Goal: Task Accomplishment & Management: Manage account settings

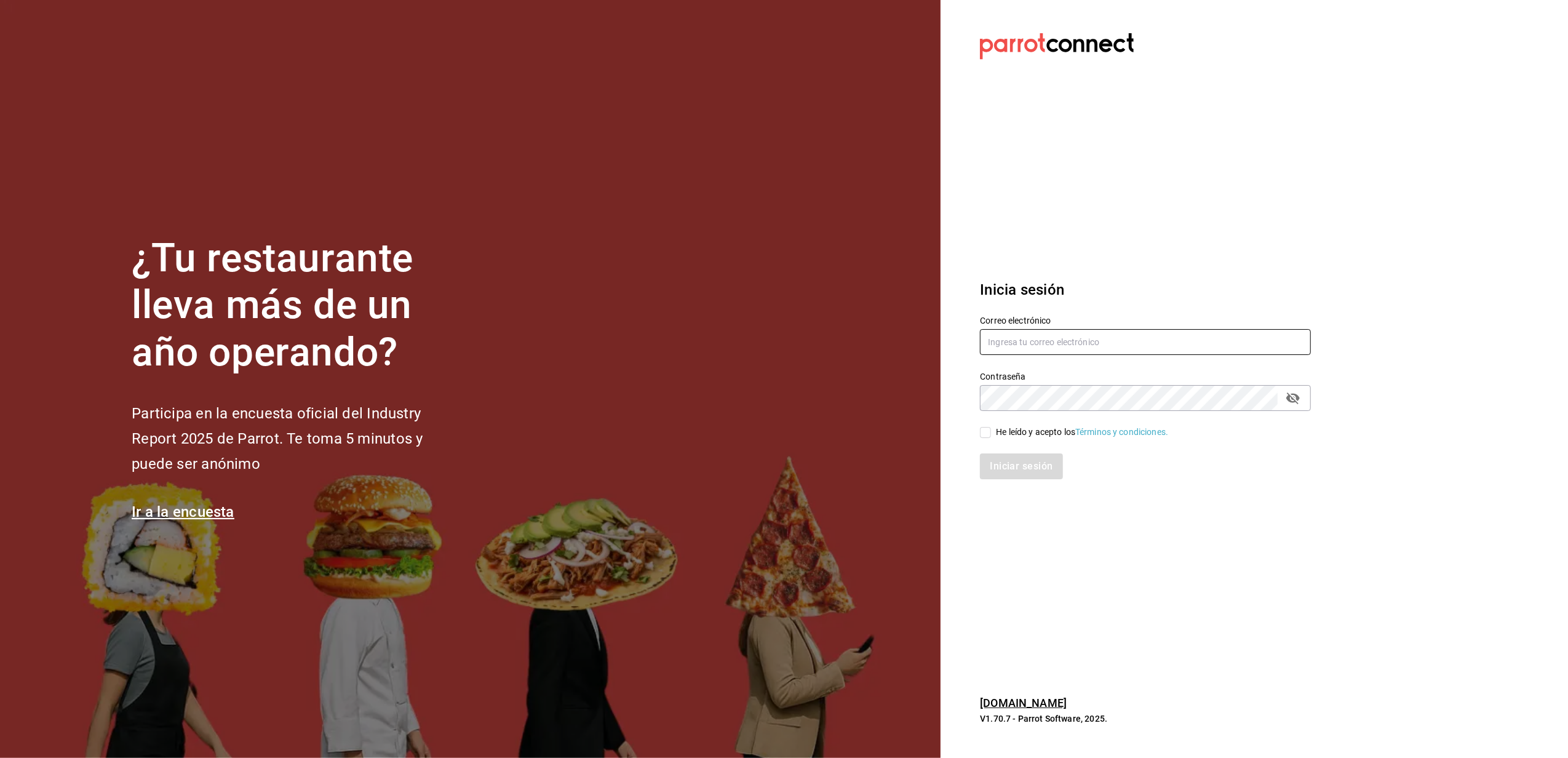
type input "[EMAIL_ADDRESS][DOMAIN_NAME]"
click at [985, 434] on input "He leído y acepto los Términos y condiciones." at bounding box center [986, 433] width 11 height 11
checkbox input "true"
click at [1012, 466] on button "Iniciar sesión" at bounding box center [1022, 466] width 84 height 26
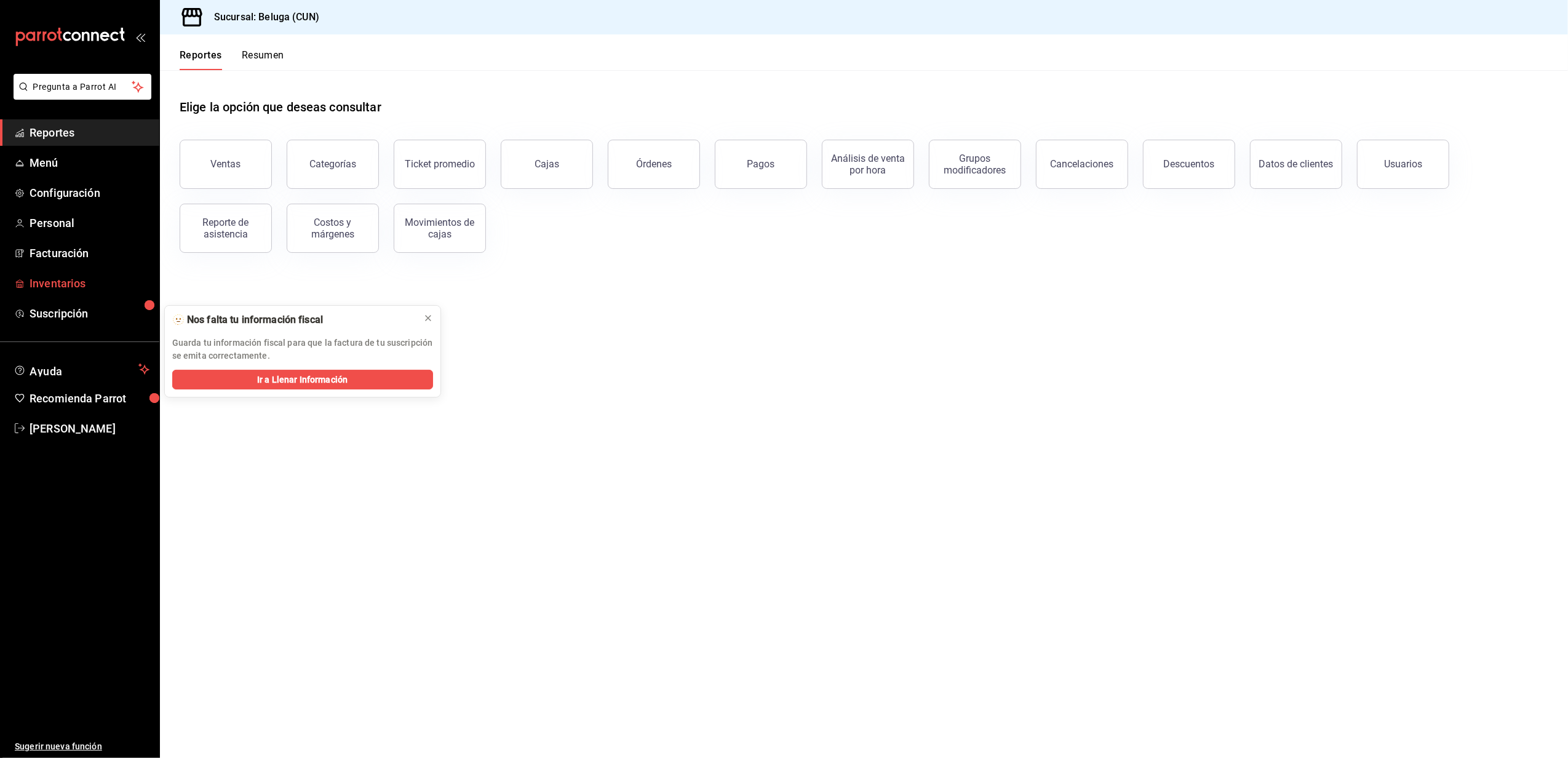
click at [73, 281] on span "Inventarios" at bounding box center [90, 283] width 120 height 16
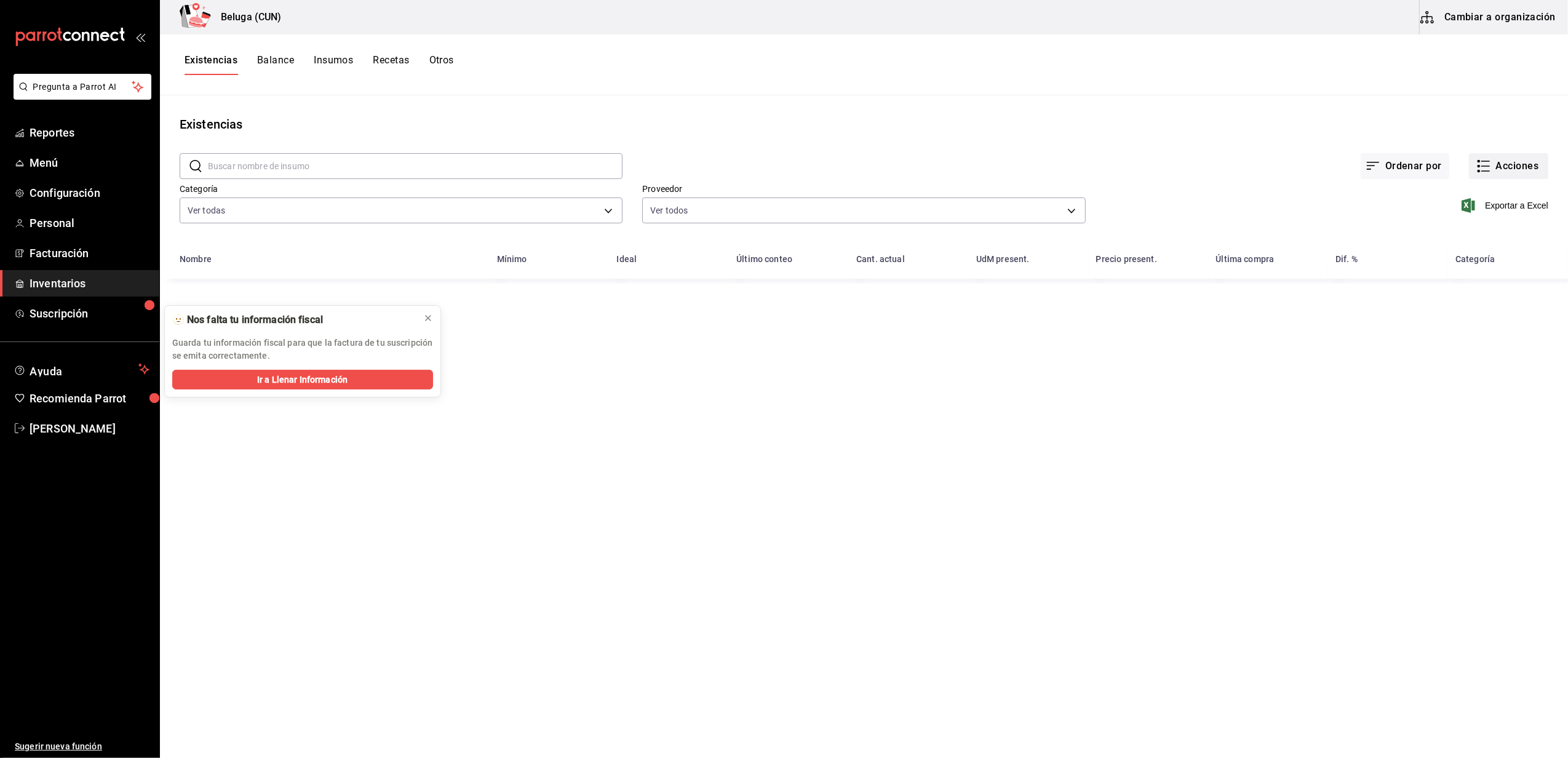
click at [1505, 166] on button "Acciones" at bounding box center [1509, 166] width 80 height 26
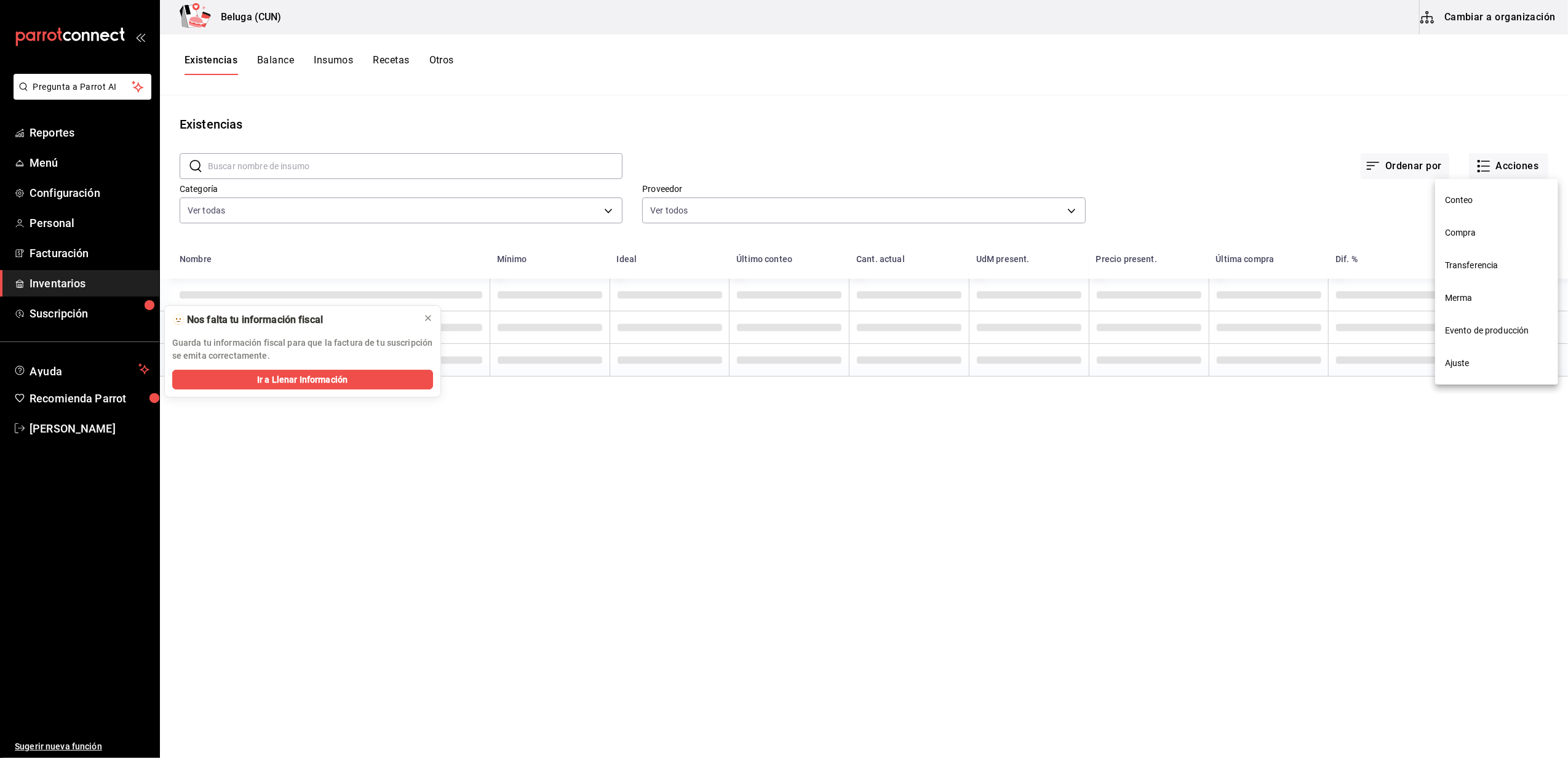
click at [1467, 232] on span "Compra" at bounding box center [1496, 233] width 103 height 13
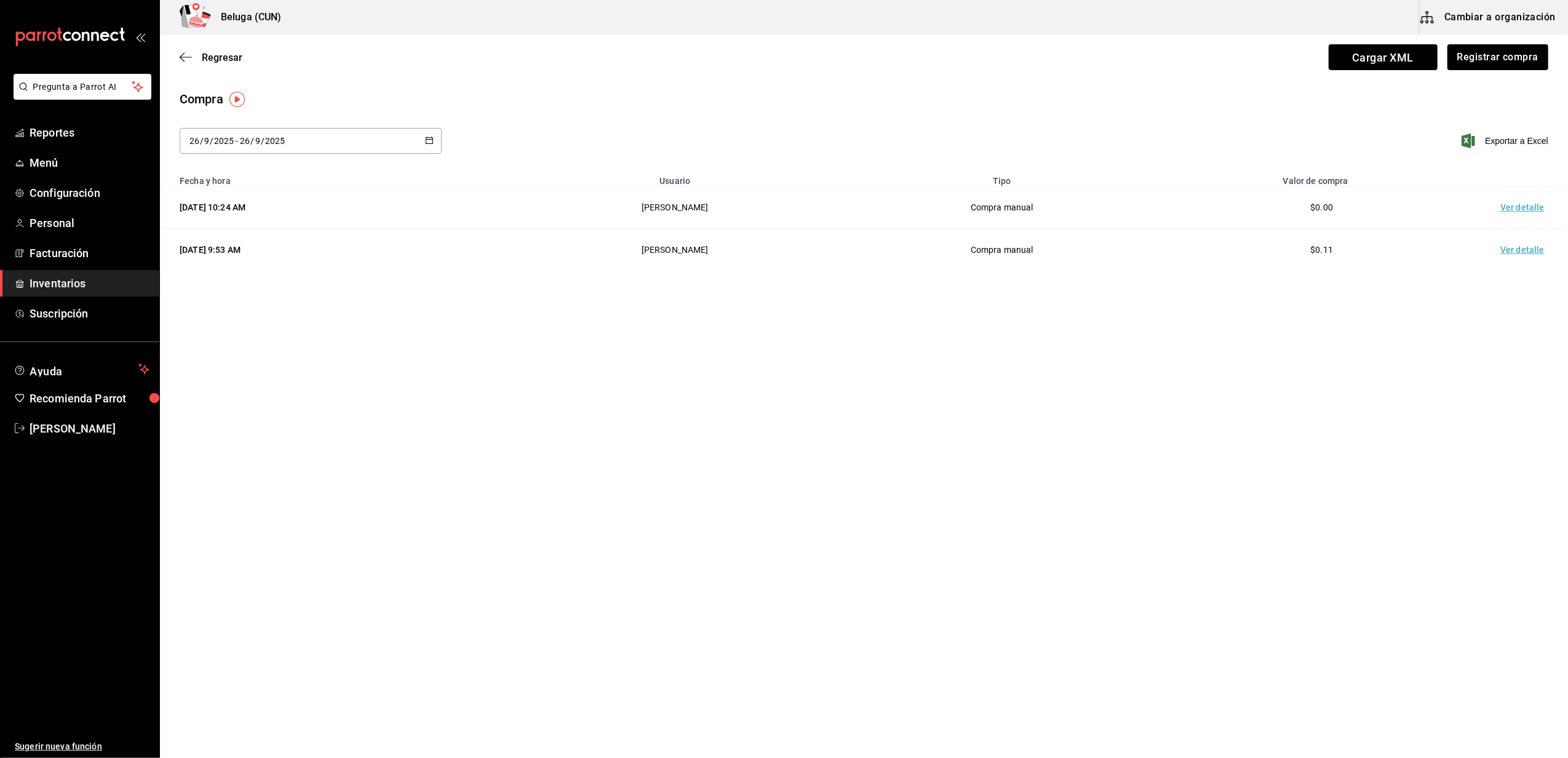
click at [1475, 71] on div "Regresar Cargar XML Registrar compra" at bounding box center [864, 57] width 1408 height 46
click at [1483, 55] on button "Registrar compra" at bounding box center [1498, 57] width 102 height 26
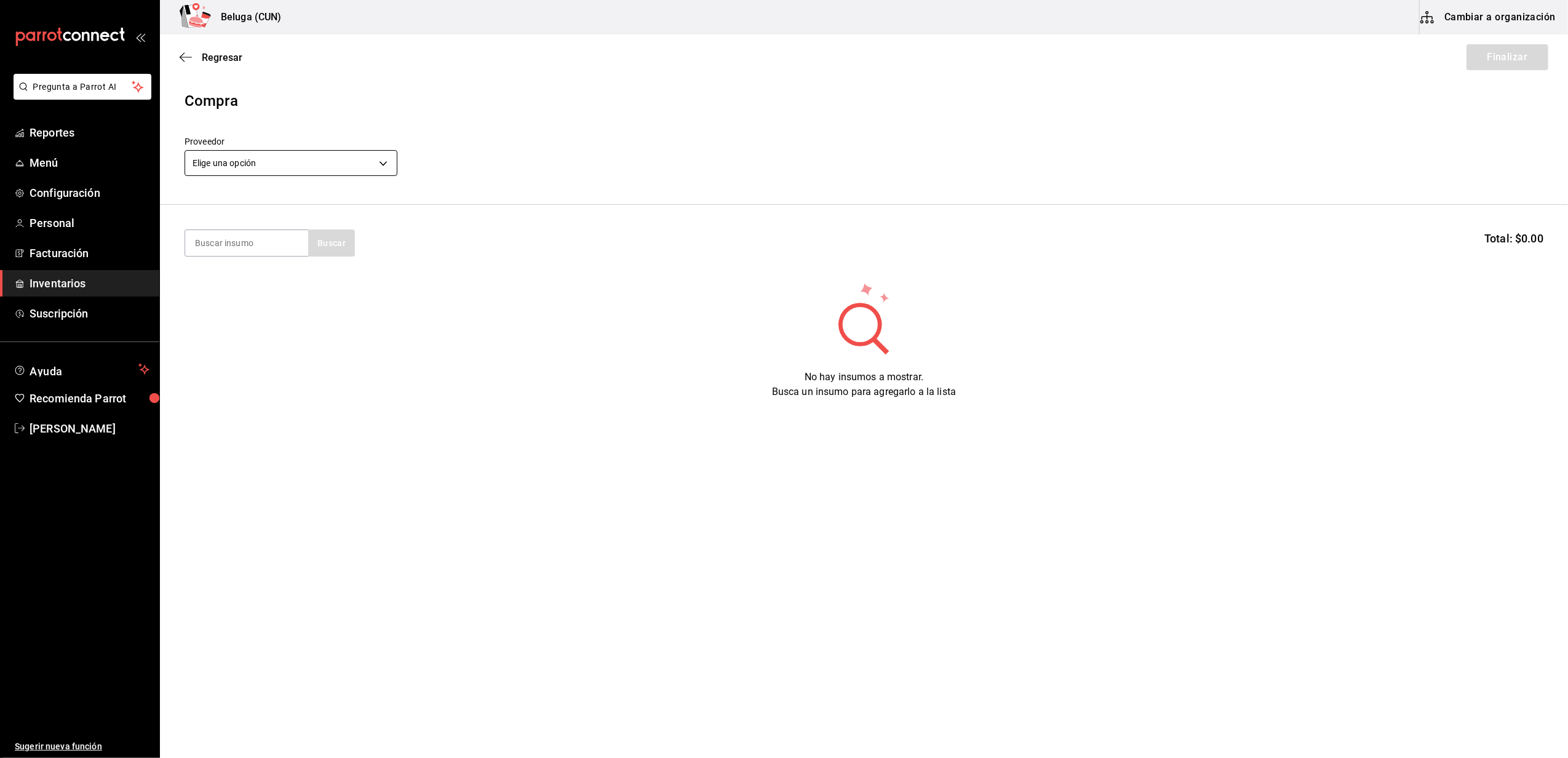
click at [382, 156] on body "Pregunta a Parrot AI Reportes Menú Configuración Personal Facturación Inventari…" at bounding box center [784, 344] width 1568 height 689
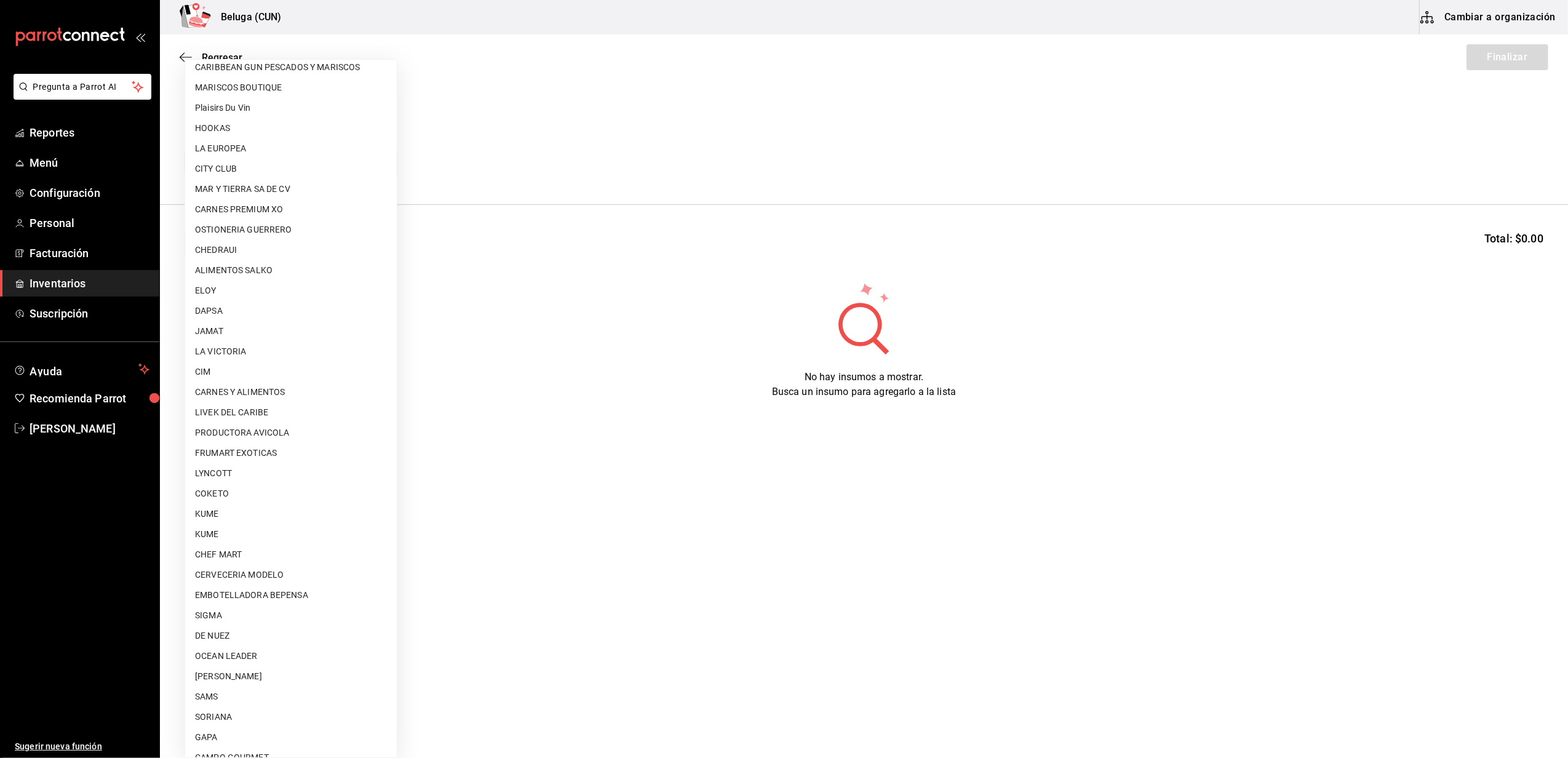
scroll to position [246, 0]
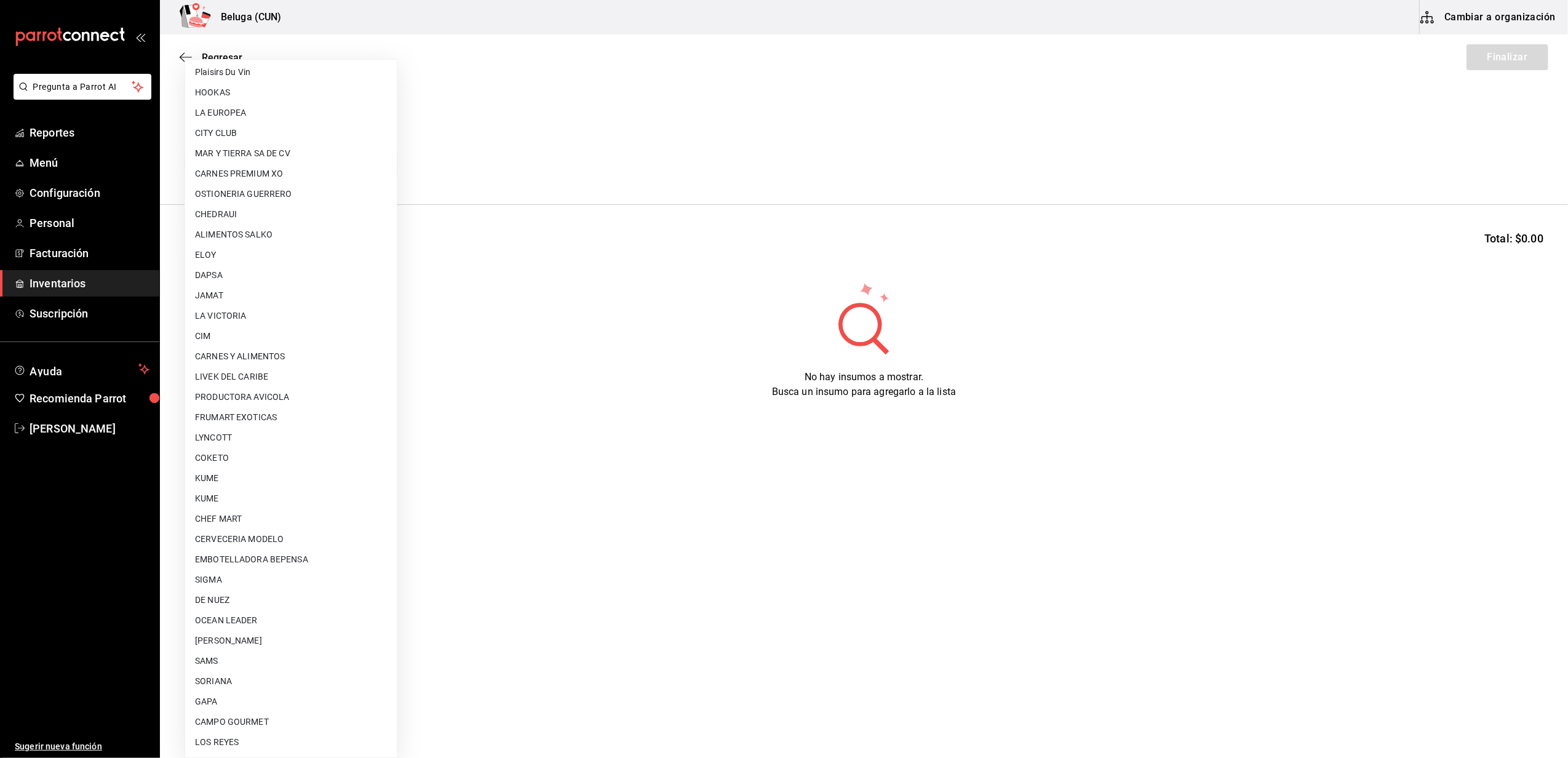
click at [259, 621] on li "OCEAN LEADER" at bounding box center [291, 621] width 212 height 21
type input "418ad5b3-5aac-43ae-8a20-ce68503a9856"
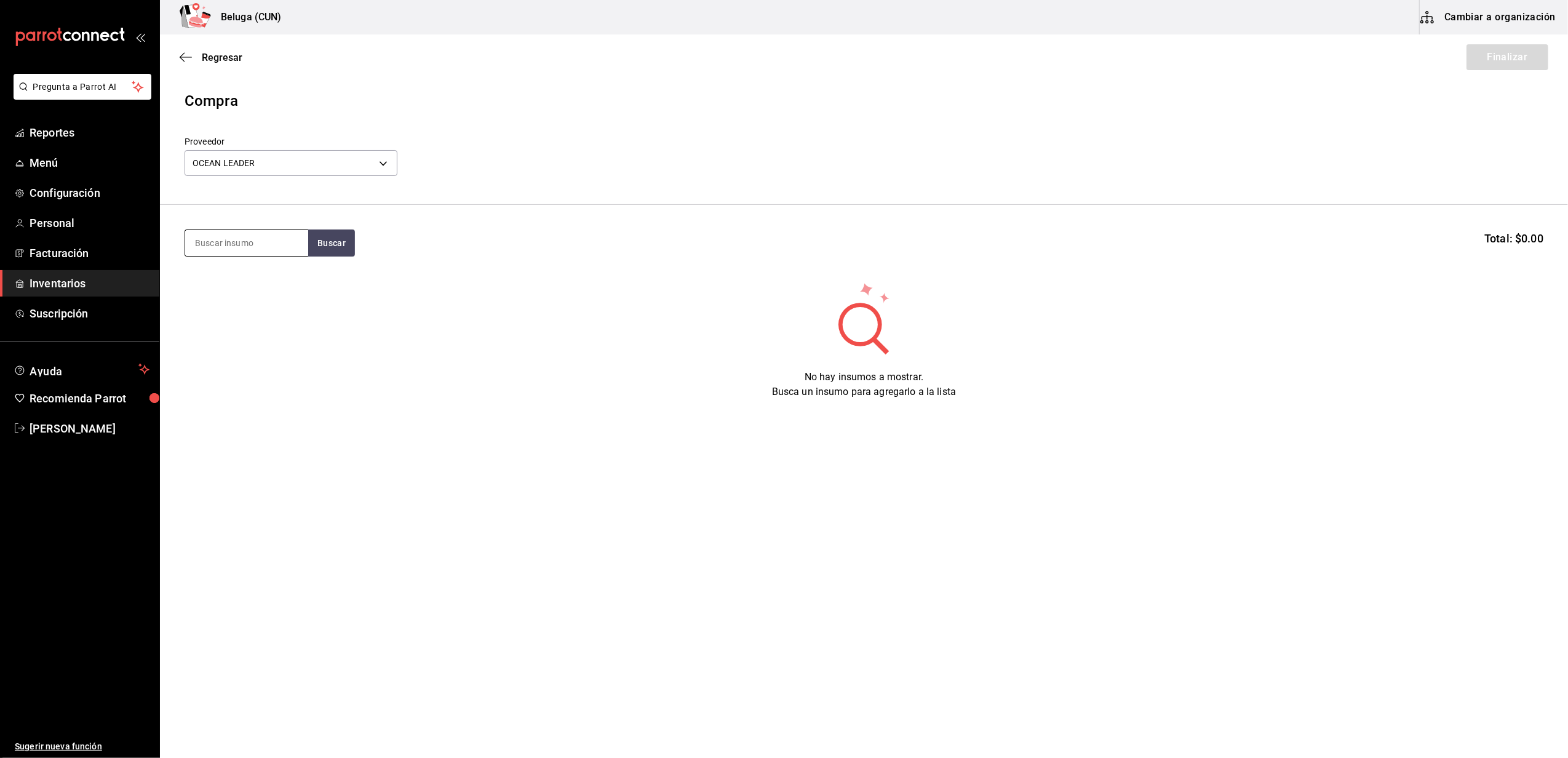
click at [269, 252] on input at bounding box center [247, 243] width 123 height 26
type input "T"
type input "X"
type input "CAMARON"
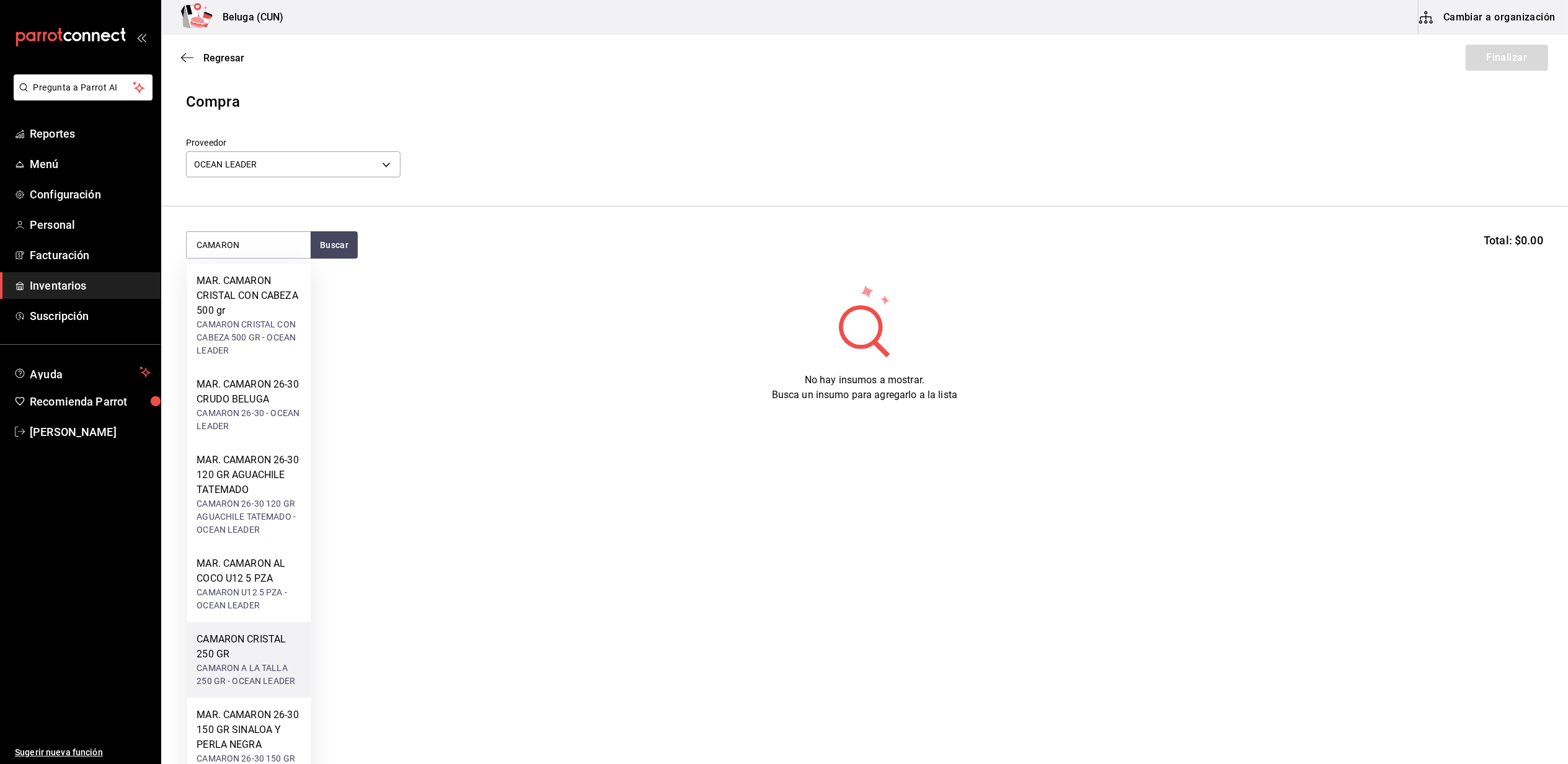
click at [266, 661] on div "CAMARON CRISTAL 250 GR" at bounding box center [248, 647] width 104 height 30
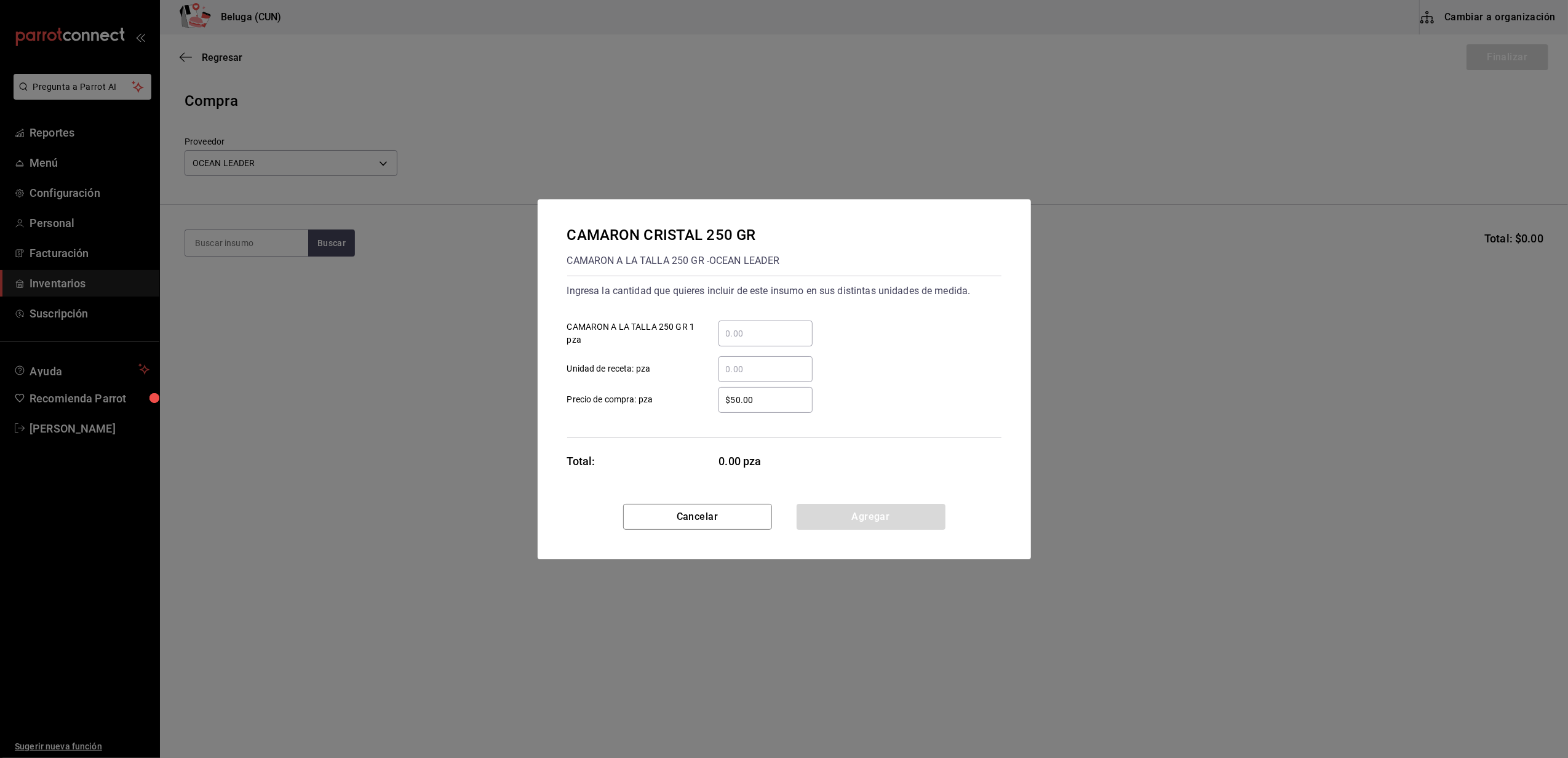
click at [751, 326] on input "​ CAMARON A LA TALLA 250 GR 1 pza" at bounding box center [766, 333] width 94 height 15
type input "2"
click at [661, 420] on div "Ingresa la cantidad que quieres incluir de este insumo en sus distintas unidade…" at bounding box center [784, 357] width 434 height 163
drag, startPoint x: 753, startPoint y: 404, endPoint x: 690, endPoint y: 395, distance: 63.6
click at [690, 395] on label "$50.00 ​ Precio de compra: pza" at bounding box center [689, 400] width 245 height 26
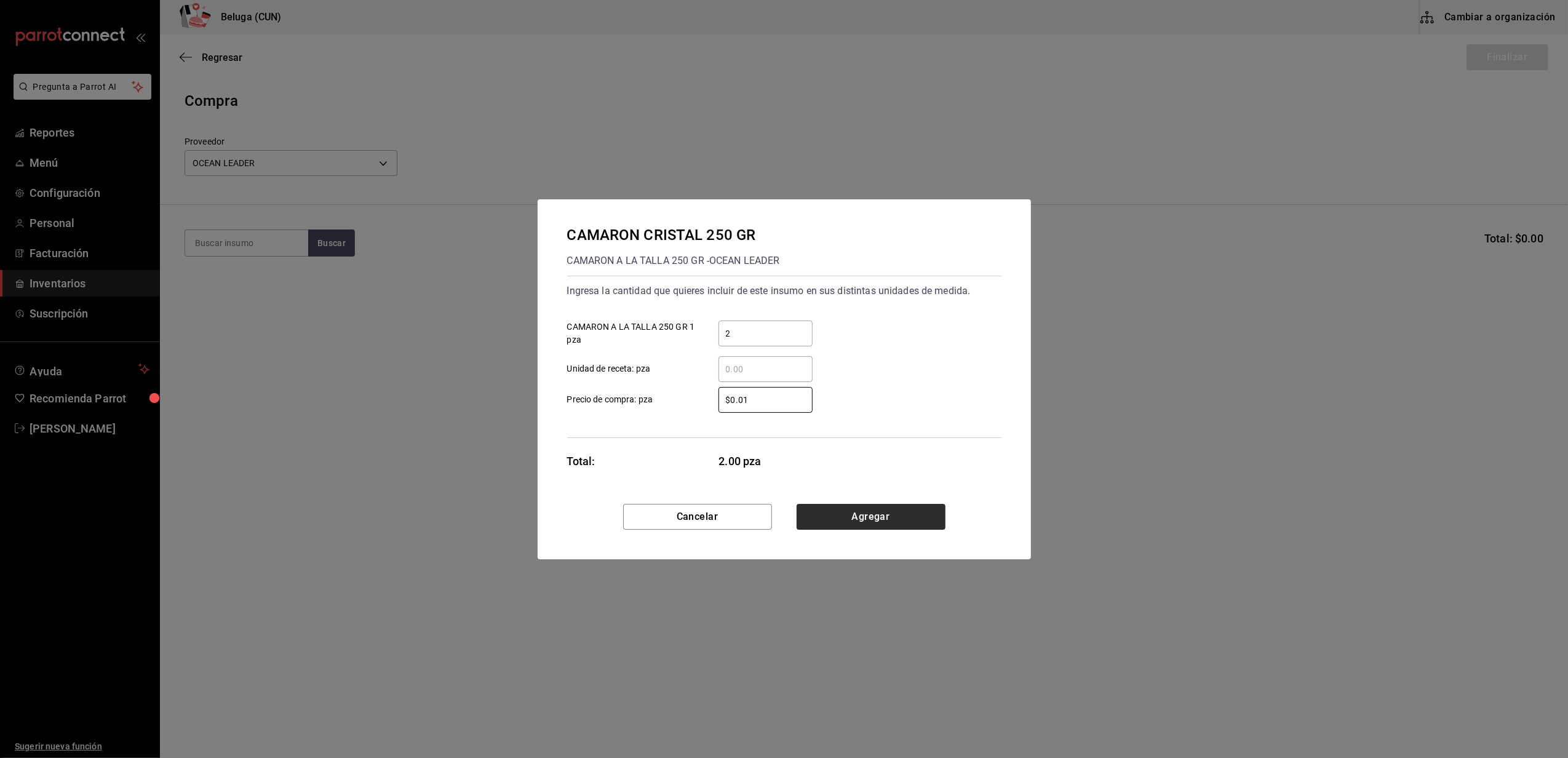
type input "$0.01"
click at [870, 523] on button "Agregar" at bounding box center [871, 517] width 149 height 26
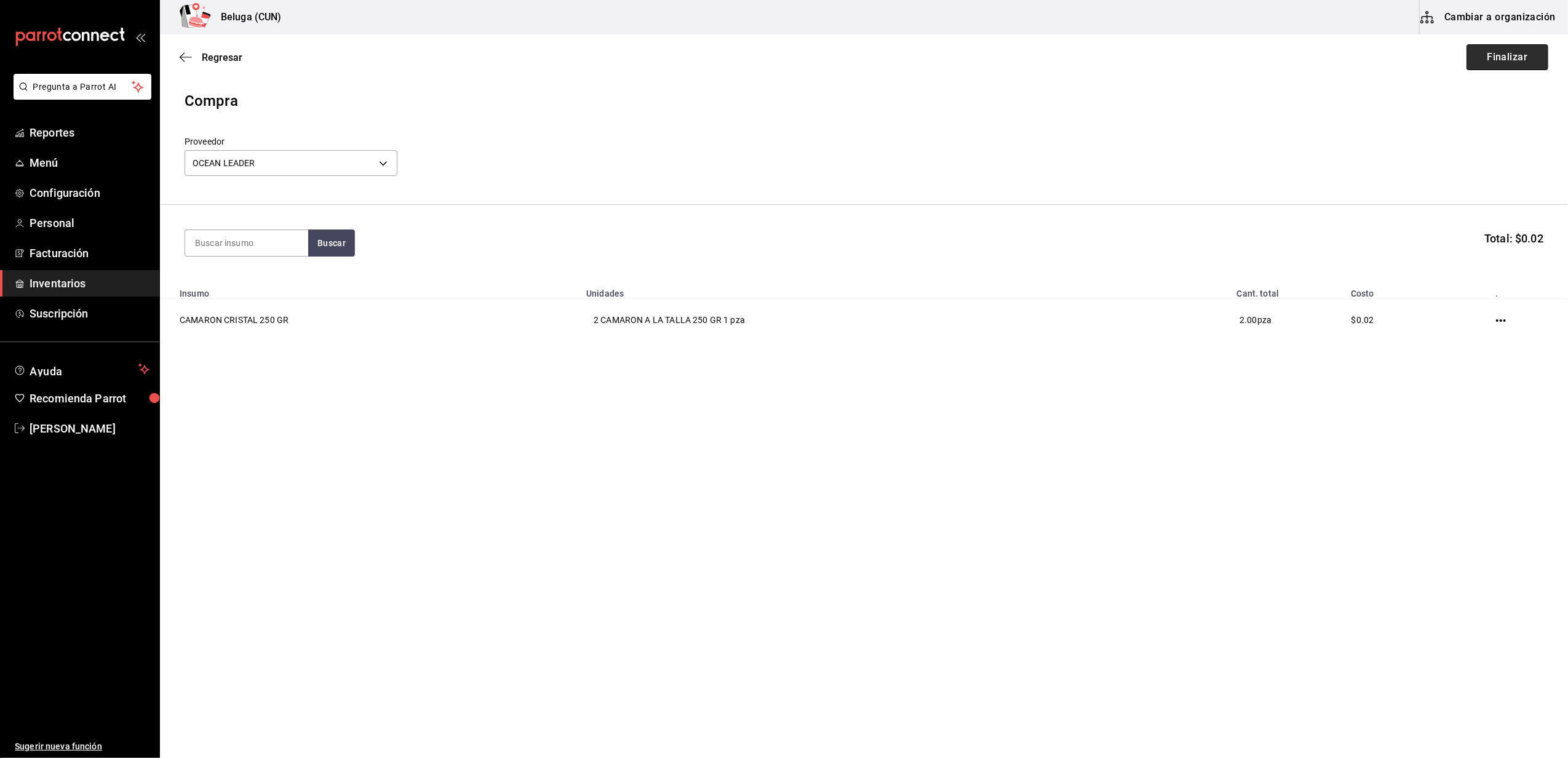
click at [1500, 60] on button "Finalizar" at bounding box center [1507, 57] width 82 height 26
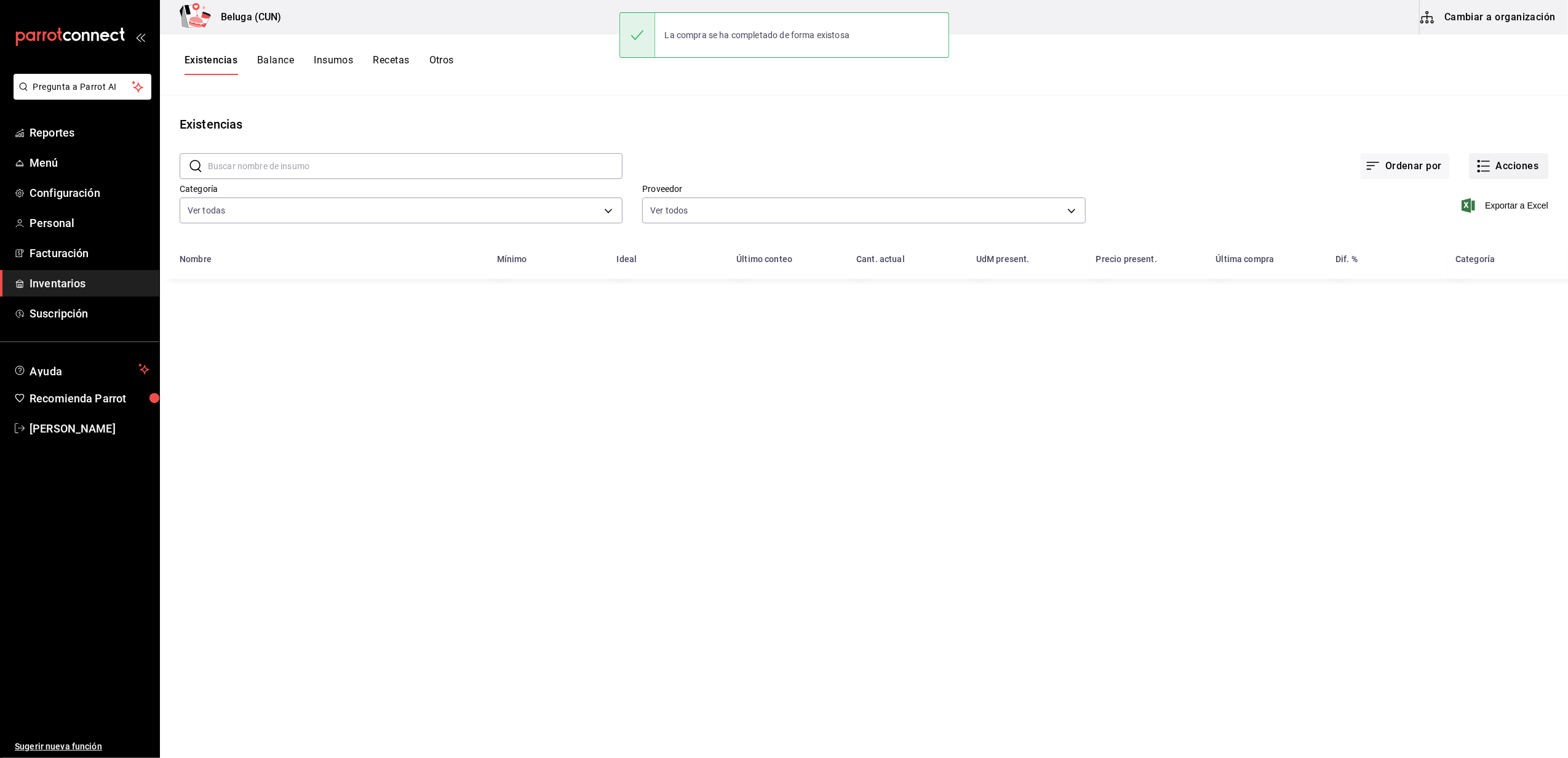
click at [1509, 165] on button "Acciones" at bounding box center [1509, 166] width 80 height 26
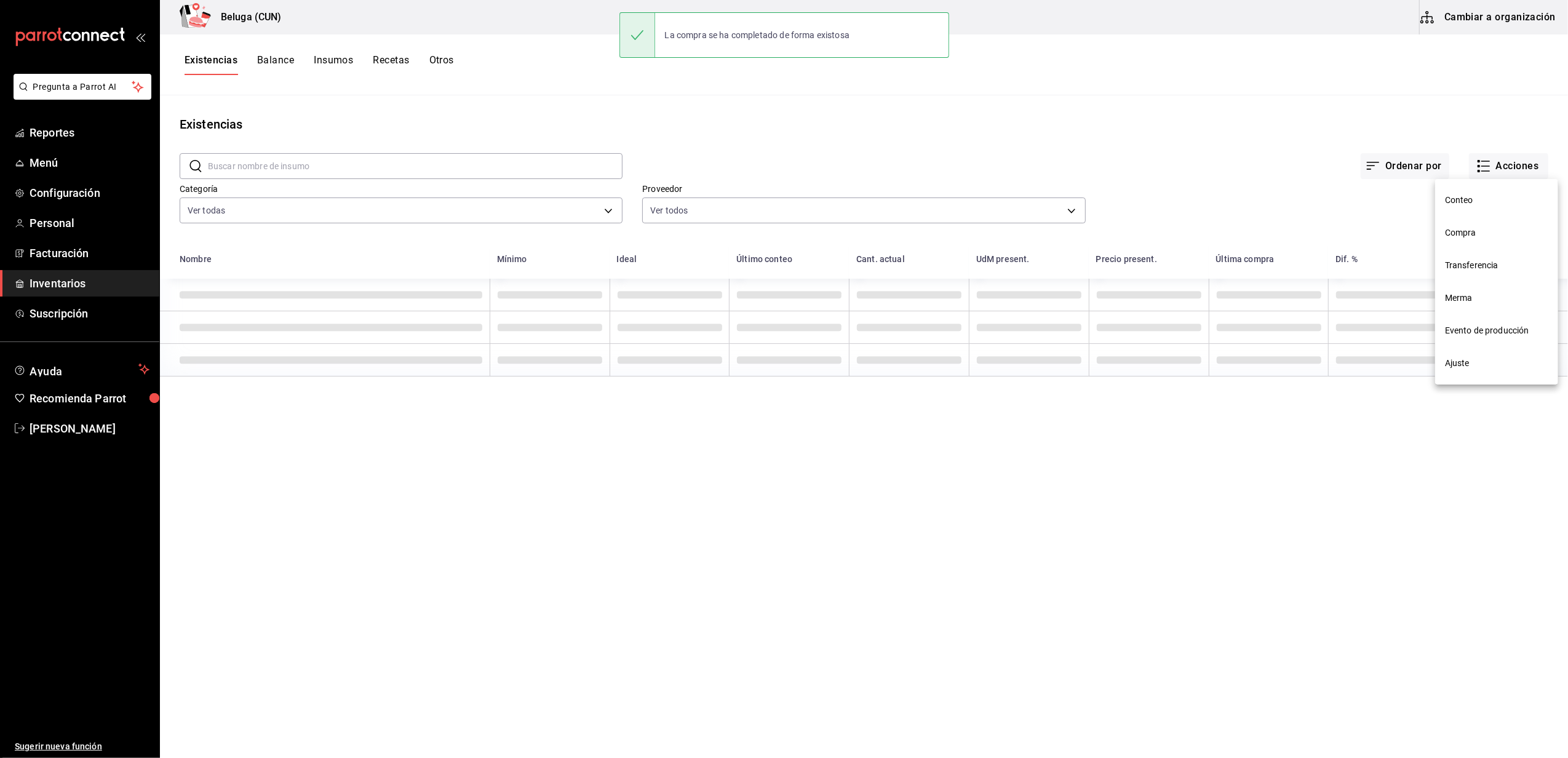
click at [1474, 240] on li "Compra" at bounding box center [1496, 233] width 123 height 33
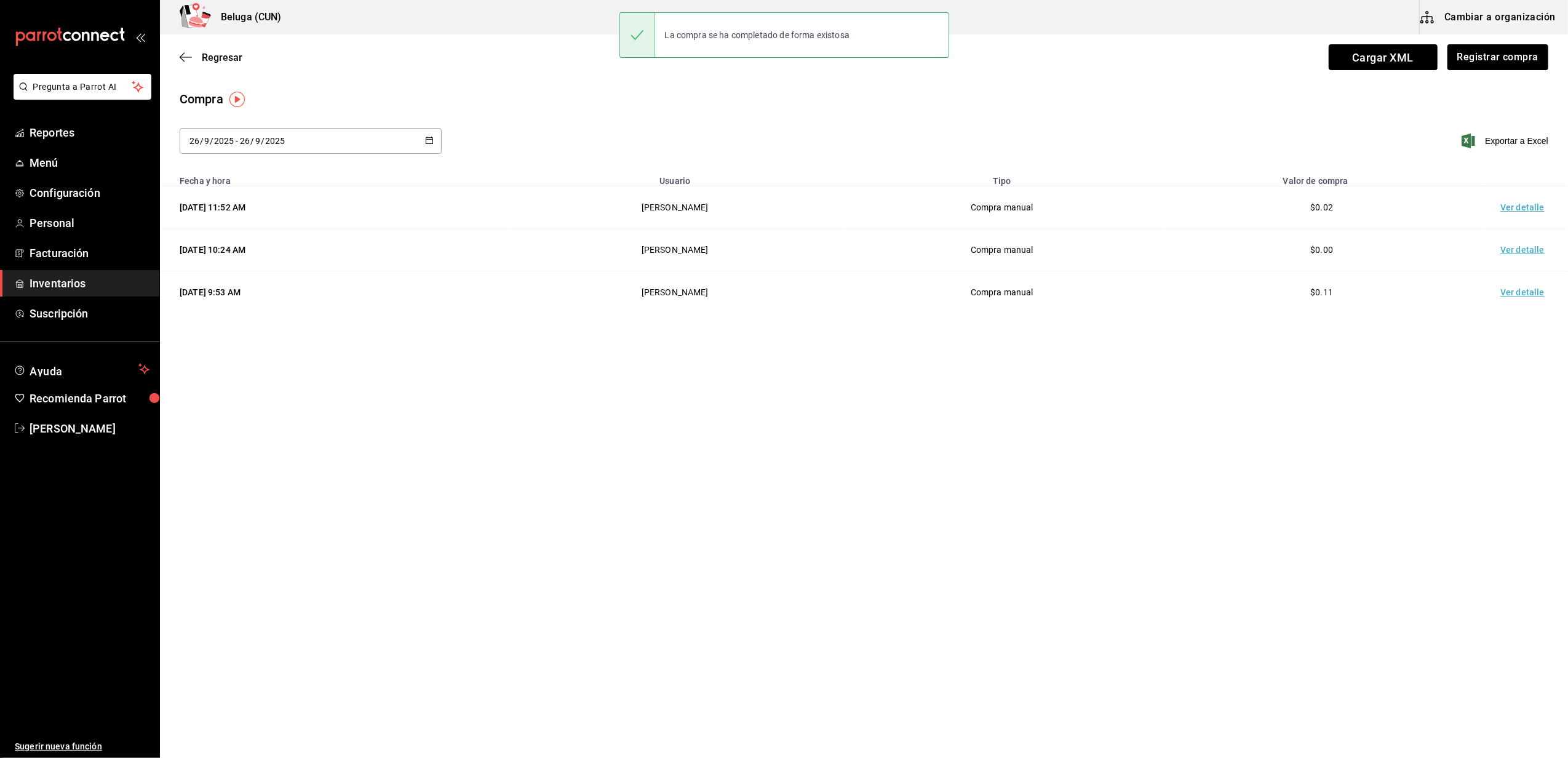
click at [1535, 205] on td "Ver detalle" at bounding box center [1525, 208] width 86 height 43
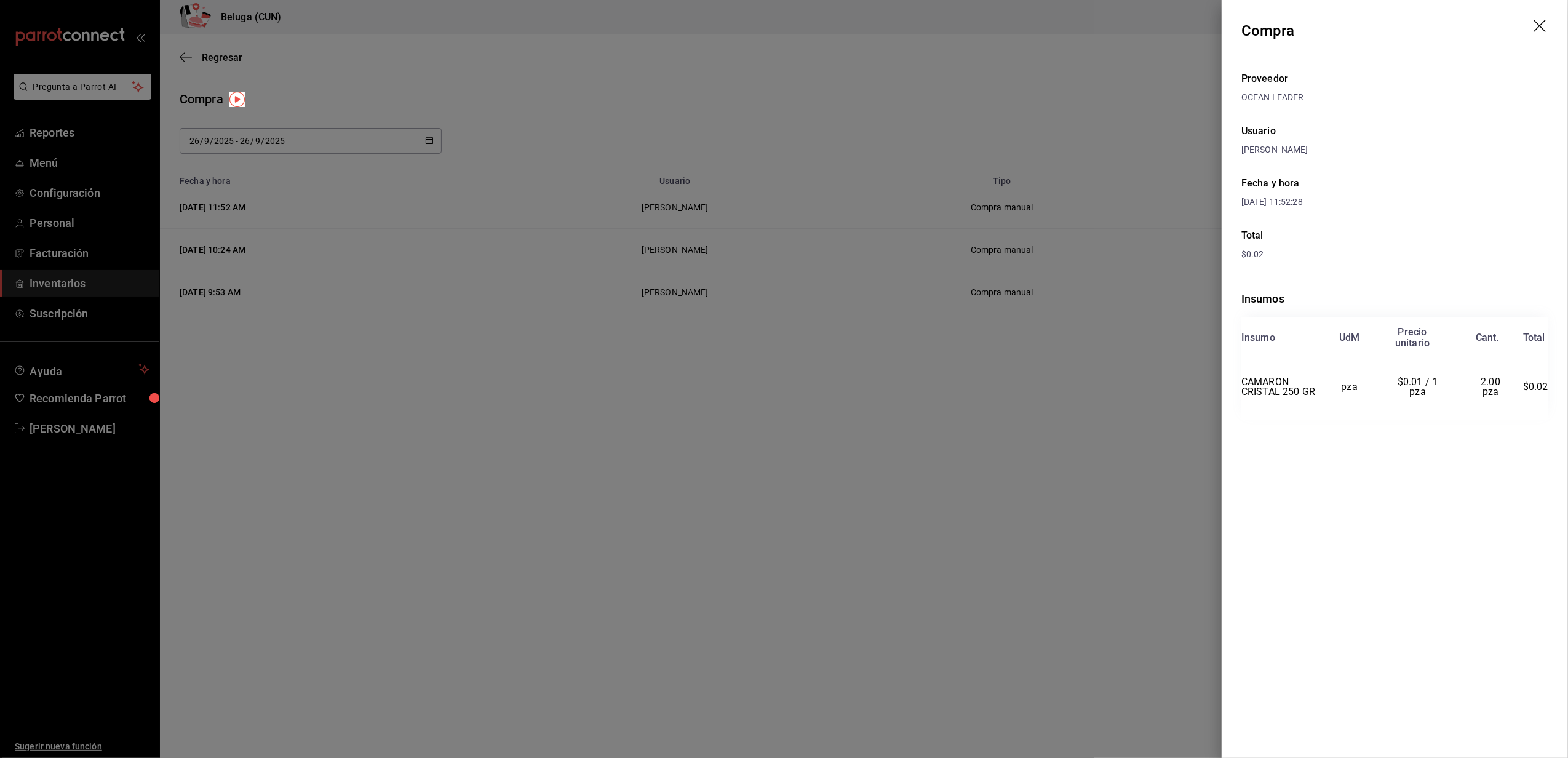
click at [1542, 28] on icon "drag" at bounding box center [1541, 27] width 15 height 15
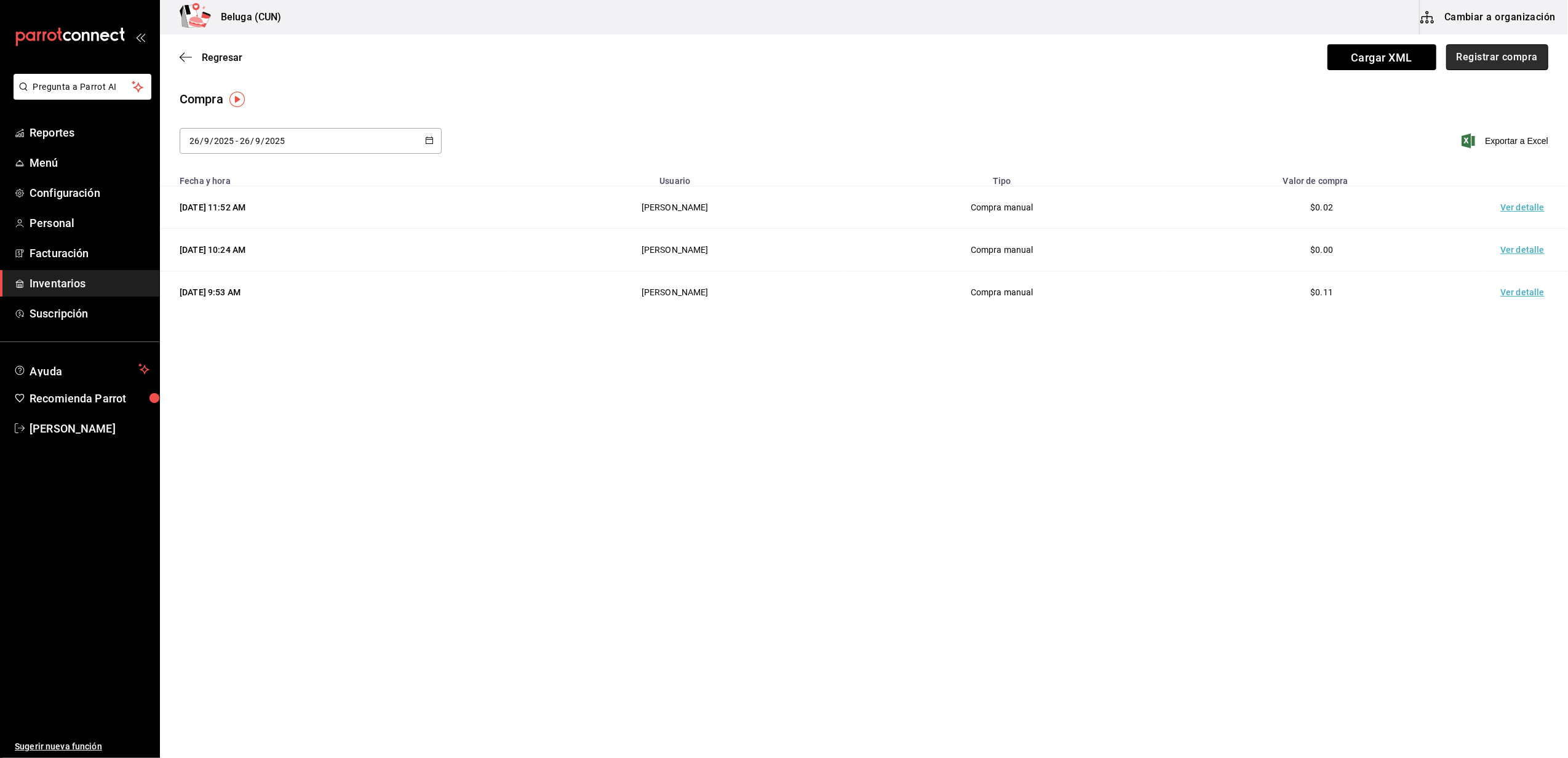
click at [1539, 62] on button "Registrar compra" at bounding box center [1498, 57] width 102 height 26
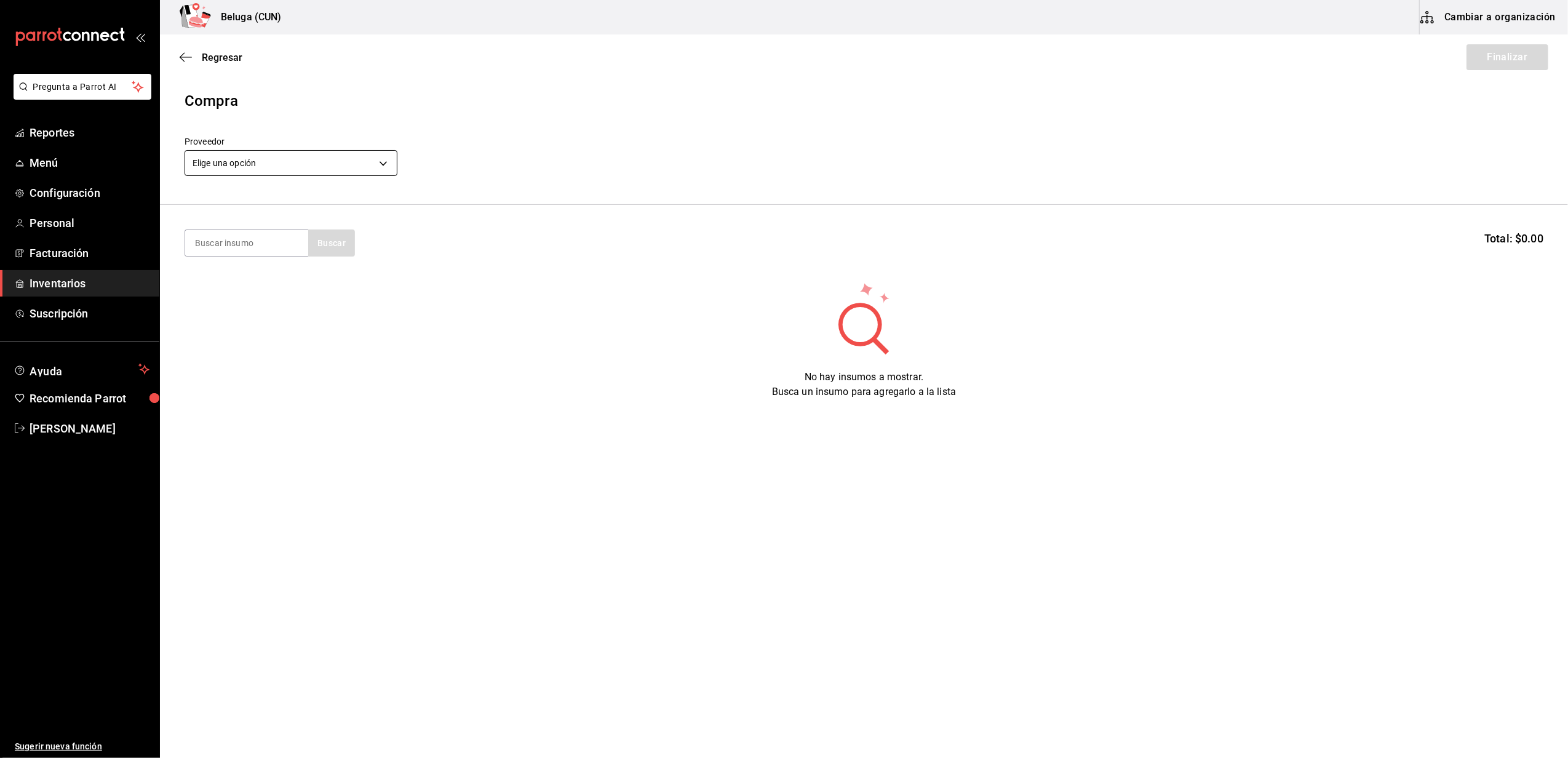
click at [374, 149] on body "Pregunta a Parrot AI Reportes Menú Configuración Personal Facturación Inventari…" at bounding box center [784, 344] width 1568 height 689
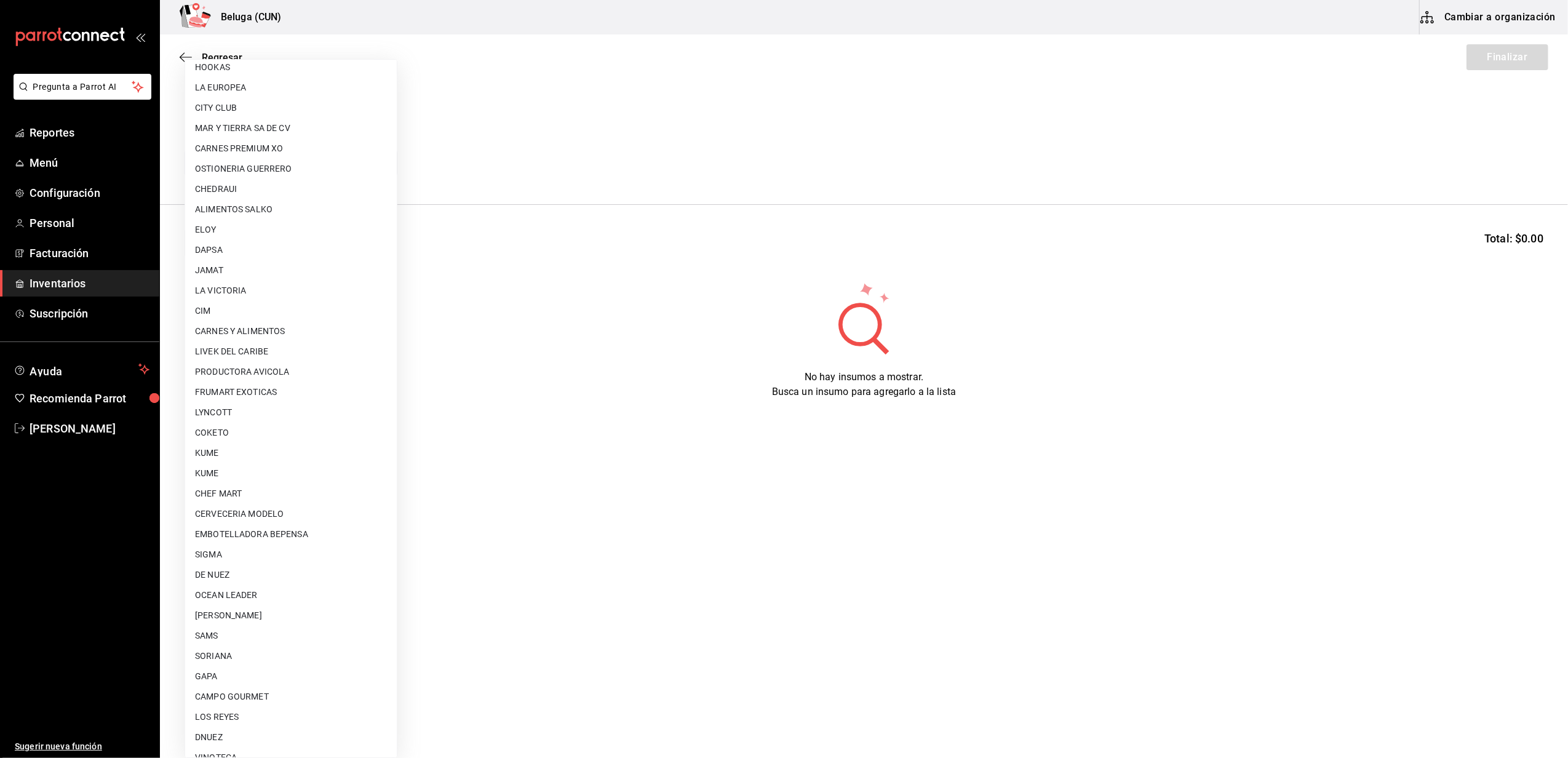
scroll to position [328, 0]
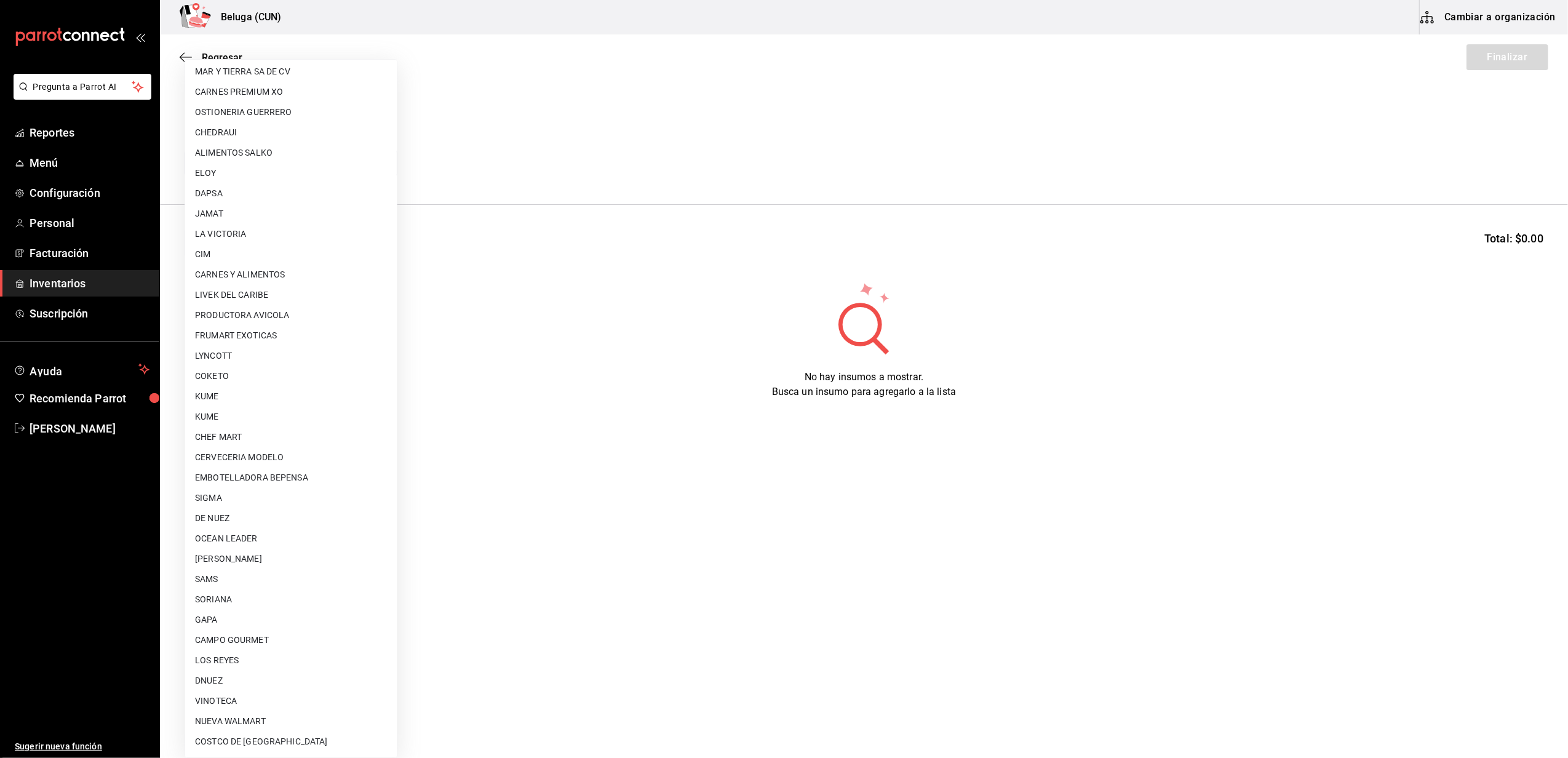
click at [240, 523] on li "DE NUEZ" at bounding box center [291, 518] width 212 height 21
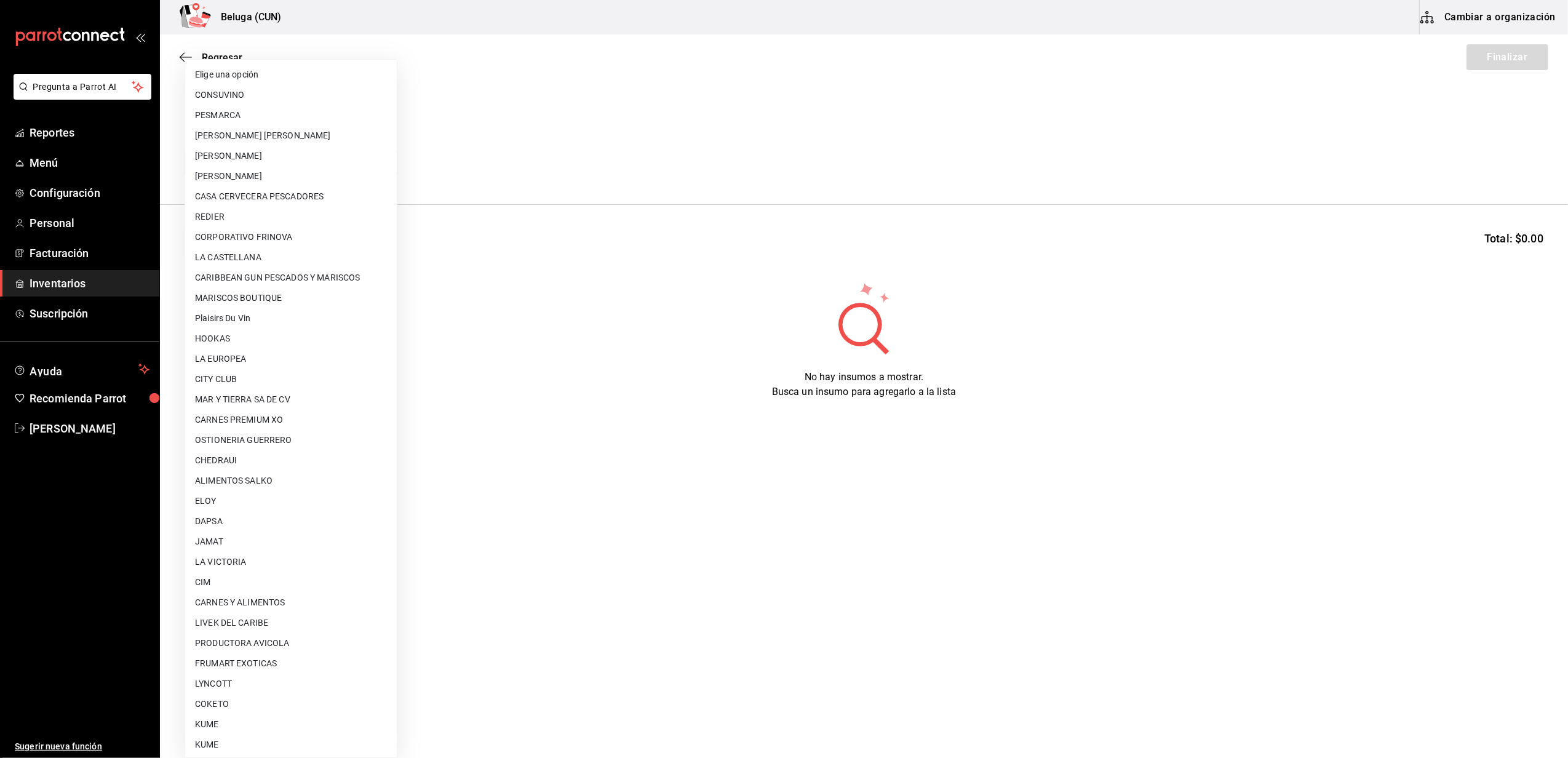
click at [289, 159] on body "Pregunta a Parrot AI Reportes Menú Configuración Personal Facturación Inventari…" at bounding box center [784, 344] width 1568 height 689
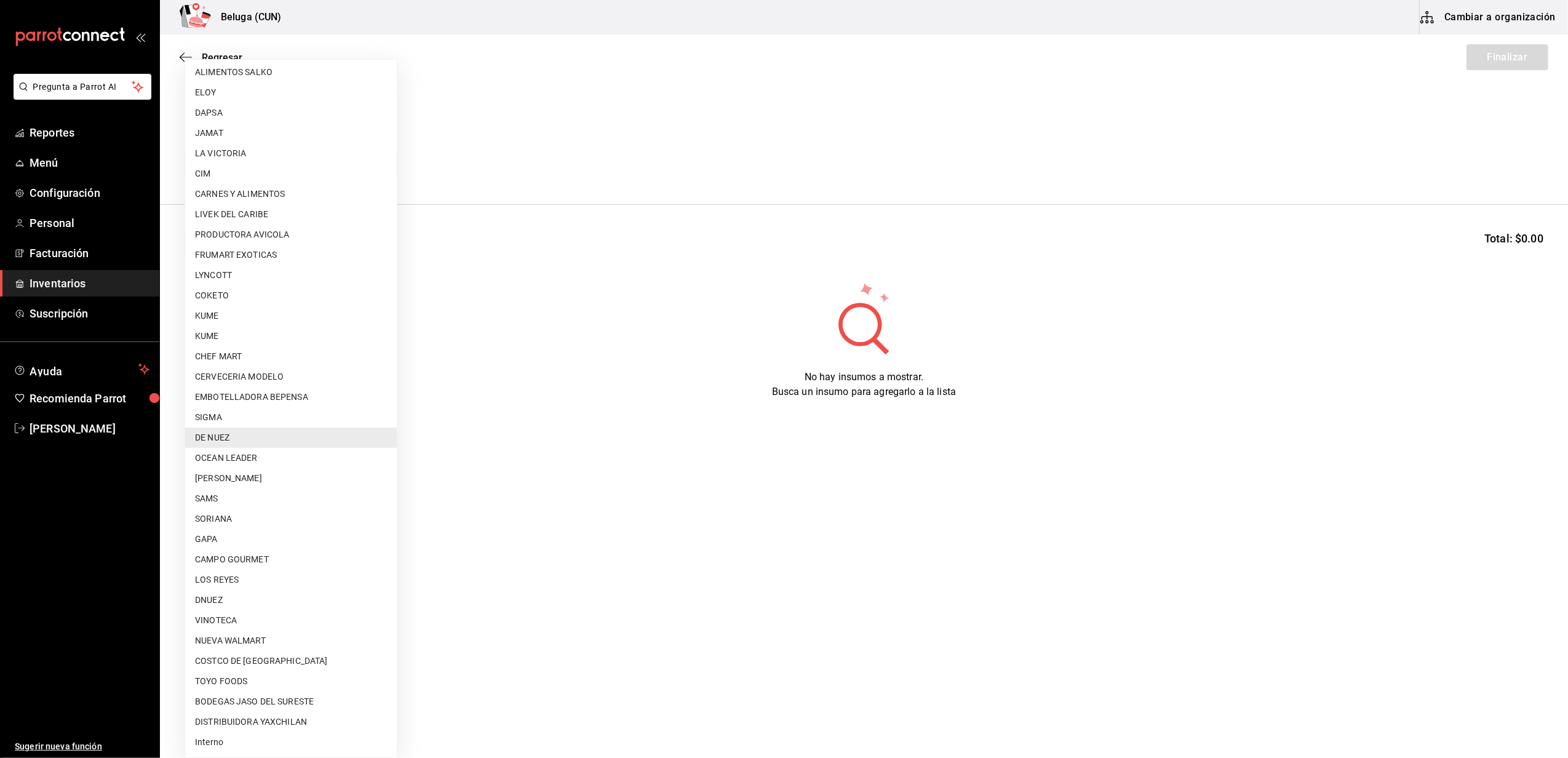
click at [251, 449] on li "OCEAN LEADER" at bounding box center [291, 458] width 212 height 21
type input "418ad5b3-5aac-43ae-8a20-ce68503a9856"
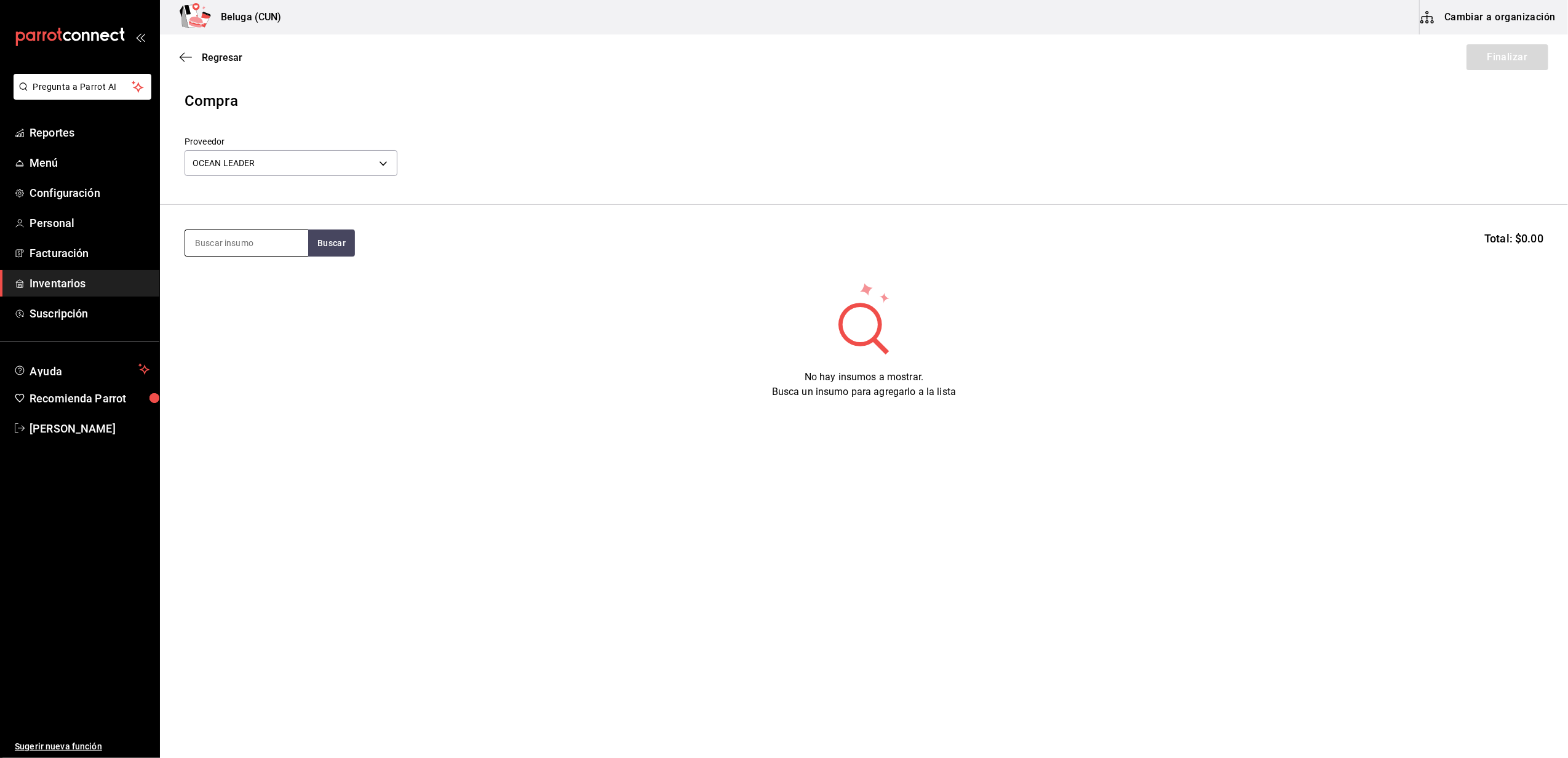
click at [234, 239] on input at bounding box center [247, 243] width 123 height 26
type input "ESPARR"
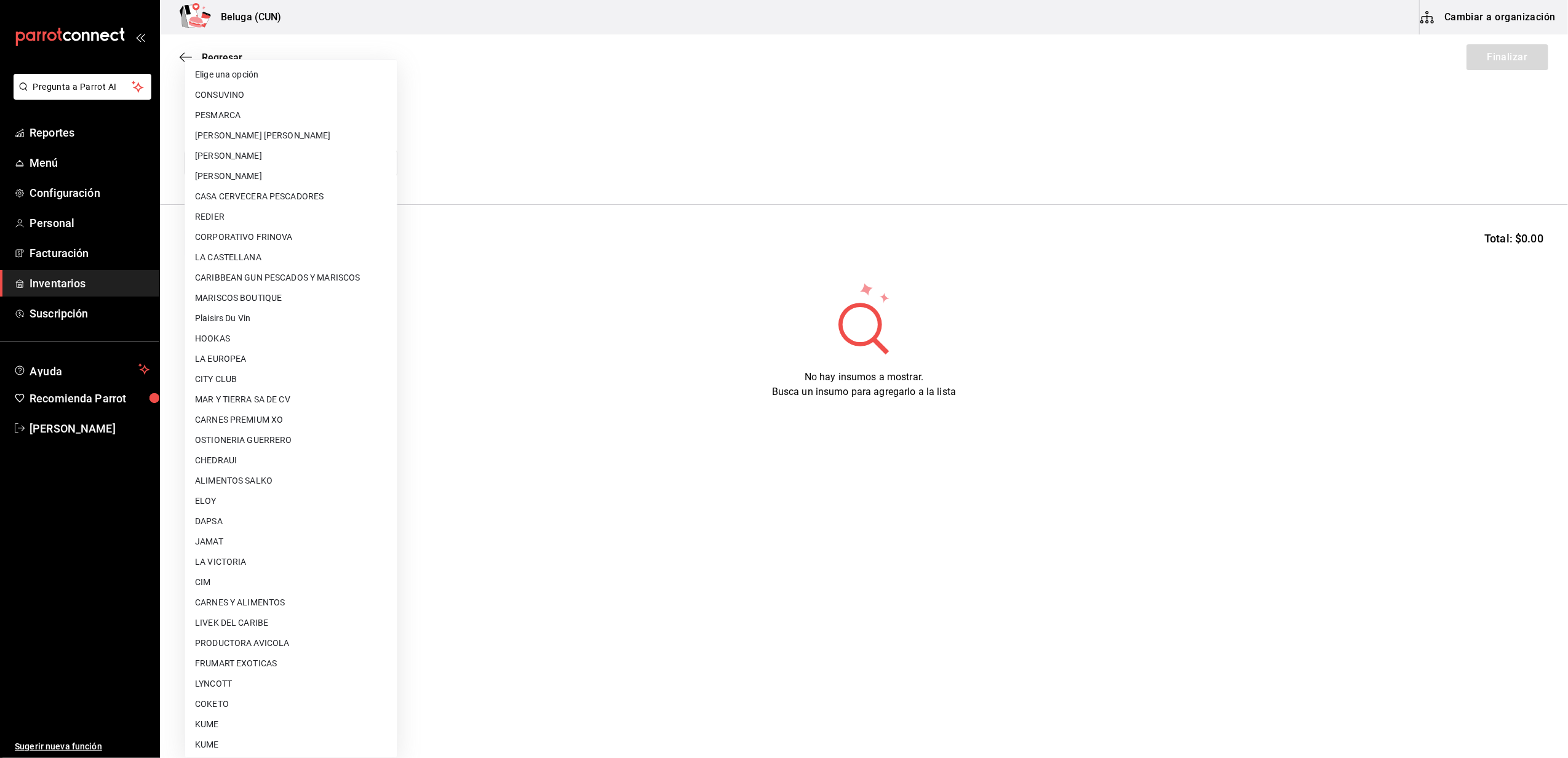
click at [385, 158] on body "Pregunta a Parrot AI Reportes Menú Configuración Personal Facturación Inventari…" at bounding box center [784, 344] width 1568 height 689
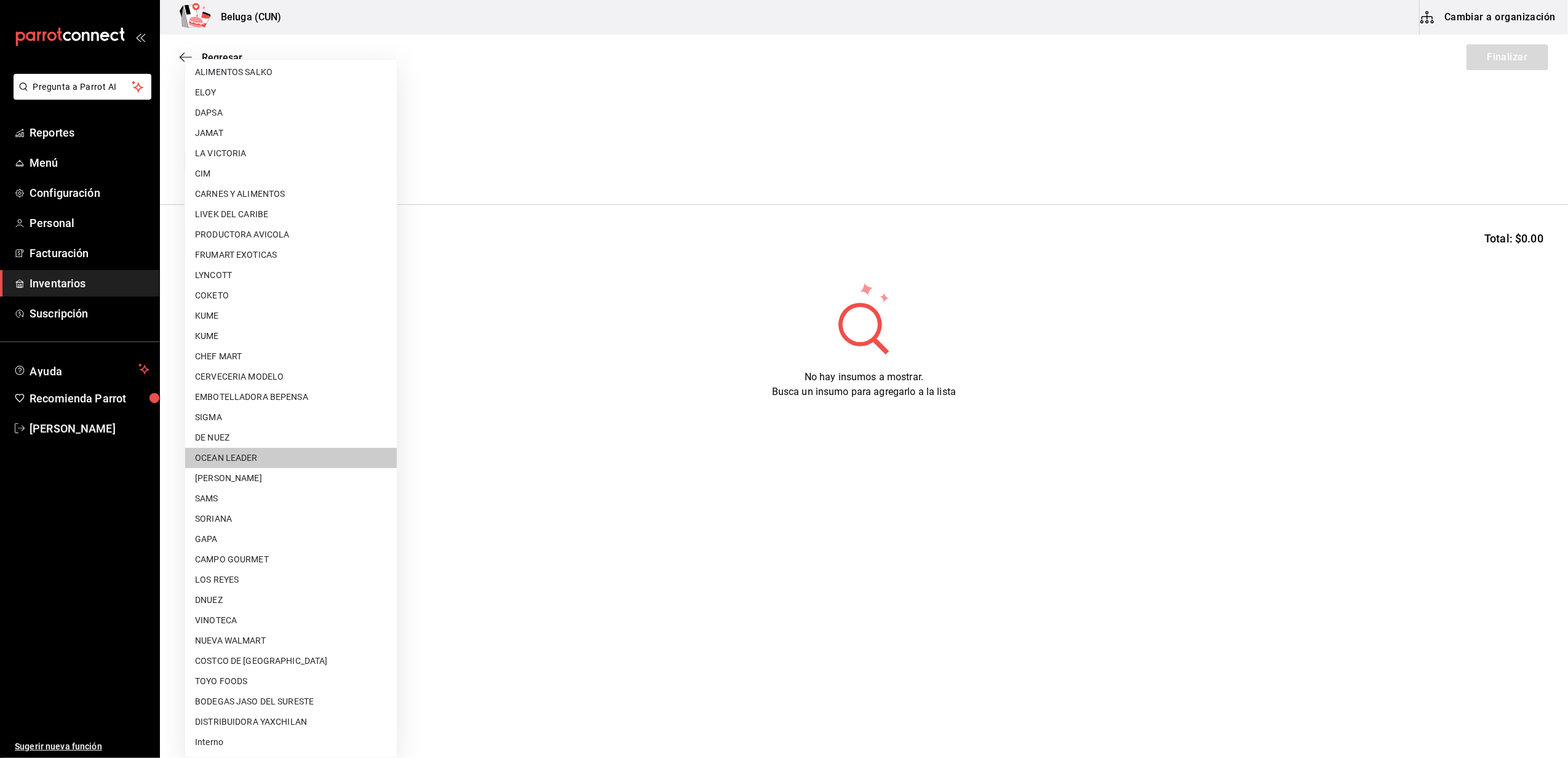
click at [224, 537] on li "GAPA" at bounding box center [291, 539] width 212 height 21
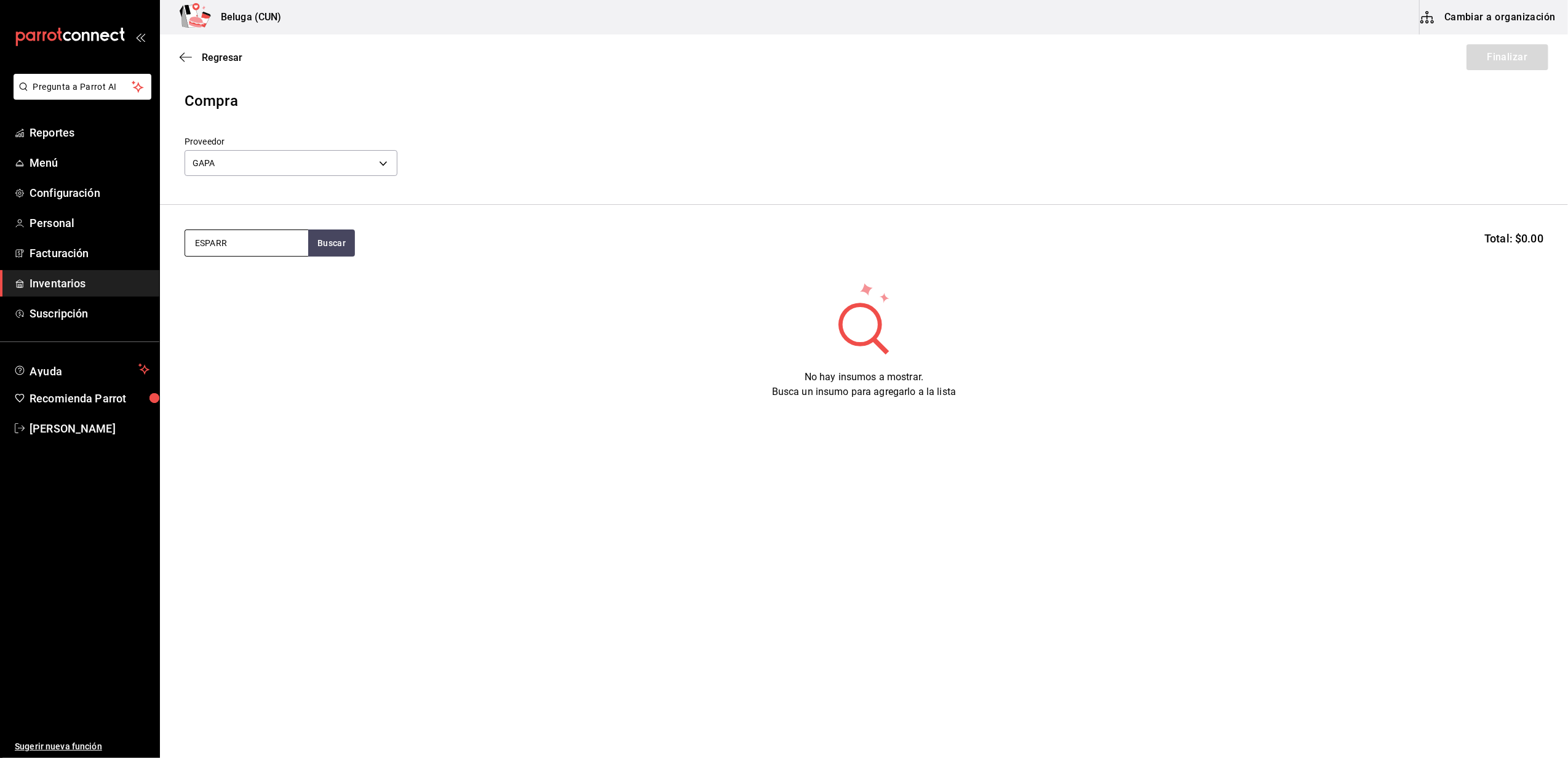
click at [268, 245] on input "ESPARR" at bounding box center [247, 243] width 123 height 26
click at [326, 244] on button "Buscar" at bounding box center [332, 243] width 47 height 27
click at [323, 244] on button "Buscar" at bounding box center [332, 243] width 47 height 27
click at [382, 159] on body "Pregunta a Parrot AI Reportes Menú Configuración Personal Facturación Inventari…" at bounding box center [784, 344] width 1568 height 689
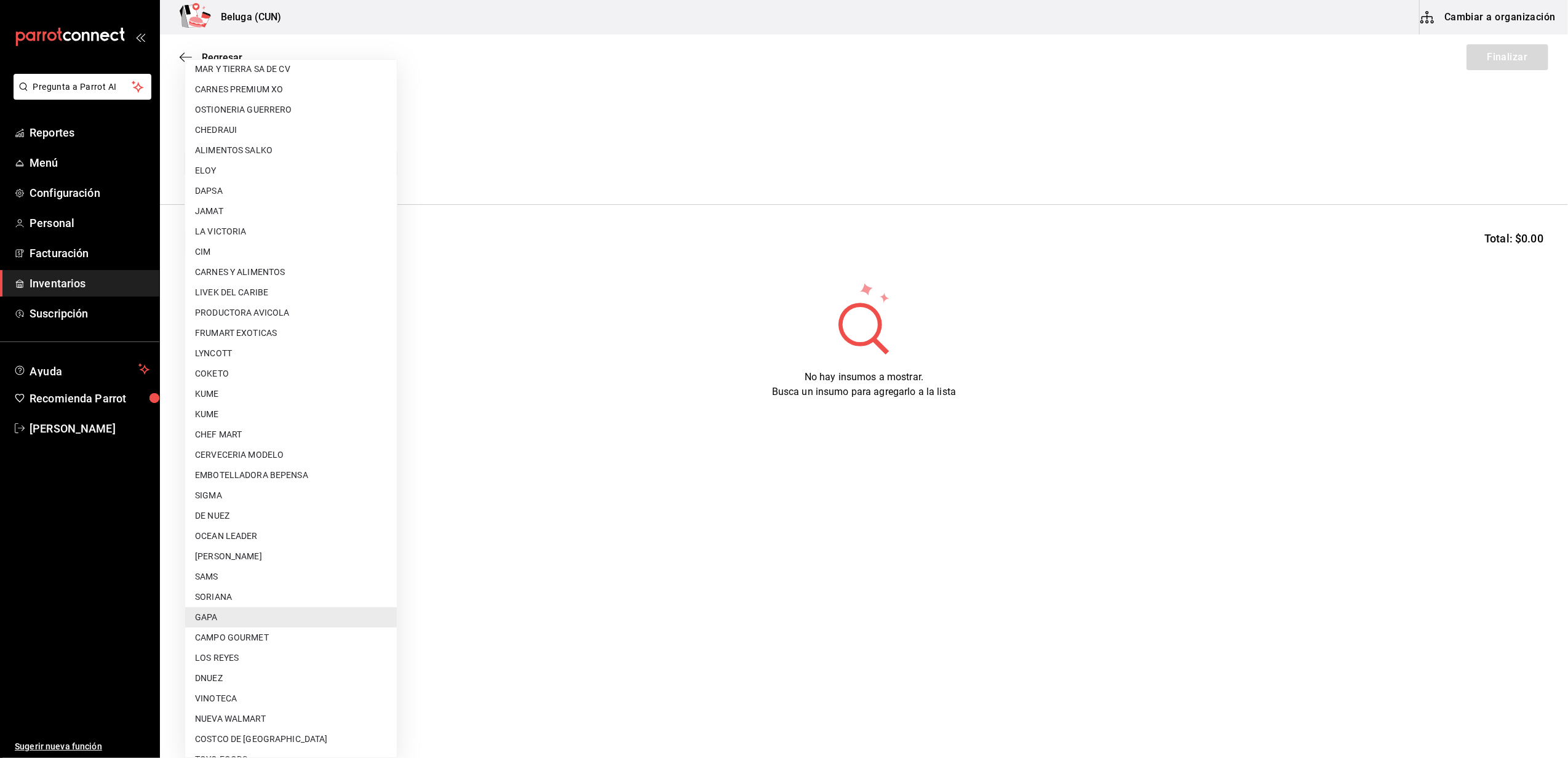
scroll to position [245, 0]
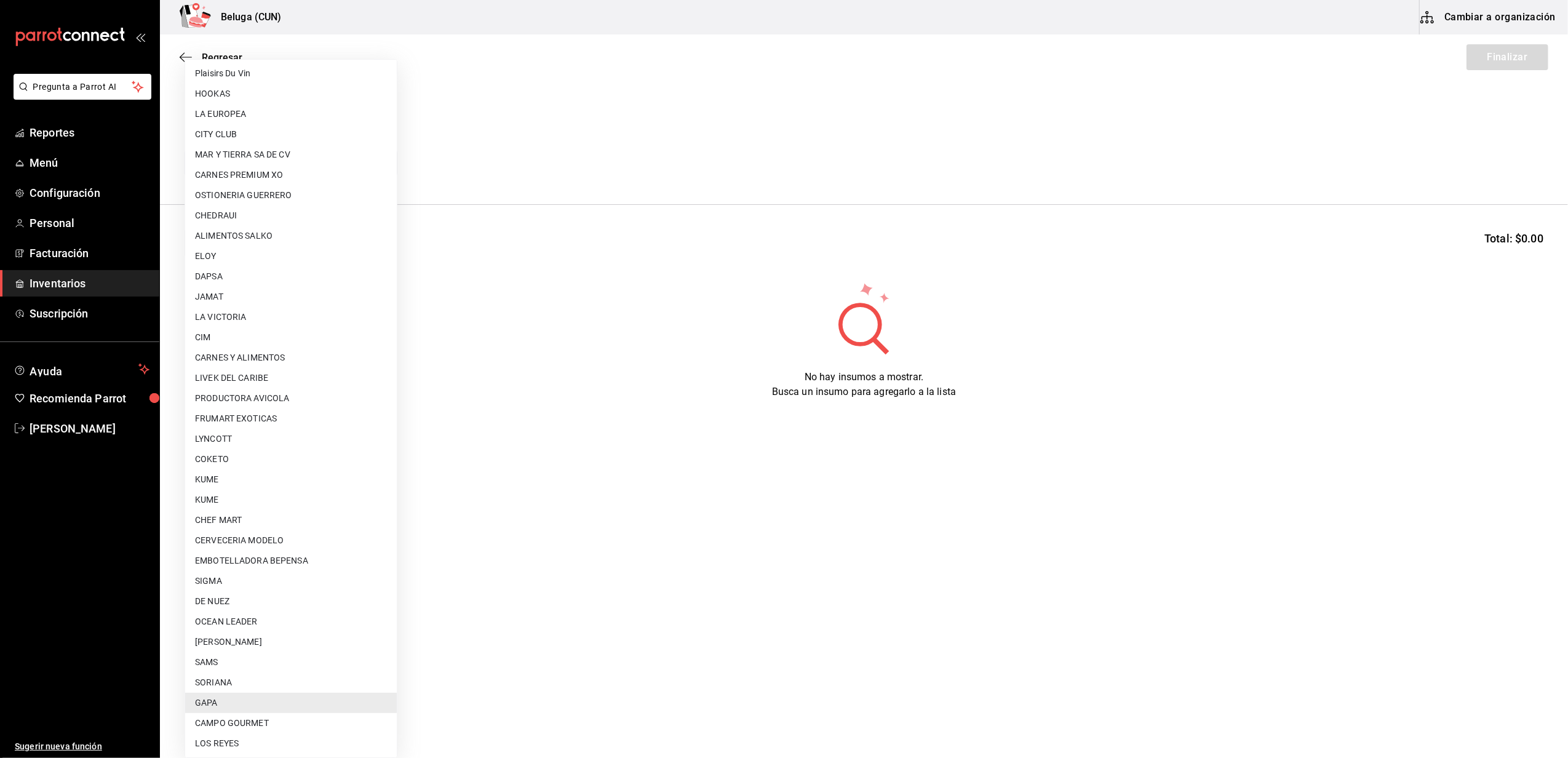
click at [259, 176] on li "CARNES PREMIUM XO" at bounding box center [291, 175] width 212 height 21
type input "905f587f-33ea-42c1-a743-c2d9f43e6572"
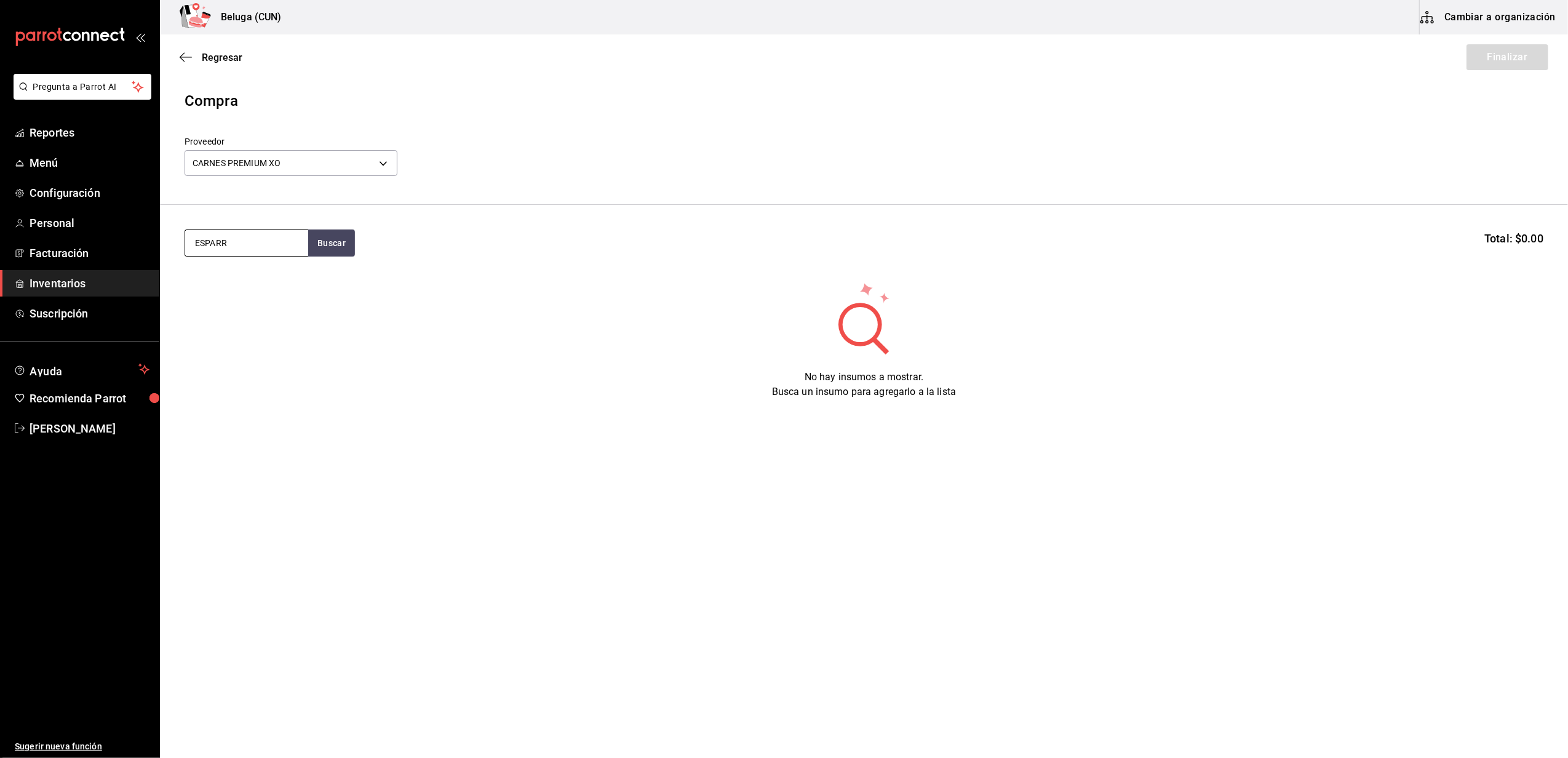
click at [281, 246] on input "ESPARR" at bounding box center [247, 243] width 123 height 26
click at [318, 242] on button "Buscar" at bounding box center [332, 243] width 47 height 27
click at [240, 295] on div "1 pza de ESPARRAGOS RIB EYE 200 GR = 1 pza receta - CARNES PREMIUM XO" at bounding box center [246, 311] width 103 height 52
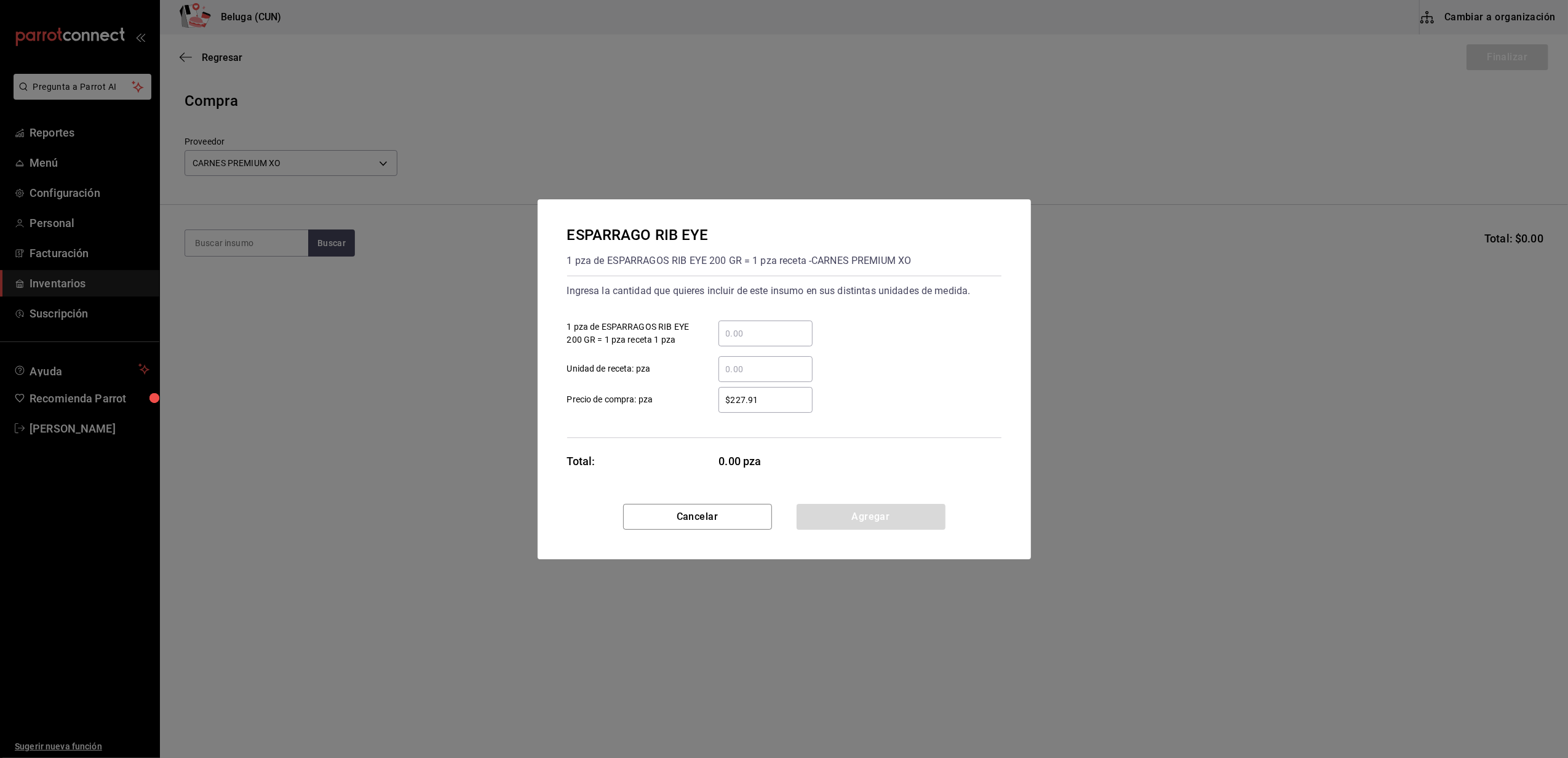
click at [783, 331] on input "​ 1 pza de ESPARRAGOS RIB EYE 200 GR = 1 pza receta 1 pza" at bounding box center [766, 333] width 94 height 15
type input "1"
click at [702, 375] on div "​" at bounding box center [756, 369] width 114 height 26
click at [719, 375] on input "​ Unidad de receta: pza" at bounding box center [766, 369] width 94 height 15
drag, startPoint x: 751, startPoint y: 400, endPoint x: 675, endPoint y: 410, distance: 76.7
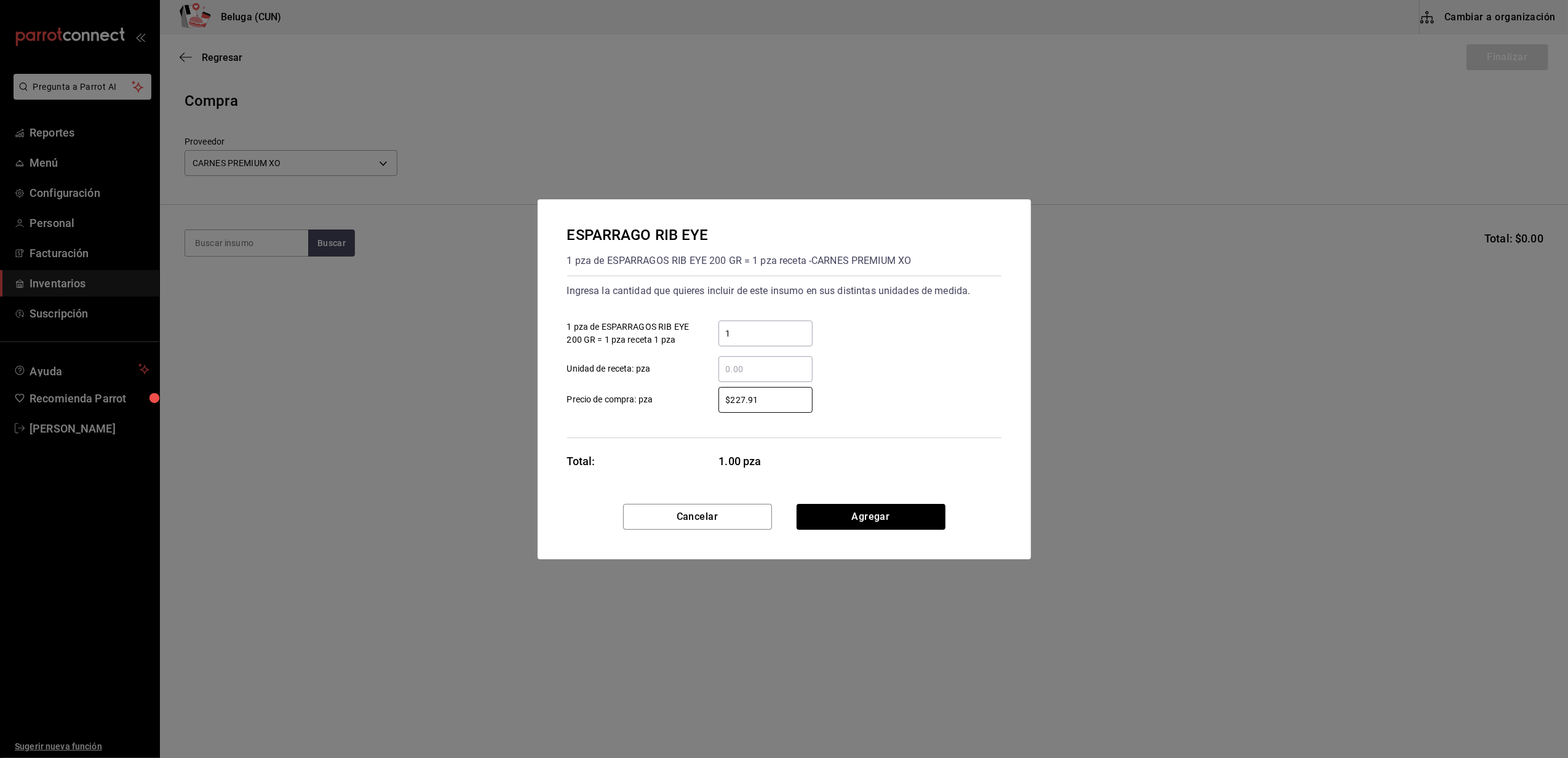
click at [704, 414] on div "Ingresa la cantidad que quieres incluir de este insumo en sus distintas unidade…" at bounding box center [784, 357] width 434 height 163
type input "$0.01"
click at [880, 516] on button "Agregar" at bounding box center [871, 517] width 149 height 26
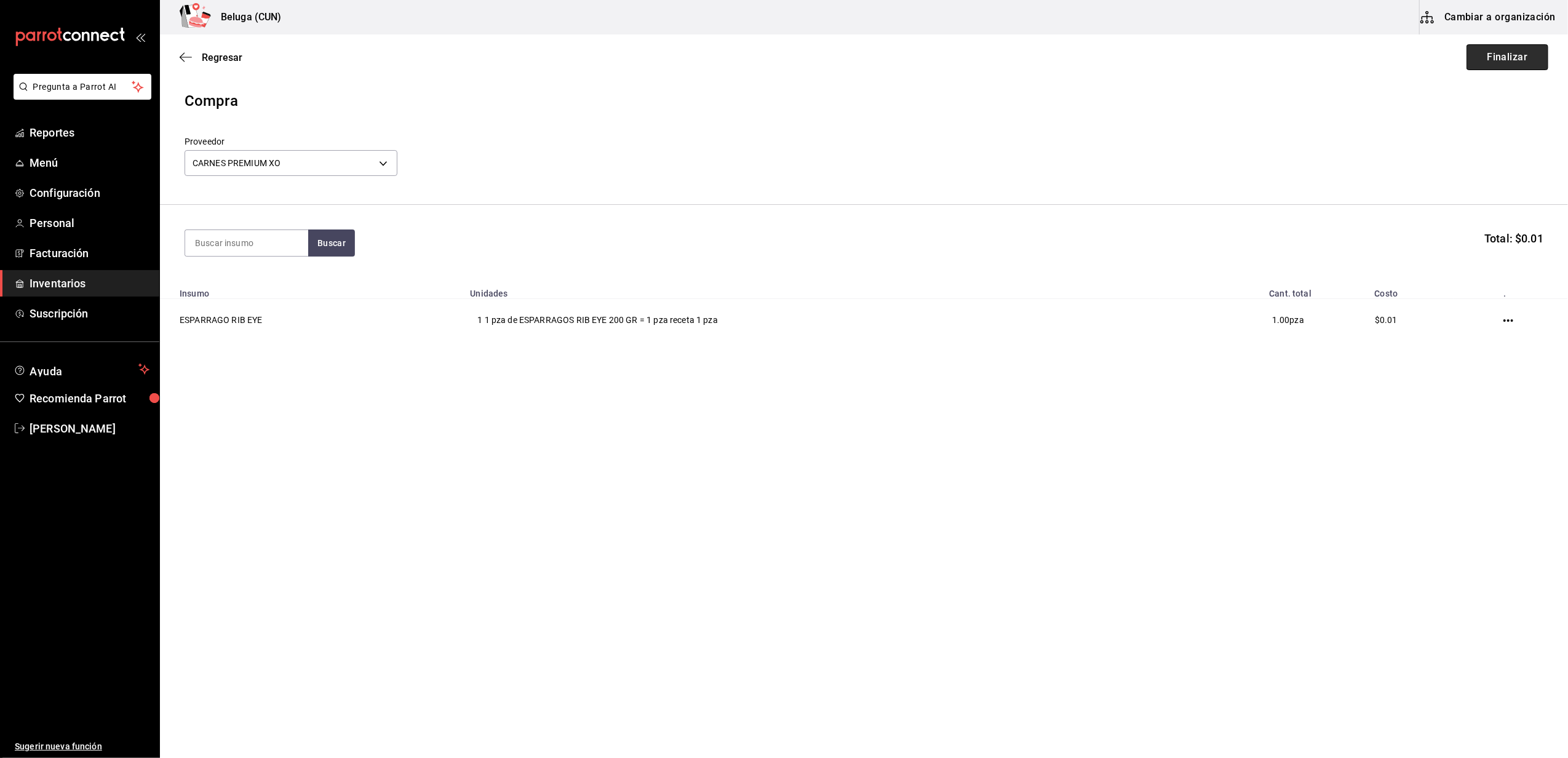
click at [1507, 55] on button "Finalizar" at bounding box center [1507, 57] width 82 height 26
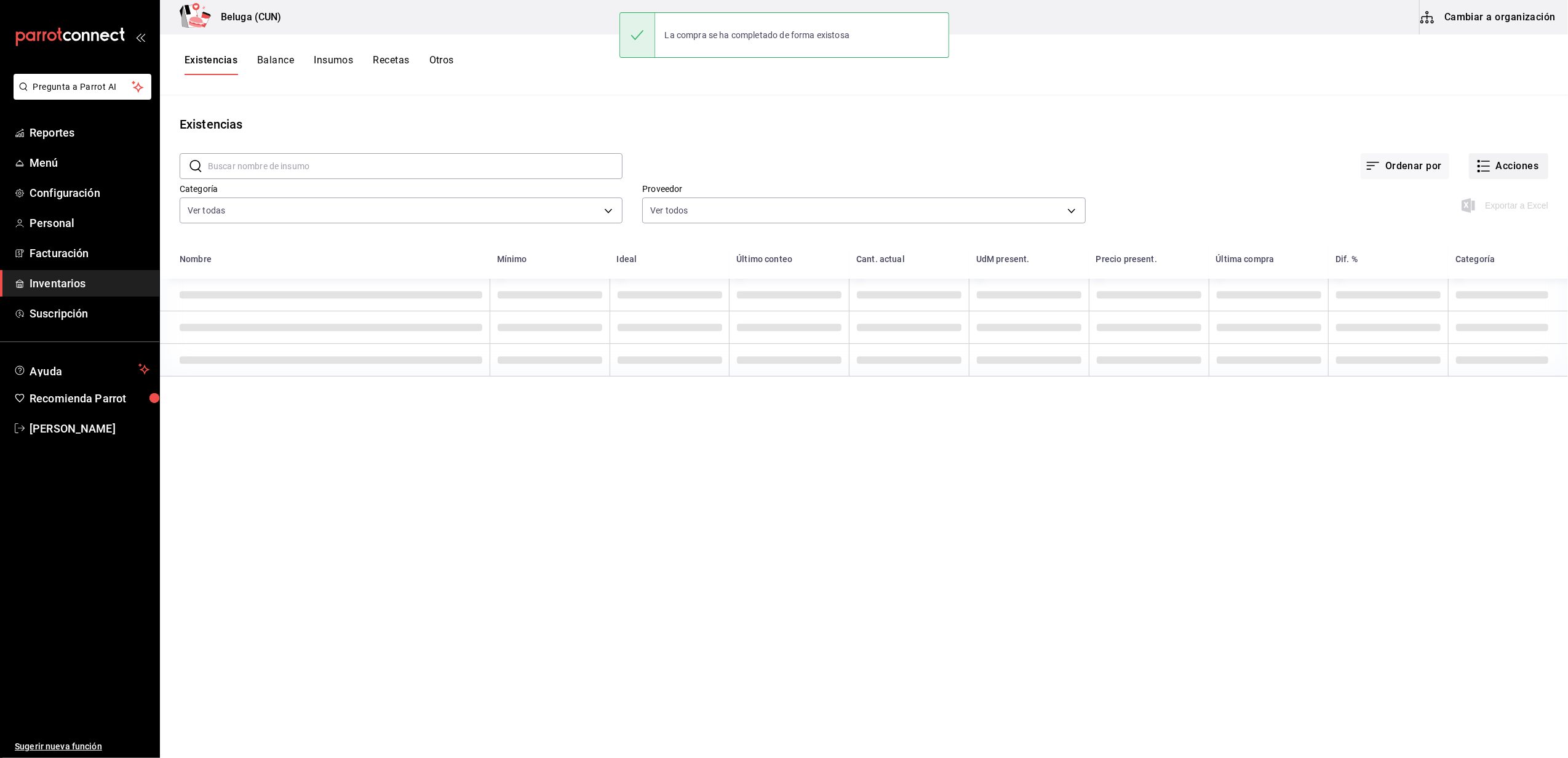
click at [1530, 169] on button "Acciones" at bounding box center [1509, 166] width 80 height 26
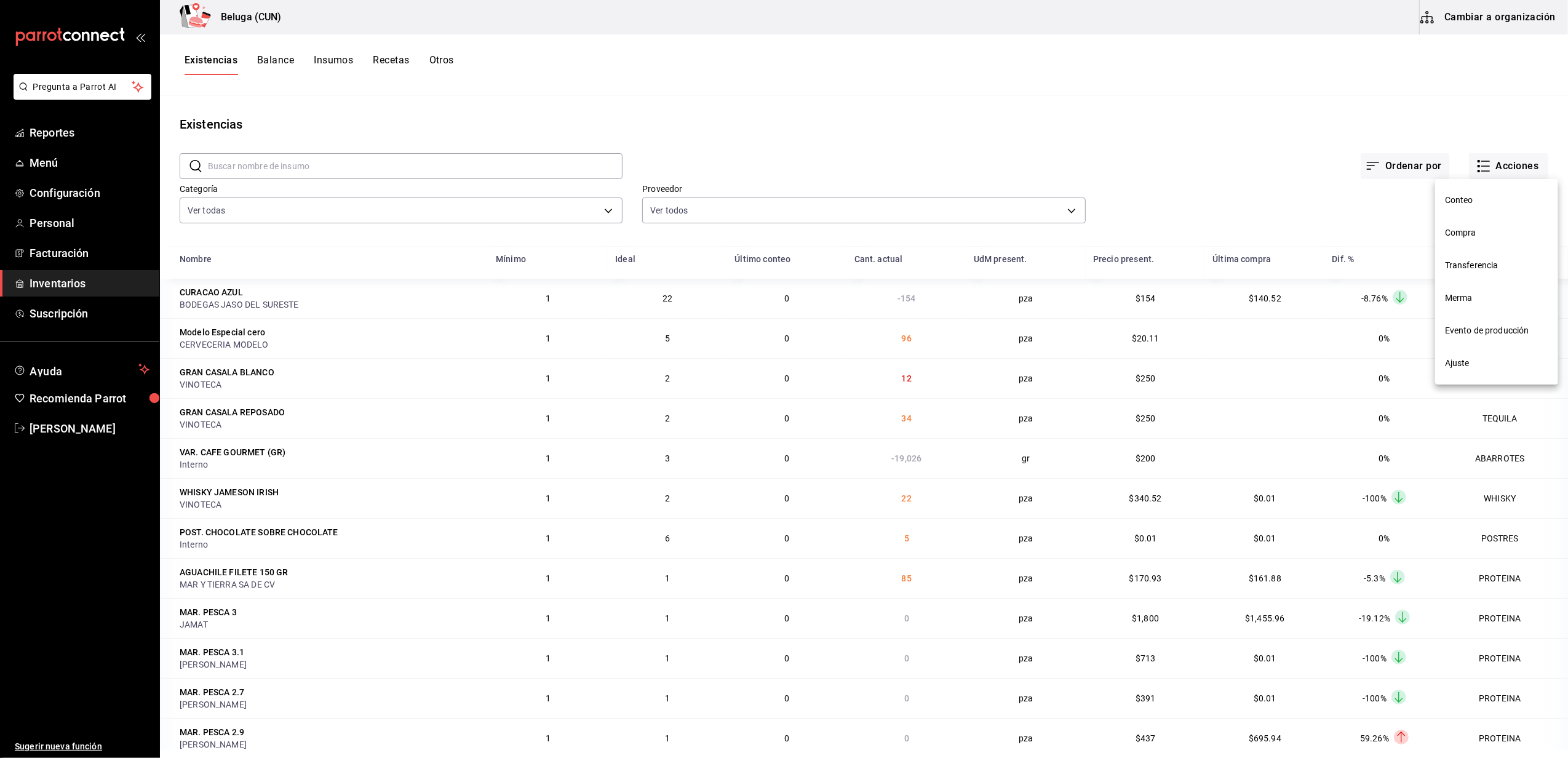
click at [1461, 230] on span "Compra" at bounding box center [1496, 233] width 103 height 13
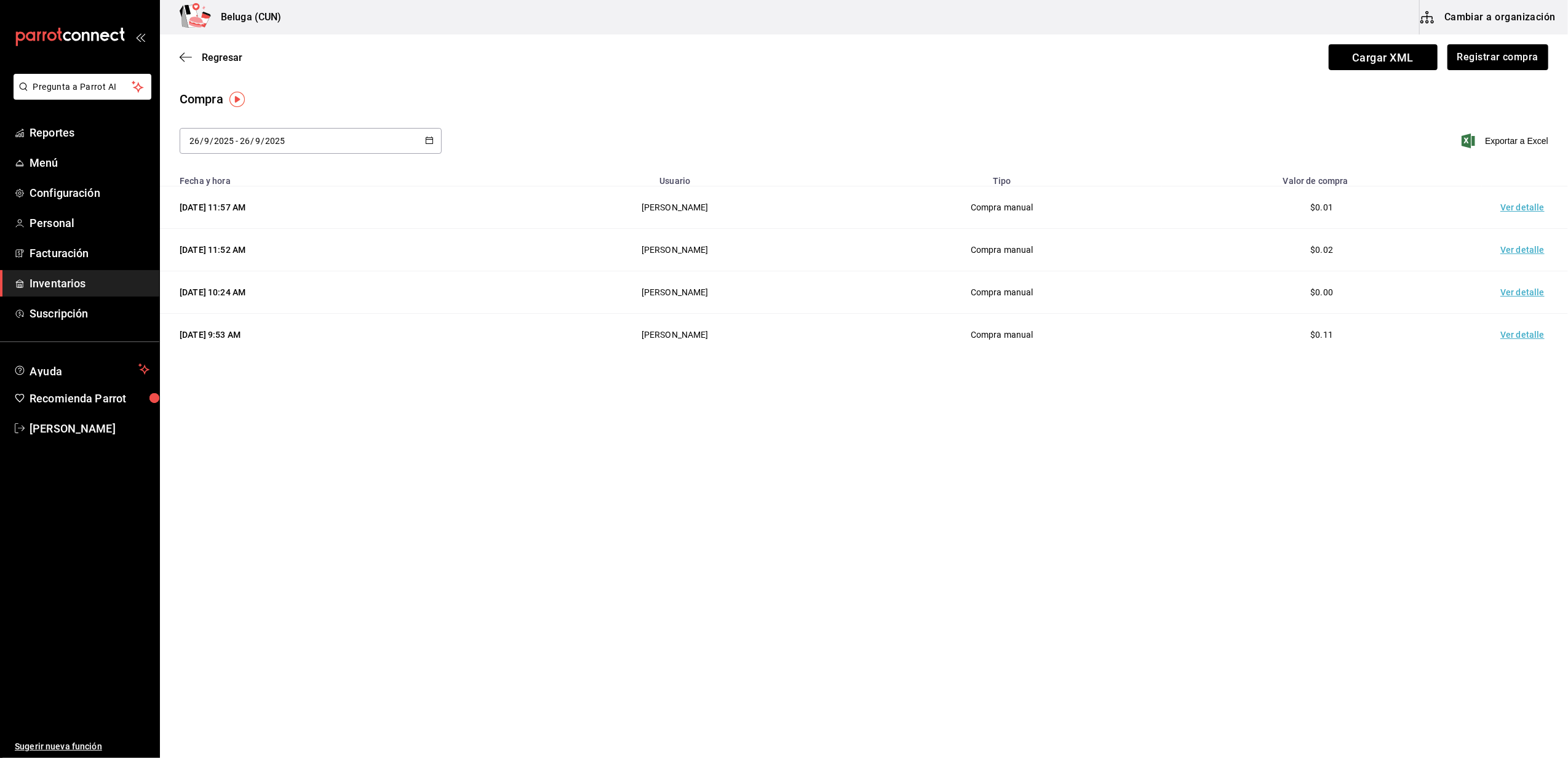
click at [1513, 210] on td "Ver detalle" at bounding box center [1525, 208] width 86 height 43
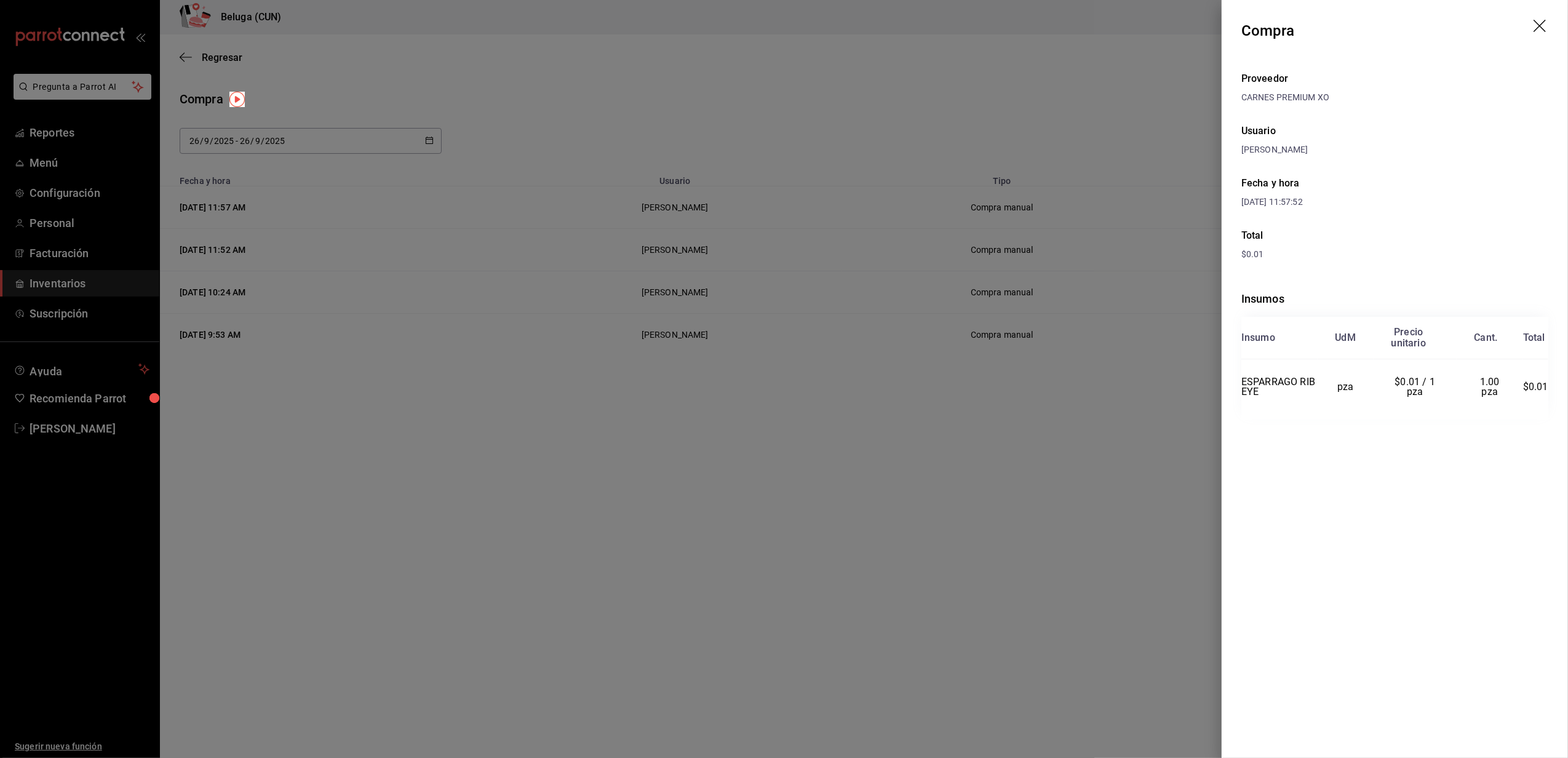
click at [1540, 26] on icon "drag" at bounding box center [1540, 26] width 12 height 12
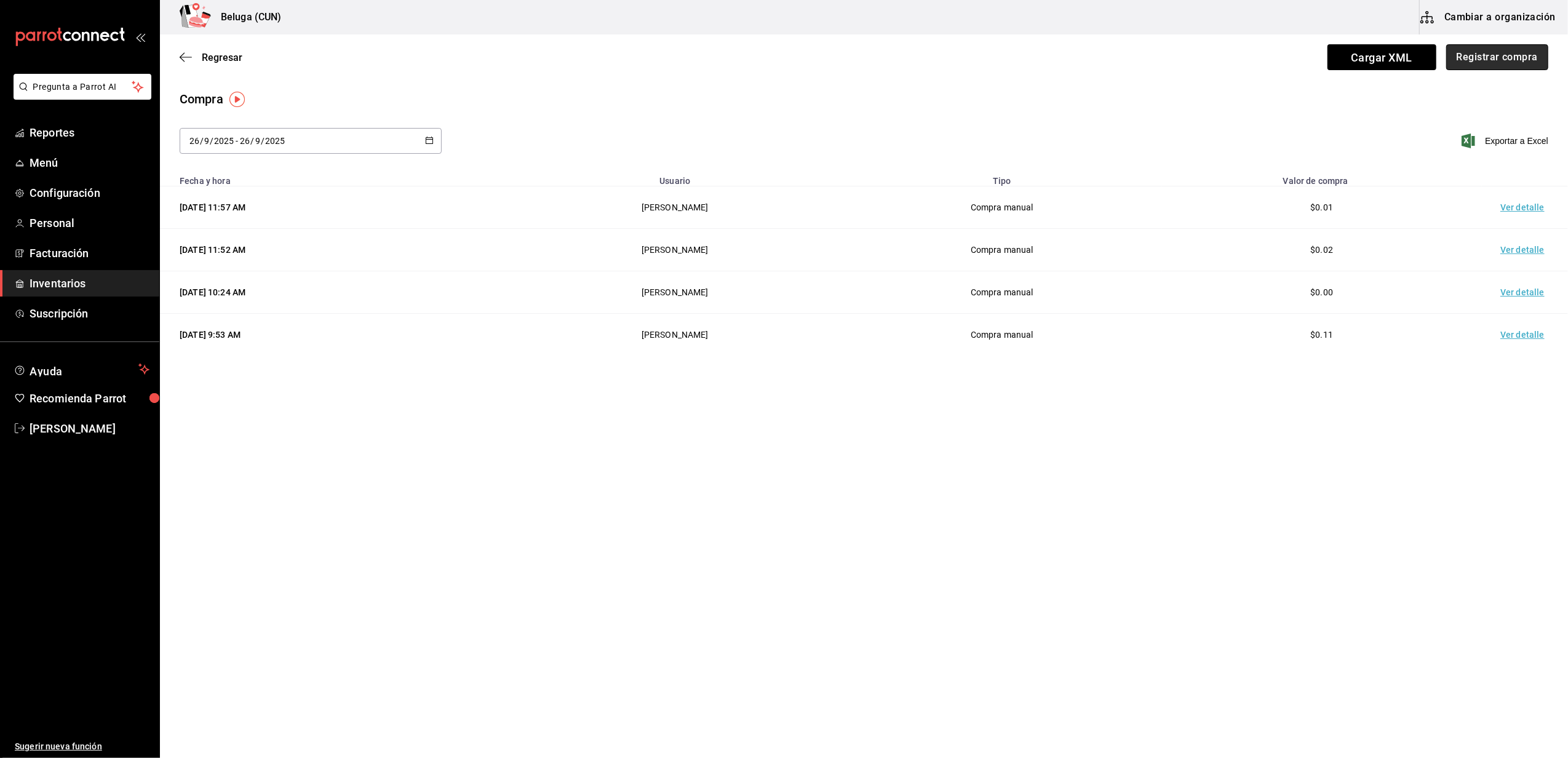
click at [1476, 59] on button "Registrar compra" at bounding box center [1498, 57] width 102 height 26
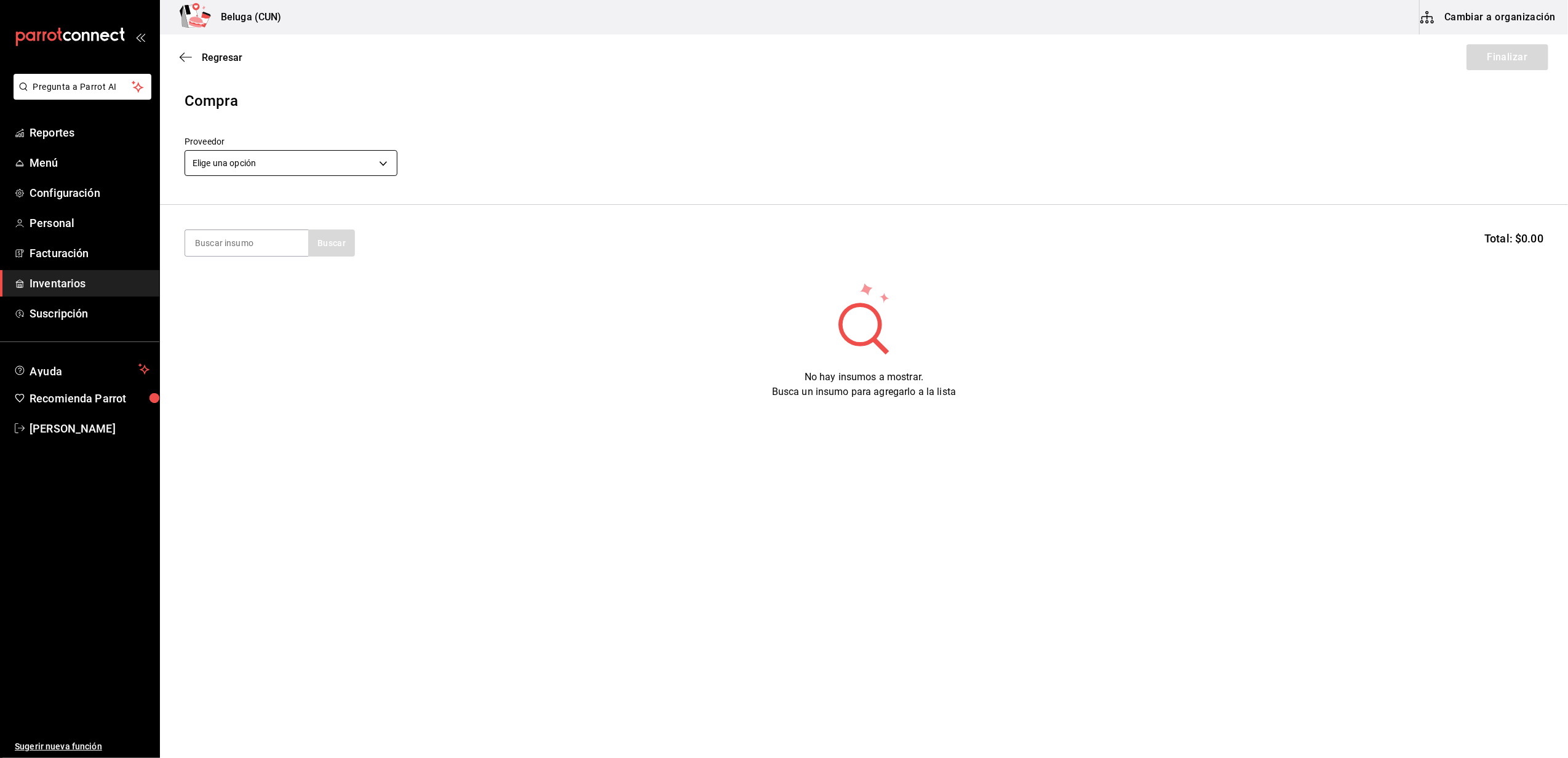
click at [321, 156] on body "Pregunta a Parrot AI Reportes Menú Configuración Personal Facturación Inventari…" at bounding box center [784, 344] width 1568 height 689
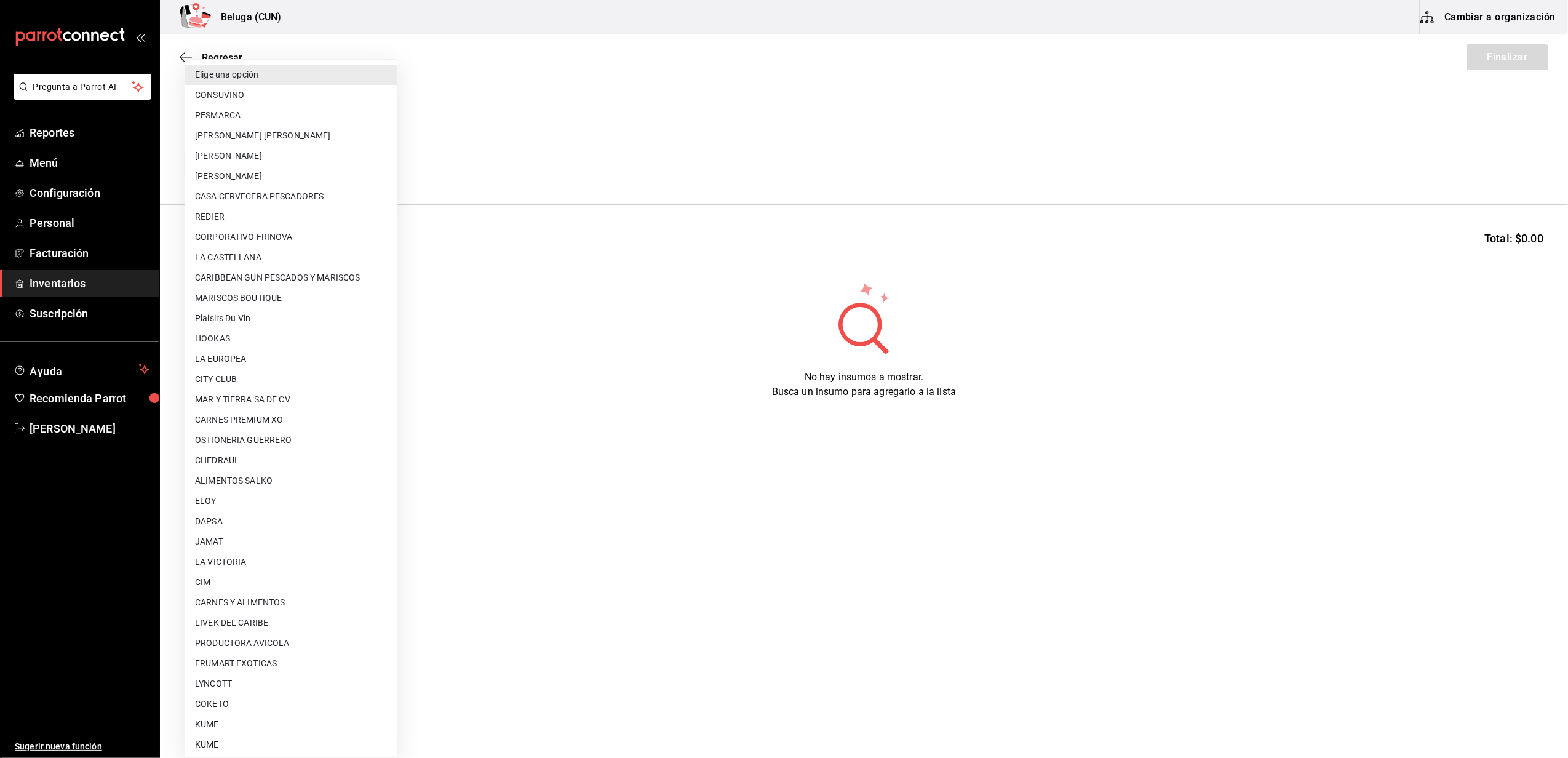
click at [276, 417] on li "CARNES PREMIUM XO" at bounding box center [291, 420] width 212 height 21
type input "905f587f-33ea-42c1-a743-c2d9f43e6572"
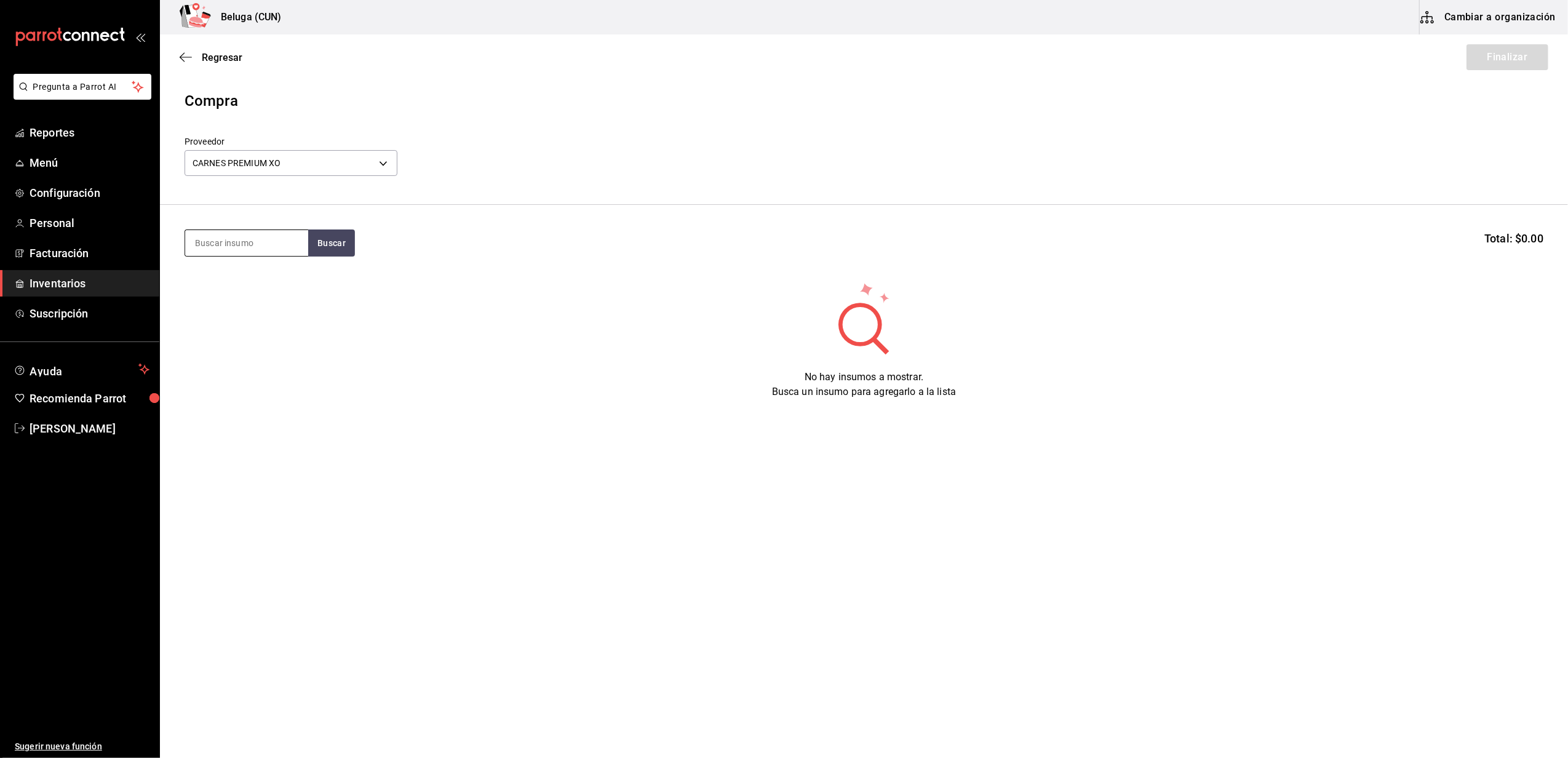
click at [276, 251] on input at bounding box center [247, 243] width 123 height 26
type input "FILET"
click at [379, 158] on body "Pregunta a Parrot AI Reportes Menú Configuración Personal Facturación Inventari…" at bounding box center [784, 344] width 1568 height 689
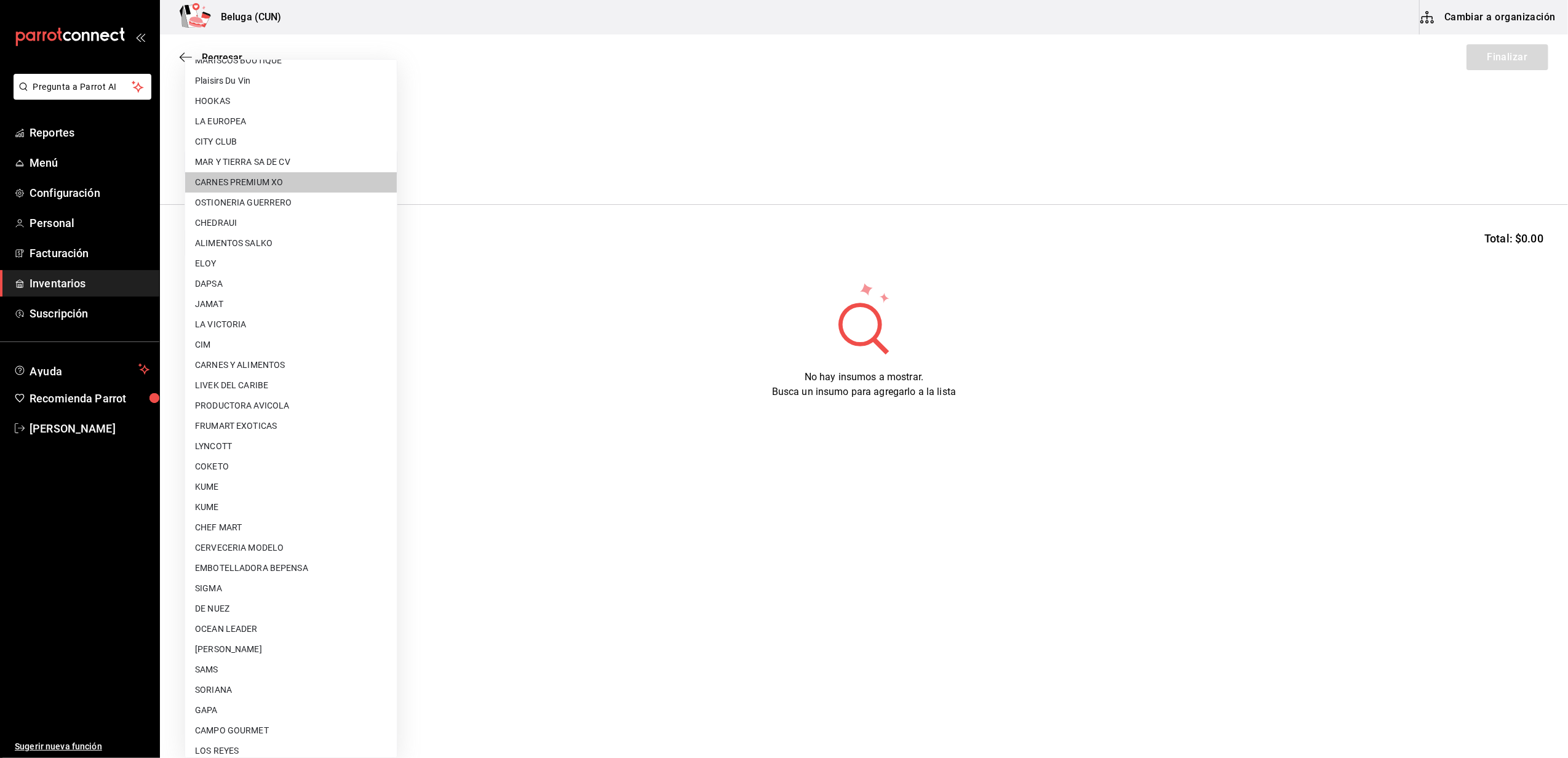
scroll to position [246, 0]
click at [224, 621] on li "OCEAN LEADER" at bounding box center [291, 621] width 212 height 21
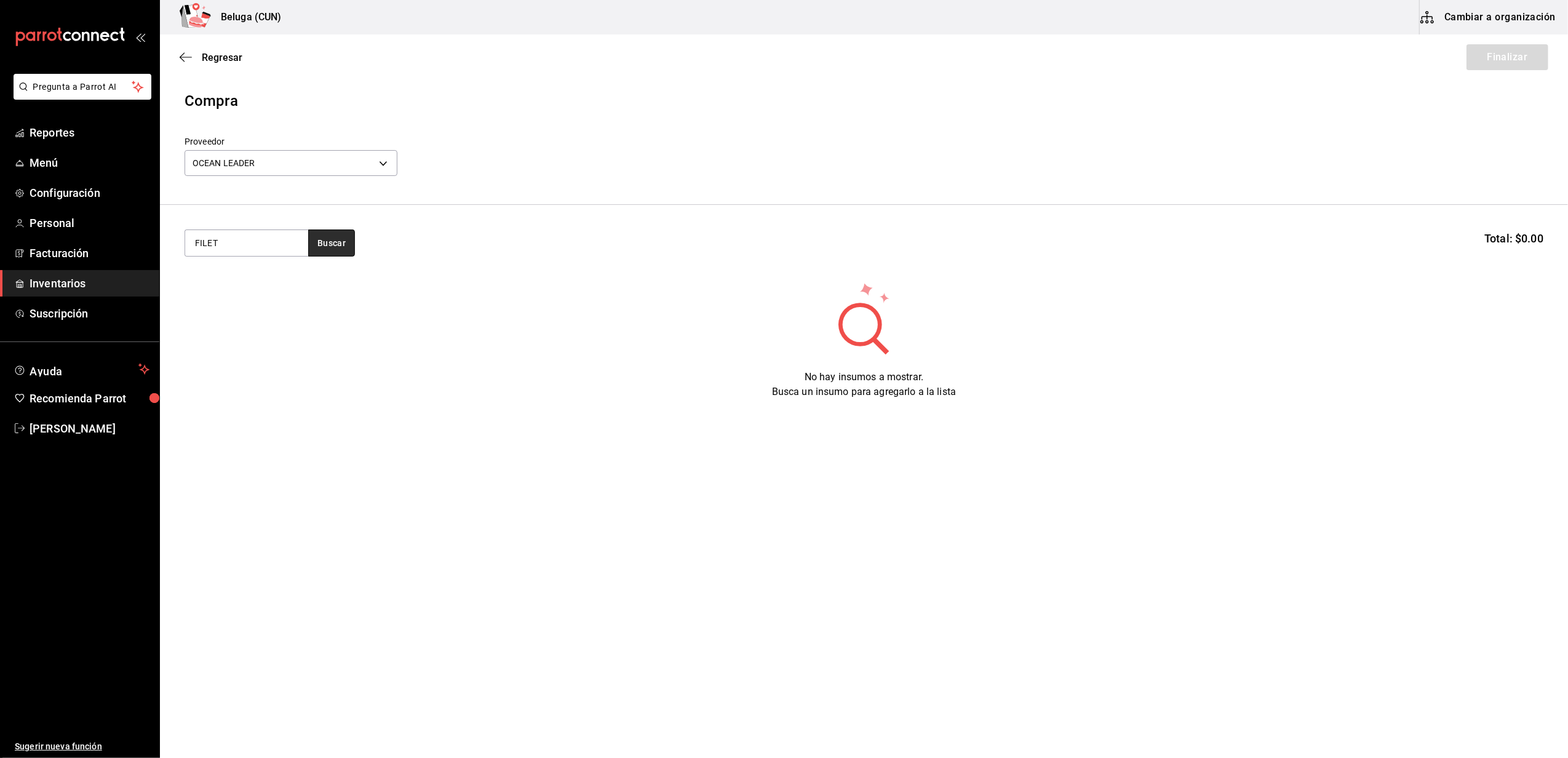
click at [330, 235] on button "Buscar" at bounding box center [332, 243] width 47 height 27
click at [320, 250] on button "Buscar" at bounding box center [332, 243] width 47 height 27
click at [384, 156] on body "Pregunta a Parrot AI Reportes Menú Configuración Personal Facturación Inventari…" at bounding box center [784, 344] width 1568 height 689
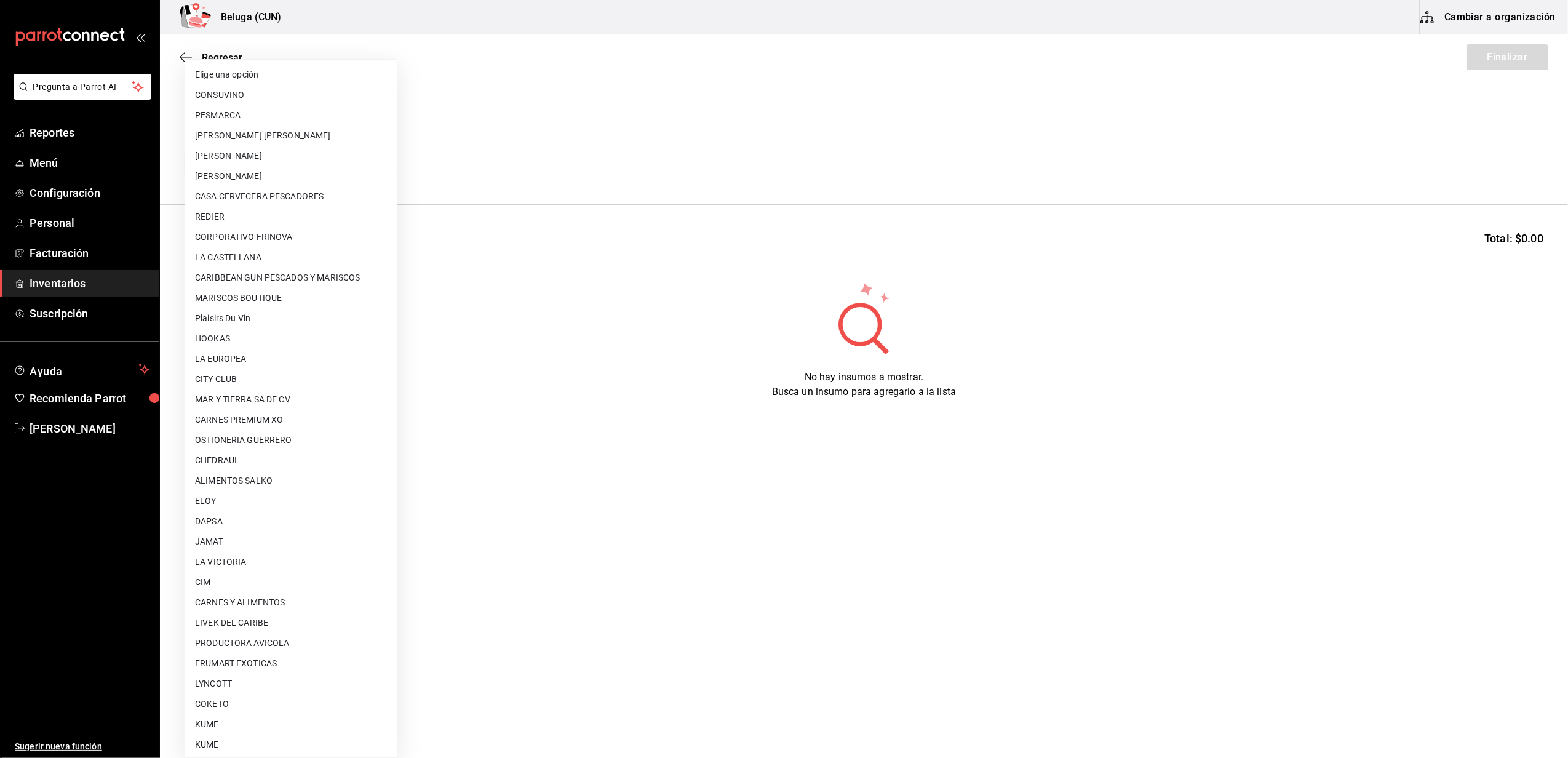
scroll to position [410, 0]
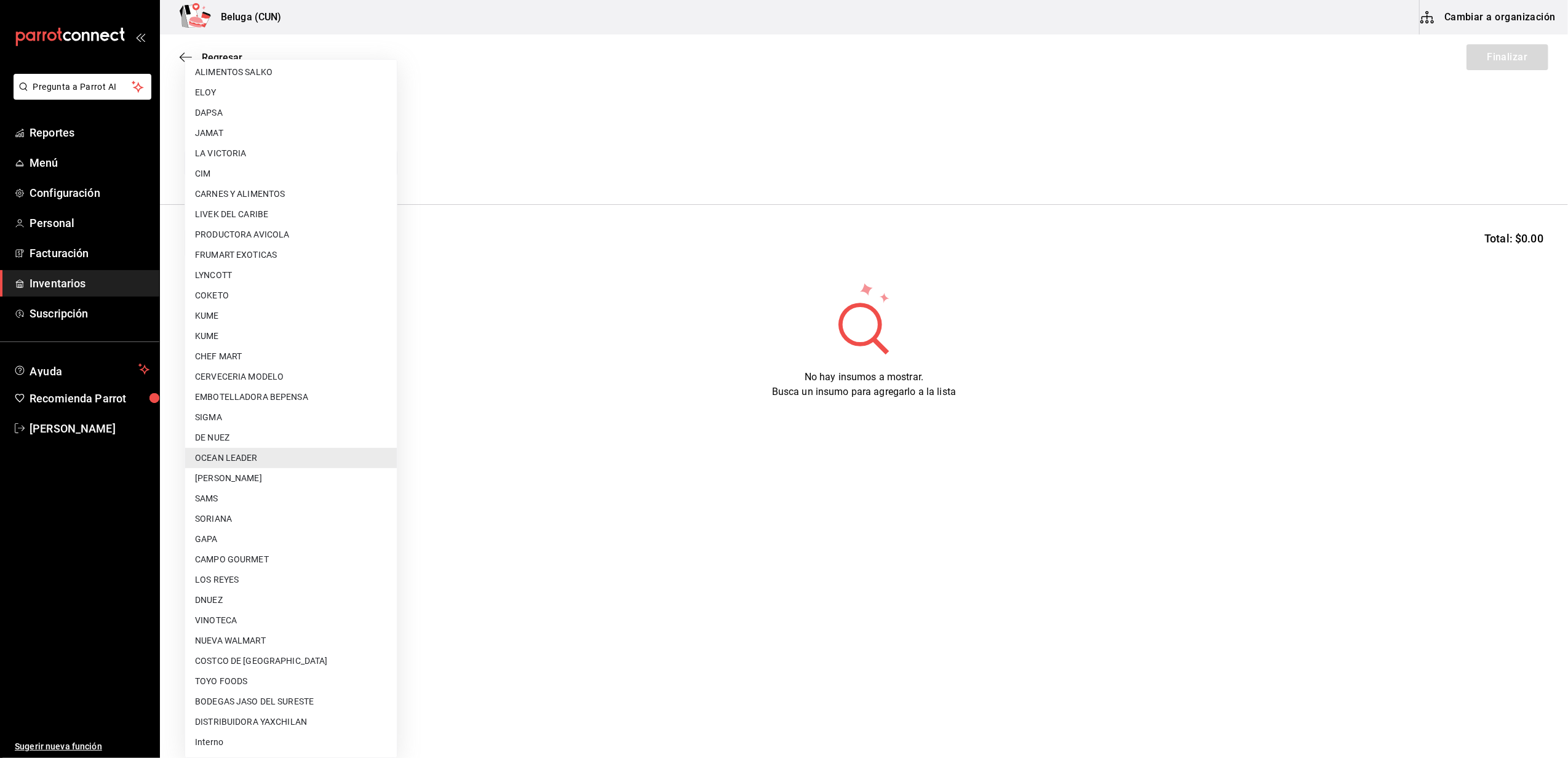
click at [234, 545] on li "GAPA" at bounding box center [291, 539] width 212 height 21
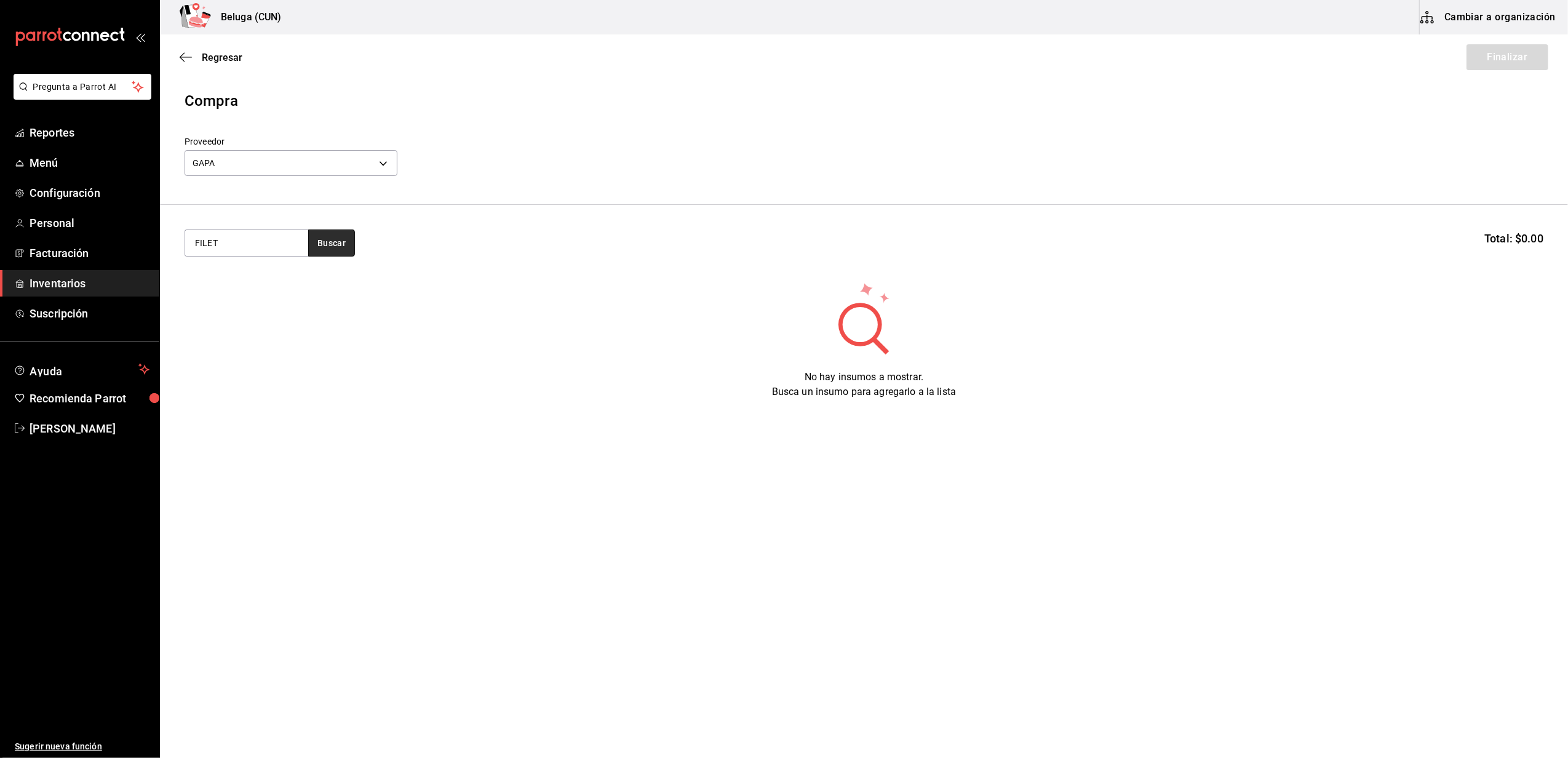
click at [316, 234] on button "Buscar" at bounding box center [332, 243] width 47 height 27
click at [323, 240] on button "Buscar" at bounding box center [332, 243] width 47 height 27
click at [264, 244] on input "FILET" at bounding box center [247, 243] width 123 height 26
click at [382, 158] on body "Pregunta a Parrot AI Reportes Menú Configuración Personal Facturación Inventari…" at bounding box center [784, 344] width 1568 height 689
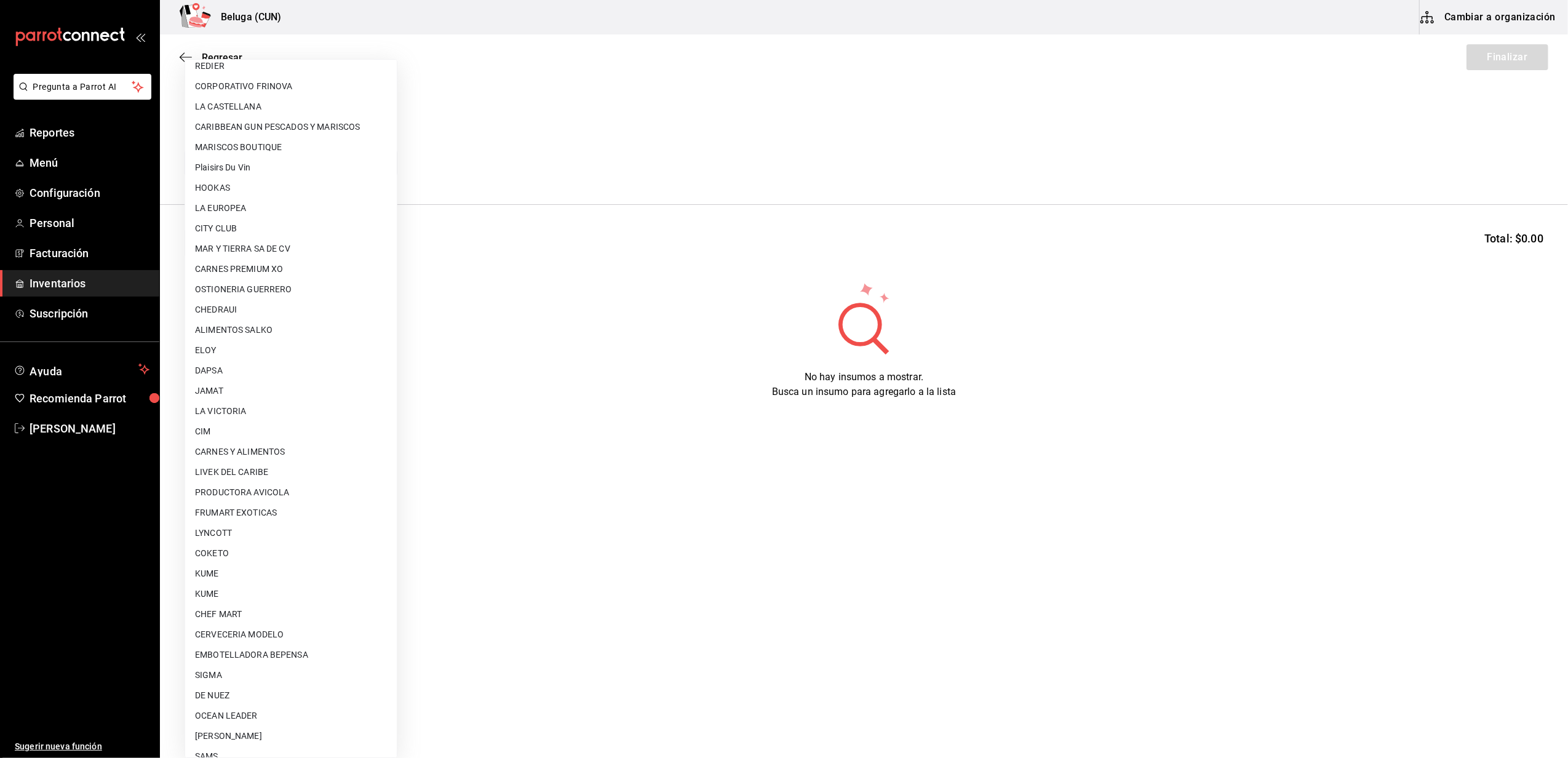
scroll to position [0, 0]
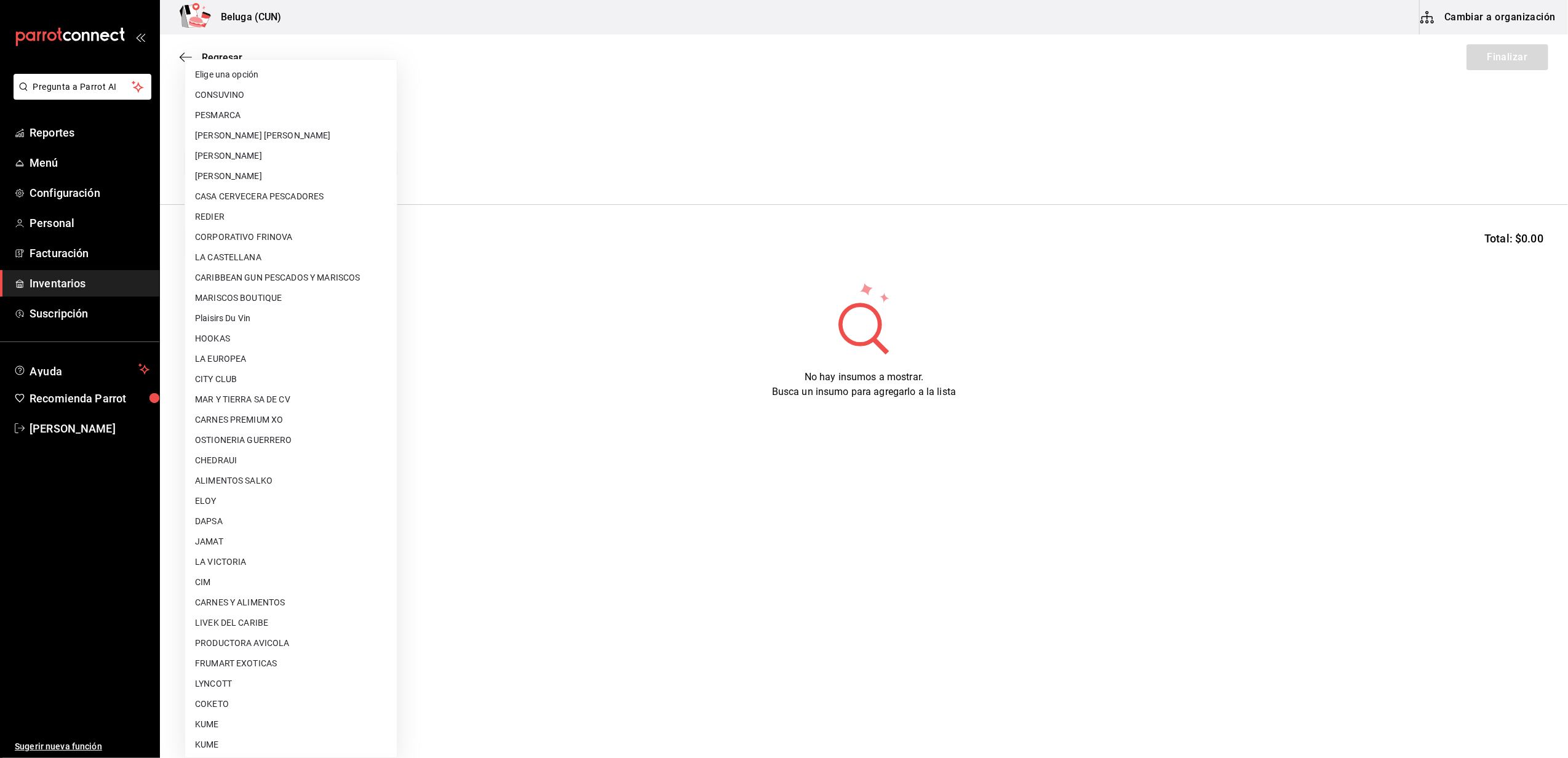
click at [249, 399] on li "MAR Y TIERRA SA DE CV" at bounding box center [291, 400] width 212 height 21
type input "fce2cdb5-550f-4109-9081-bbba6fbee69f"
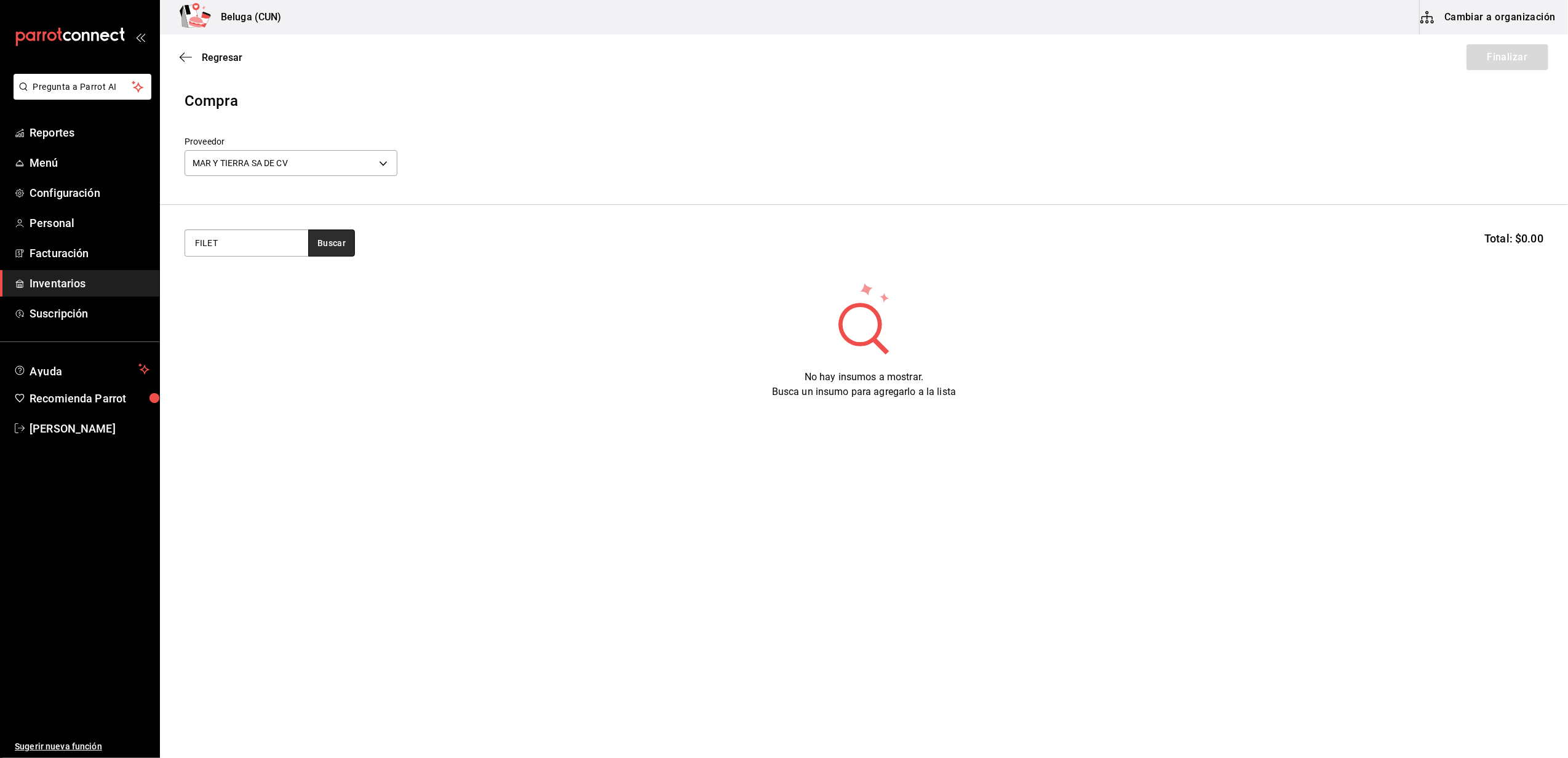
click at [335, 240] on button "Buscar" at bounding box center [332, 243] width 47 height 27
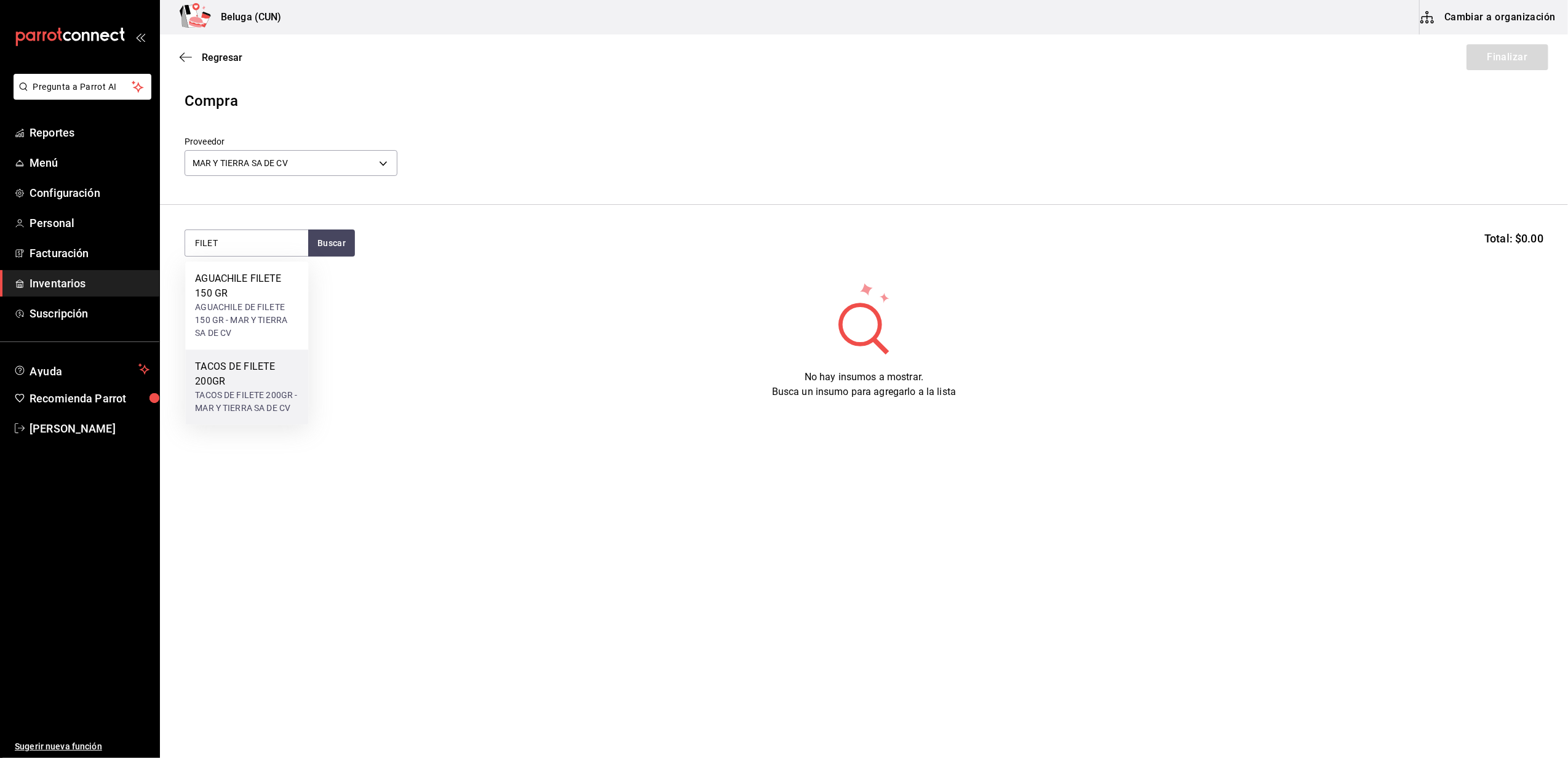
click at [240, 382] on div "TACOS DE FILETE 200GR" at bounding box center [246, 374] width 103 height 30
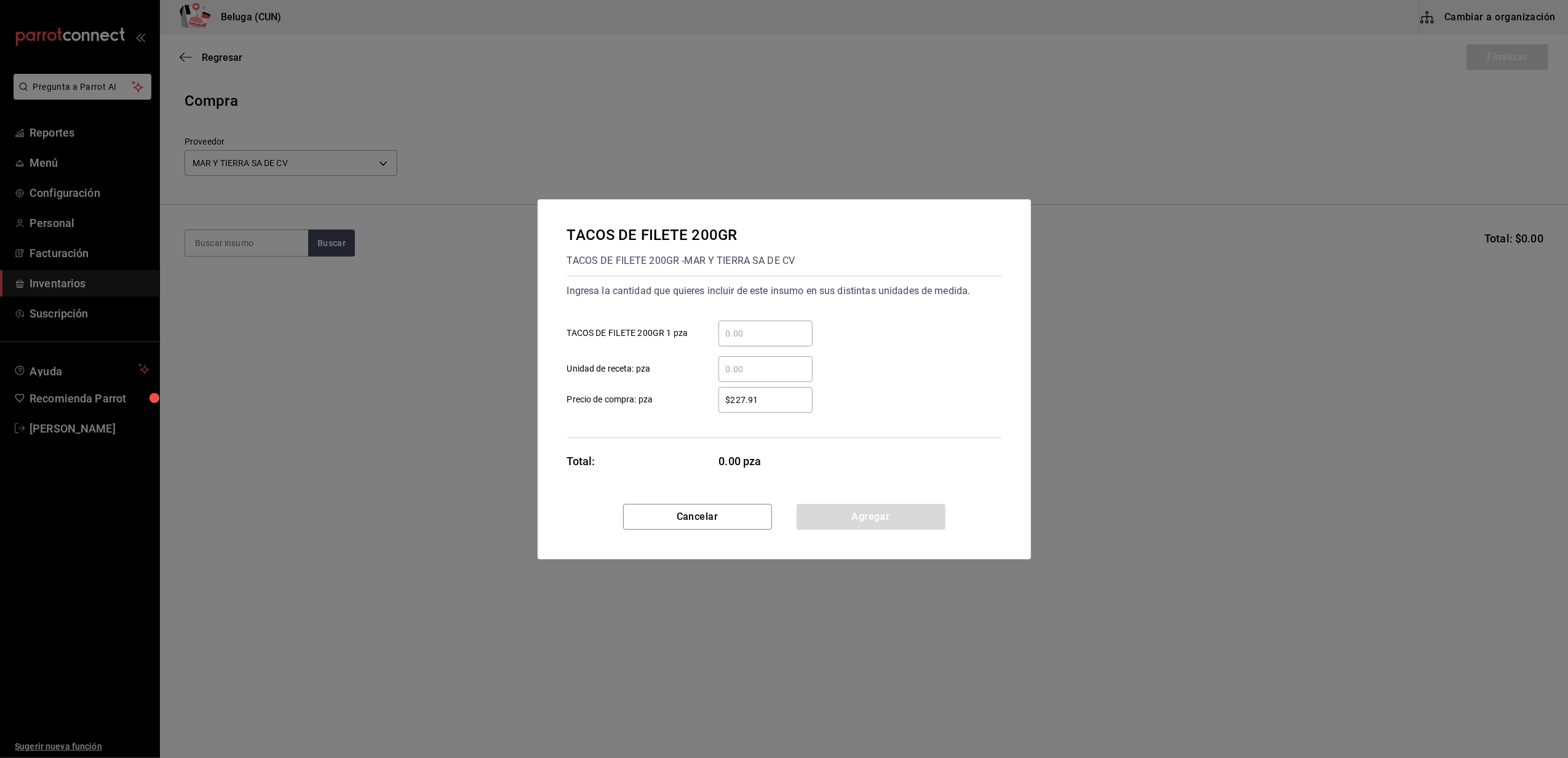
click at [731, 337] on input "​ TACOS DE FILETE 200GR 1 pza" at bounding box center [766, 333] width 94 height 15
type input "1"
click at [682, 380] on div "$227.91 ​ Precio de compra: pza" at bounding box center [779, 395] width 444 height 36
drag, startPoint x: 785, startPoint y: 397, endPoint x: 636, endPoint y: 385, distance: 149.5
click at [636, 385] on div "$227.91 ​ Precio de compra: pza" at bounding box center [779, 395] width 444 height 36
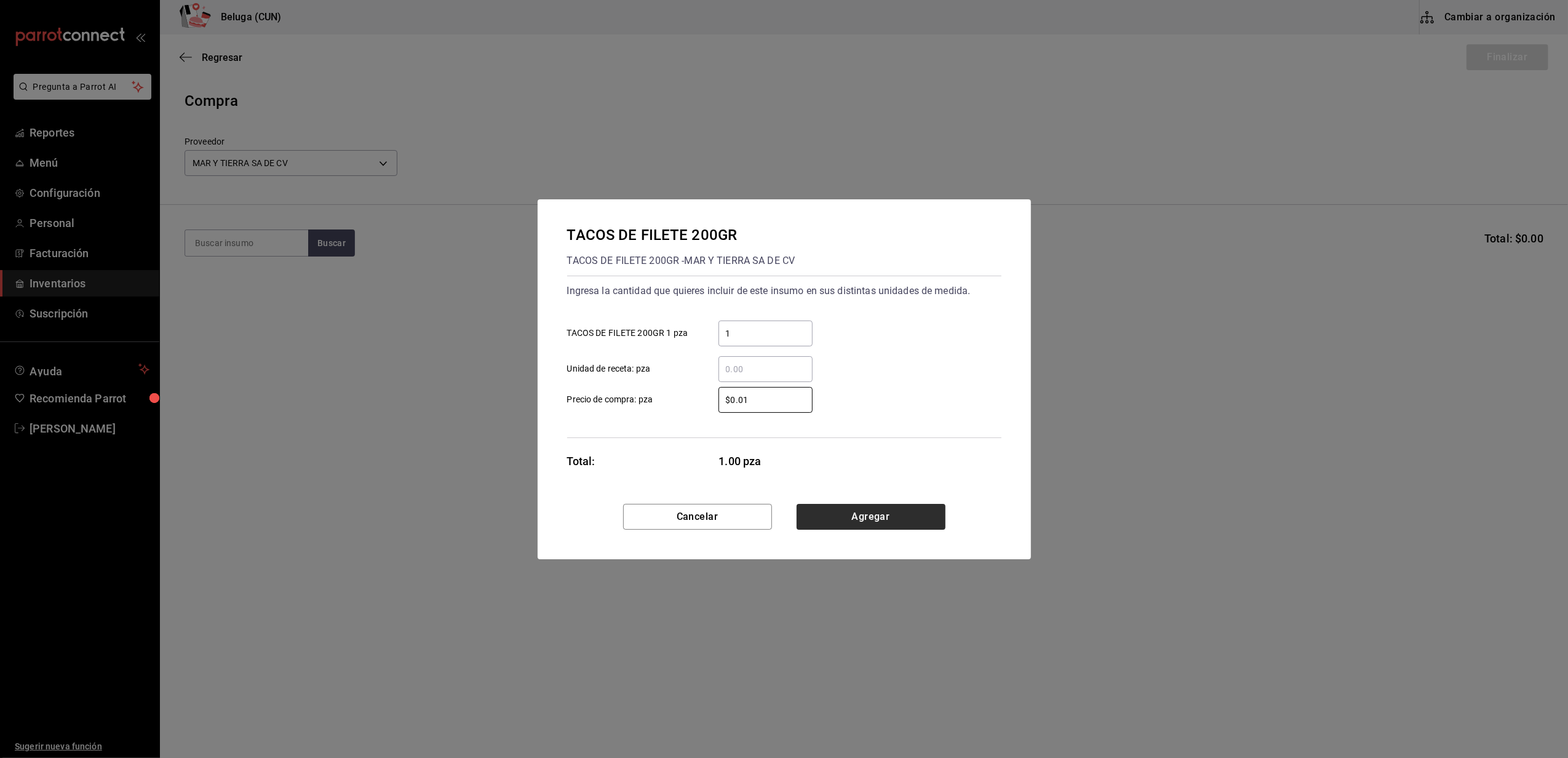
type input "$0.01"
click at [923, 518] on button "Agregar" at bounding box center [871, 517] width 149 height 26
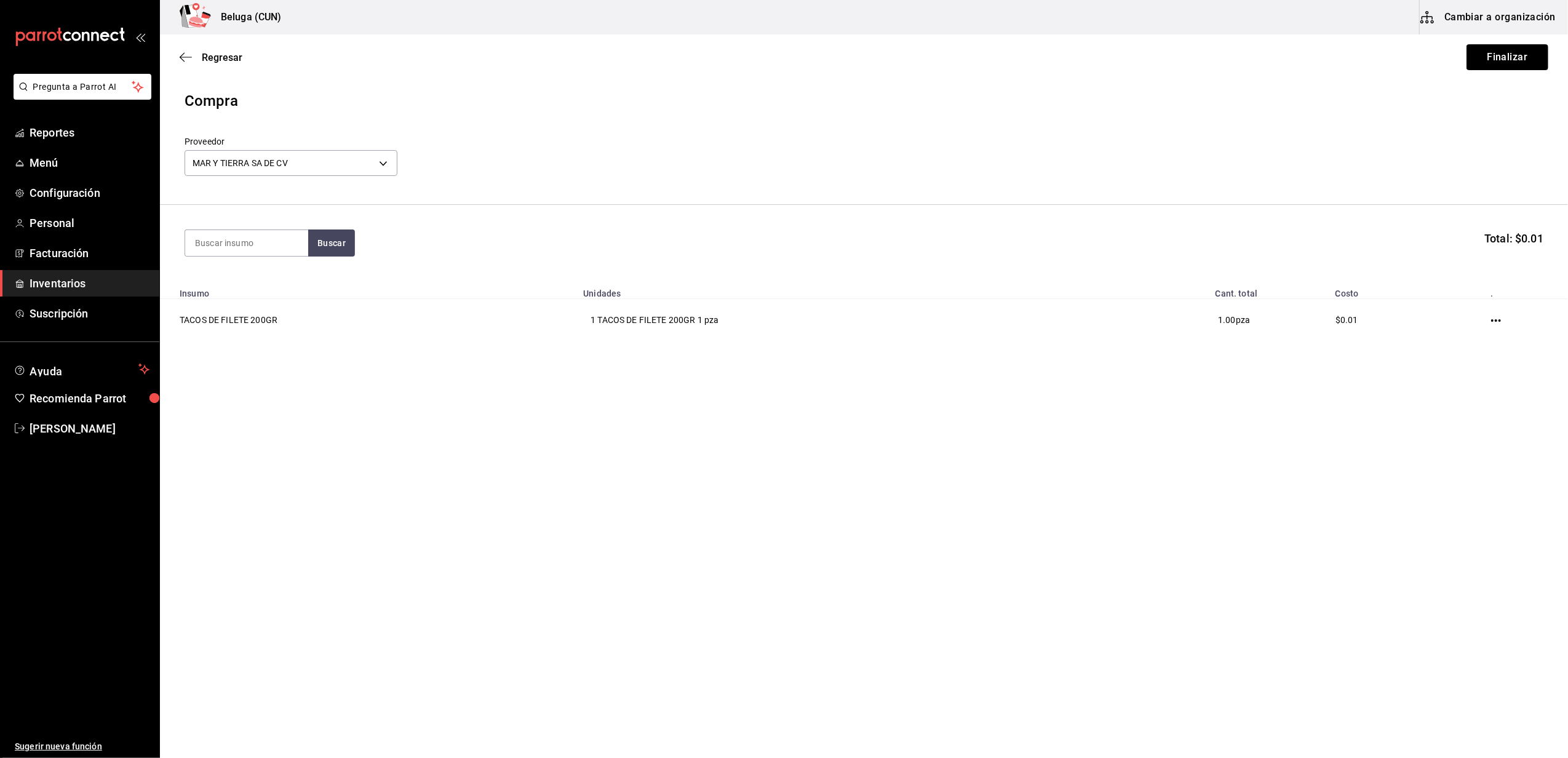
click at [1492, 67] on button "Finalizar" at bounding box center [1507, 57] width 82 height 26
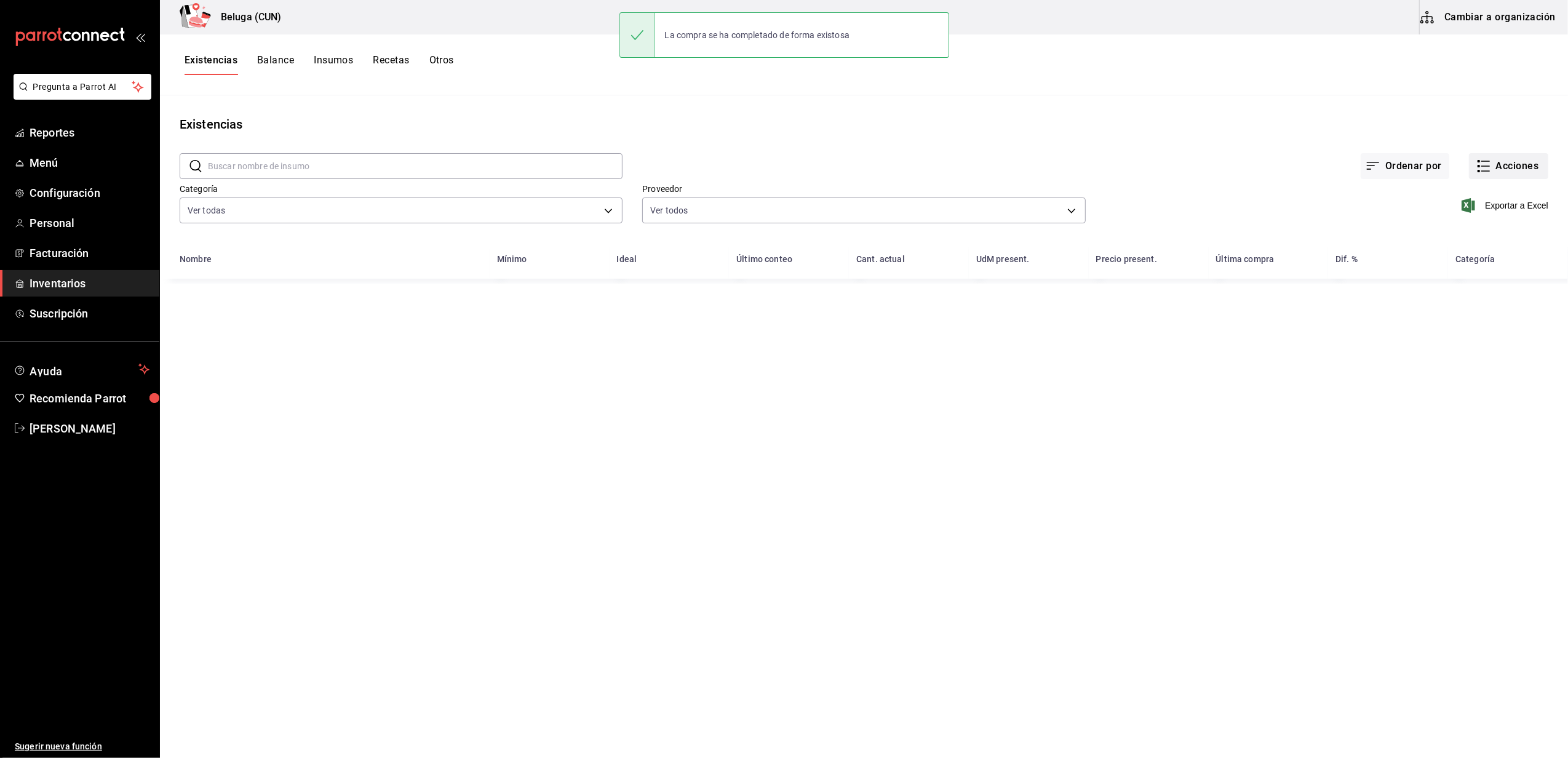
click at [1498, 163] on button "Acciones" at bounding box center [1509, 166] width 80 height 26
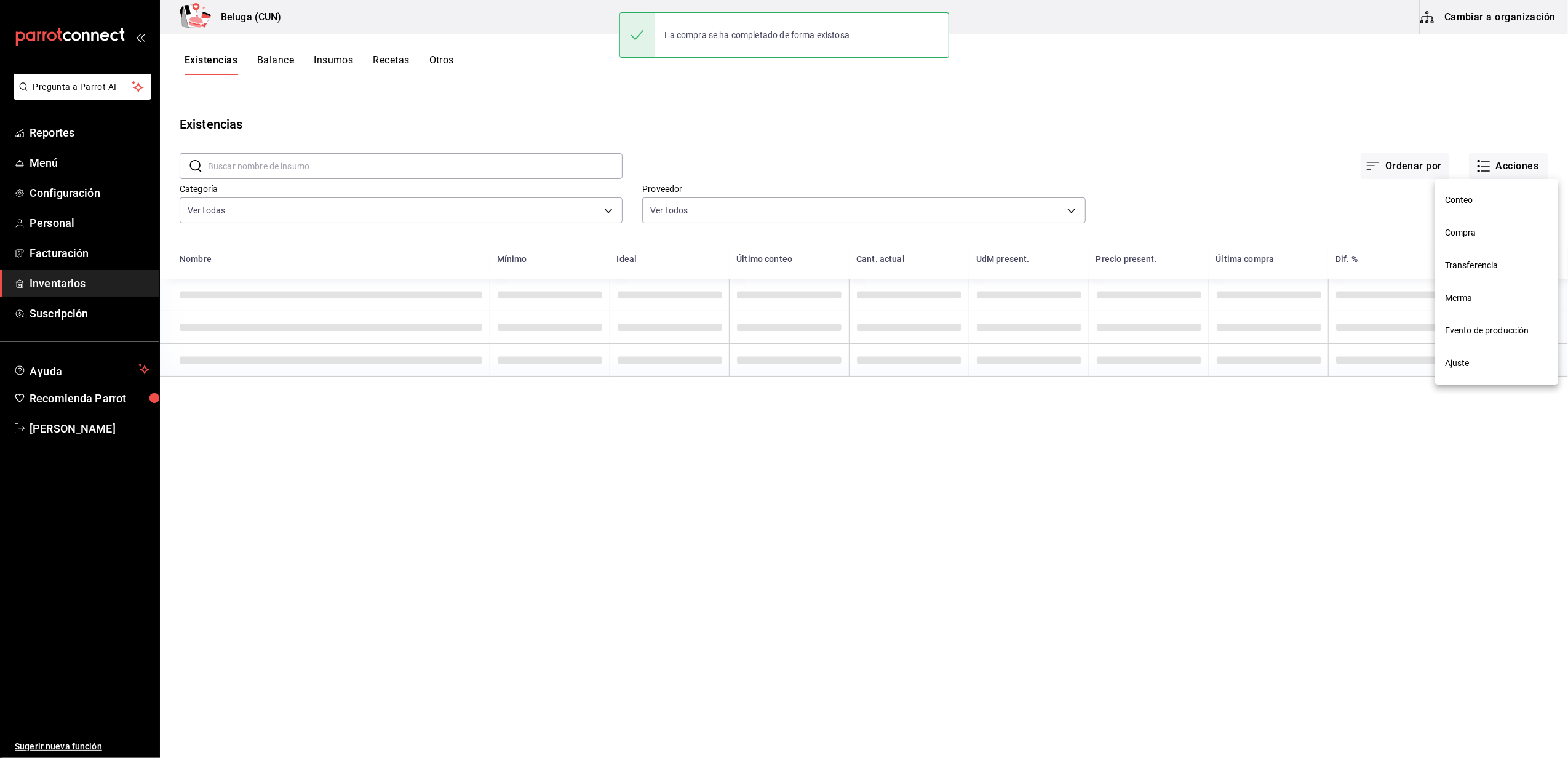
click at [1465, 237] on span "Compra" at bounding box center [1496, 233] width 103 height 13
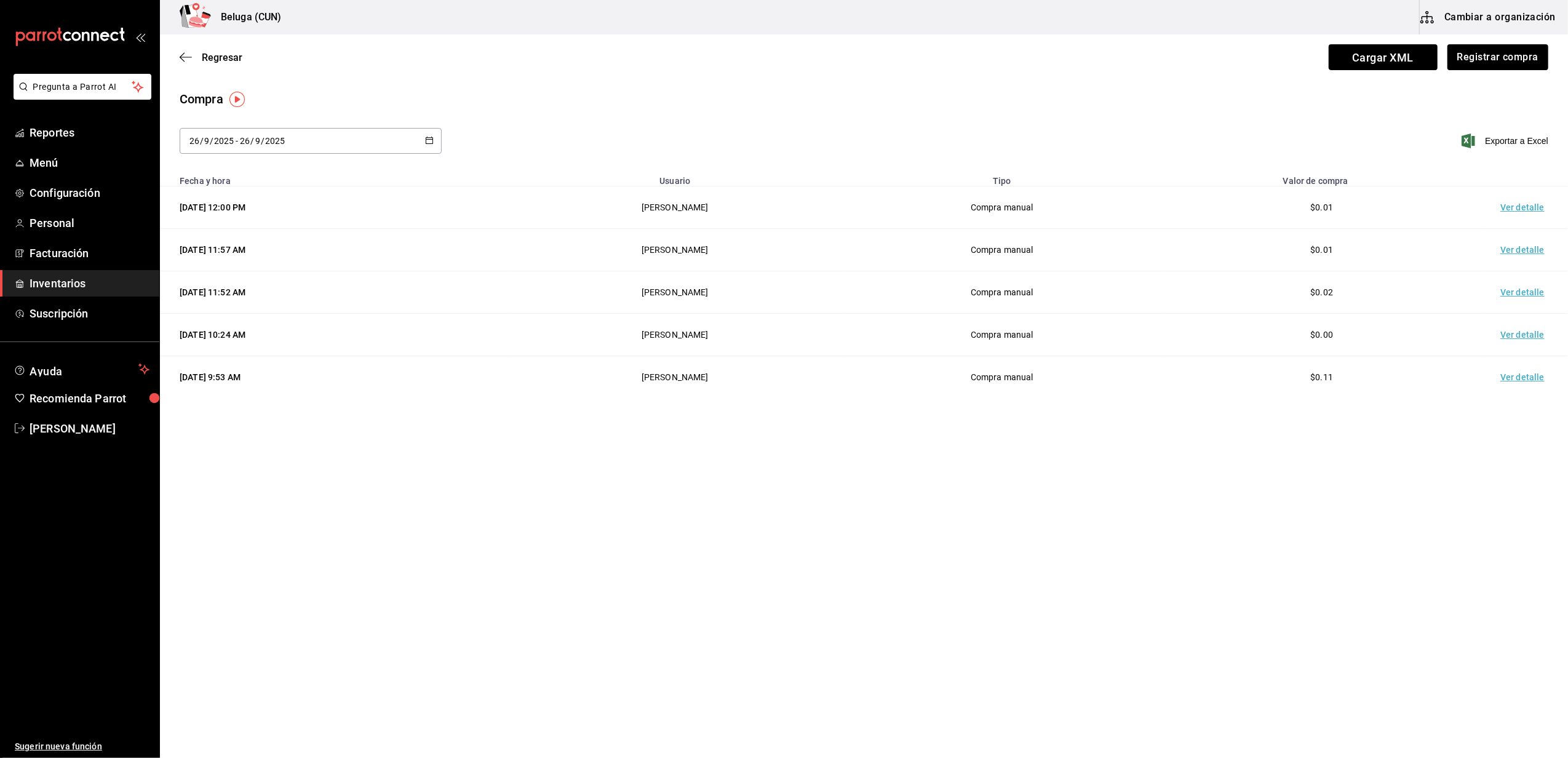
click at [1521, 208] on td "Ver detalle" at bounding box center [1525, 208] width 86 height 43
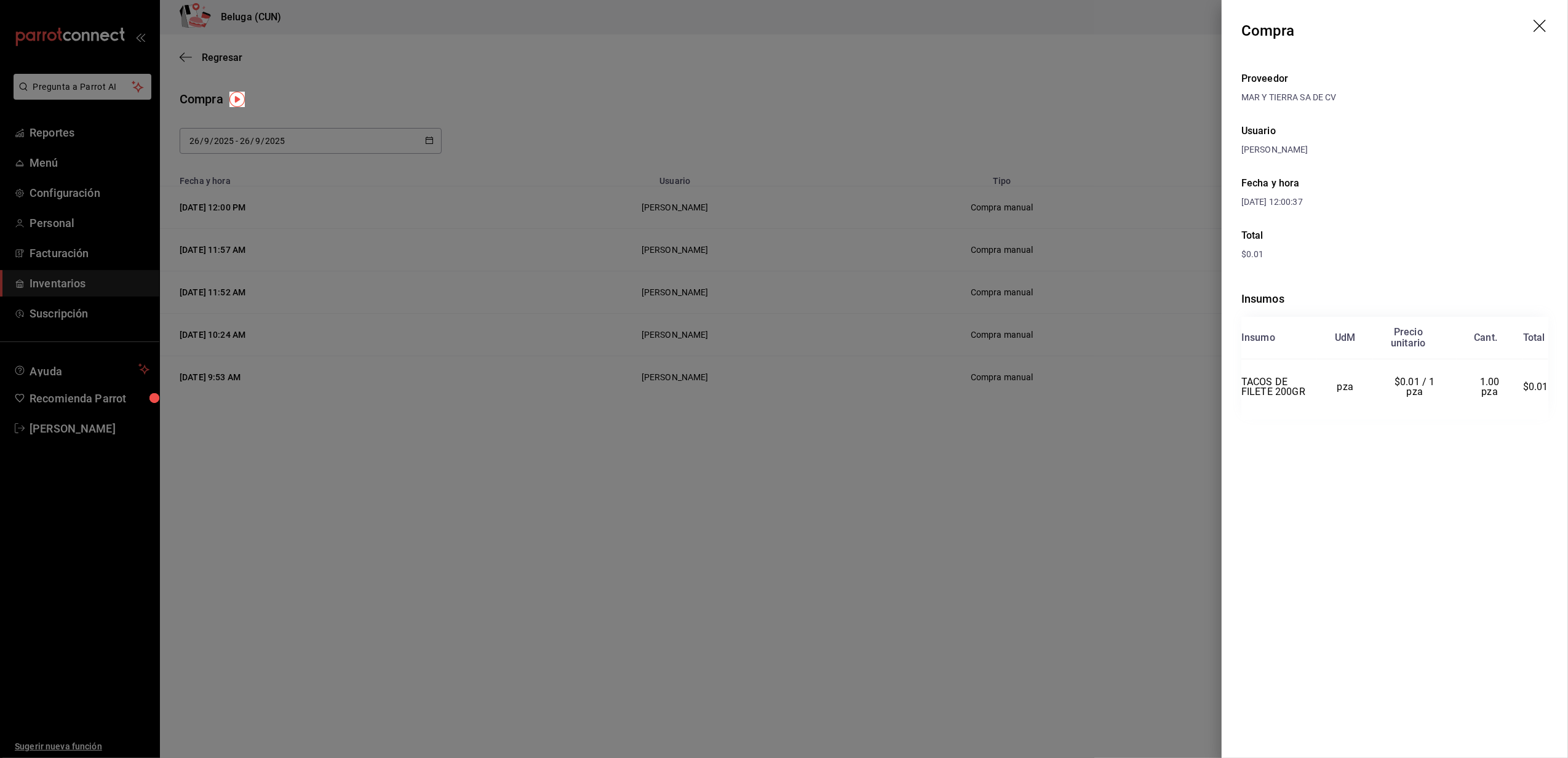
click at [1540, 22] on icon "drag" at bounding box center [1541, 27] width 15 height 15
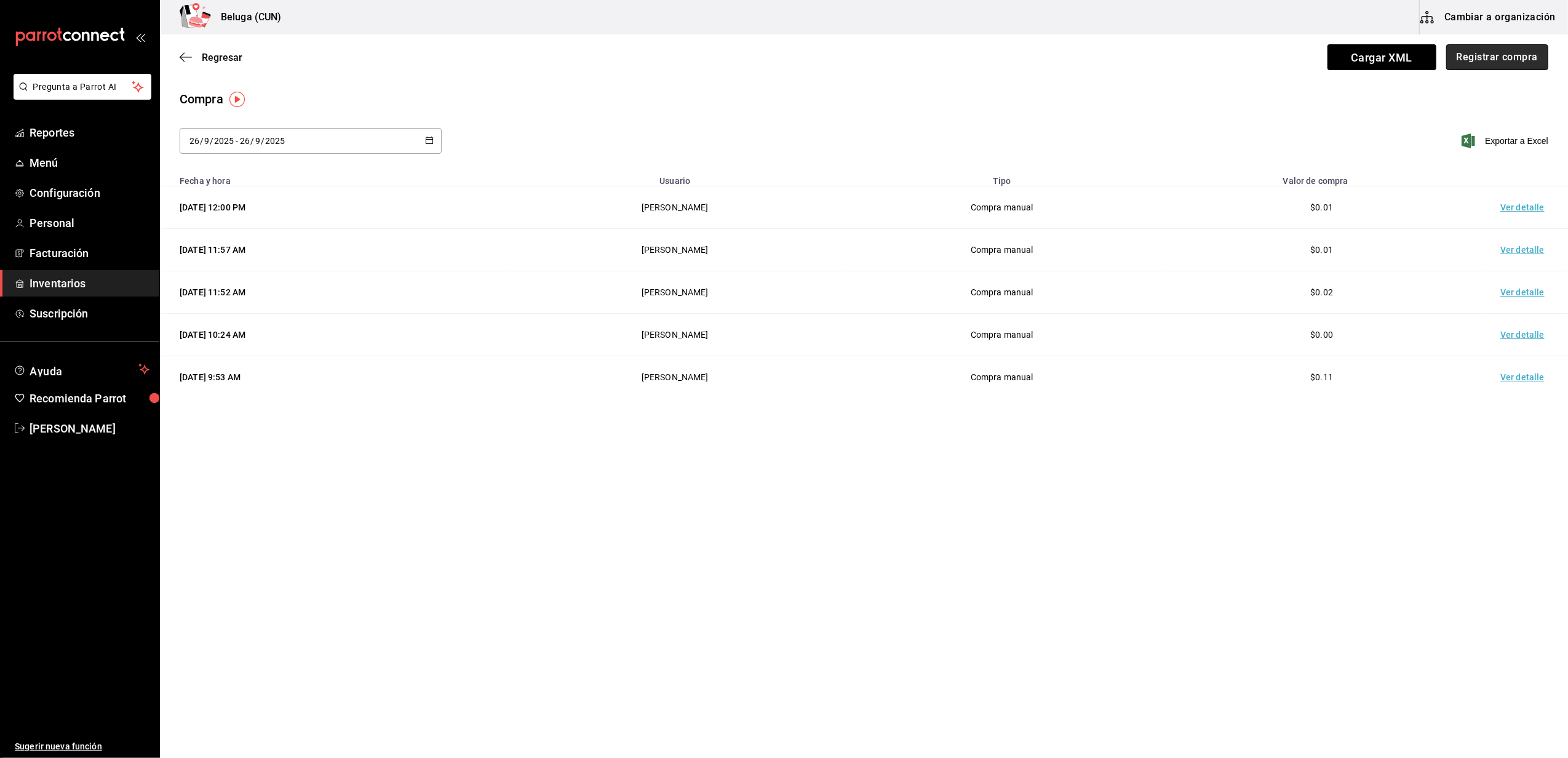
click at [1498, 58] on button "Registrar compra" at bounding box center [1498, 57] width 102 height 26
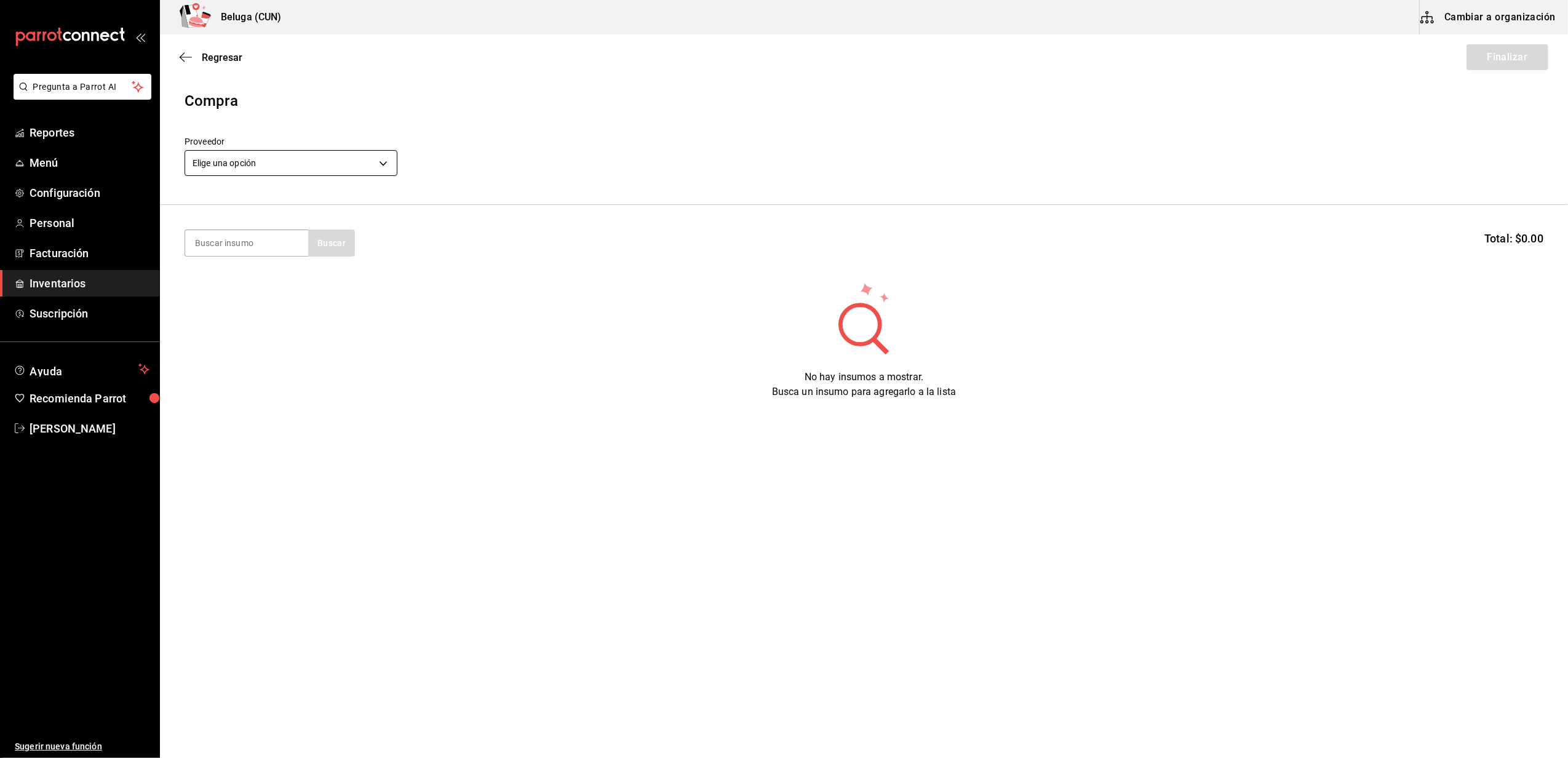
click at [259, 154] on body "Pregunta a Parrot AI Reportes Menú Configuración Personal Facturación Inventari…" at bounding box center [784, 344] width 1568 height 689
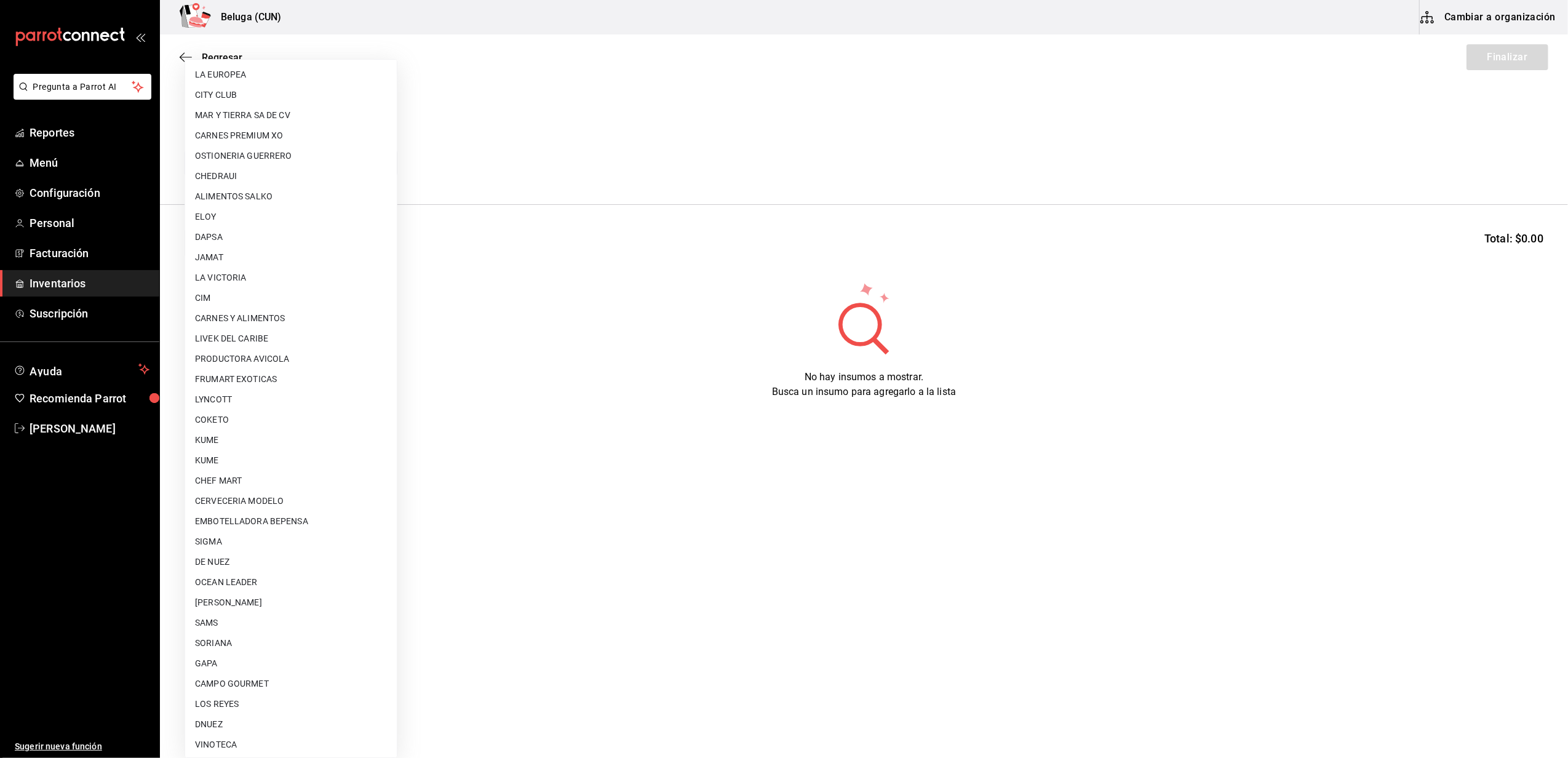
scroll to position [410, 0]
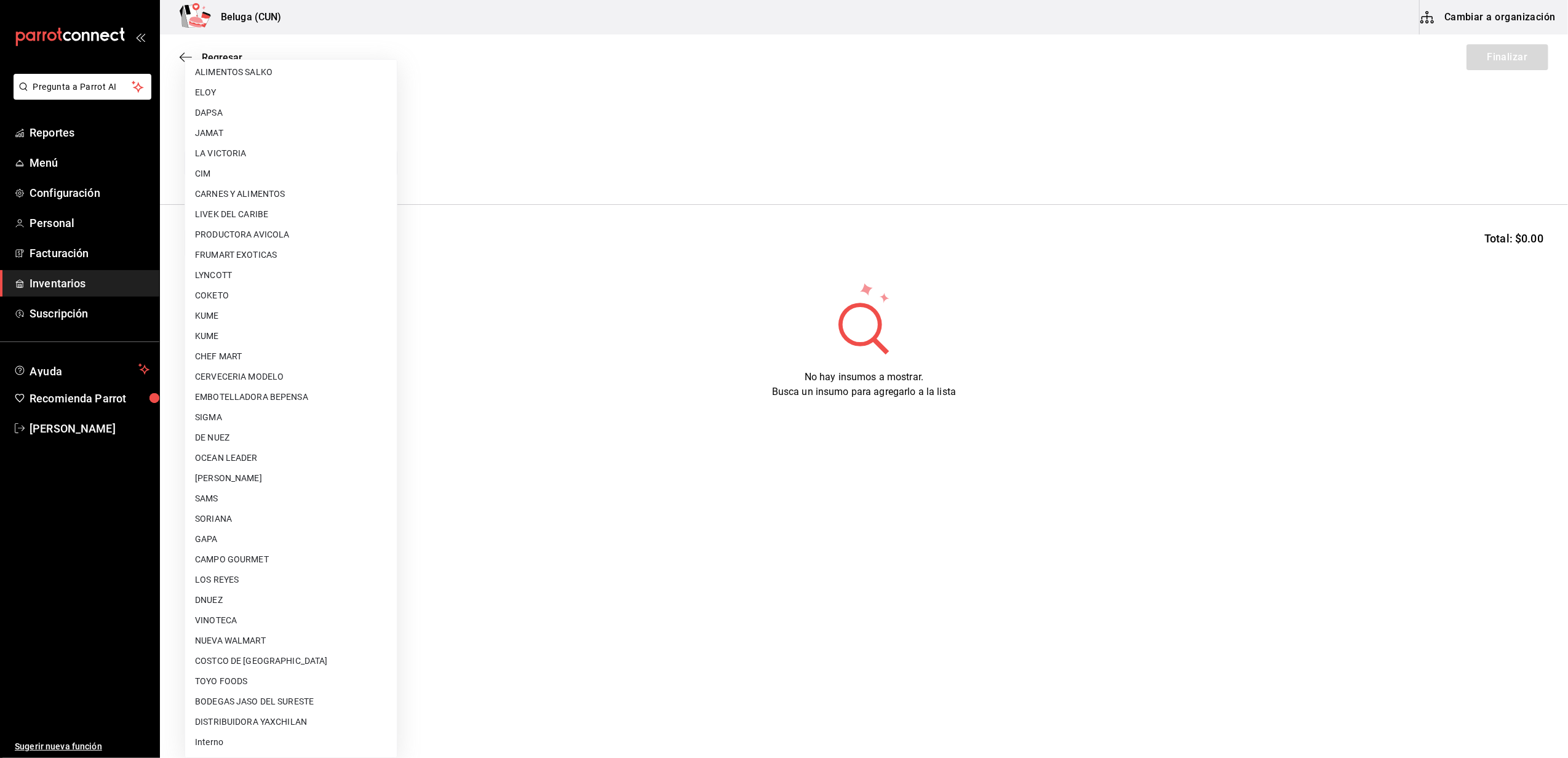
click at [208, 744] on li "Interno" at bounding box center [291, 742] width 212 height 21
type input "cf097a6b-1652-49c1-8634-faa24daf0fdd"
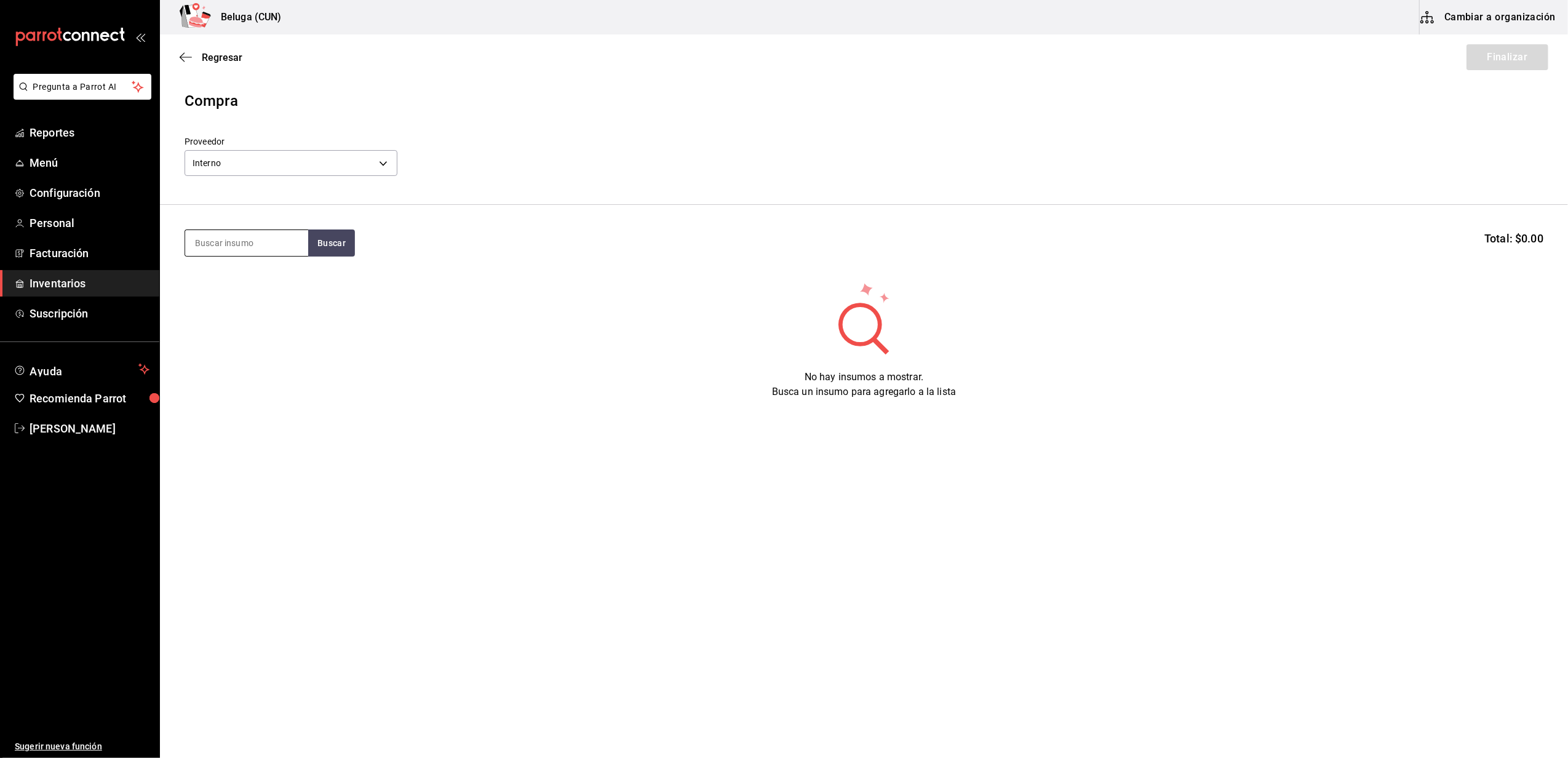
click at [259, 236] on input at bounding box center [247, 243] width 123 height 26
type input "GOBER"
click at [254, 289] on div "Presentación - Interno" at bounding box center [241, 292] width 92 height 13
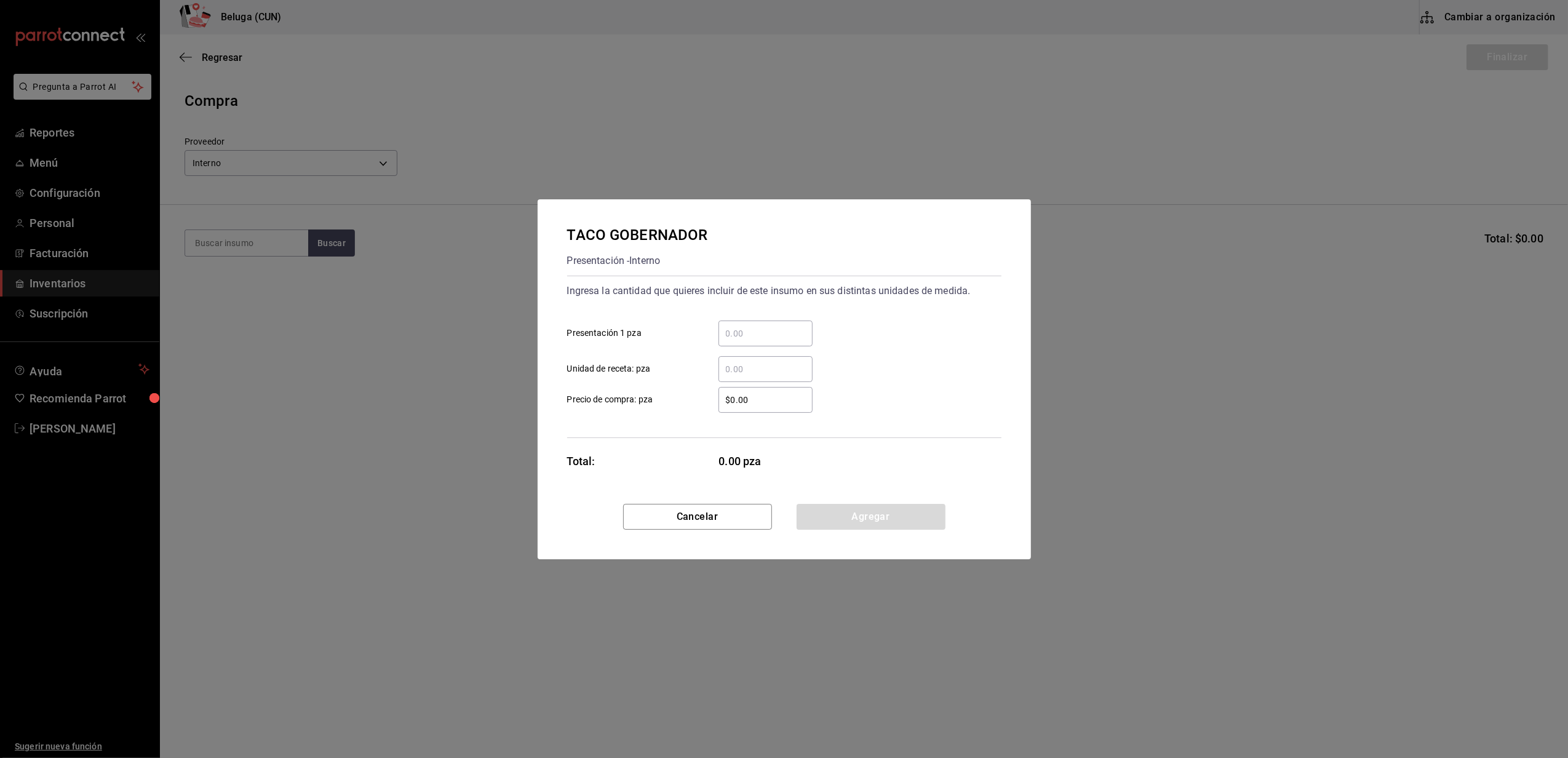
click at [730, 326] on input "​ Presentación 1 pza" at bounding box center [766, 333] width 94 height 15
type input "21"
click at [702, 363] on div "​" at bounding box center [756, 369] width 114 height 26
click at [719, 363] on input "​ Unidad de receta: pza" at bounding box center [766, 369] width 94 height 15
drag, startPoint x: 709, startPoint y: 410, endPoint x: 668, endPoint y: 402, distance: 41.8
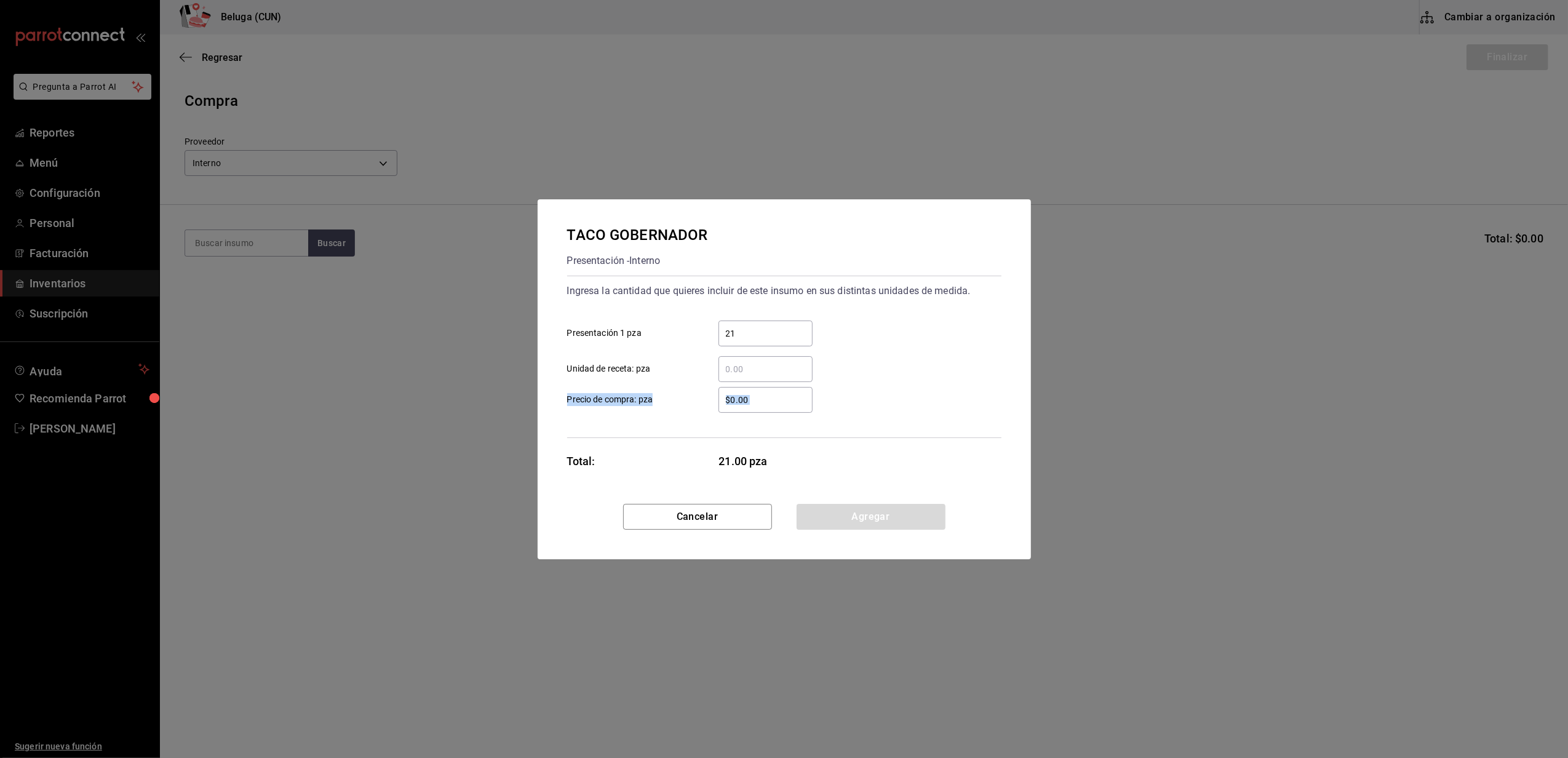
click at [670, 411] on label "$0.00 ​ Precio de compra: pza" at bounding box center [689, 400] width 245 height 26
click at [736, 369] on input "​ Unidad de receta: pza" at bounding box center [766, 369] width 94 height 15
drag, startPoint x: 705, startPoint y: 422, endPoint x: 741, endPoint y: 422, distance: 36.0
click at [705, 422] on div "Ingresa la cantidad que quieres incluir de este insumo en sus distintas unidade…" at bounding box center [784, 357] width 434 height 163
drag, startPoint x: 769, startPoint y: 405, endPoint x: 670, endPoint y: 405, distance: 99.0
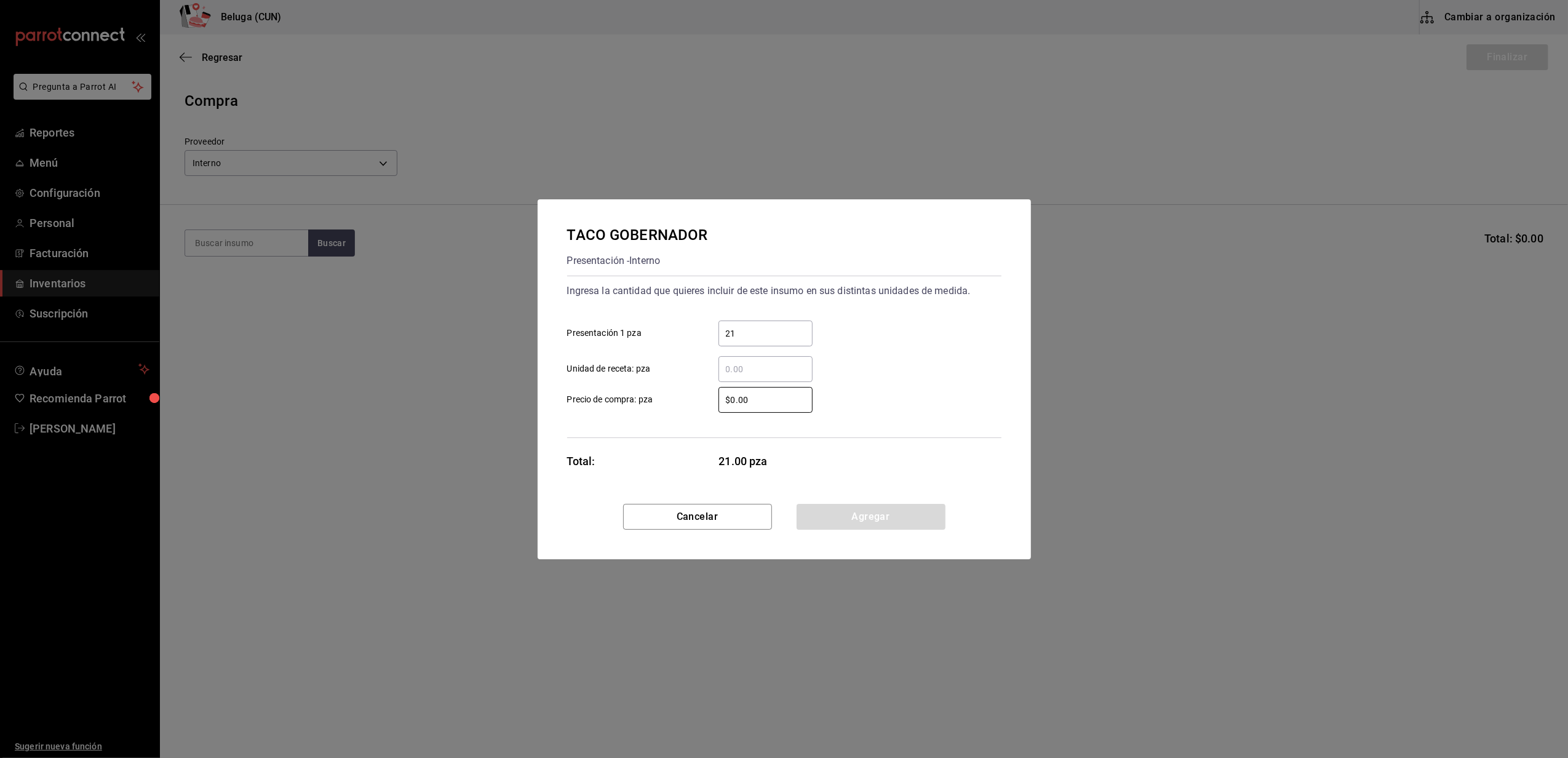
click at [675, 405] on label "$0.00 ​ Precio de compra: pza" at bounding box center [689, 400] width 245 height 26
type input "$0.01"
click at [899, 525] on button "Agregar" at bounding box center [871, 517] width 149 height 26
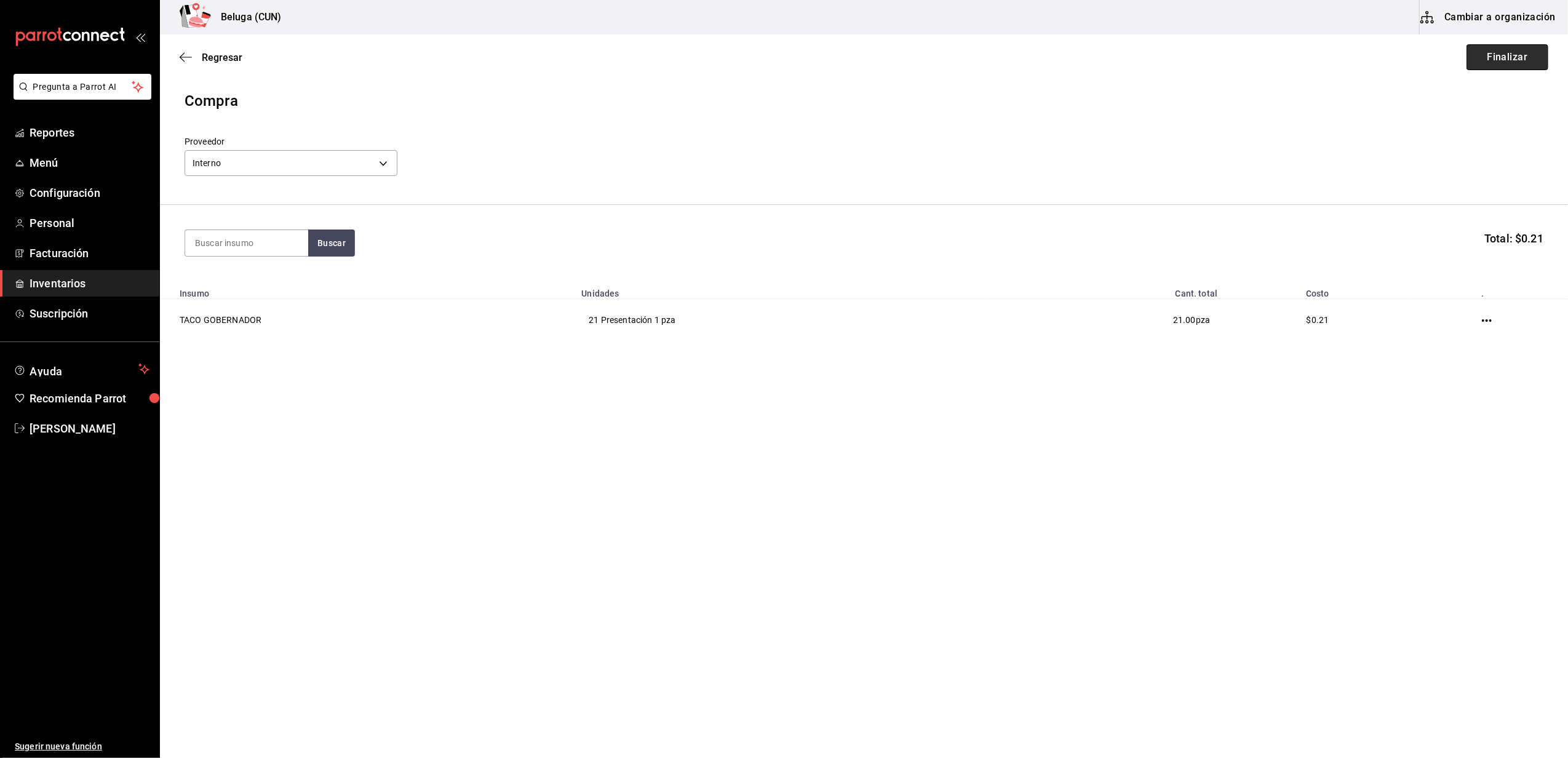
click at [1517, 60] on button "Finalizar" at bounding box center [1507, 57] width 82 height 26
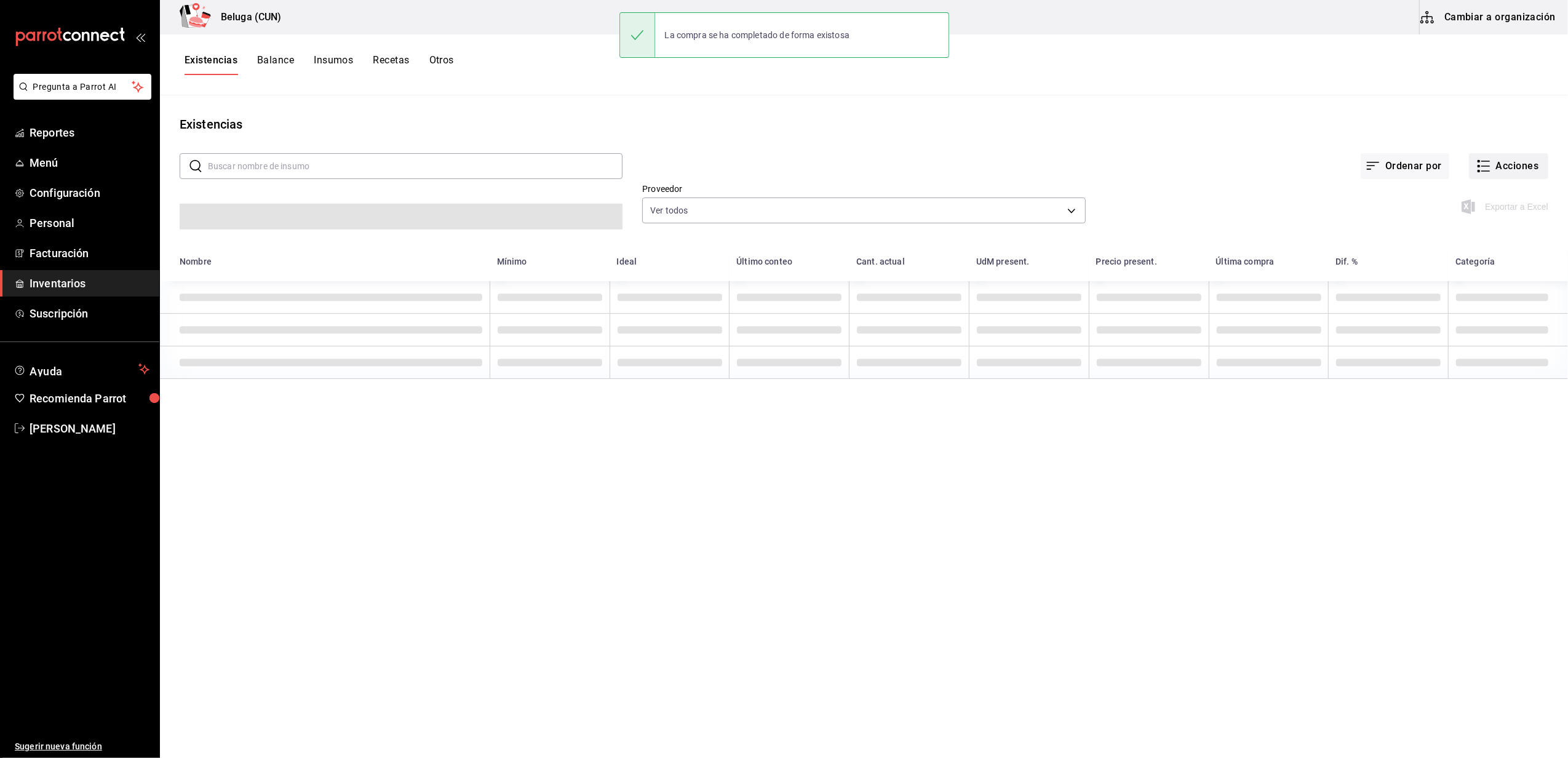
click at [1492, 161] on button "Acciones" at bounding box center [1509, 166] width 80 height 26
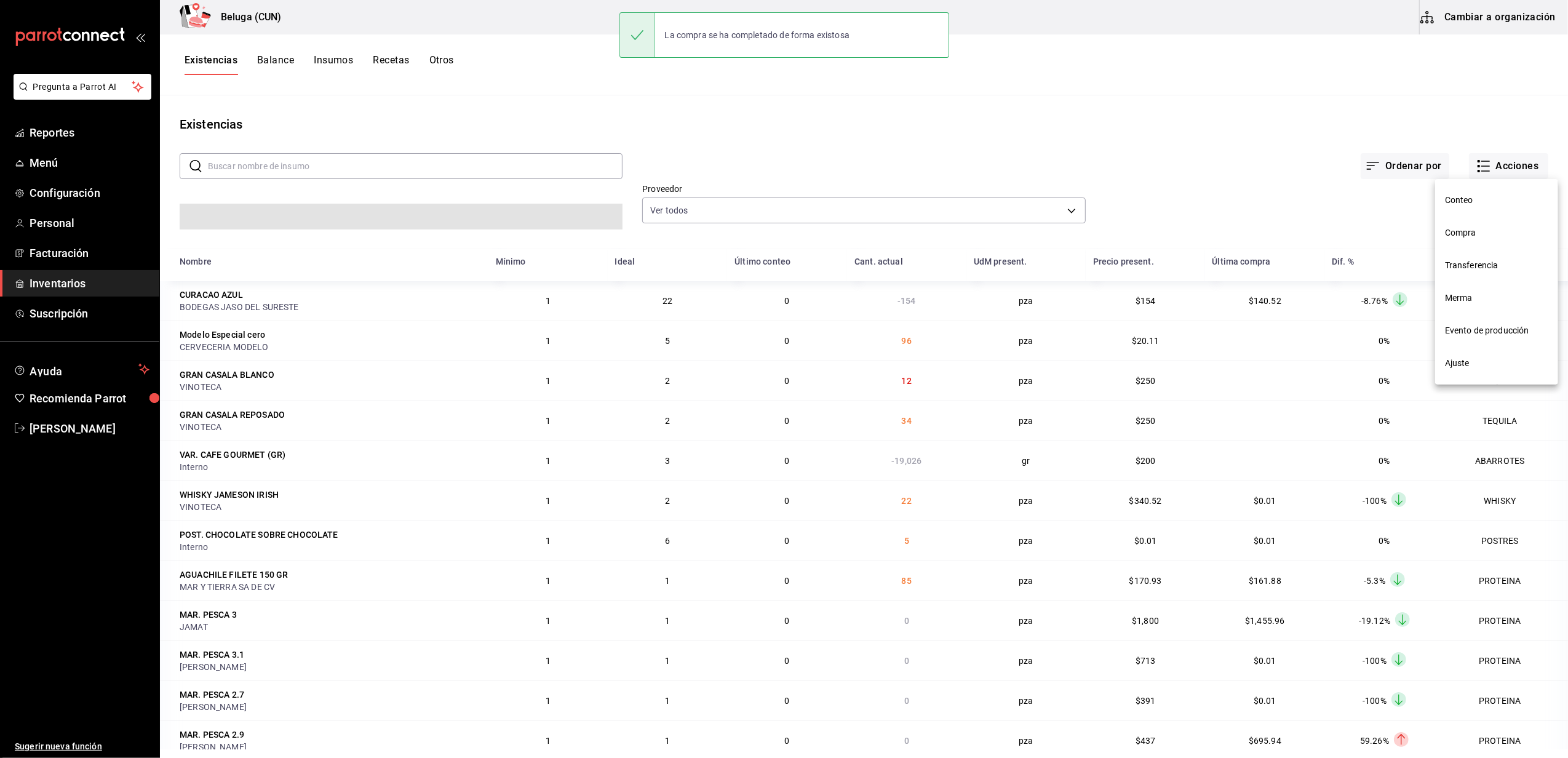
click at [1462, 228] on span "Compra" at bounding box center [1496, 233] width 103 height 13
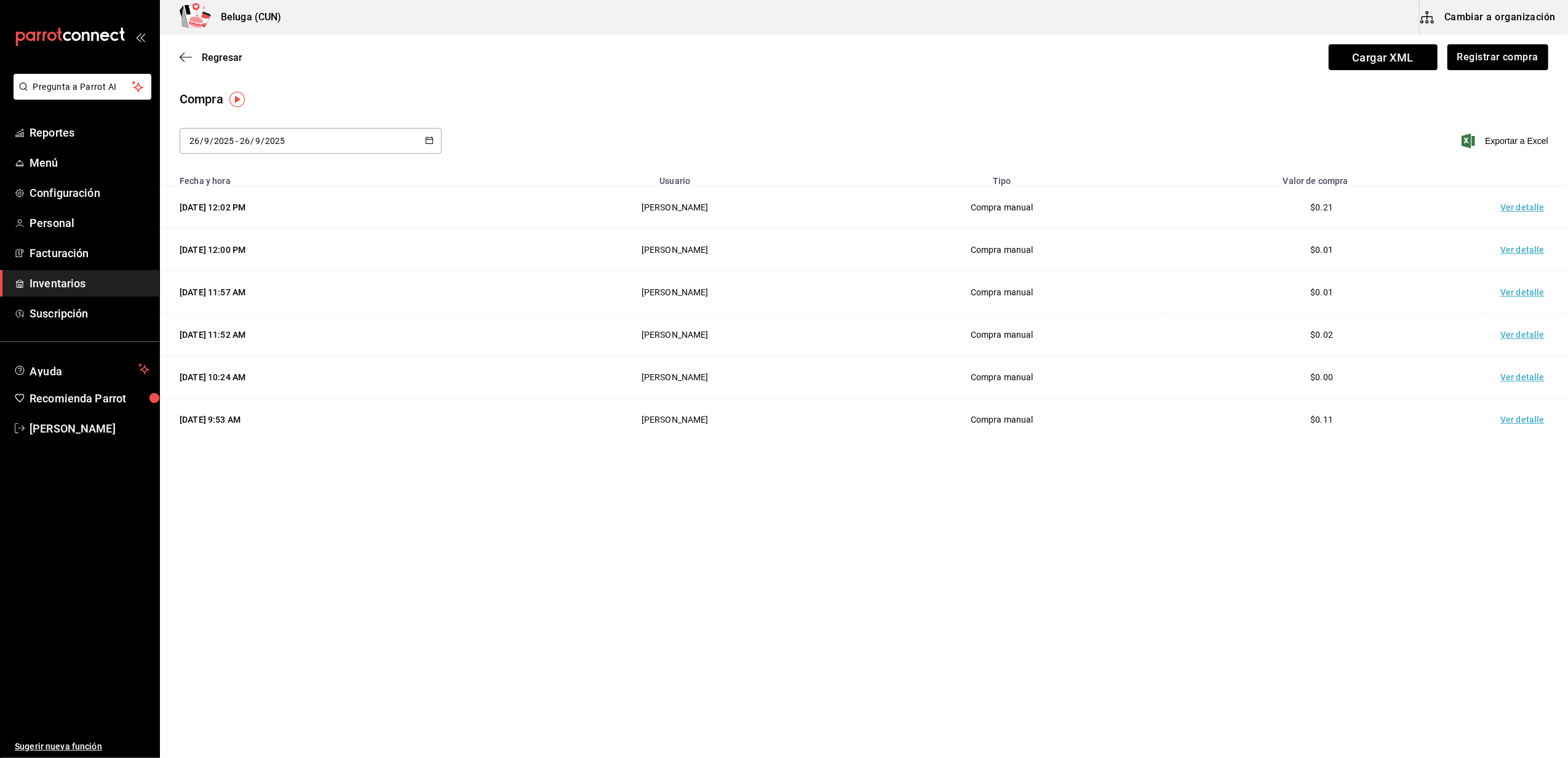
click at [1517, 208] on td "Ver detalle" at bounding box center [1525, 208] width 86 height 43
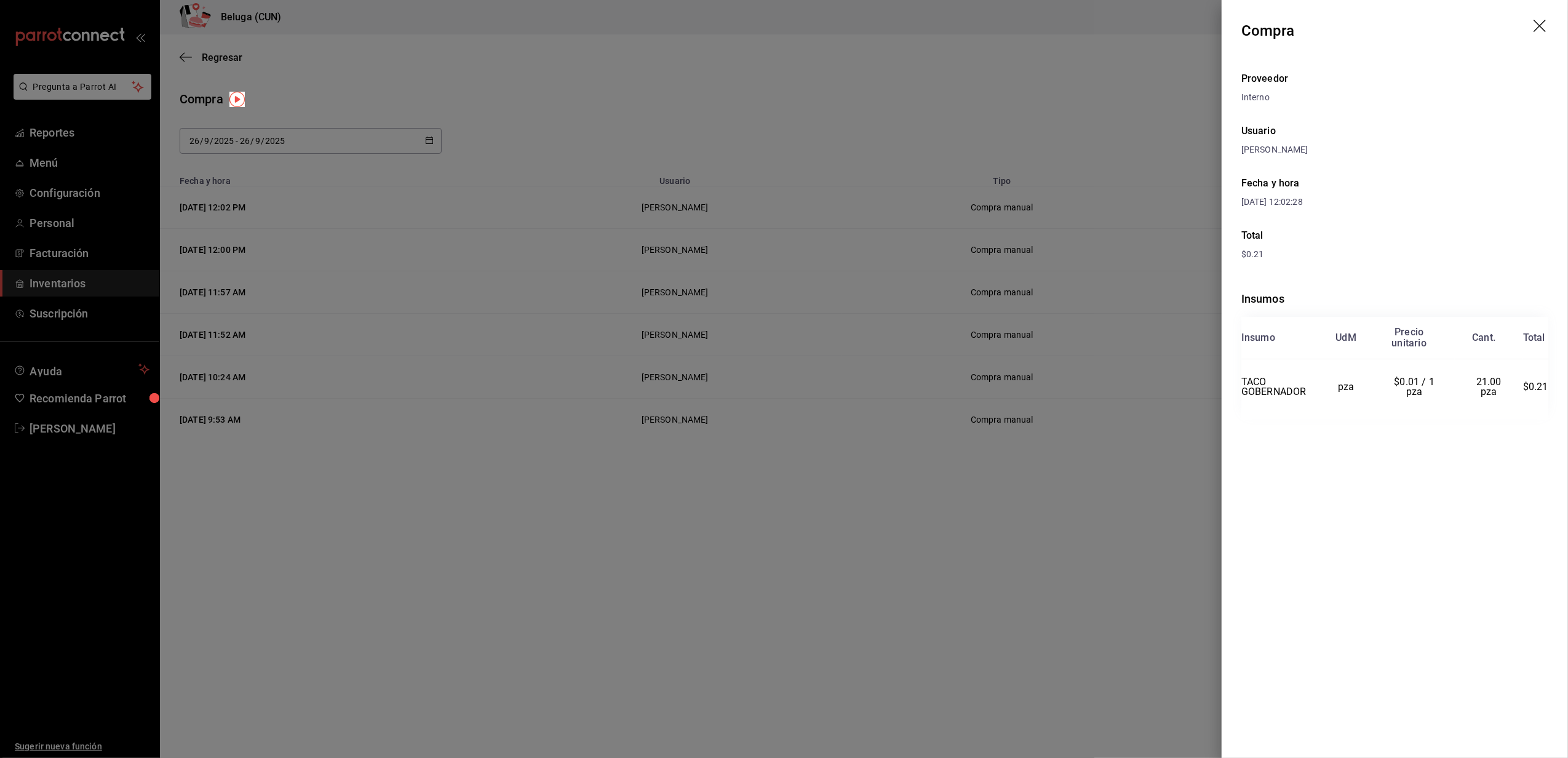
click at [1538, 30] on icon "drag" at bounding box center [1541, 27] width 15 height 15
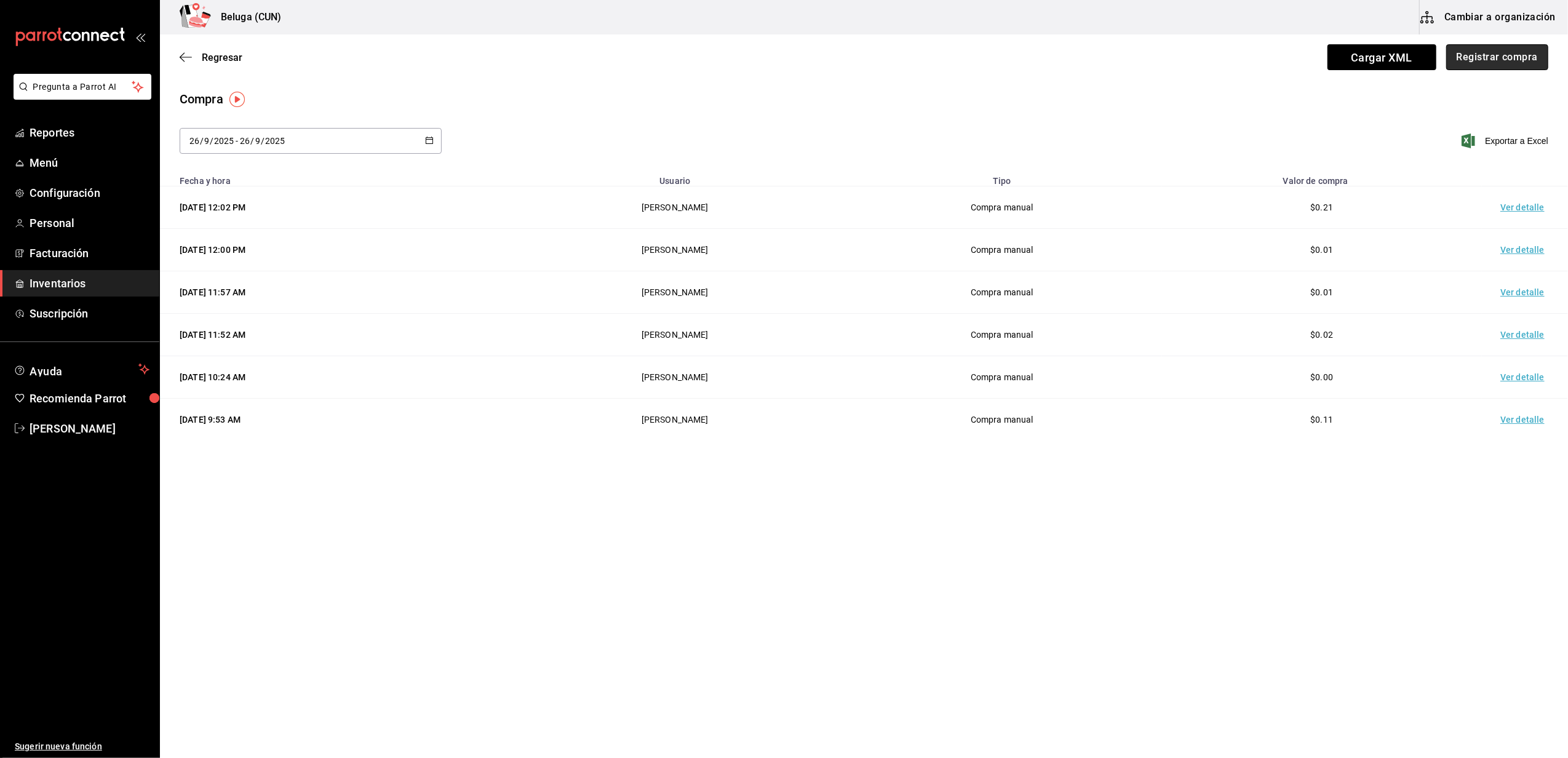
click at [1490, 59] on button "Registrar compra" at bounding box center [1498, 57] width 102 height 26
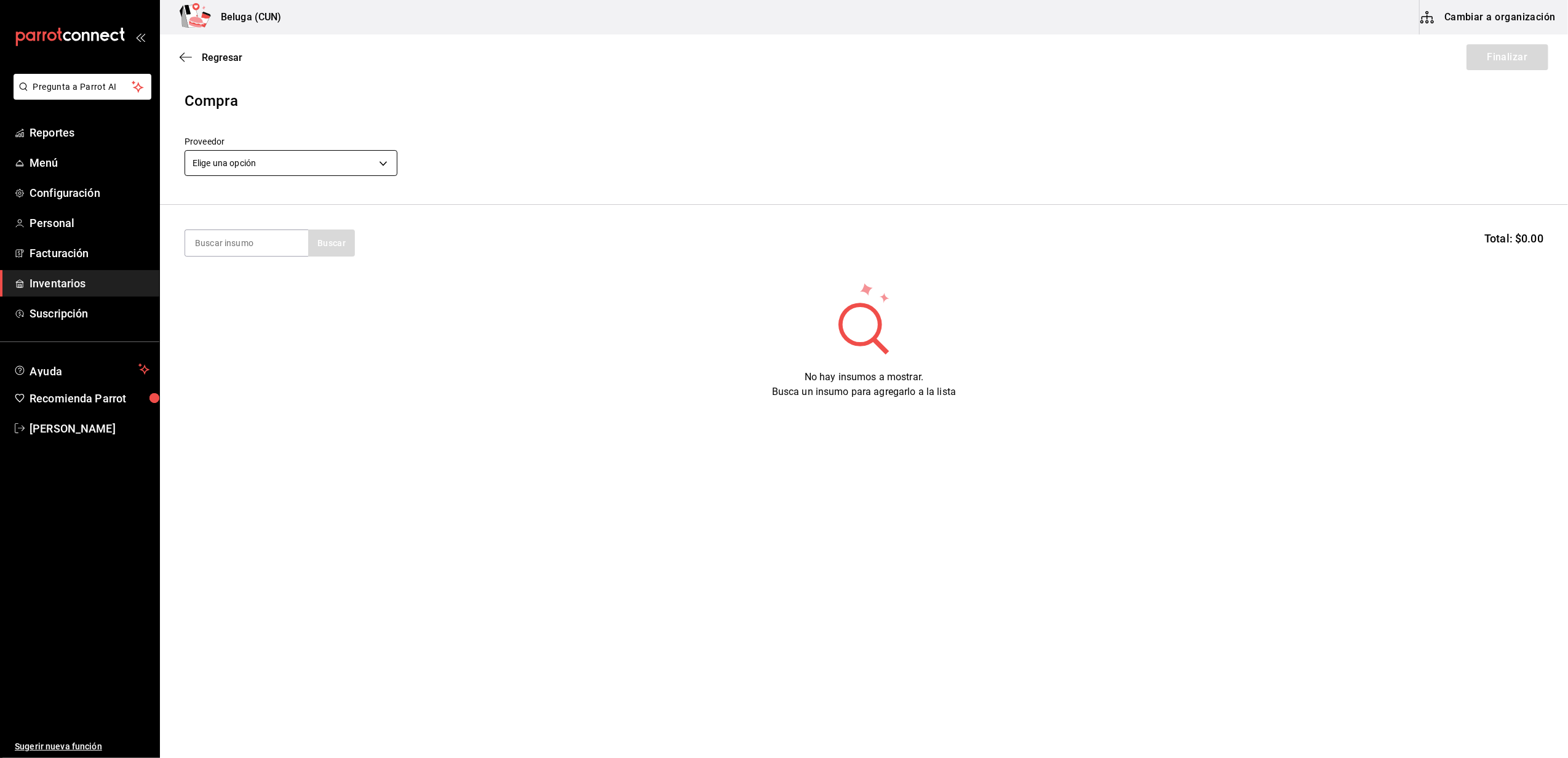
click at [340, 166] on body "Pregunta a Parrot AI Reportes Menú Configuración Personal Facturación Inventari…" at bounding box center [784, 344] width 1568 height 689
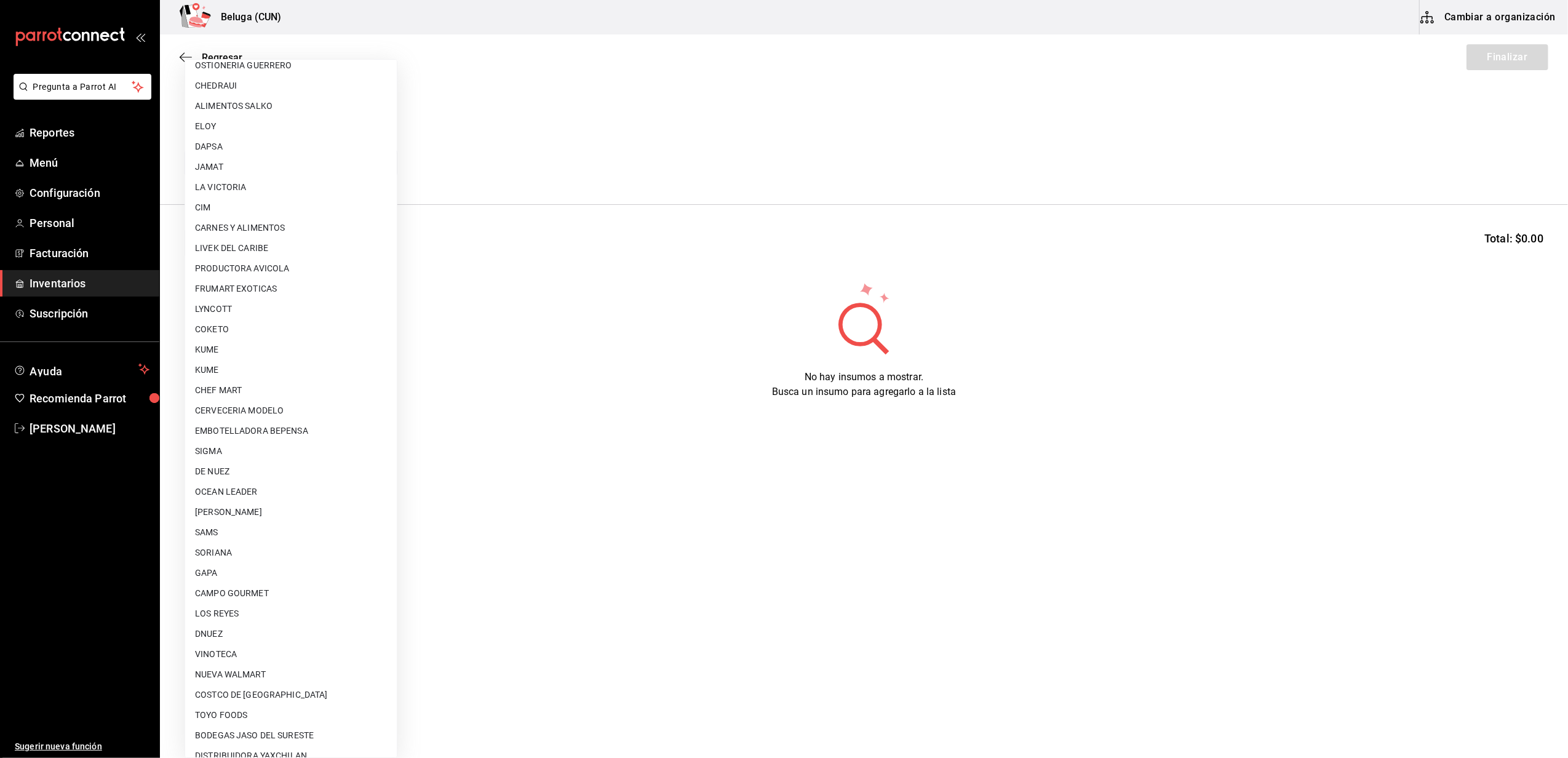
scroll to position [410, 0]
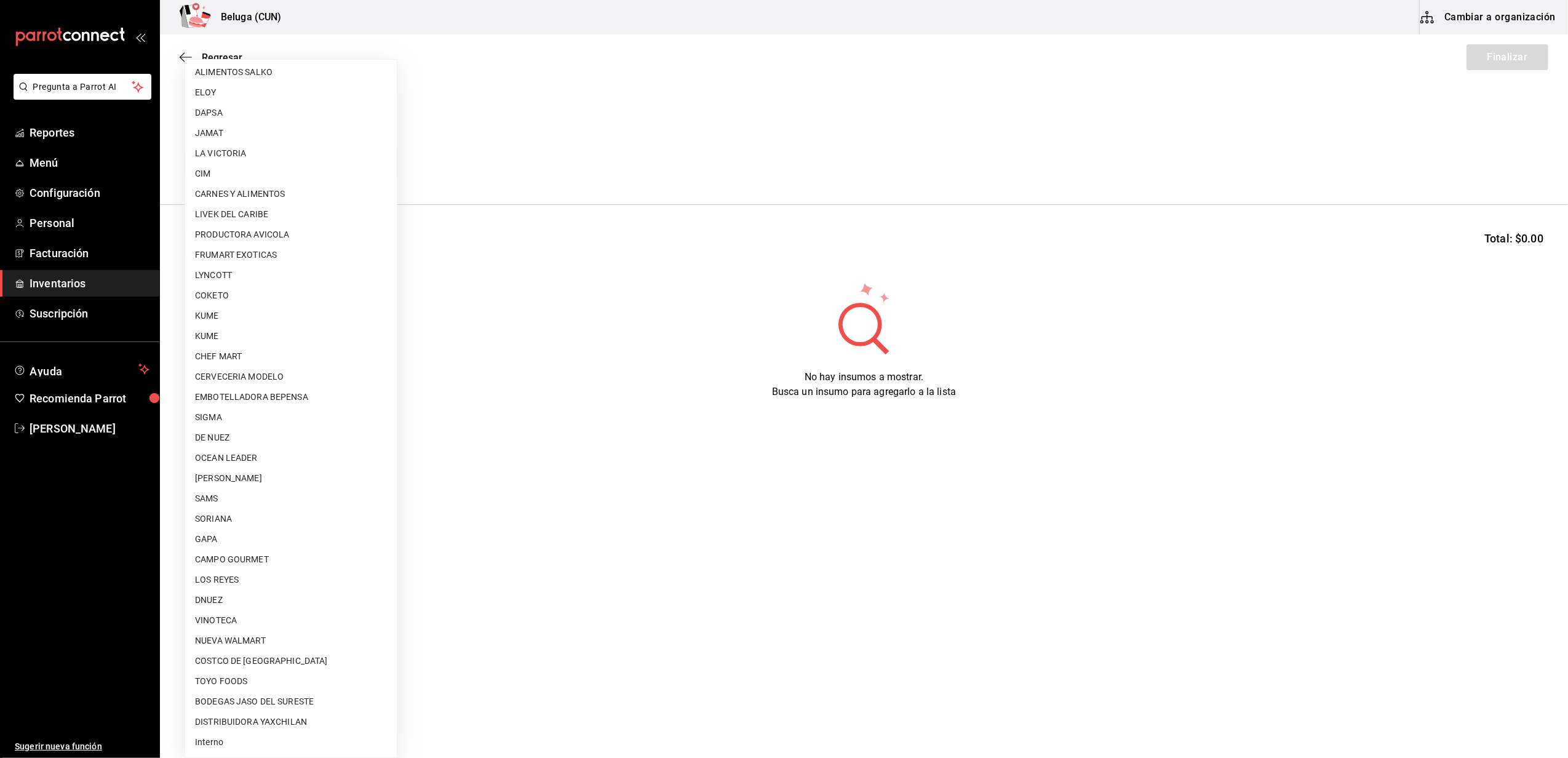
click at [227, 746] on li "Interno" at bounding box center [291, 742] width 212 height 21
type input "cf097a6b-1652-49c1-8634-faa24daf0fdd"
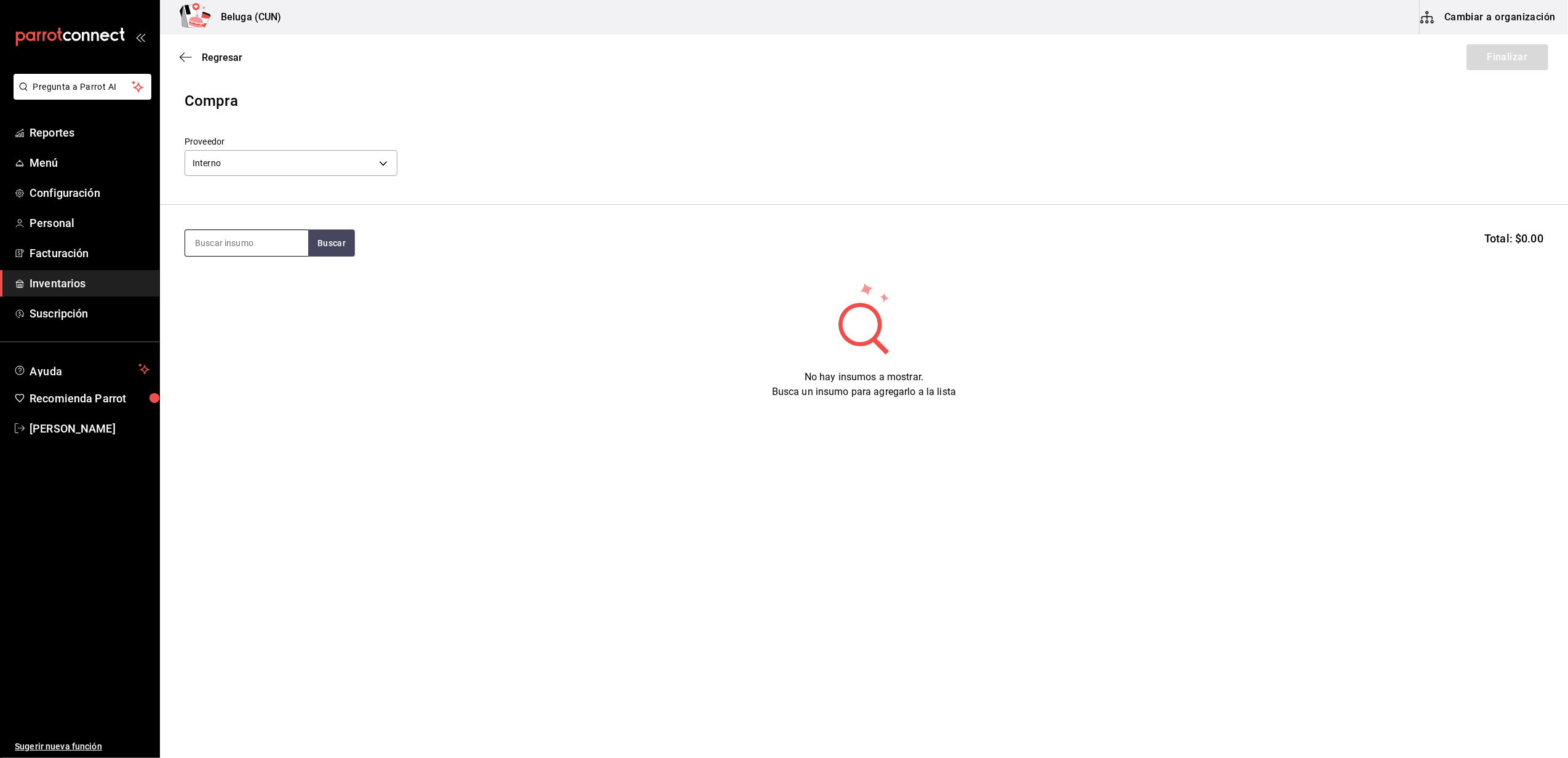
click at [267, 240] on input at bounding box center [247, 243] width 123 height 26
type input "JUGO"
click at [203, 305] on div "JUGO DE CAMARON 100 GR - Interno" at bounding box center [246, 314] width 103 height 26
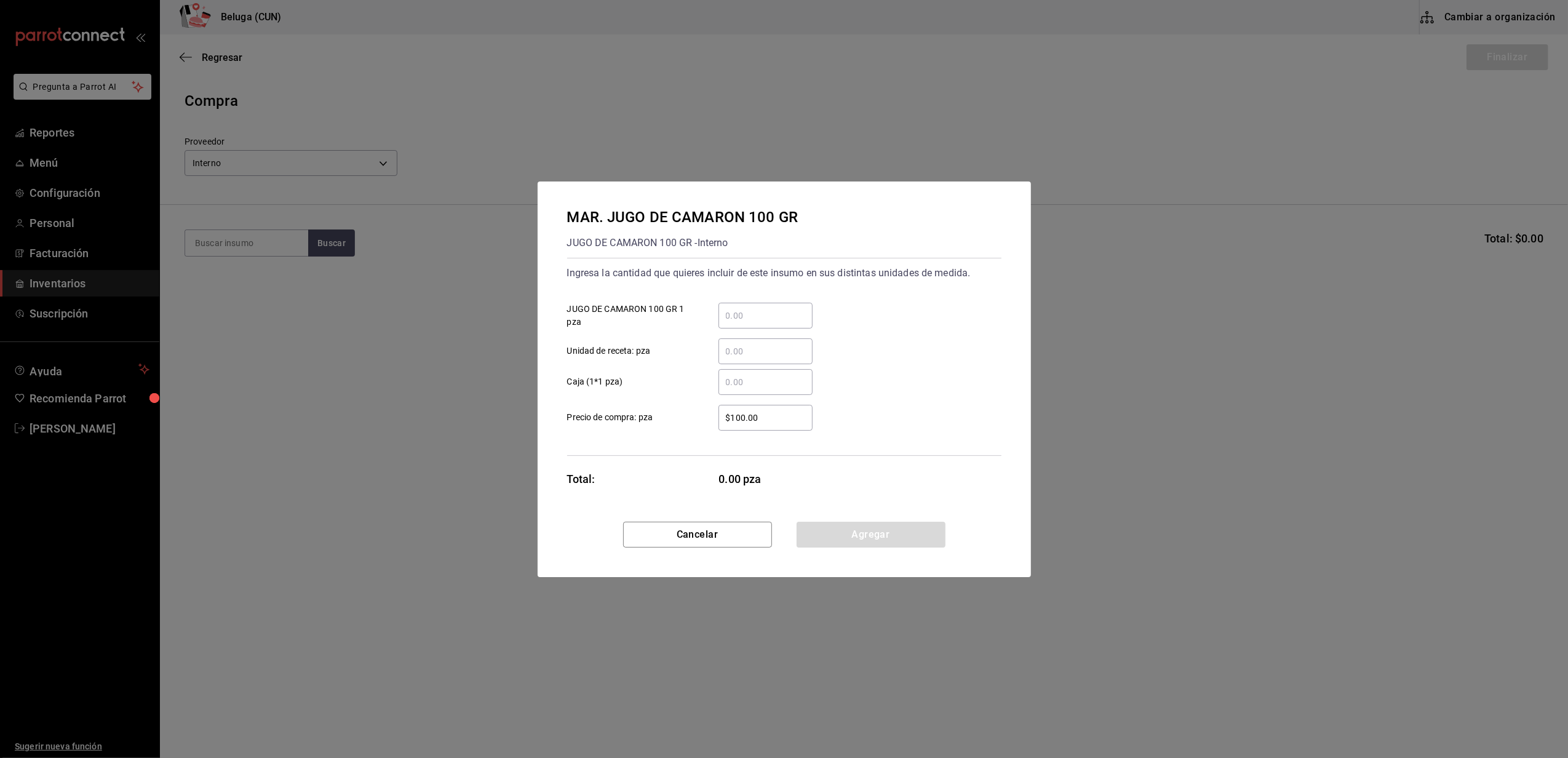
click at [778, 323] on div "​" at bounding box center [766, 316] width 94 height 26
click at [778, 323] on input "​ JUGO DE CAMARON 100 GR 1 pza" at bounding box center [766, 316] width 94 height 15
type input "8"
click at [697, 359] on div "​ Caja (1*1 pza)" at bounding box center [779, 377] width 444 height 36
drag, startPoint x: 687, startPoint y: 420, endPoint x: 599, endPoint y: 411, distance: 88.5
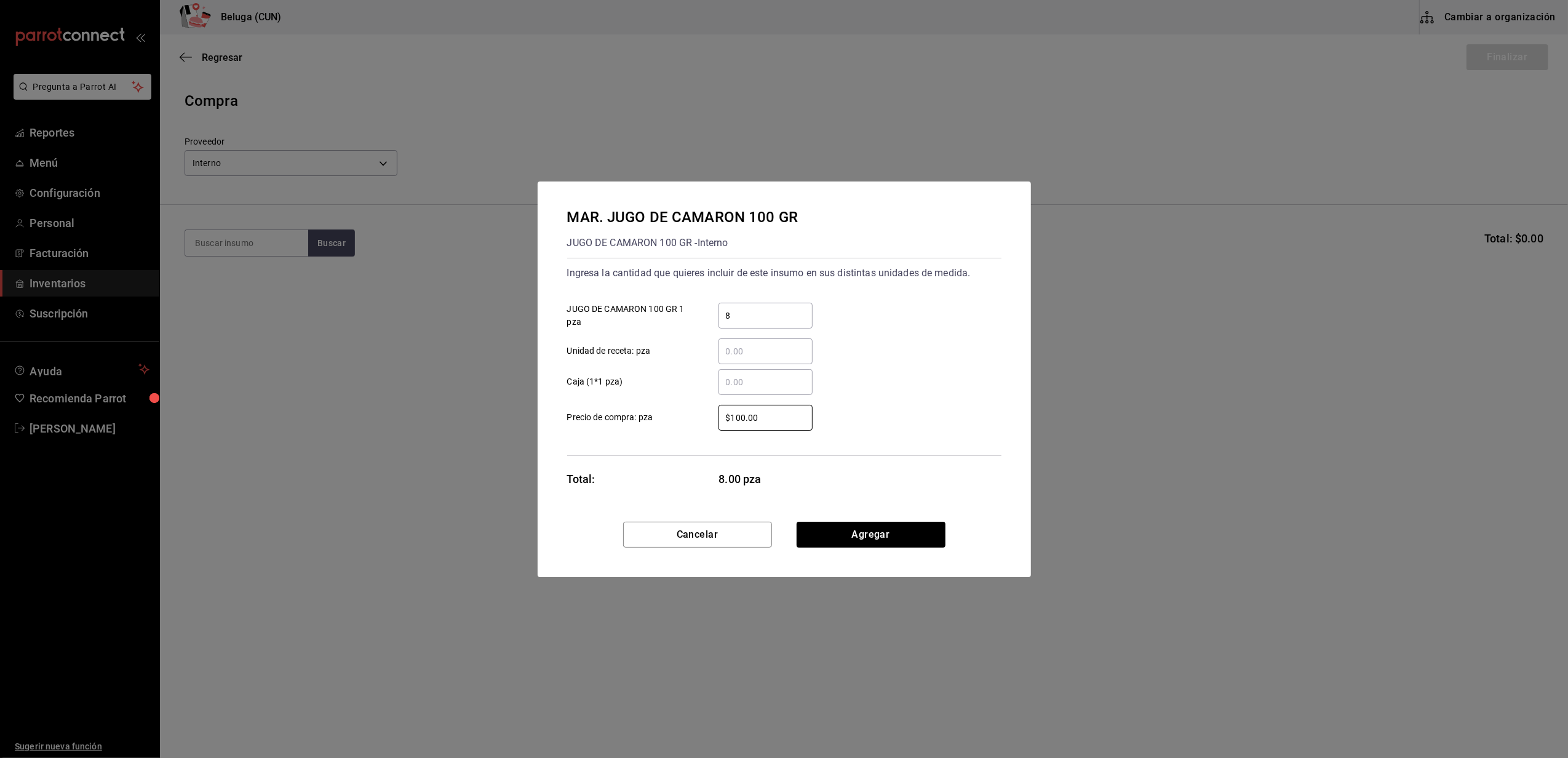
click at [599, 411] on label "$100.00 ​ Precio de compra: pza" at bounding box center [689, 418] width 245 height 26
type input "$0.01"
click at [675, 373] on label "​ Caja (1*1 pza)" at bounding box center [689, 382] width 245 height 26
click at [719, 375] on input "​ Caja (1*1 pza)" at bounding box center [766, 382] width 94 height 15
click at [839, 539] on button "Agregar" at bounding box center [871, 535] width 149 height 26
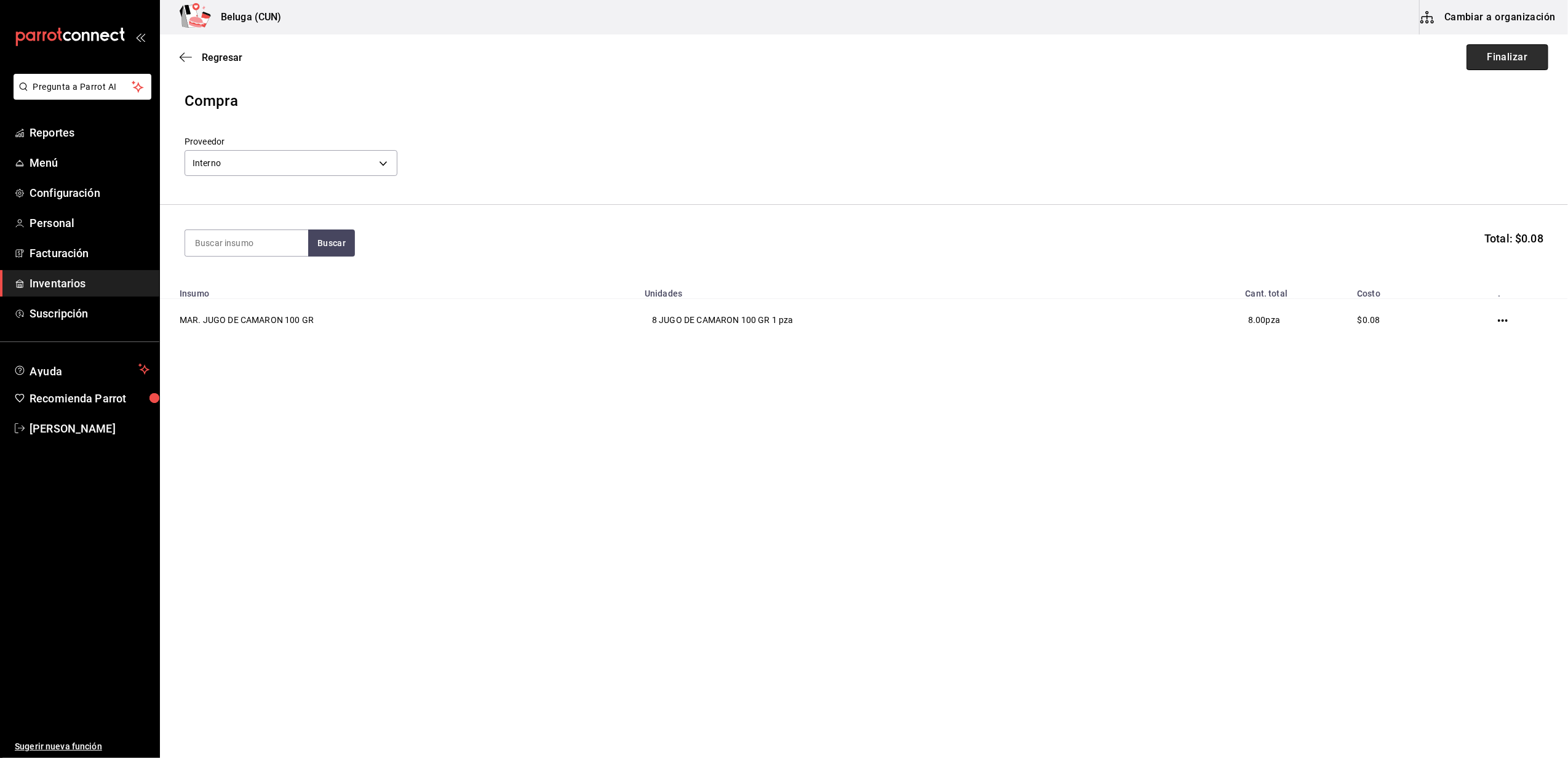
click at [1502, 57] on button "Finalizar" at bounding box center [1507, 57] width 82 height 26
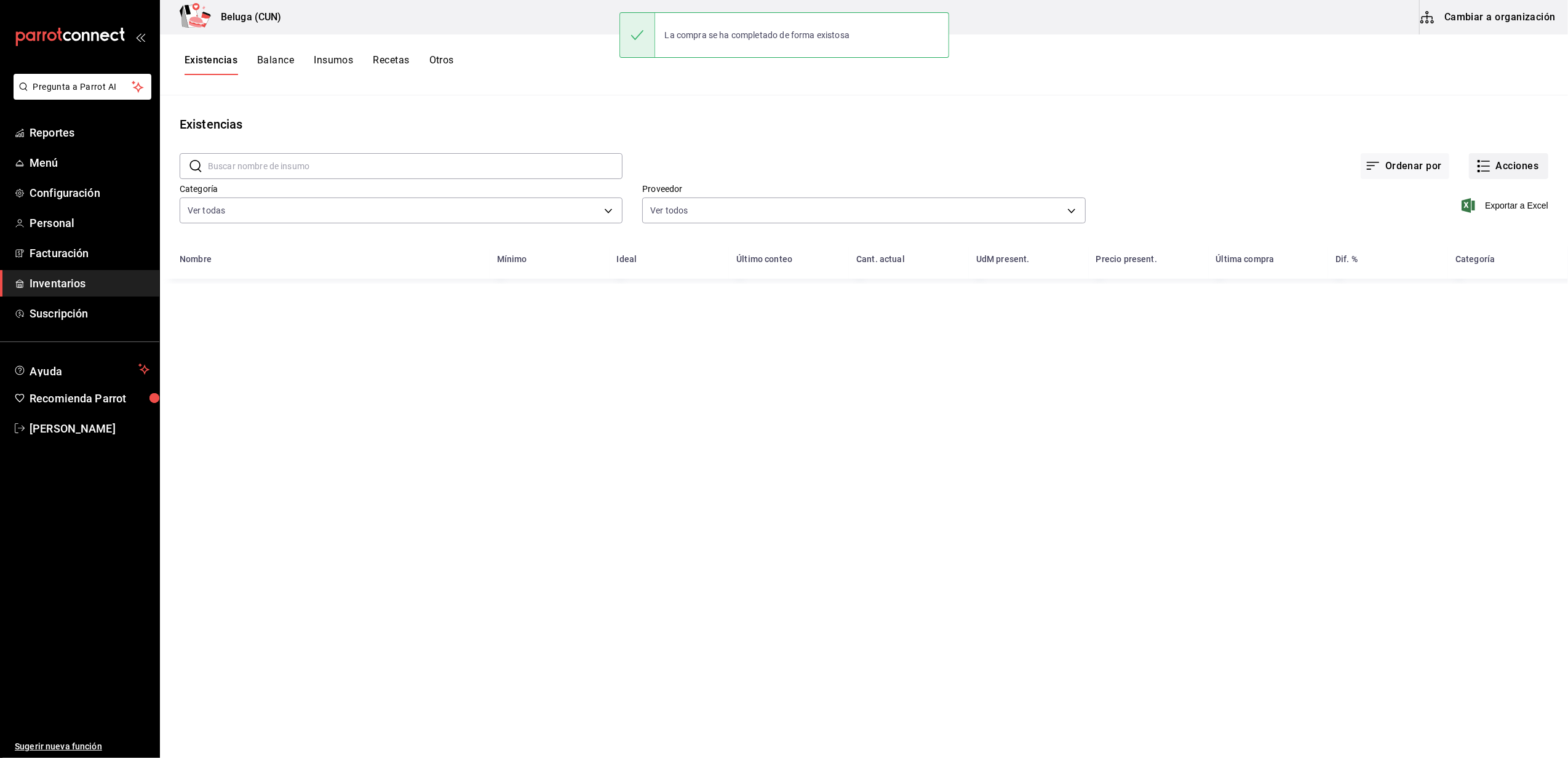
click at [1507, 169] on button "Acciones" at bounding box center [1509, 166] width 80 height 26
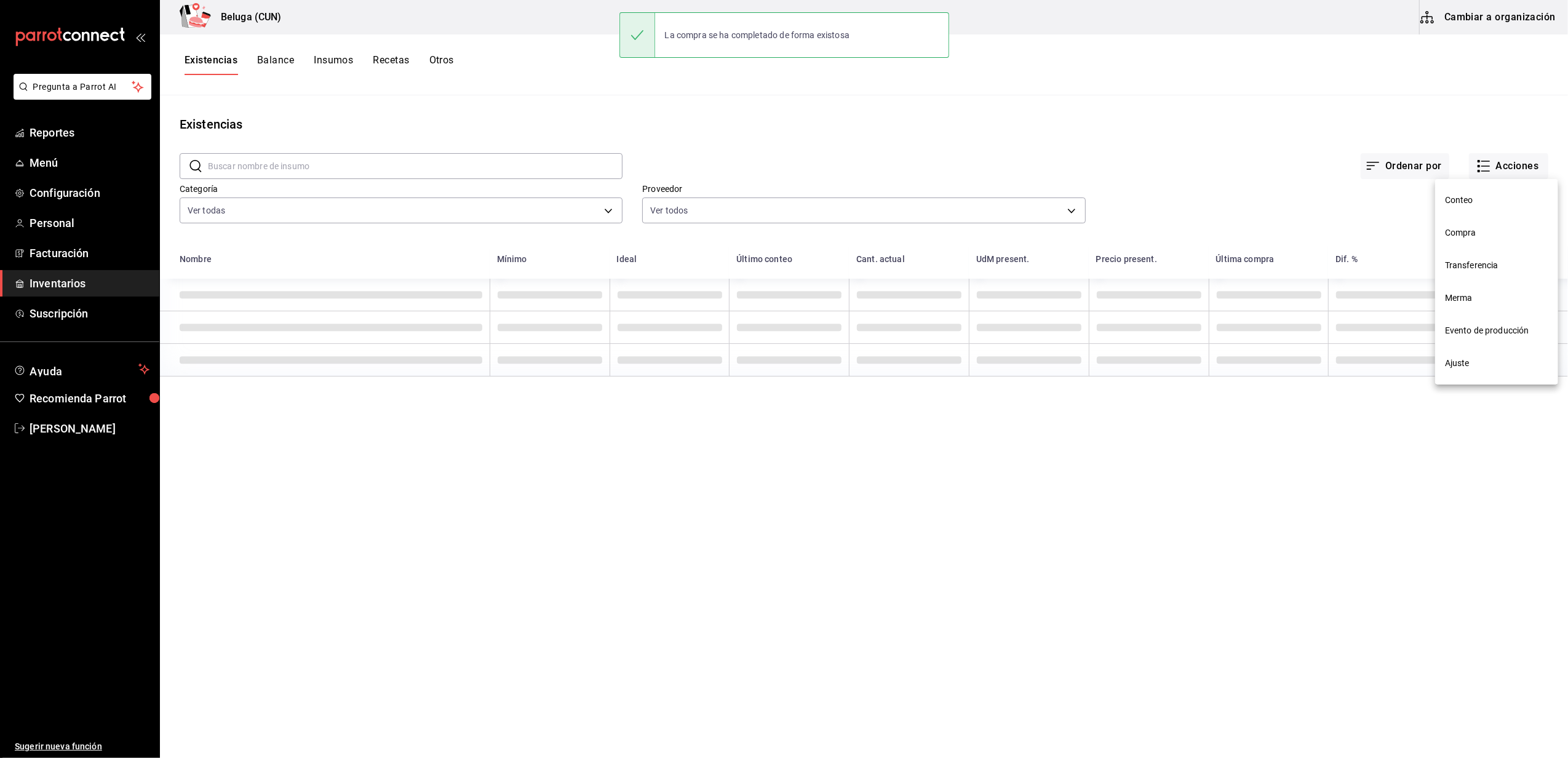
click at [1470, 224] on li "Compra" at bounding box center [1496, 233] width 123 height 33
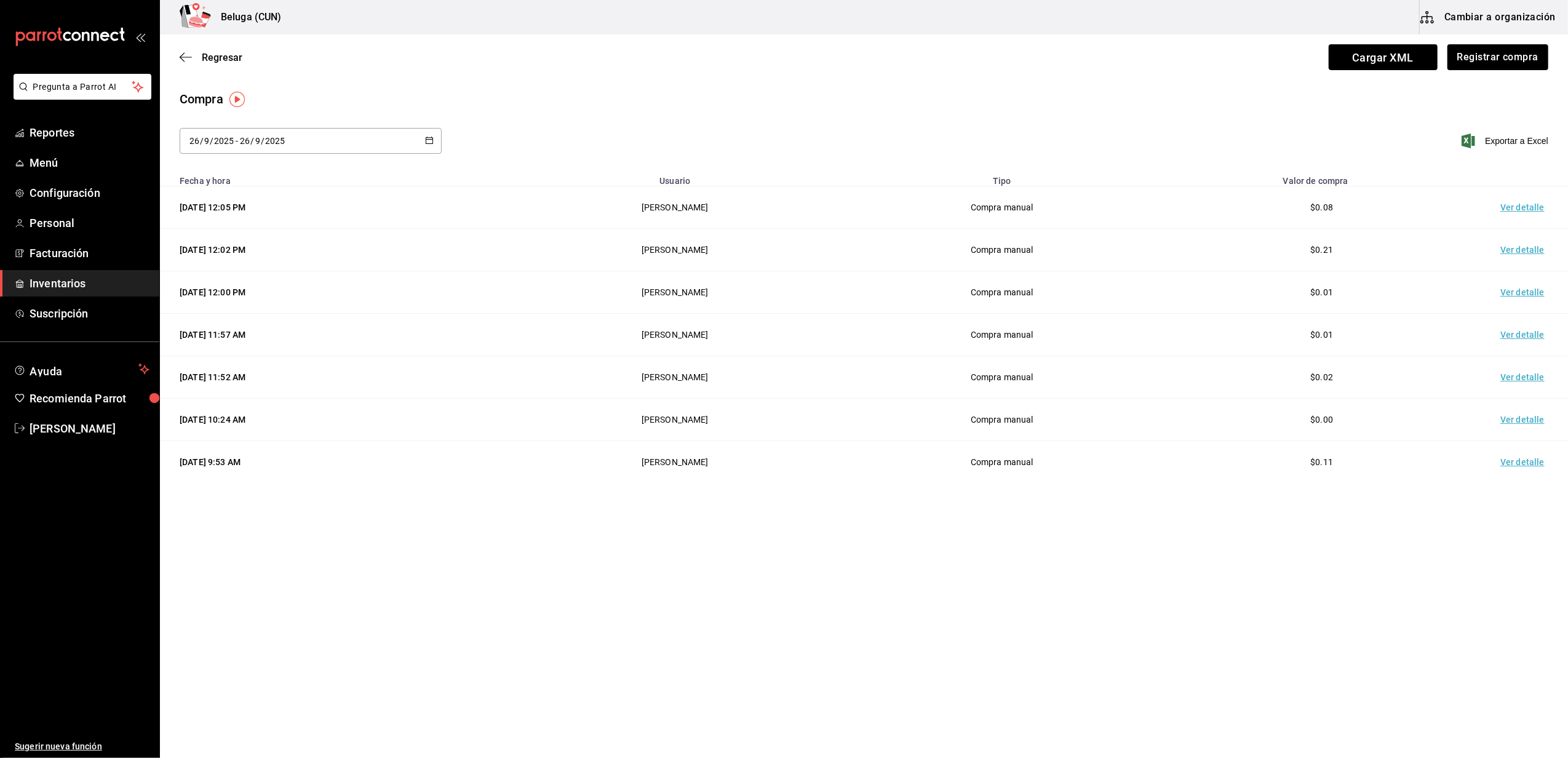
click at [1522, 218] on td "Ver detalle" at bounding box center [1525, 208] width 86 height 43
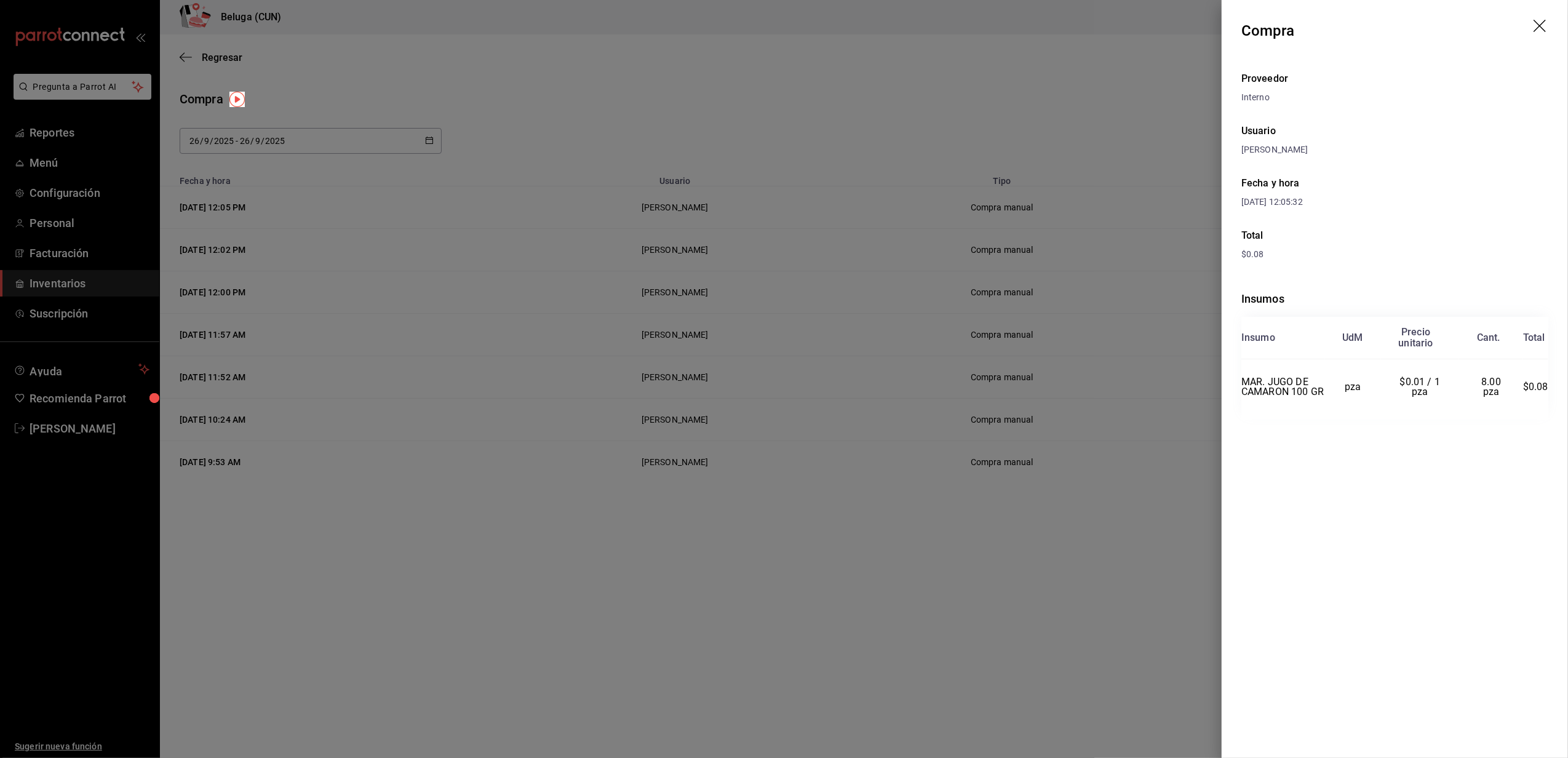
click at [1545, 28] on icon "drag" at bounding box center [1541, 27] width 15 height 15
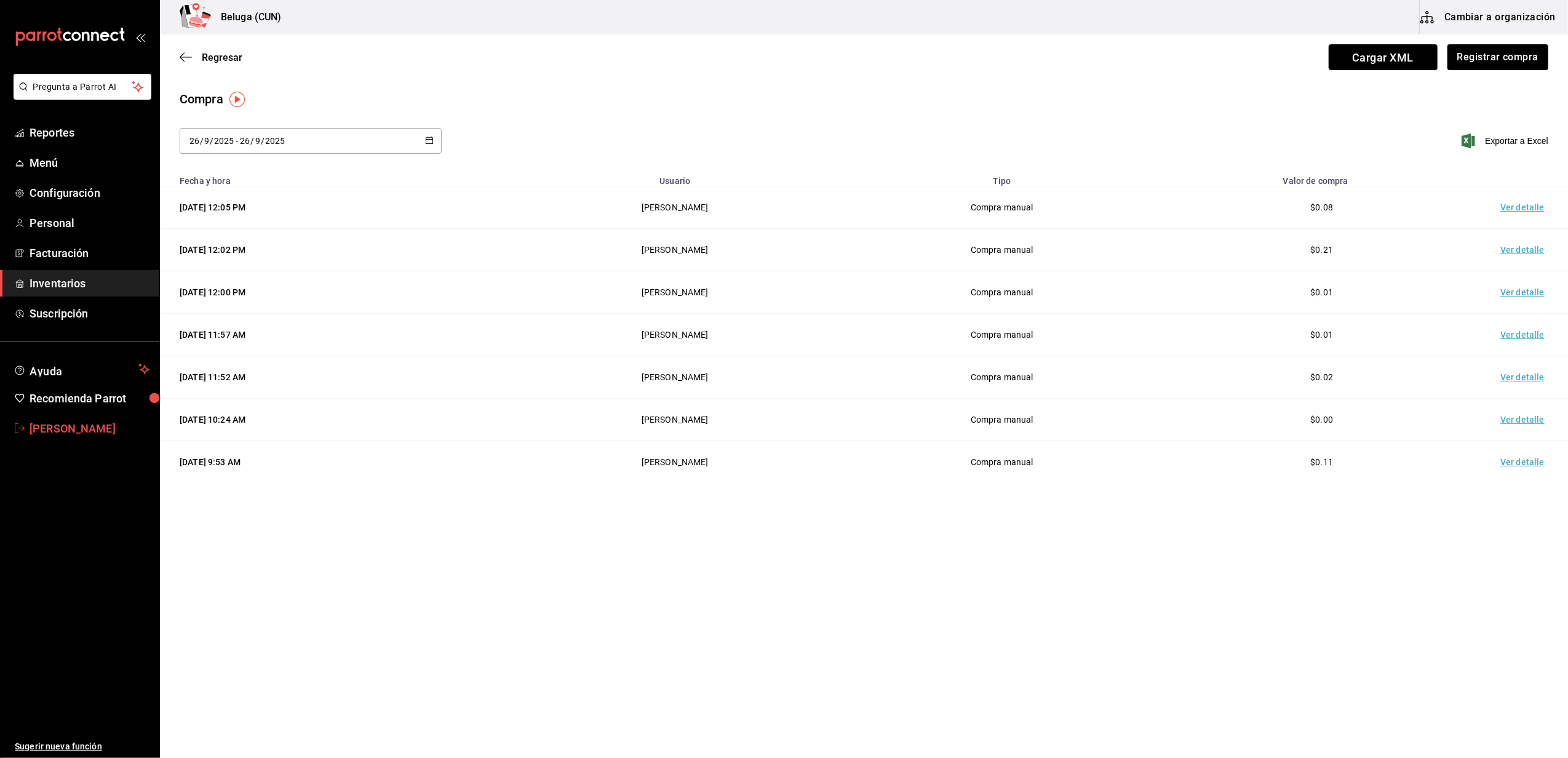
click at [45, 423] on span "[PERSON_NAME]" at bounding box center [90, 428] width 120 height 16
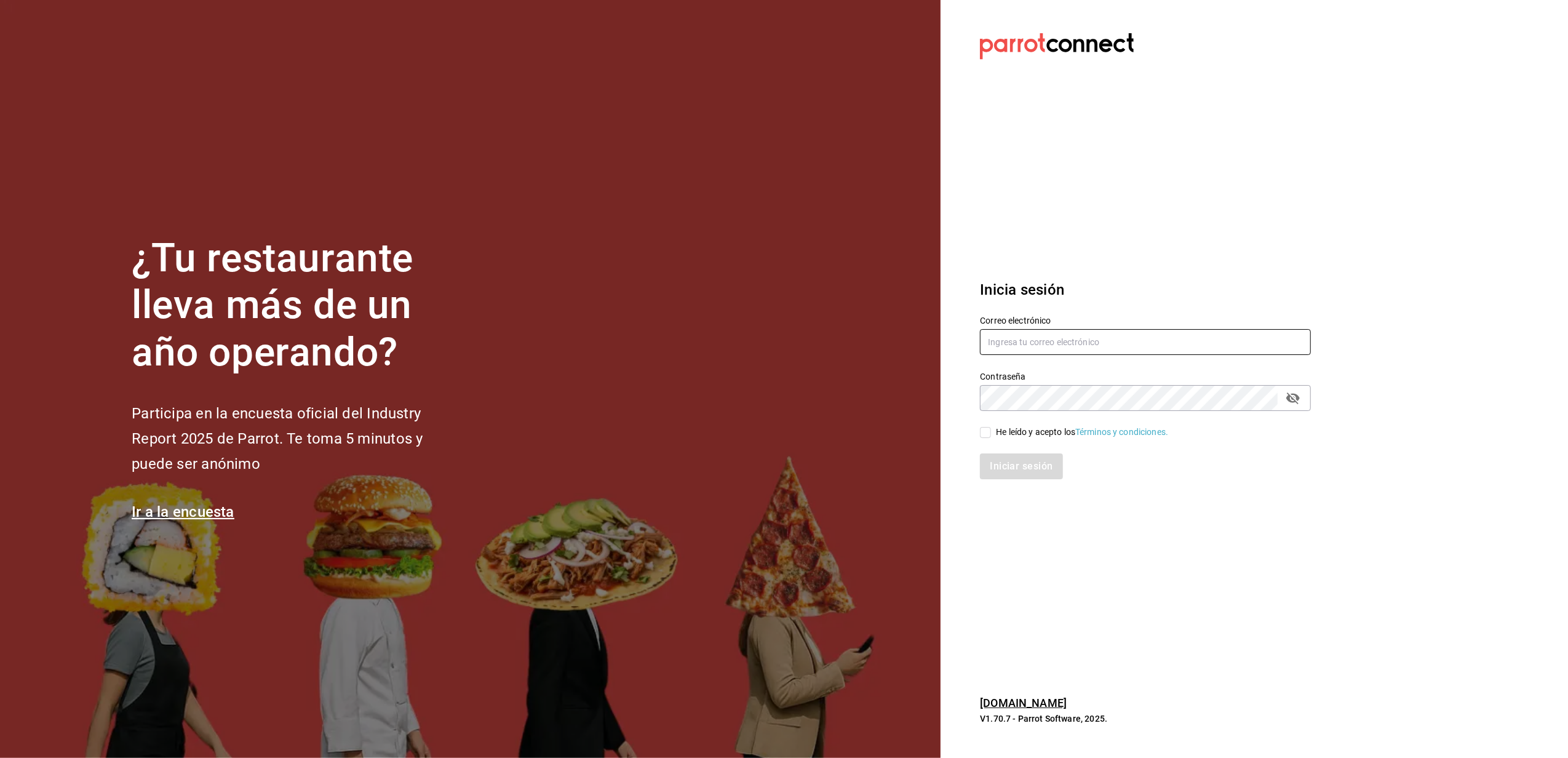
type input "[EMAIL_ADDRESS][DOMAIN_NAME]"
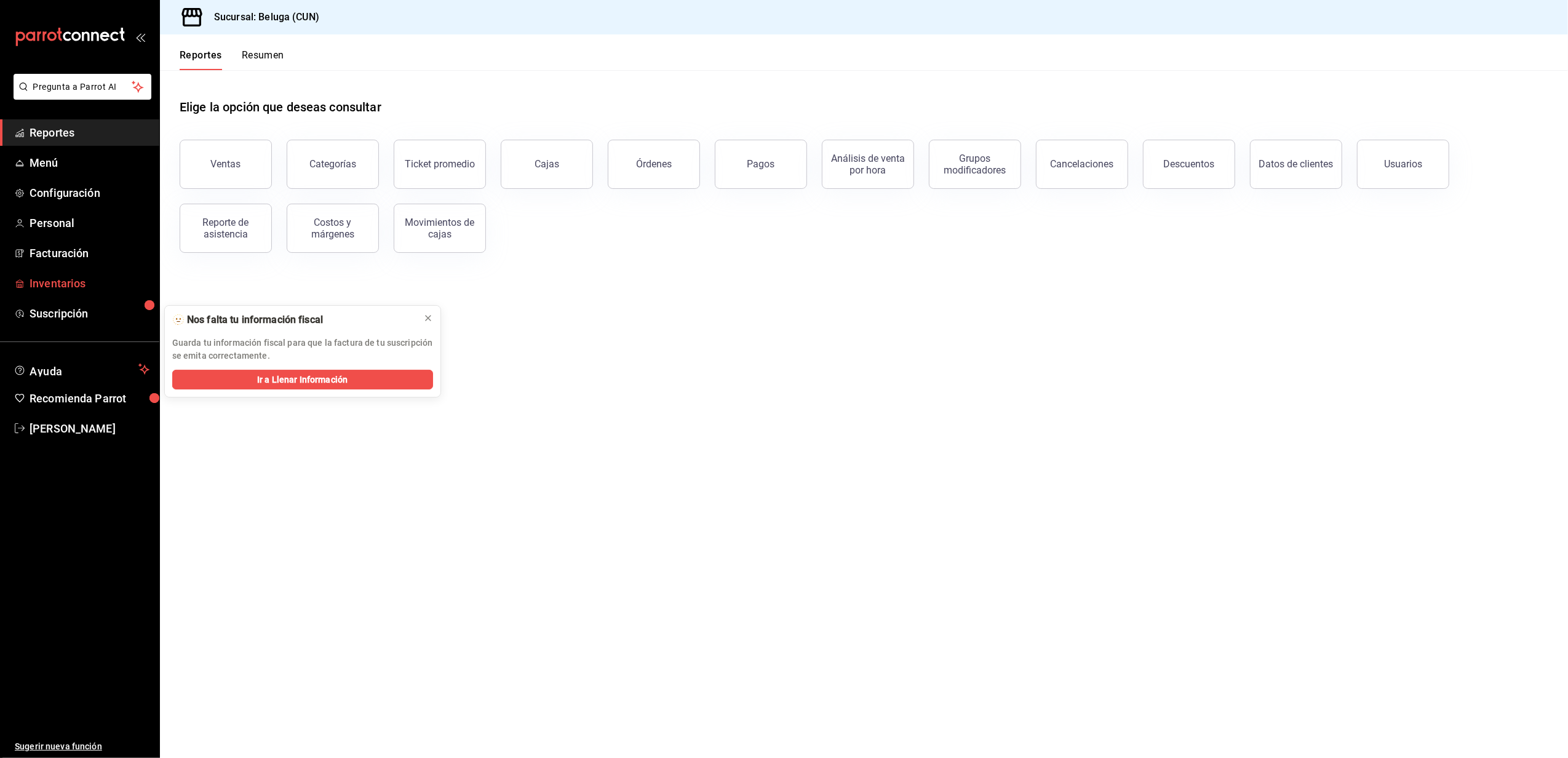
click at [73, 279] on span "Inventarios" at bounding box center [90, 283] width 120 height 16
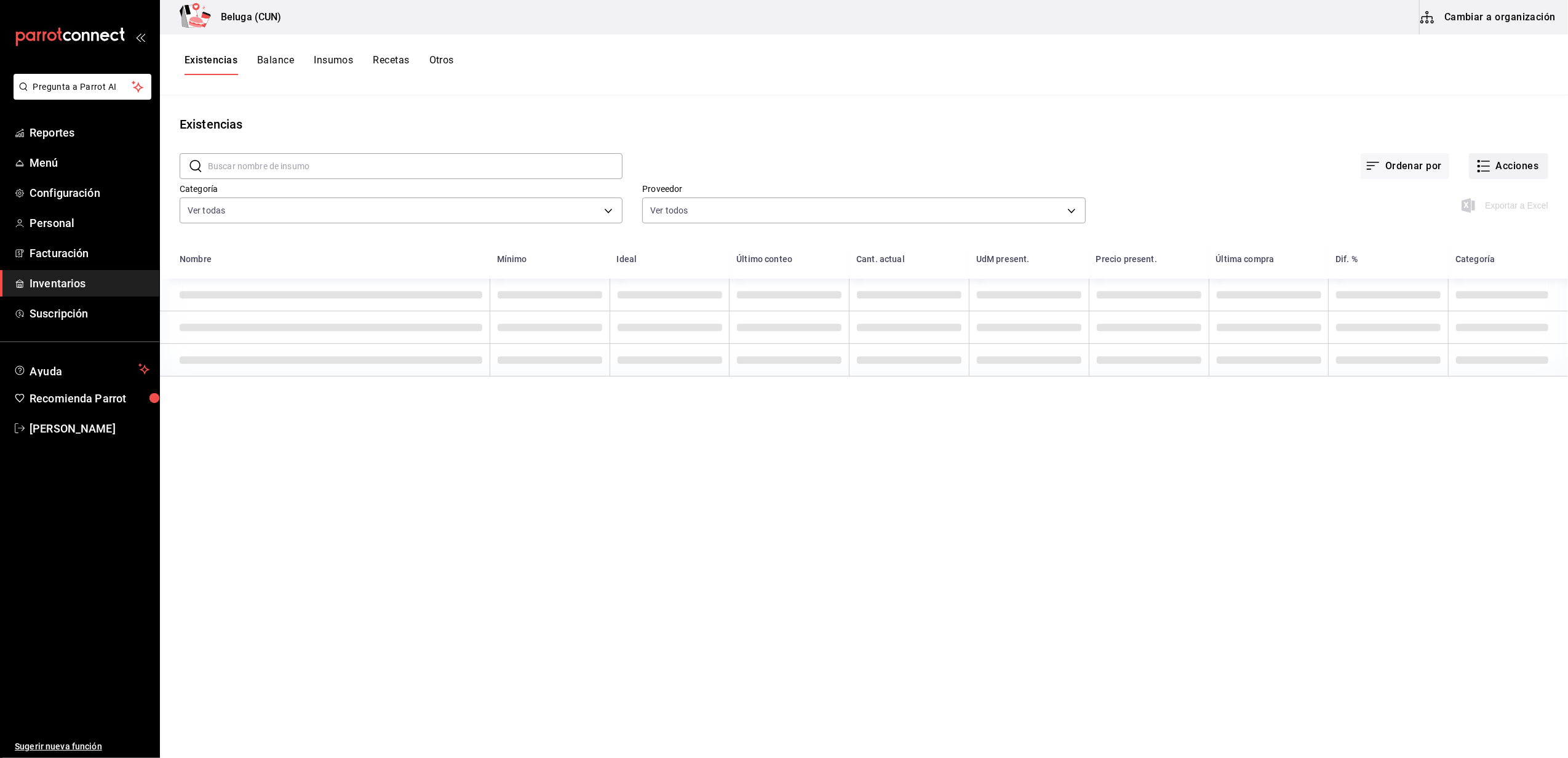
click at [1488, 165] on button "Acciones" at bounding box center [1509, 166] width 80 height 26
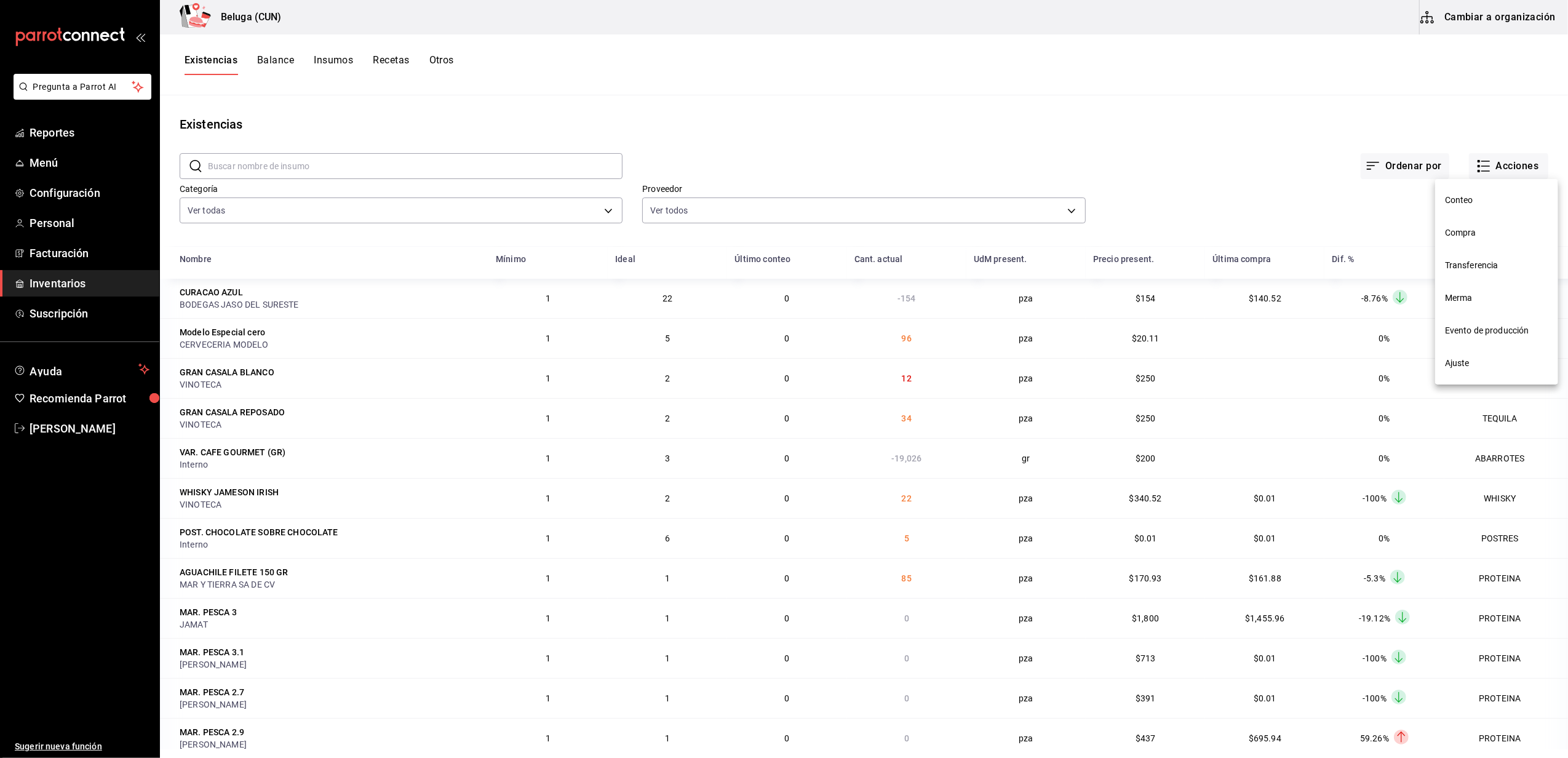
click at [1467, 297] on span "Merma" at bounding box center [1496, 298] width 103 height 13
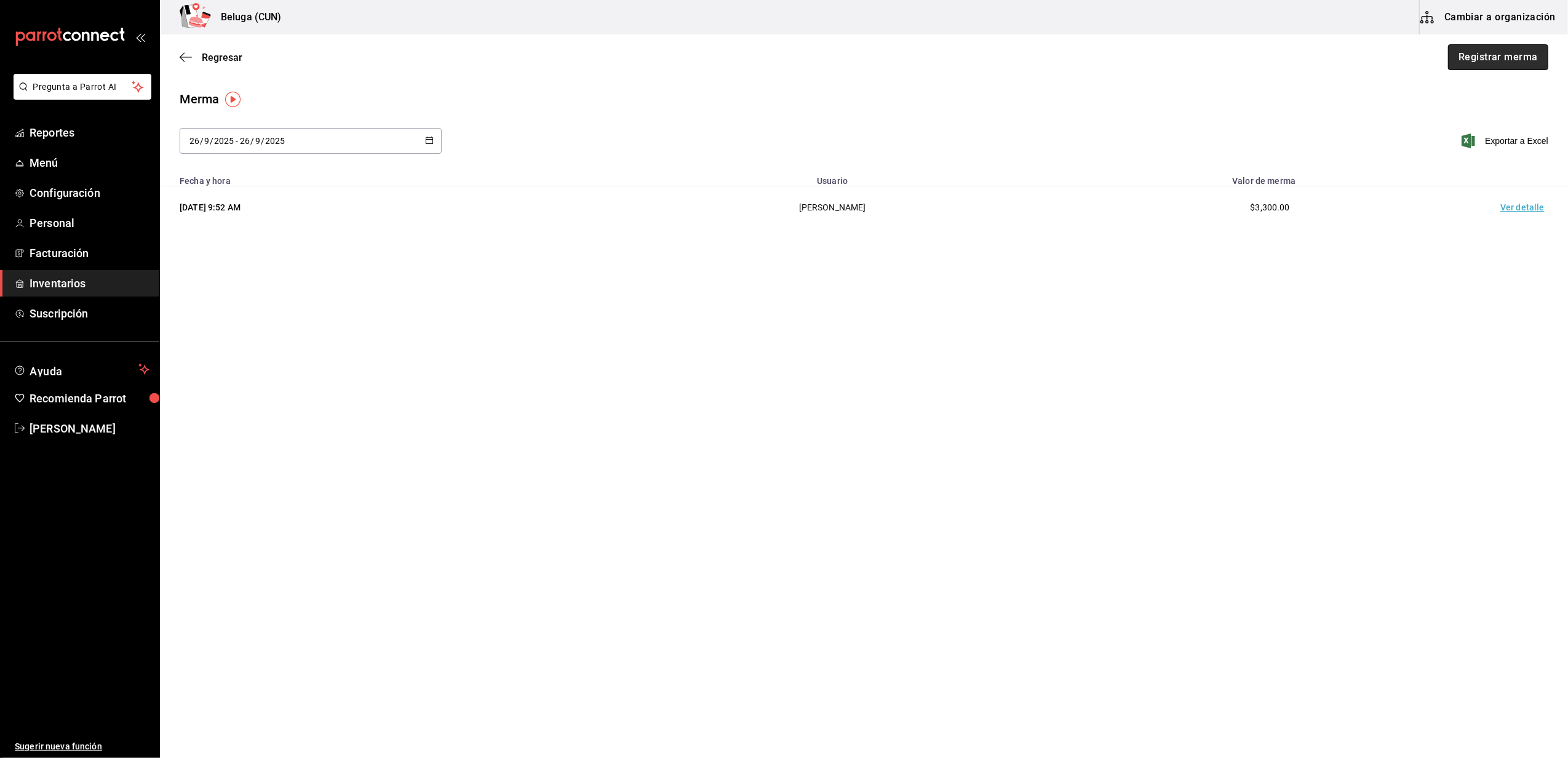
click at [1492, 58] on button "Registrar merma" at bounding box center [1498, 57] width 100 height 26
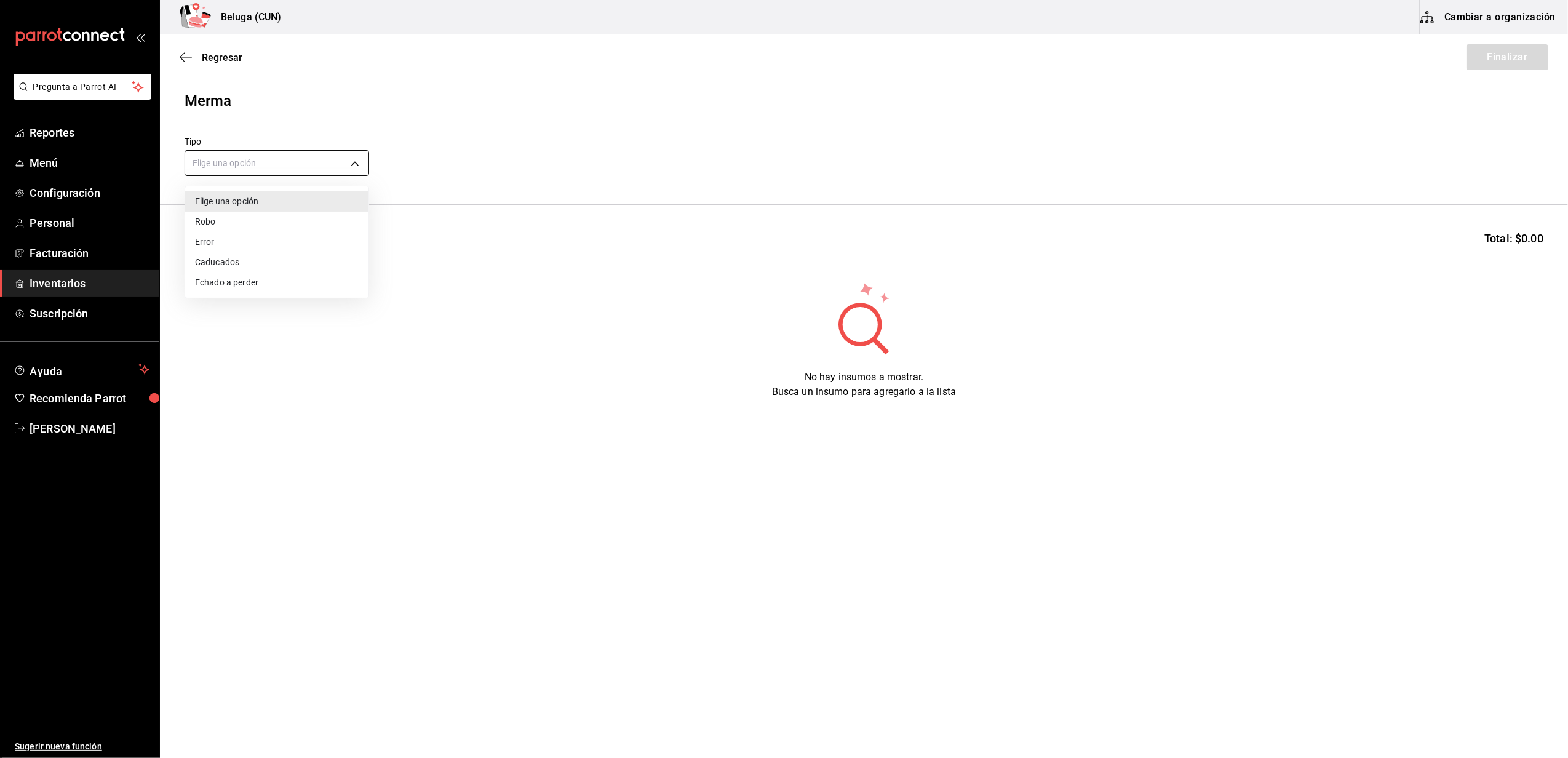
click at [353, 158] on body "Pregunta a Parrot AI Reportes Menú Configuración Personal Facturación Inventari…" at bounding box center [784, 344] width 1568 height 689
click at [222, 233] on li "Error" at bounding box center [277, 242] width 183 height 21
type input "ERROR"
click at [218, 251] on input at bounding box center [247, 243] width 123 height 26
type input "C"
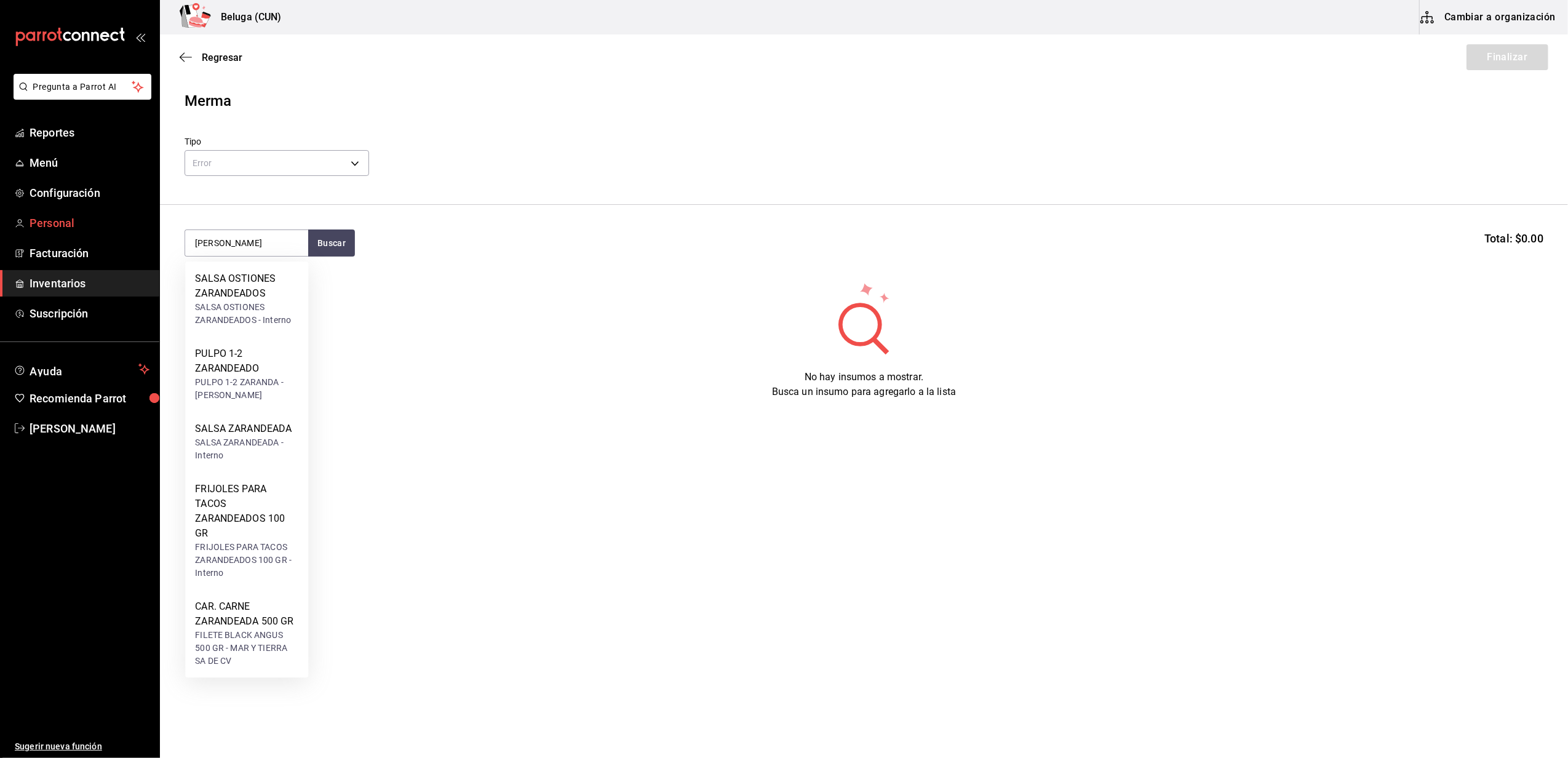
drag, startPoint x: 236, startPoint y: 242, endPoint x: 146, endPoint y: 230, distance: 90.8
click at [148, 230] on div "Pregunta a Parrot AI Reportes Menú Configuración Personal Facturación Inventari…" at bounding box center [784, 344] width 1568 height 689
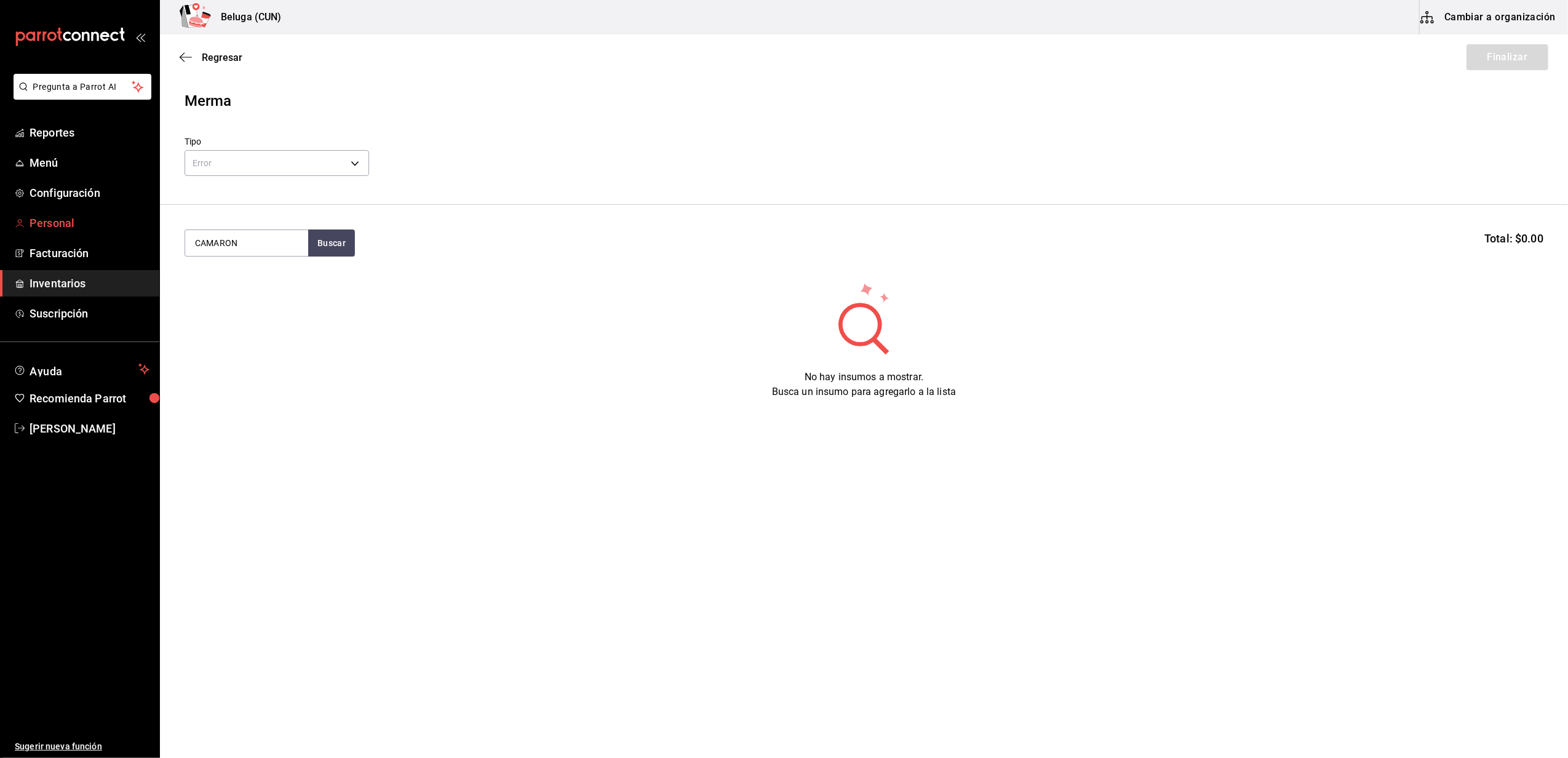
type input "CAMARON"
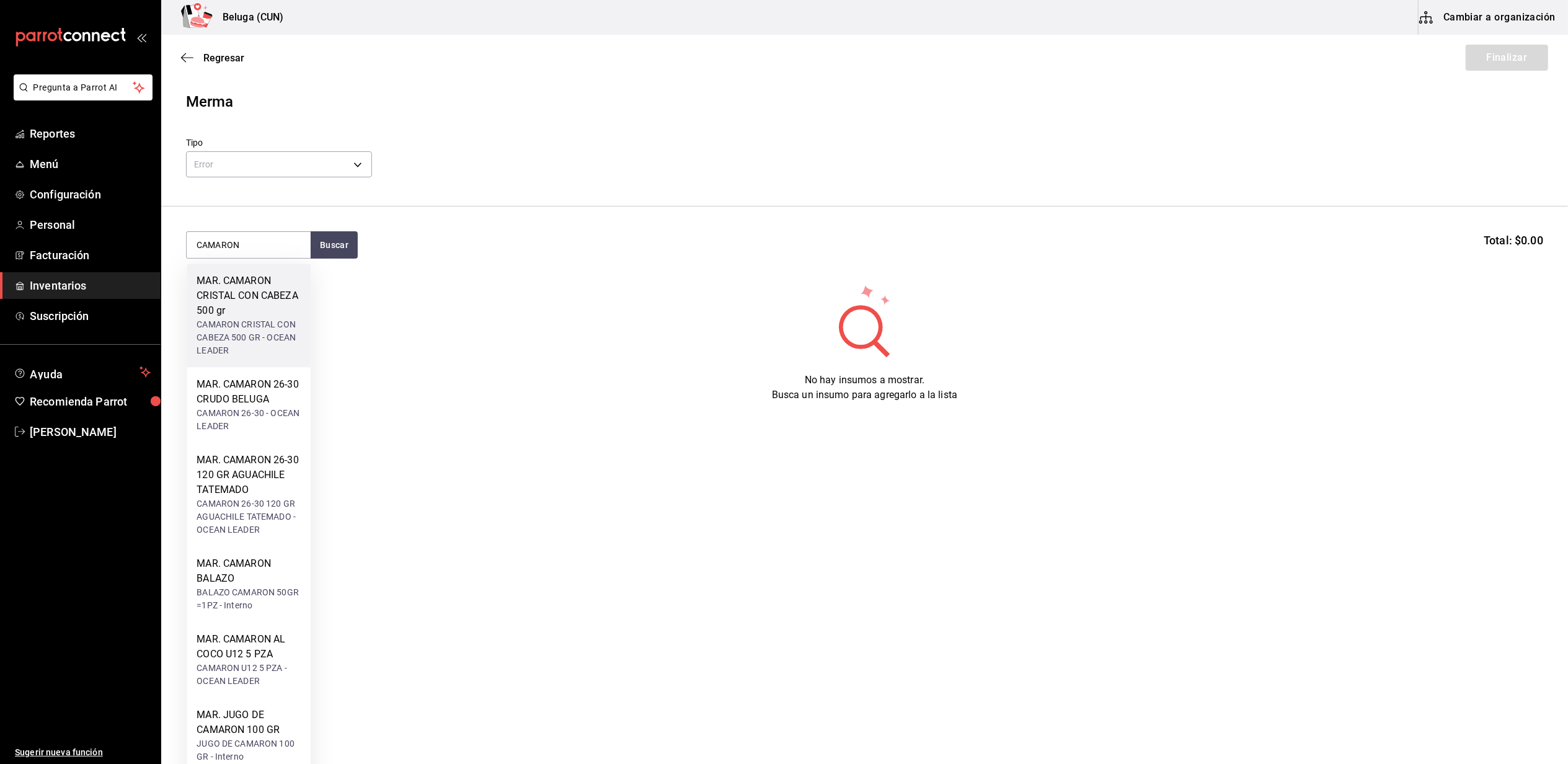
click at [239, 300] on div "MAR. CAMARON CRISTAL CON CABEZA 500 gr" at bounding box center [248, 296] width 104 height 44
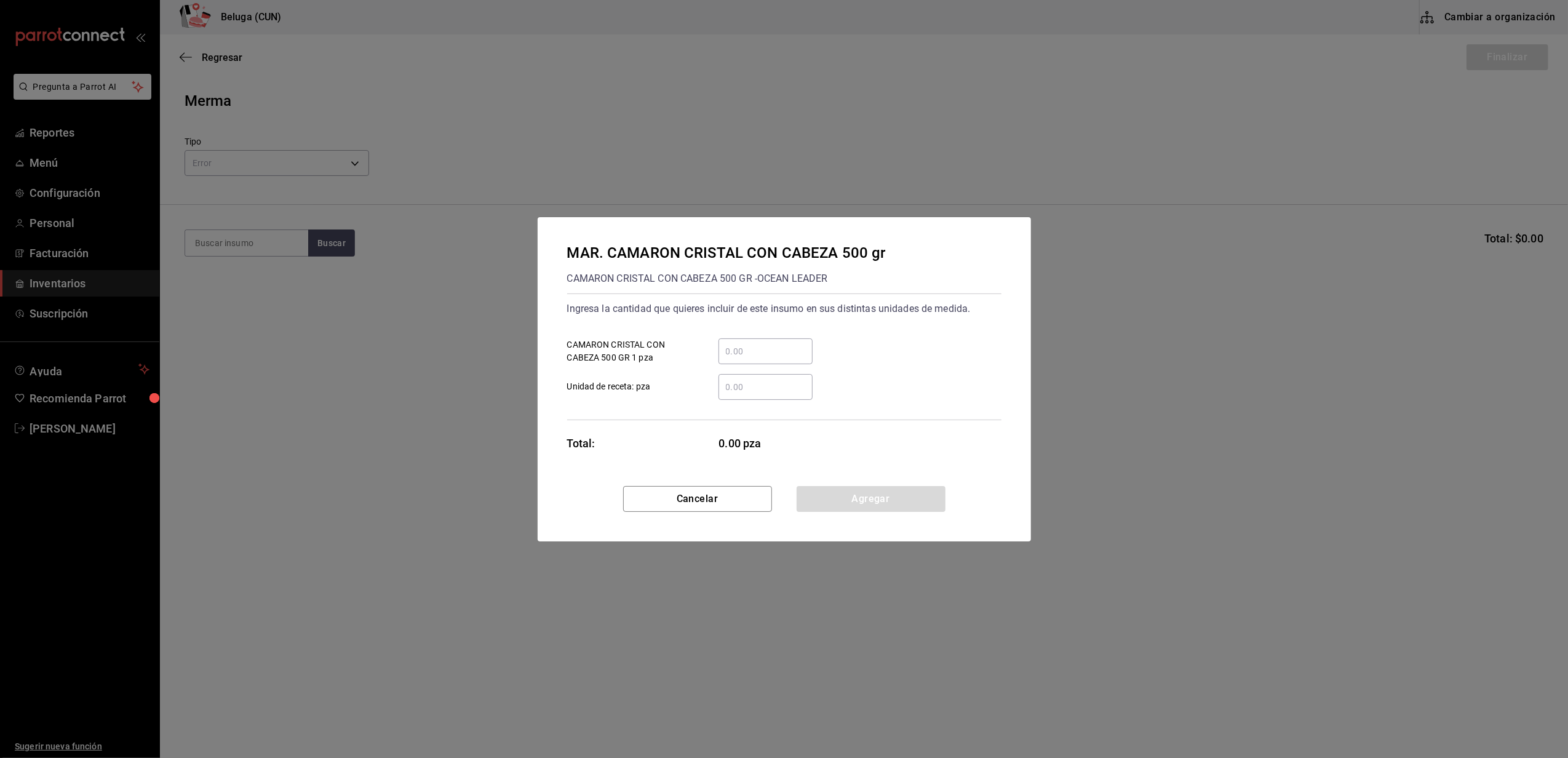
click at [788, 351] on input "​ CAMARON CRISTAL CON CABEZA 500 GR 1 pza" at bounding box center [766, 351] width 94 height 15
type input "1"
click at [689, 391] on label "​ Unidad de receta: pza" at bounding box center [689, 387] width 245 height 26
click at [719, 391] on input "​ Unidad de receta: pza" at bounding box center [766, 387] width 94 height 15
click at [839, 493] on button "Agregar" at bounding box center [871, 499] width 149 height 26
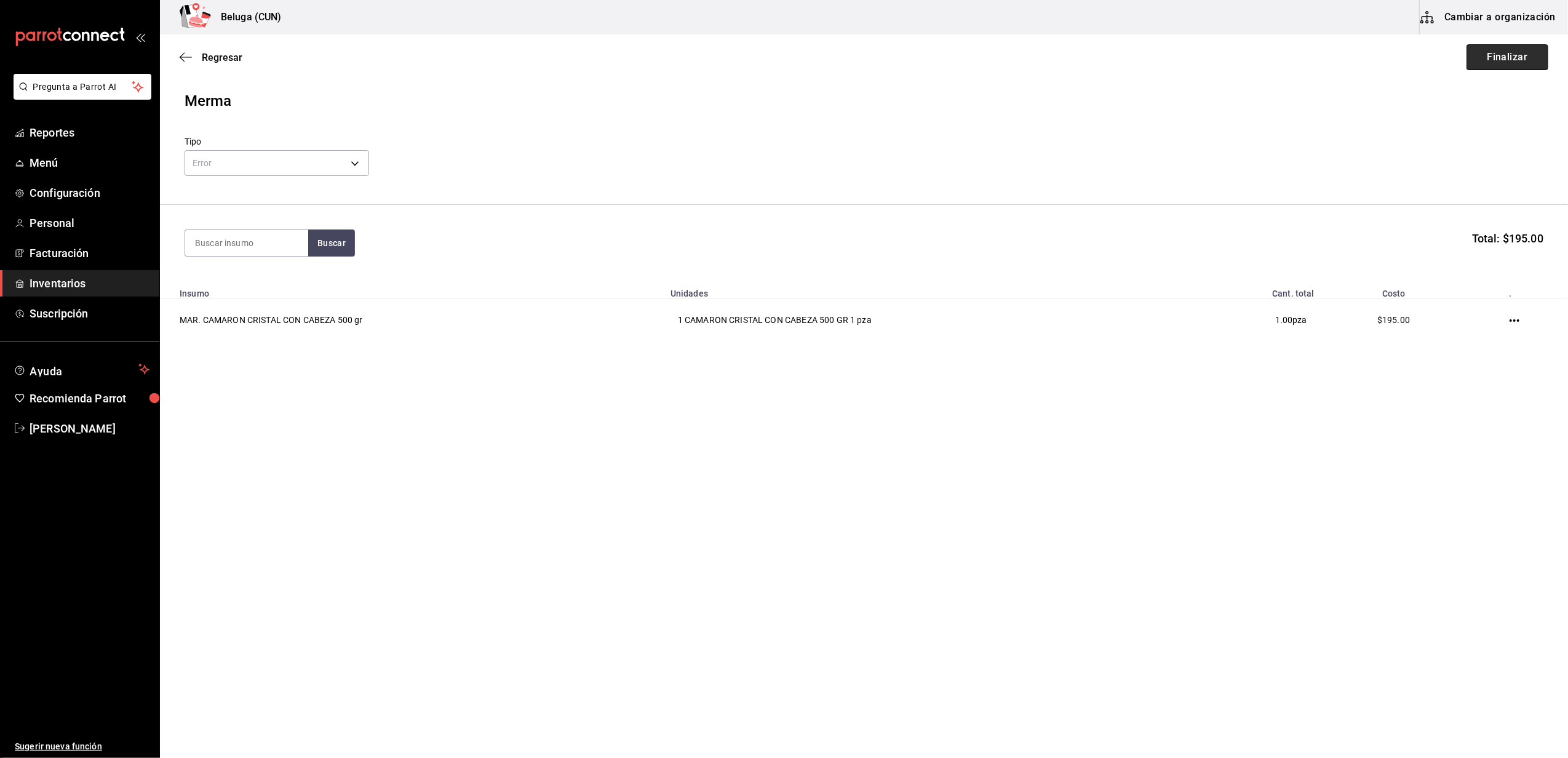
click at [1496, 60] on button "Finalizar" at bounding box center [1507, 57] width 82 height 26
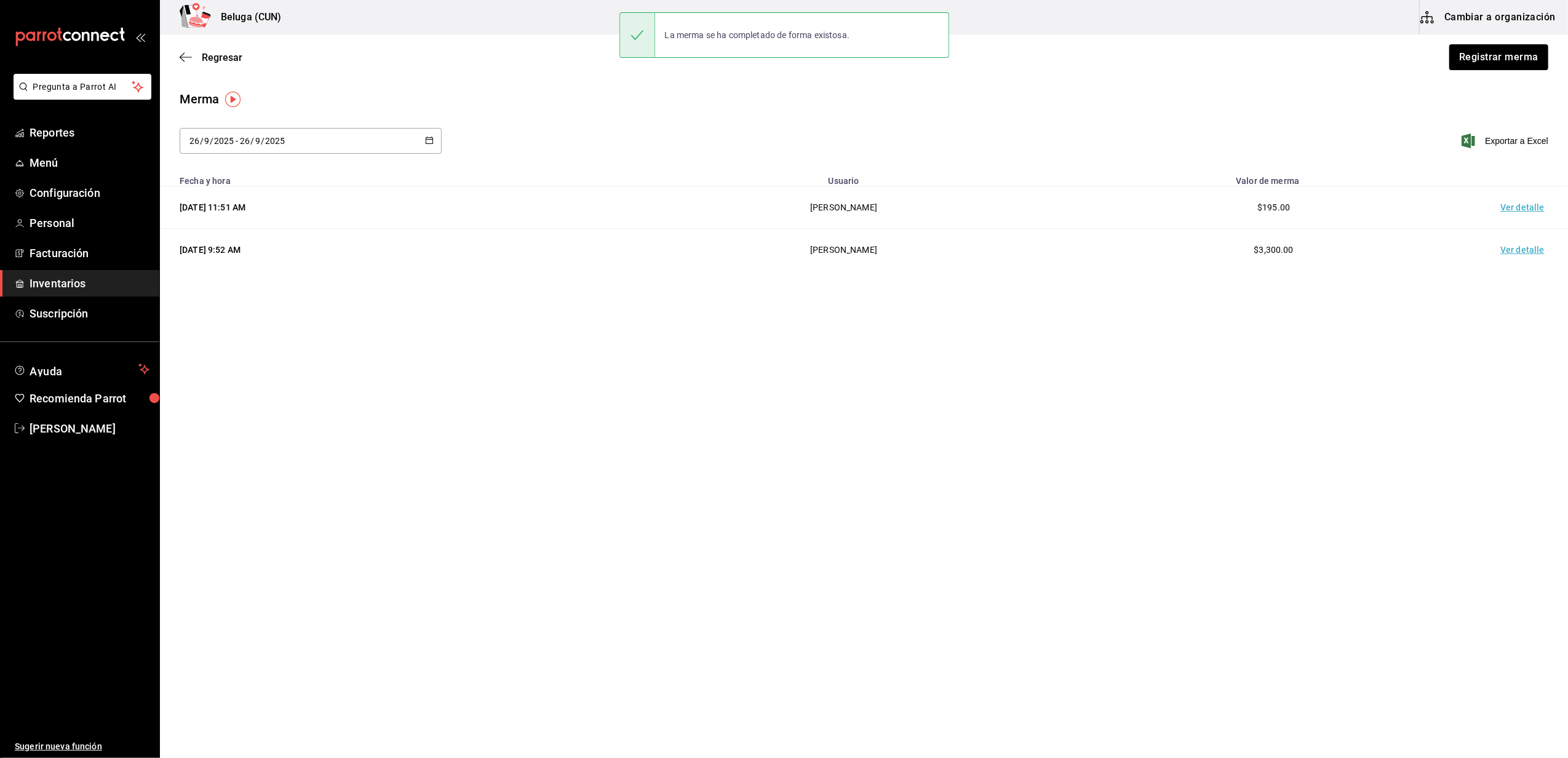
click at [1510, 210] on td "Ver detalle" at bounding box center [1525, 208] width 86 height 43
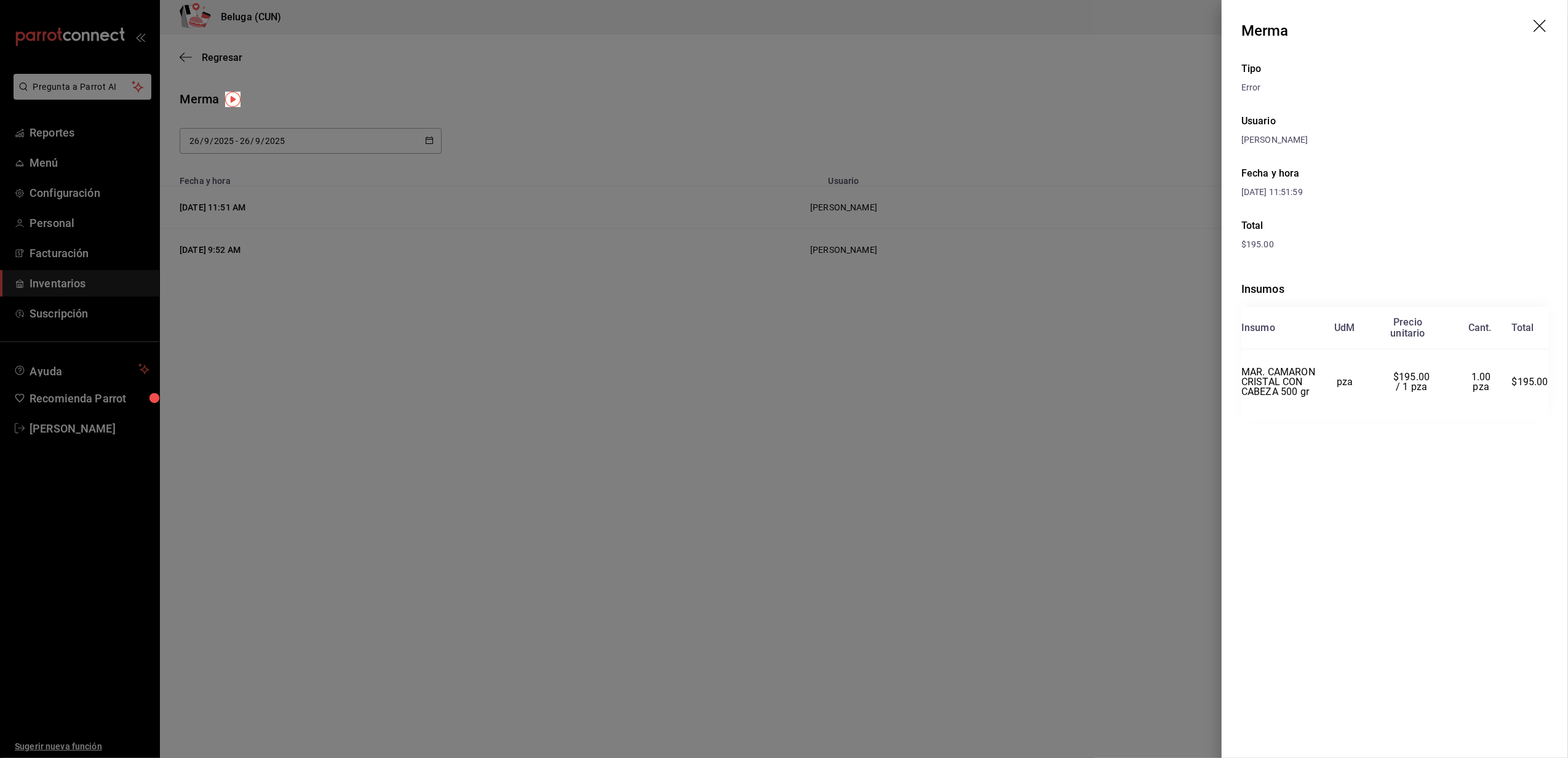
click at [1542, 30] on icon "drag" at bounding box center [1541, 27] width 15 height 15
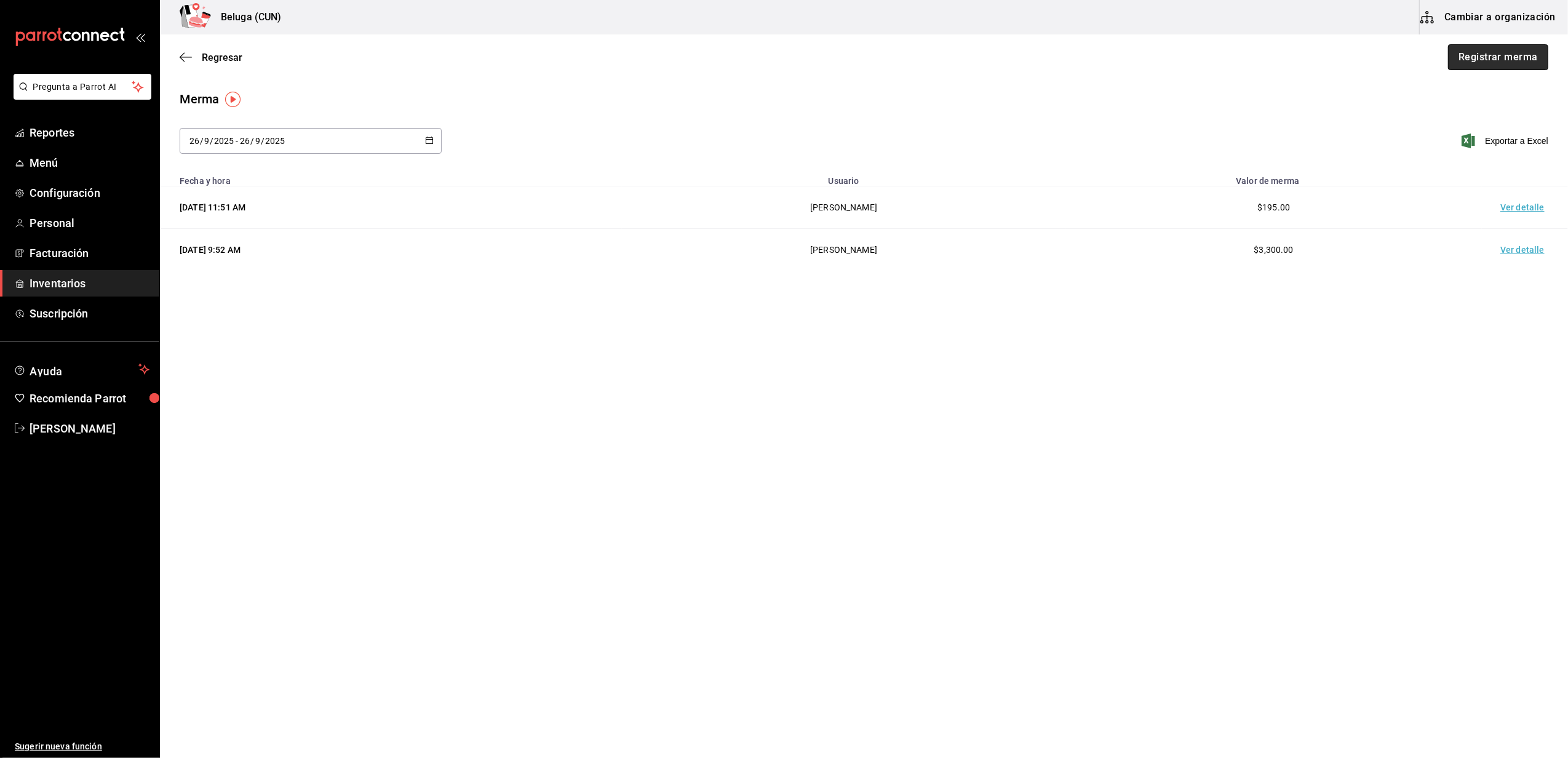
click at [1498, 55] on button "Registrar merma" at bounding box center [1498, 57] width 100 height 26
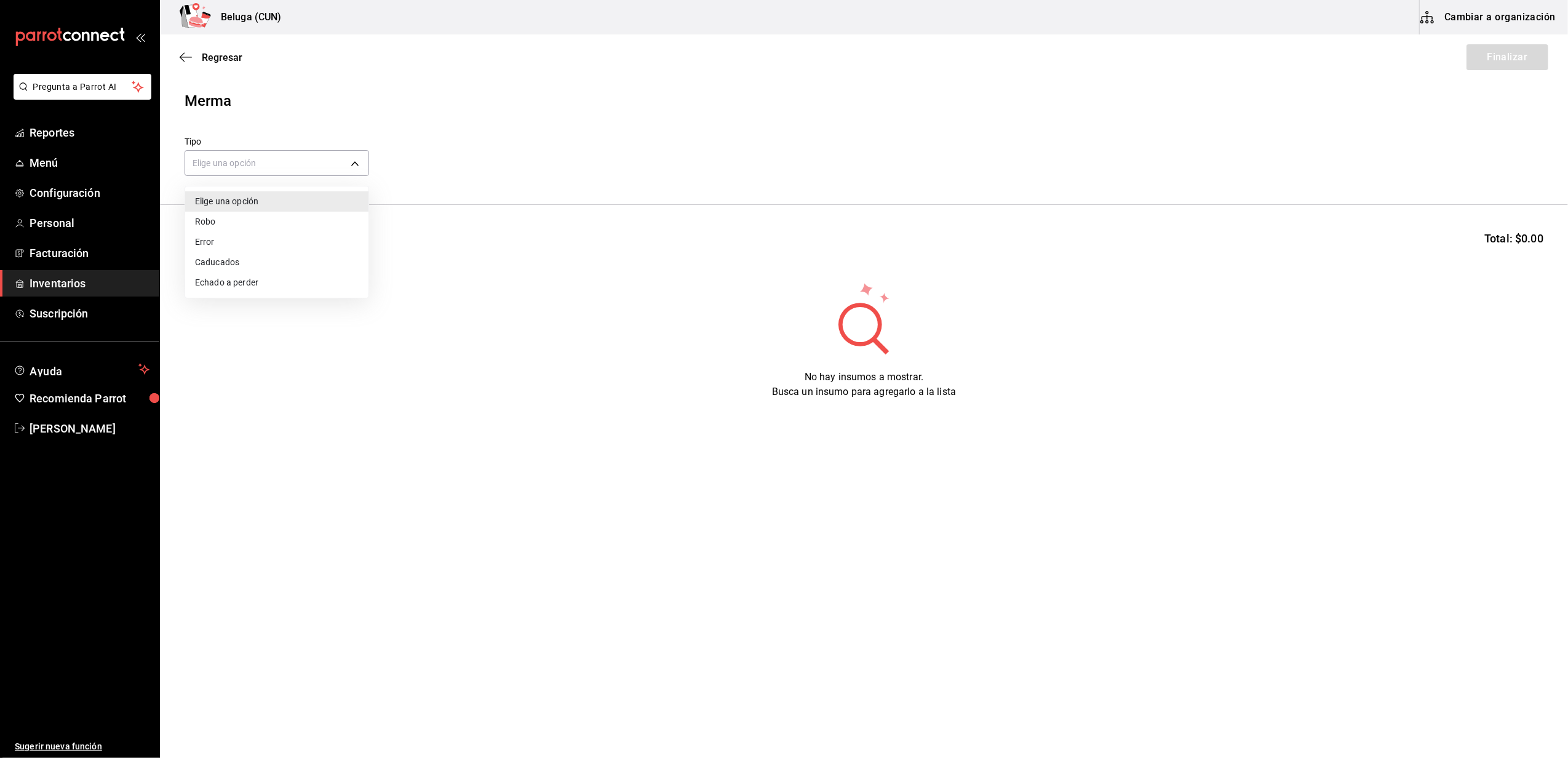
click at [300, 156] on body "Pregunta a Parrot AI Reportes Menú Configuración Personal Facturación Inventari…" at bounding box center [784, 344] width 1568 height 689
click at [235, 237] on li "Error" at bounding box center [277, 242] width 183 height 21
type input "ERROR"
drag, startPoint x: 239, startPoint y: 241, endPoint x: 231, endPoint y: 222, distance: 20.6
click at [240, 241] on input at bounding box center [247, 243] width 123 height 26
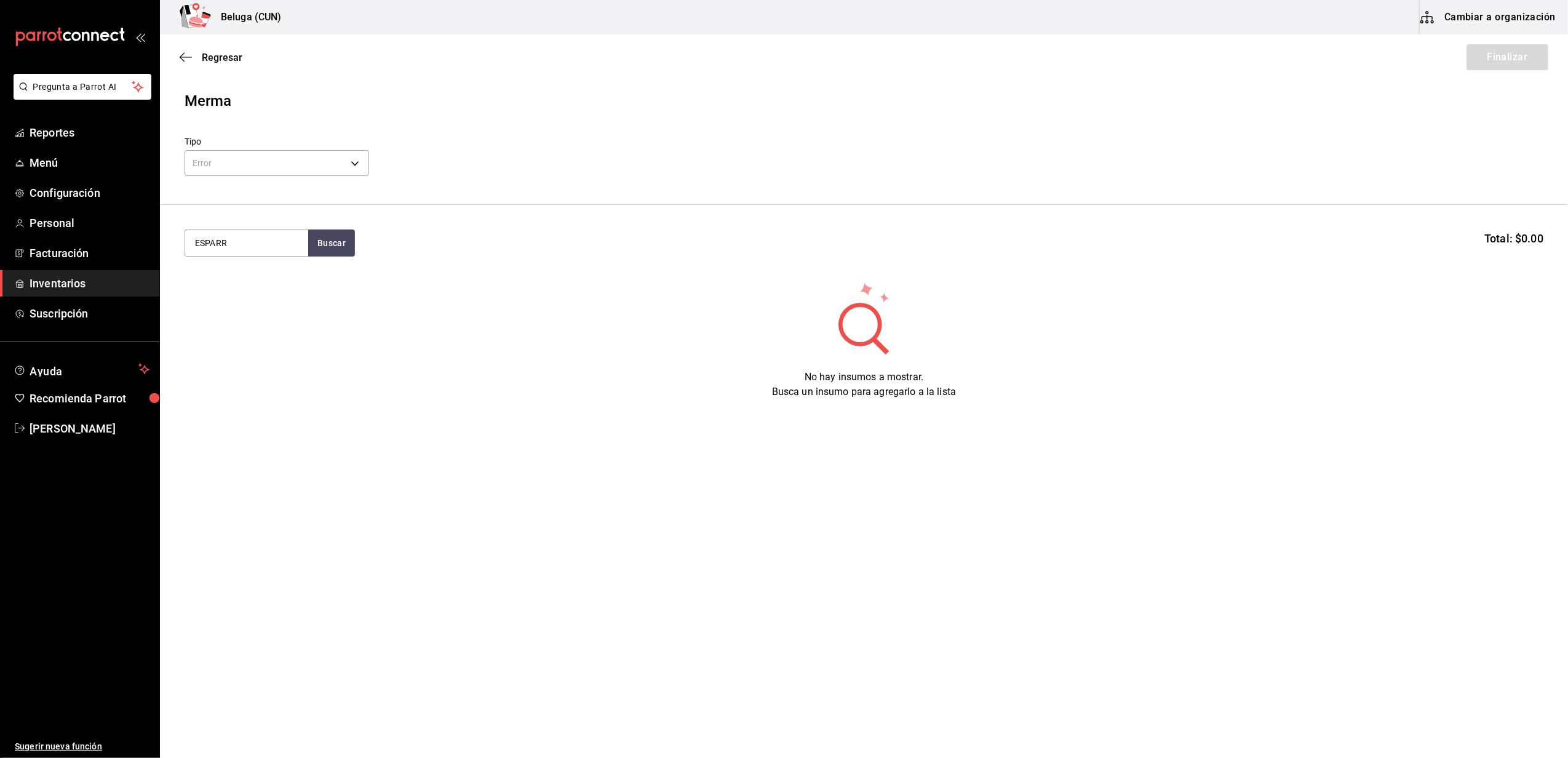
type input "ESPARR"
click at [240, 286] on div "1 pza de ESPARRAGOS RIB EYE 200 GR = 1 pza receta - CARNES PREMIUM XO" at bounding box center [246, 311] width 103 height 52
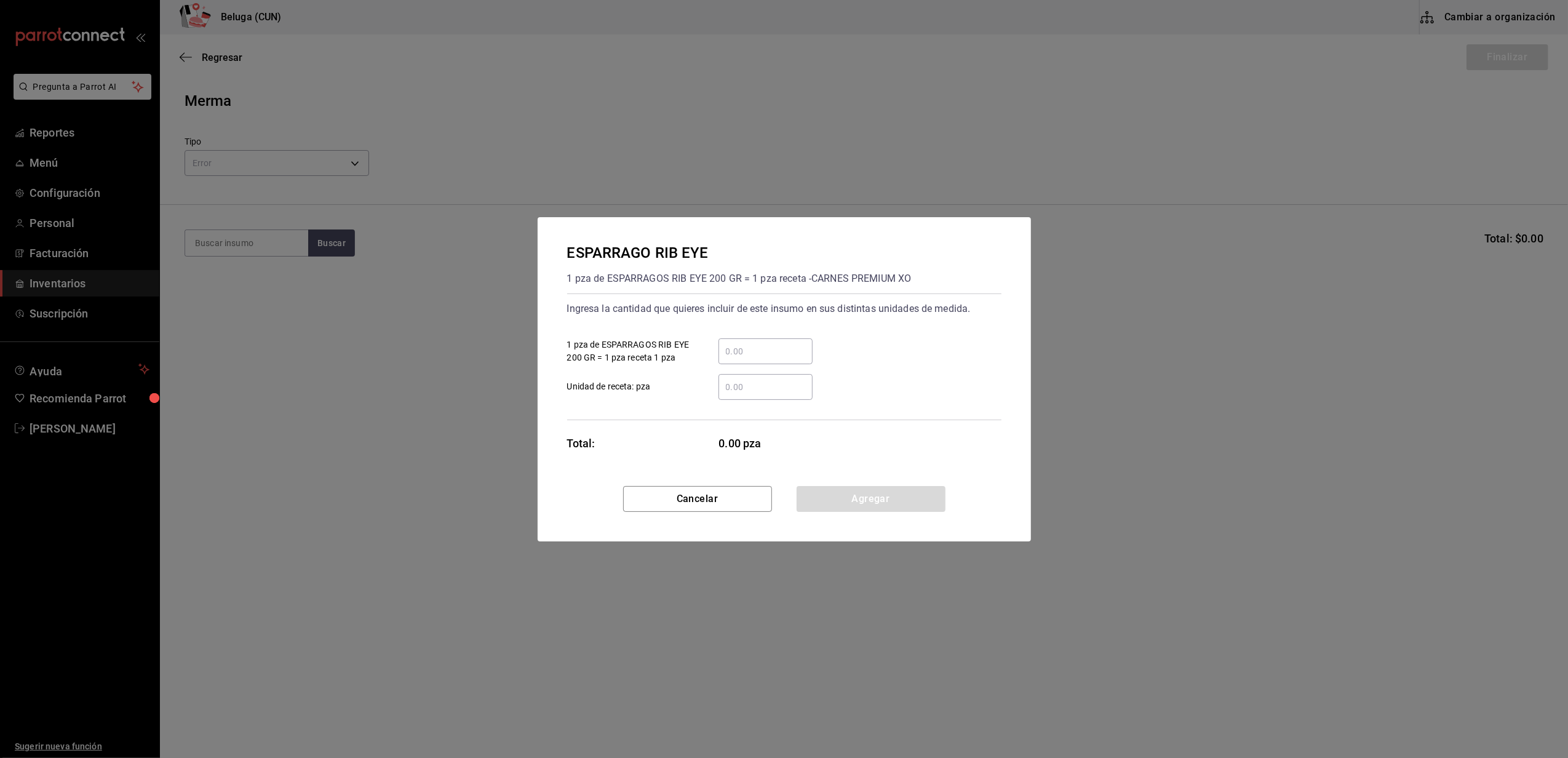
click at [719, 353] on div "​" at bounding box center [756, 351] width 114 height 26
click at [731, 350] on input "​ 1 pza de ESPARRAGOS RIB EYE 200 GR = 1 pza receta 1 pza" at bounding box center [766, 351] width 94 height 15
click at [753, 351] on input "​ 1 pza de ESPARRAGOS RIB EYE 200 GR = 1 pza receta 1 pza" at bounding box center [766, 351] width 94 height 15
click at [779, 314] on div "Ingresa la cantidad que quieres incluir de este insumo en sus distintas unidade…" at bounding box center [784, 309] width 434 height 20
click at [770, 343] on div "​" at bounding box center [766, 351] width 94 height 26
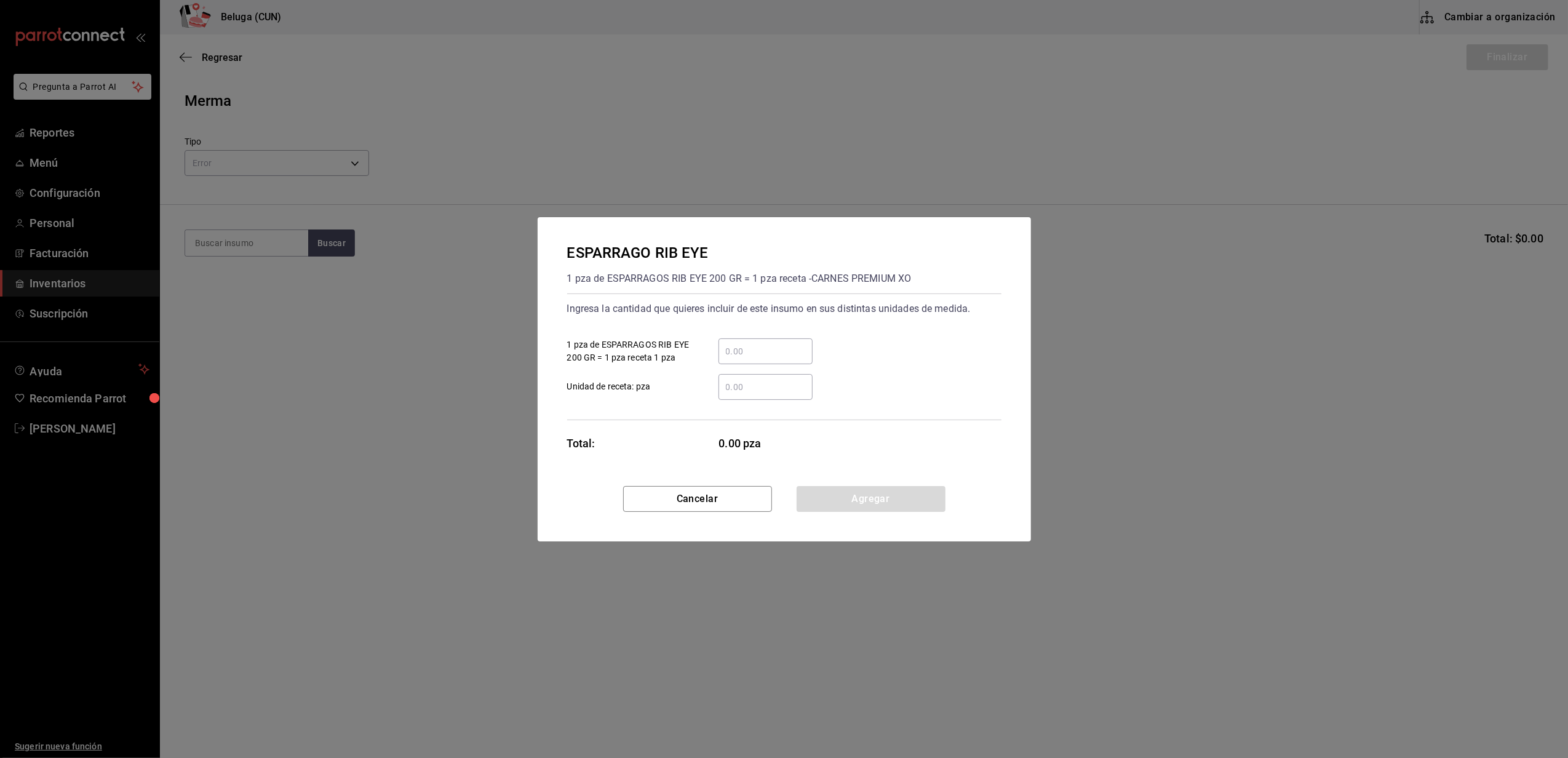
click at [770, 344] on input "​ 1 pza de ESPARRAGOS RIB EYE 200 GR = 1 pza receta 1 pza" at bounding box center [766, 351] width 94 height 15
type input "1"
click at [665, 437] on div "Total: 1.00 pza" at bounding box center [690, 443] width 246 height 16
click at [834, 498] on button "Agregar" at bounding box center [871, 499] width 149 height 26
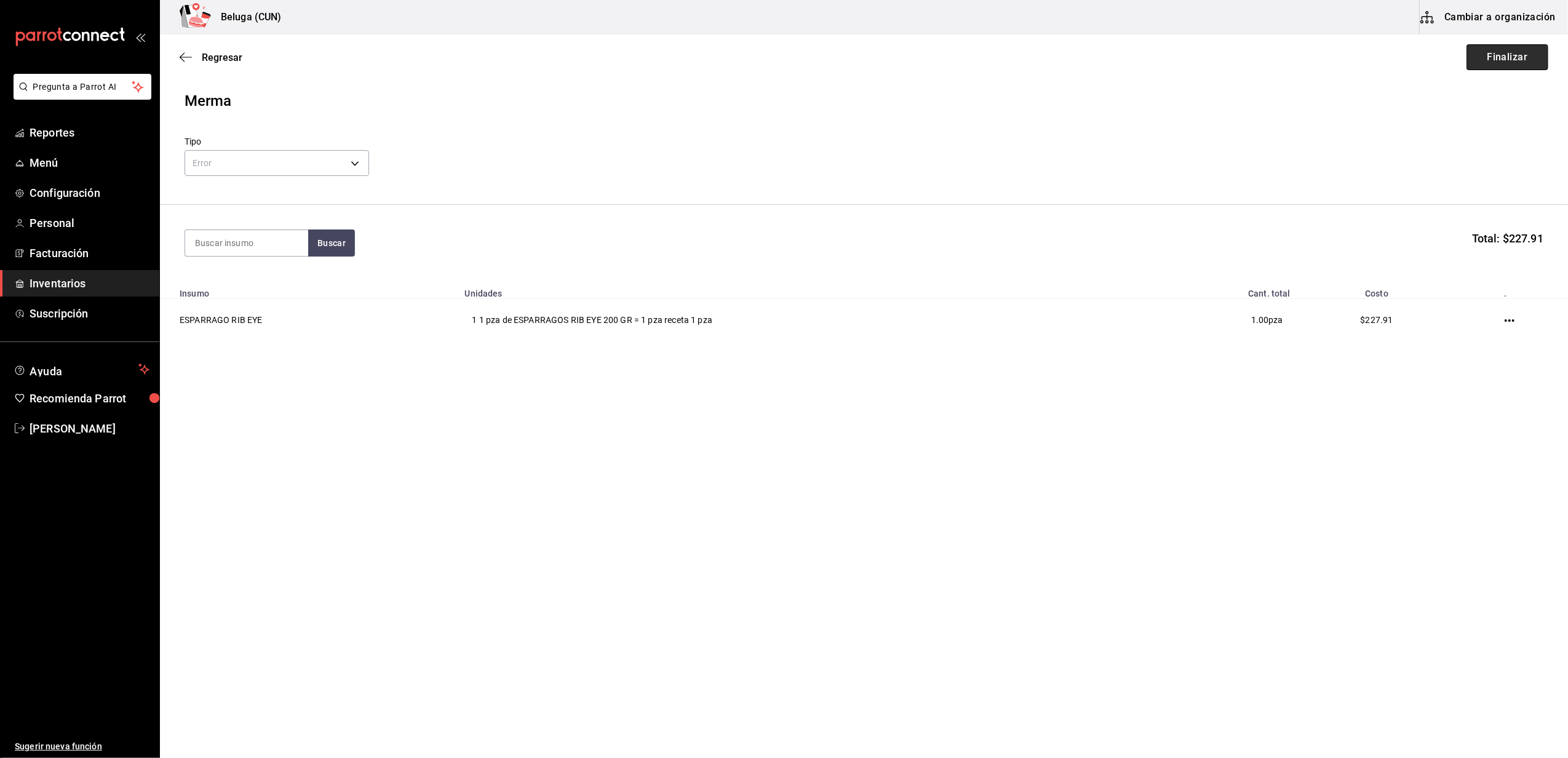
click at [1517, 54] on button "Finalizar" at bounding box center [1507, 57] width 82 height 26
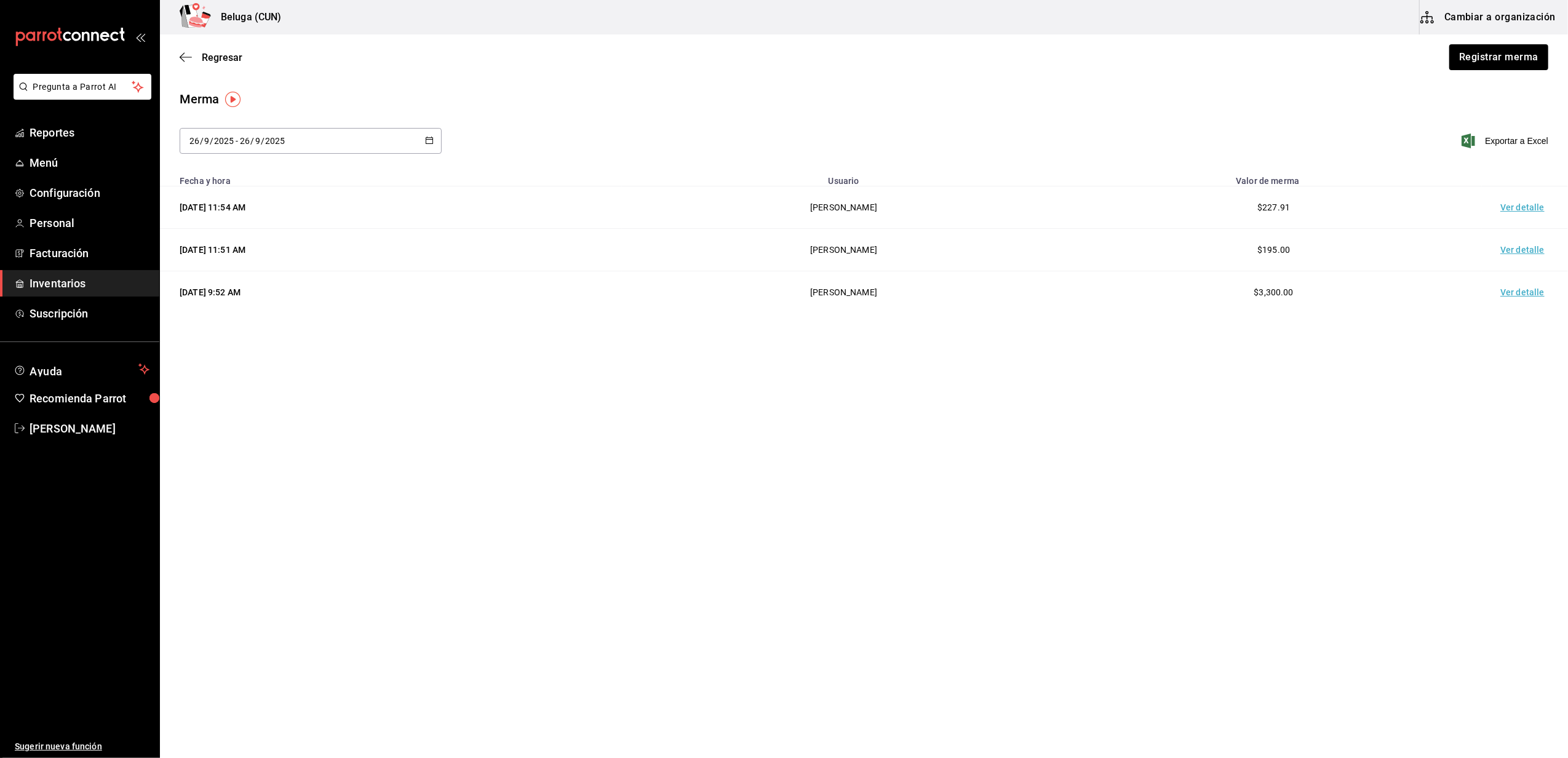
click at [1520, 210] on td "Ver detalle" at bounding box center [1525, 208] width 86 height 43
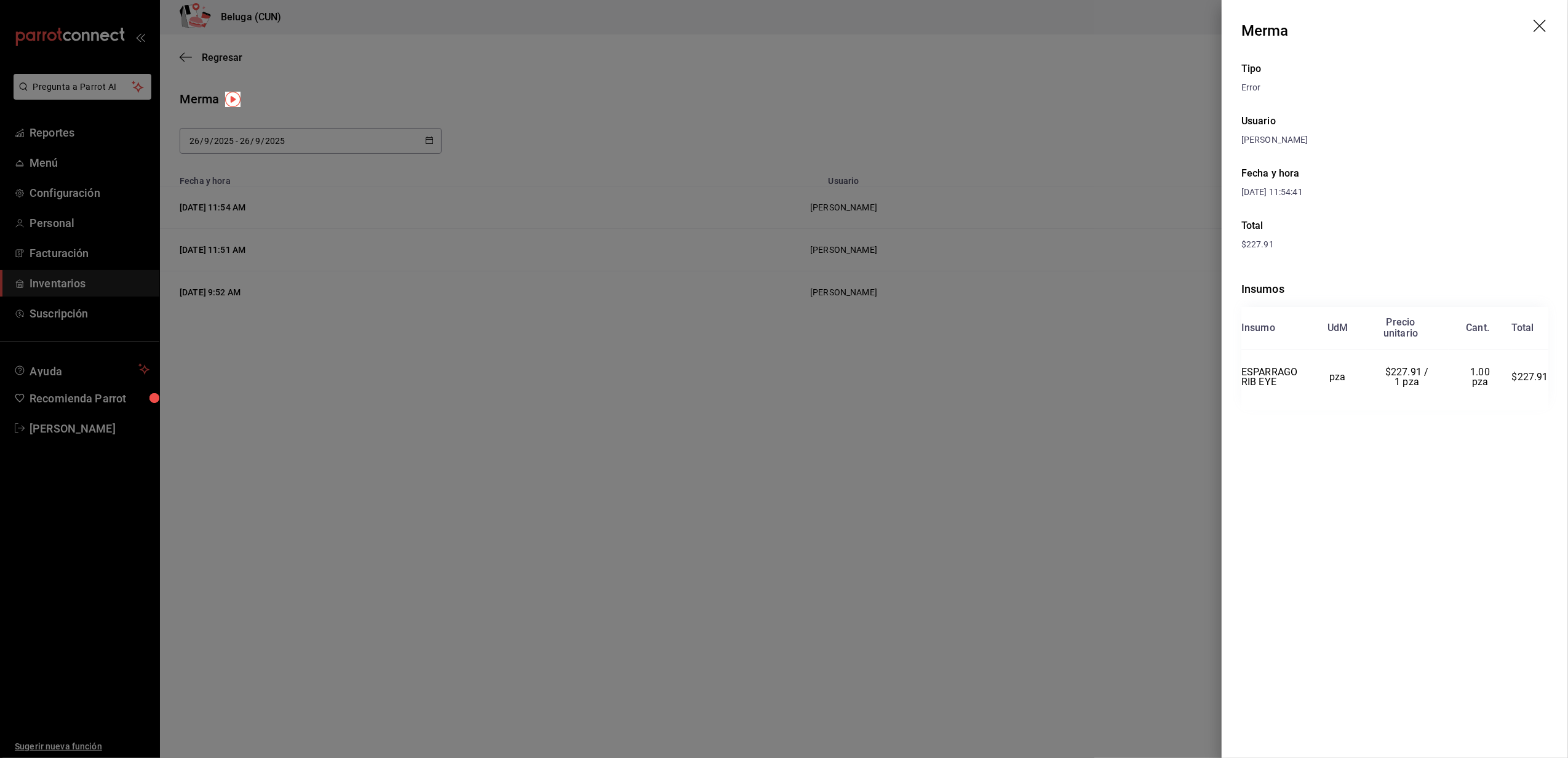
click at [1542, 26] on icon "drag" at bounding box center [1541, 27] width 15 height 15
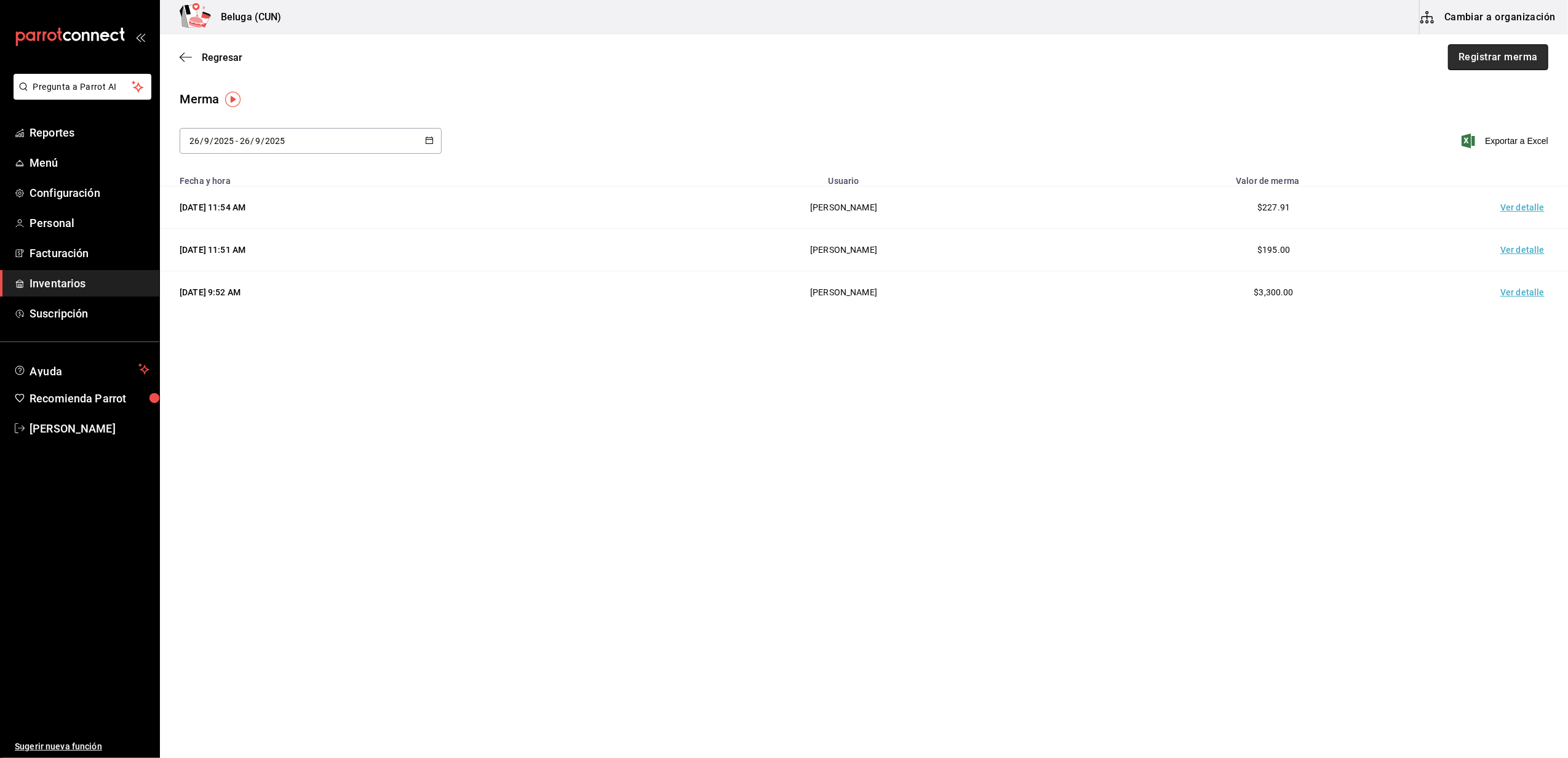
click at [1508, 57] on button "Registrar merma" at bounding box center [1498, 57] width 100 height 26
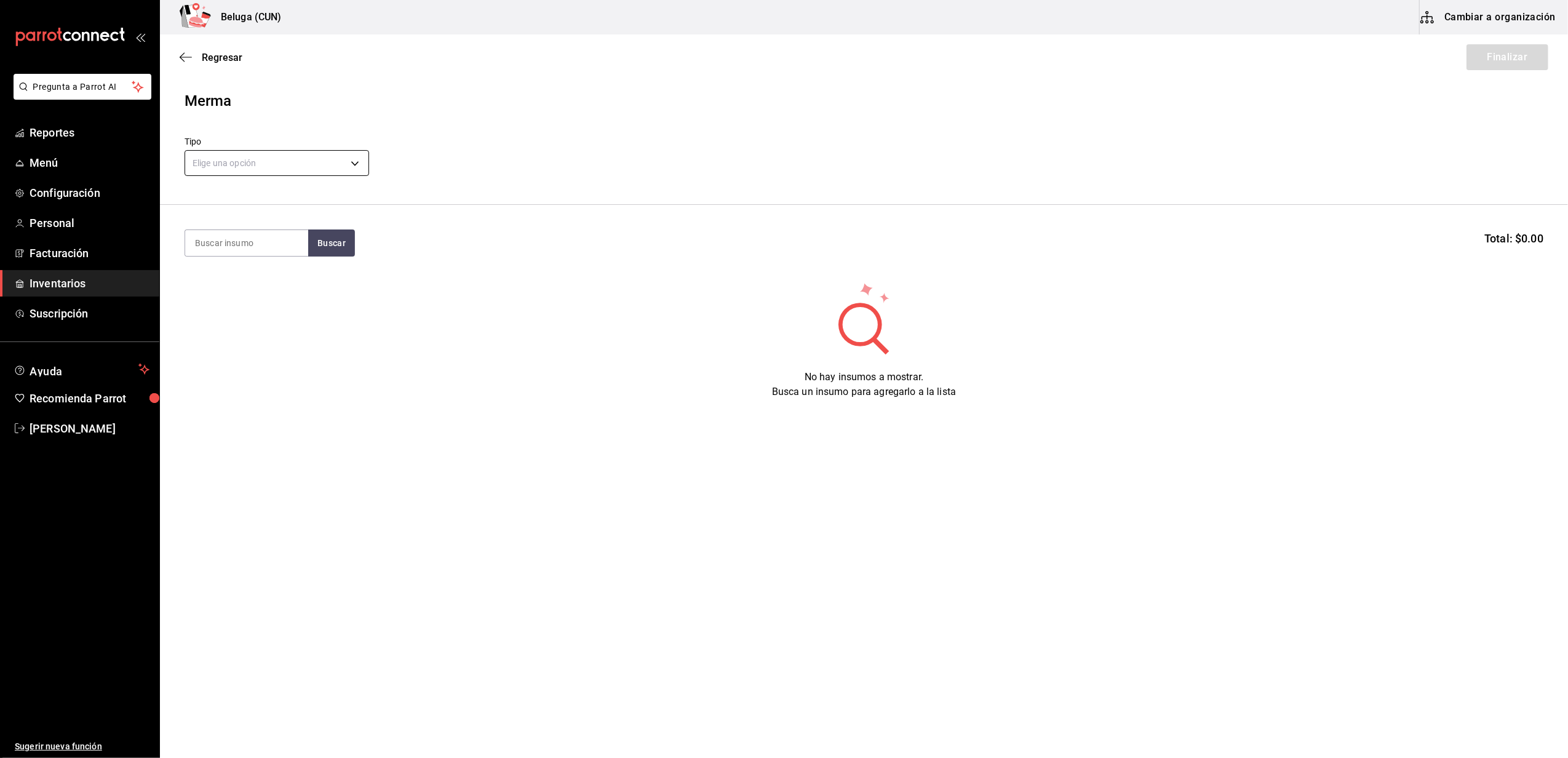
click at [348, 161] on body "Pregunta a Parrot AI Reportes Menú Configuración Personal Facturación Inventari…" at bounding box center [784, 344] width 1568 height 689
click at [224, 246] on li "Error" at bounding box center [277, 242] width 183 height 21
type input "ERROR"
click at [244, 234] on input at bounding box center [247, 243] width 123 height 26
type input "ESPARR"
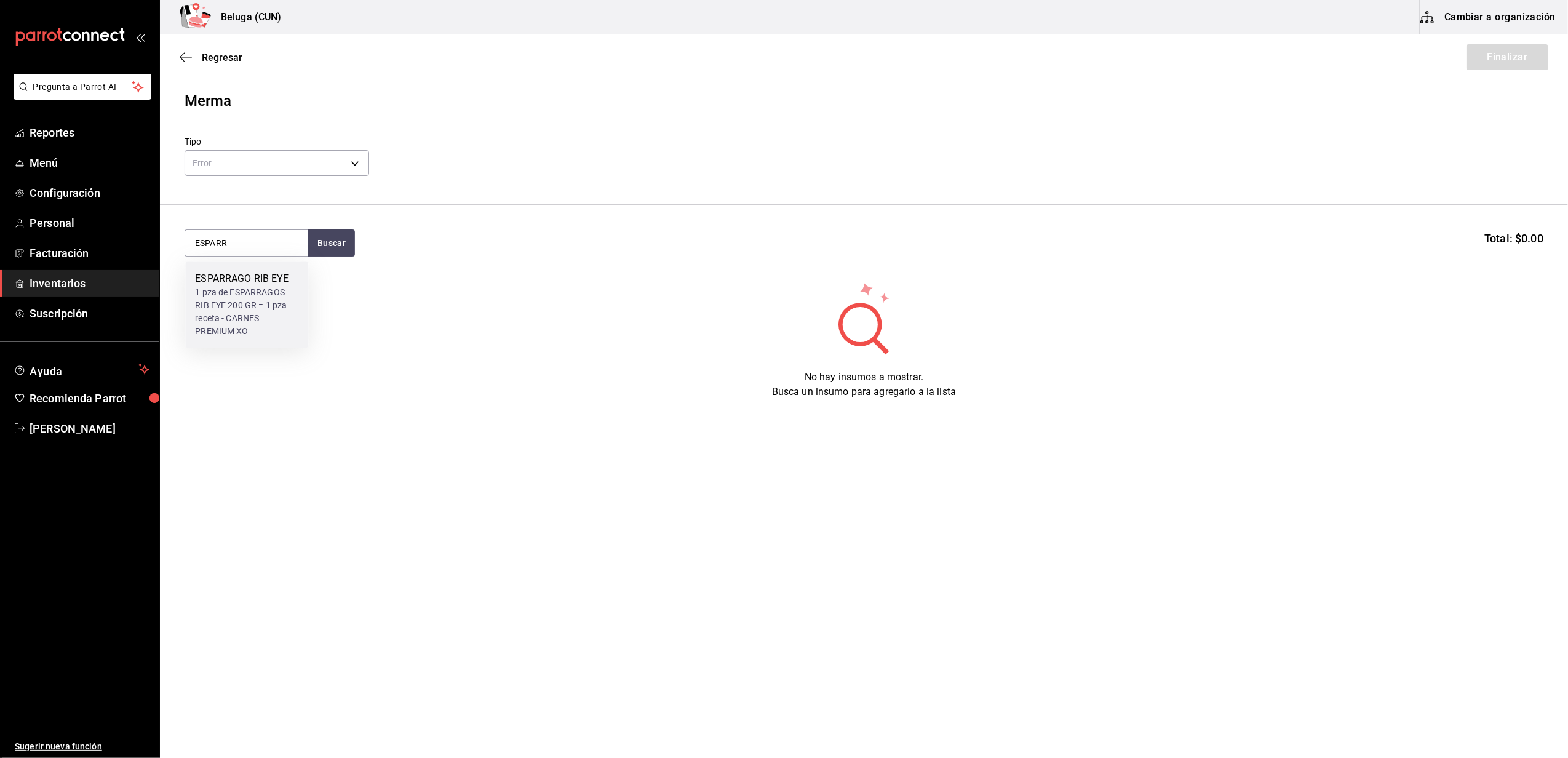
click at [232, 299] on div "1 pza de ESPARRAGOS RIB EYE 200 GR = 1 pza receta - CARNES PREMIUM XO" at bounding box center [246, 311] width 103 height 52
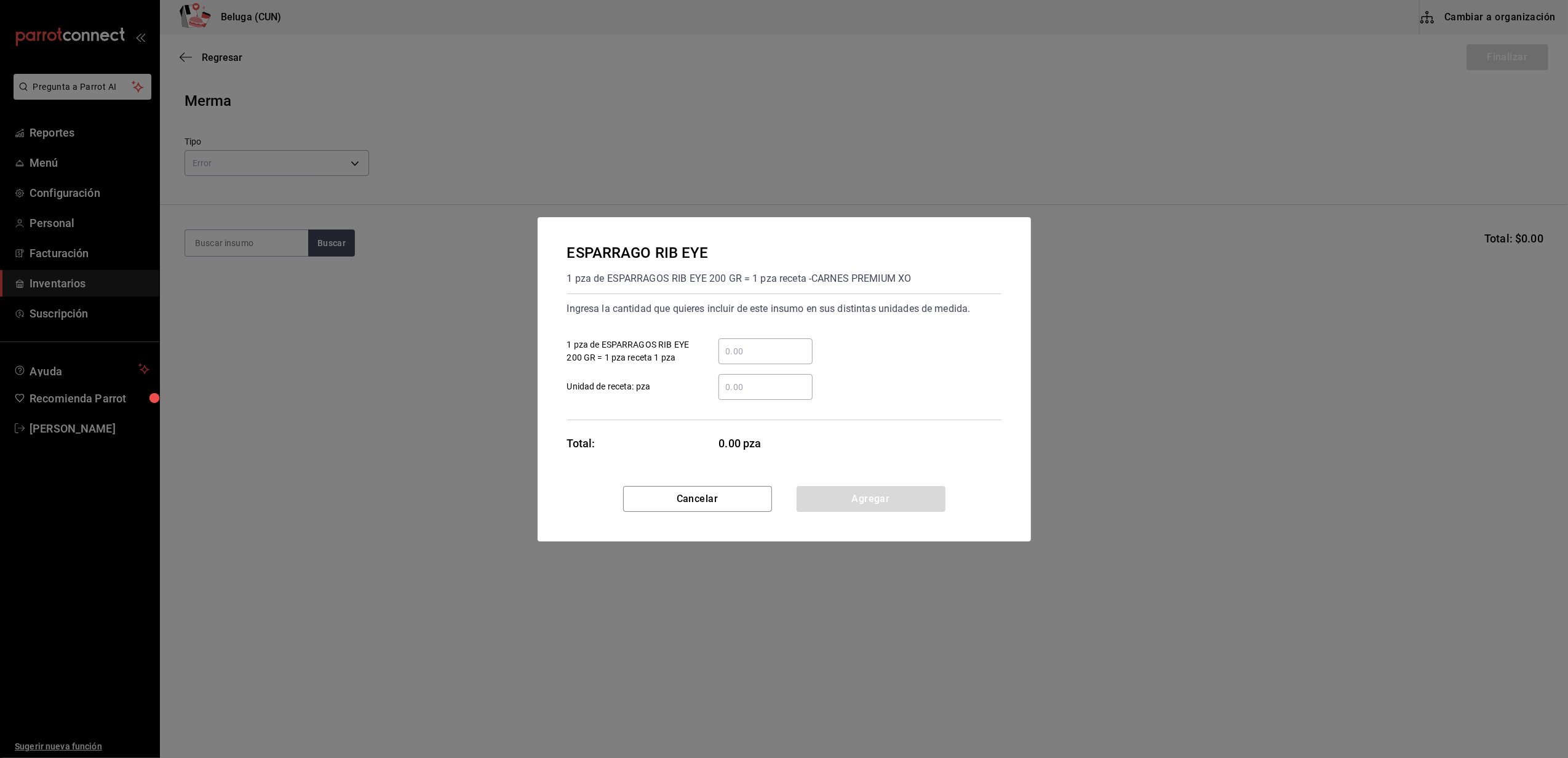
click at [793, 350] on input "​ 1 pza de ESPARRAGOS RIB EYE 200 GR = 1 pza receta 1 pza" at bounding box center [766, 351] width 94 height 15
type input "1"
click at [682, 393] on label "​ Unidad de receta: pza" at bounding box center [689, 387] width 245 height 26
click at [719, 393] on input "​ Unidad de receta: pza" at bounding box center [766, 387] width 94 height 15
click at [827, 486] on button "Agregar" at bounding box center [871, 499] width 149 height 26
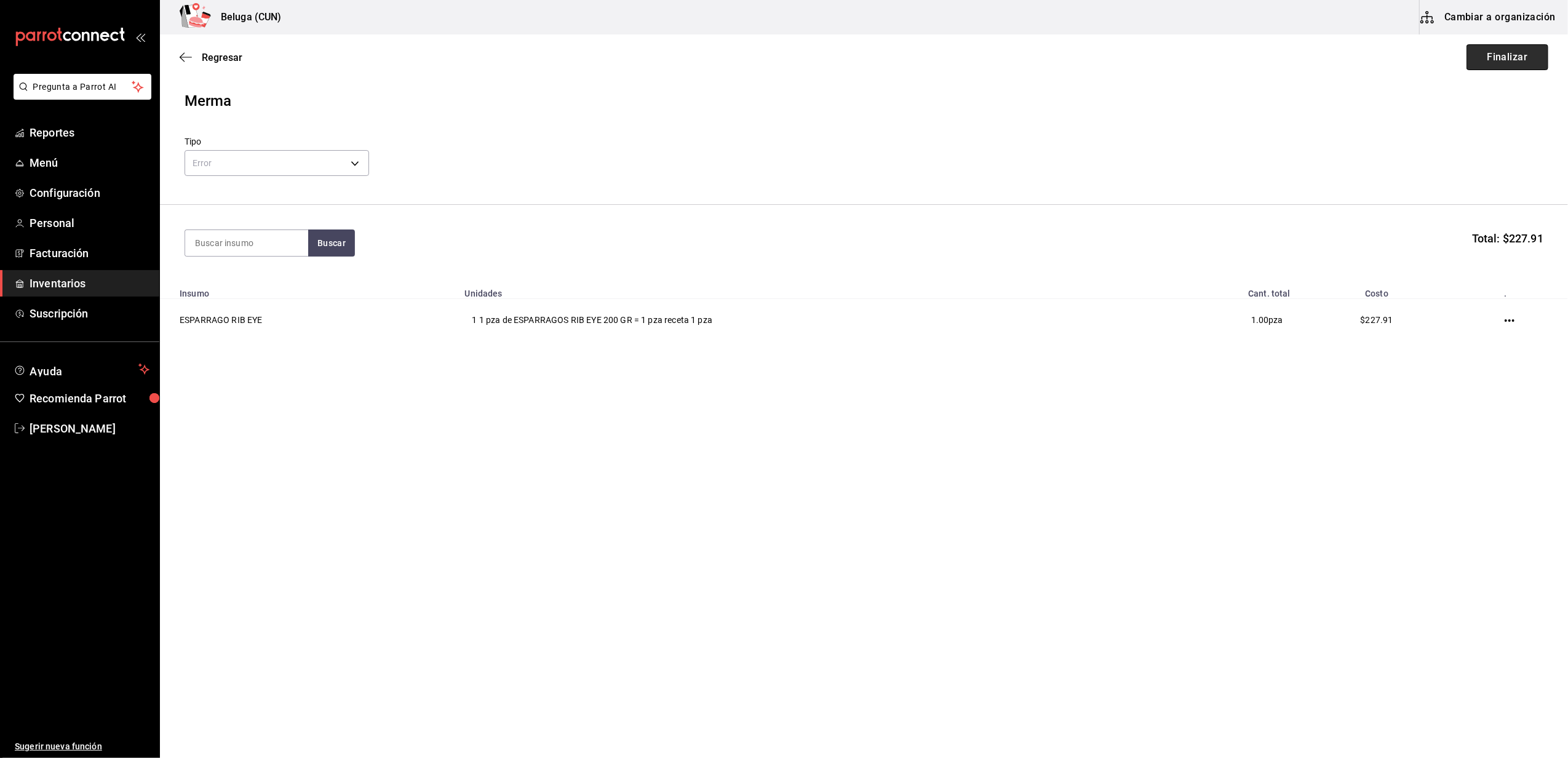
click at [1519, 57] on button "Finalizar" at bounding box center [1507, 57] width 82 height 26
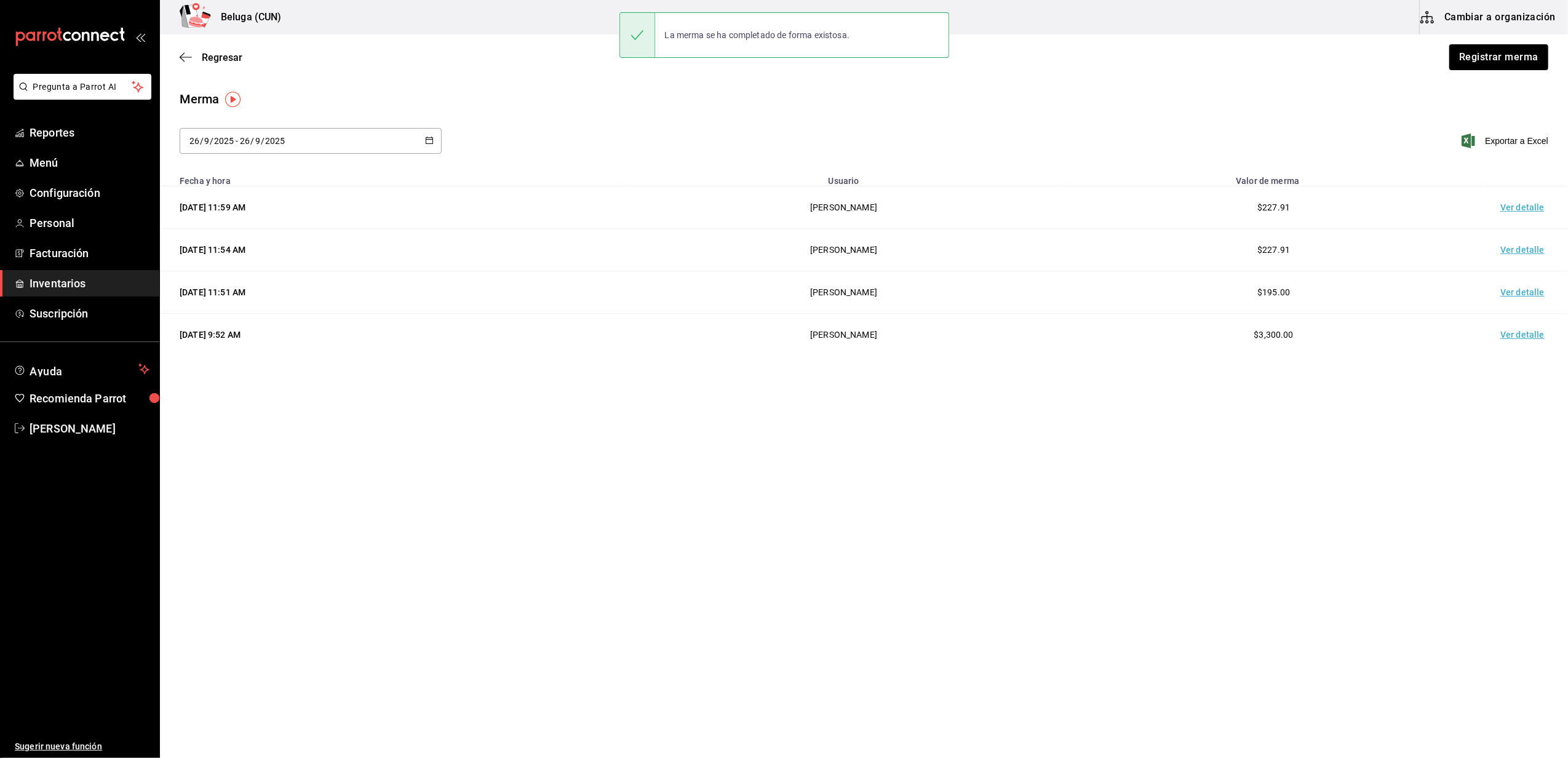
click at [1517, 209] on td "Ver detalle" at bounding box center [1525, 208] width 86 height 43
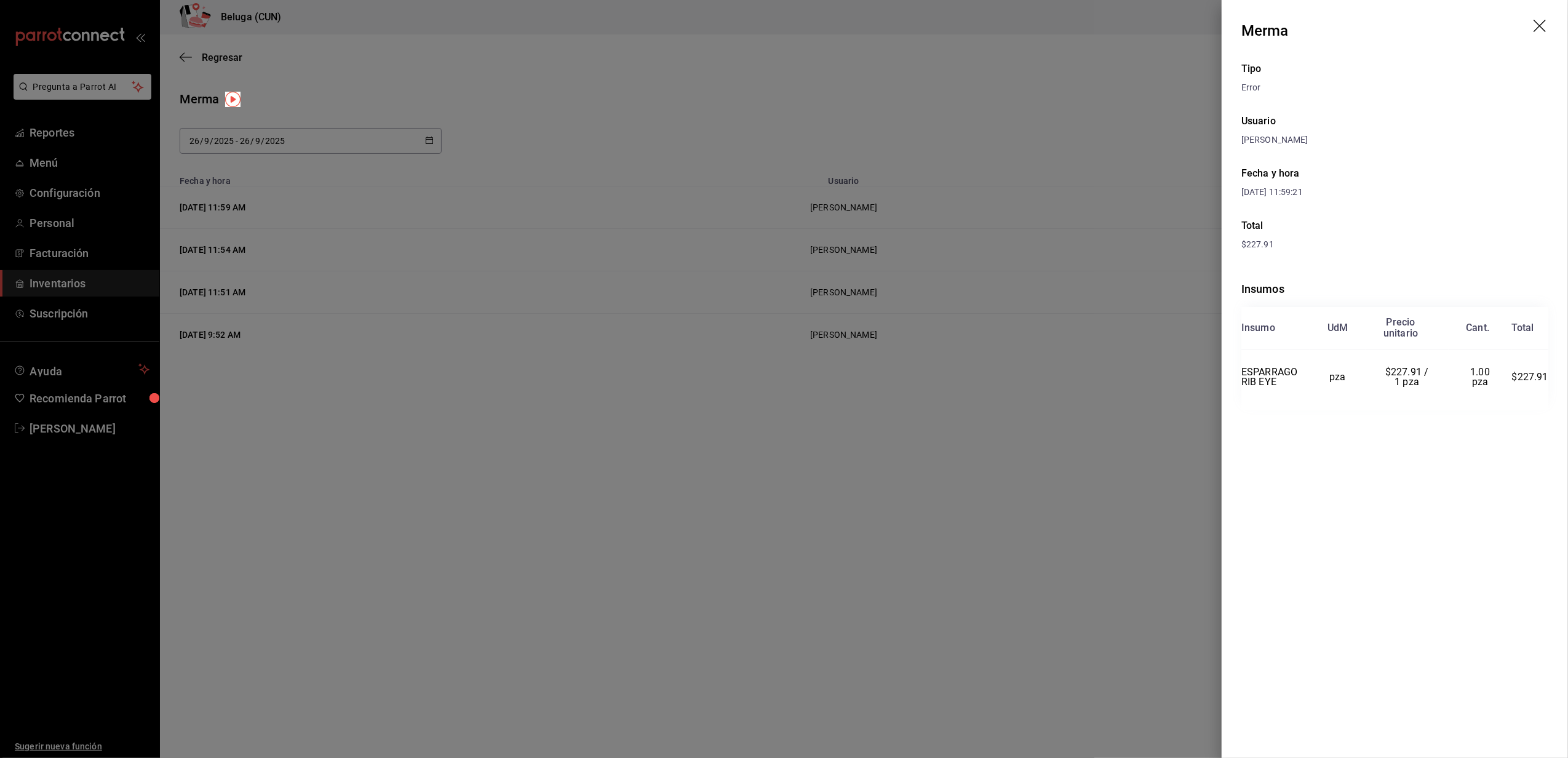
click at [1542, 31] on icon "drag" at bounding box center [1541, 27] width 15 height 15
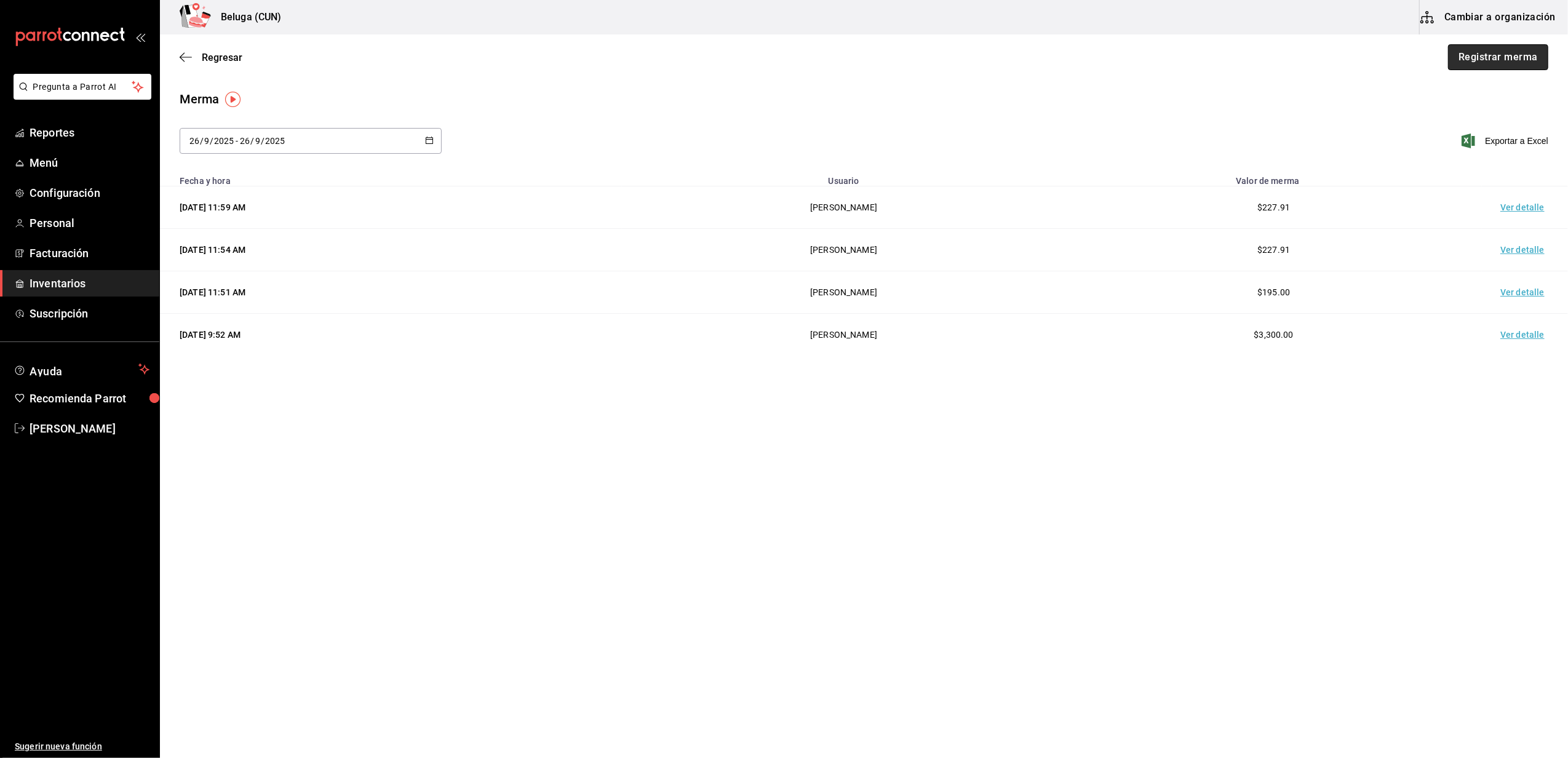
click at [1525, 55] on button "Registrar merma" at bounding box center [1498, 57] width 100 height 26
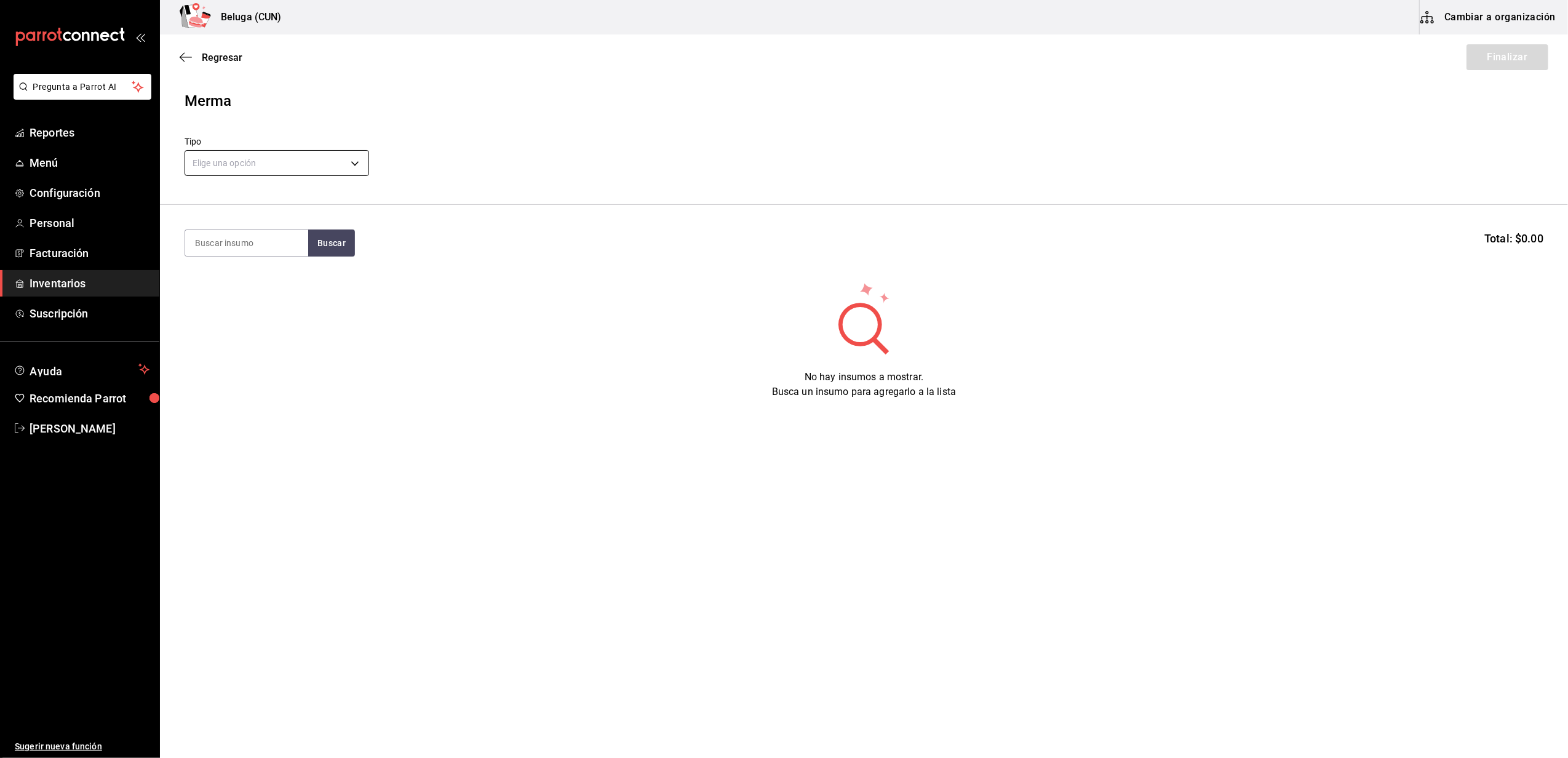
click at [266, 158] on body "Pregunta a Parrot AI Reportes Menú Configuración Personal Facturación Inventari…" at bounding box center [784, 344] width 1568 height 689
click at [234, 233] on li "Error" at bounding box center [277, 242] width 183 height 21
type input "ERROR"
click at [235, 246] on input at bounding box center [247, 243] width 123 height 26
type input "C"
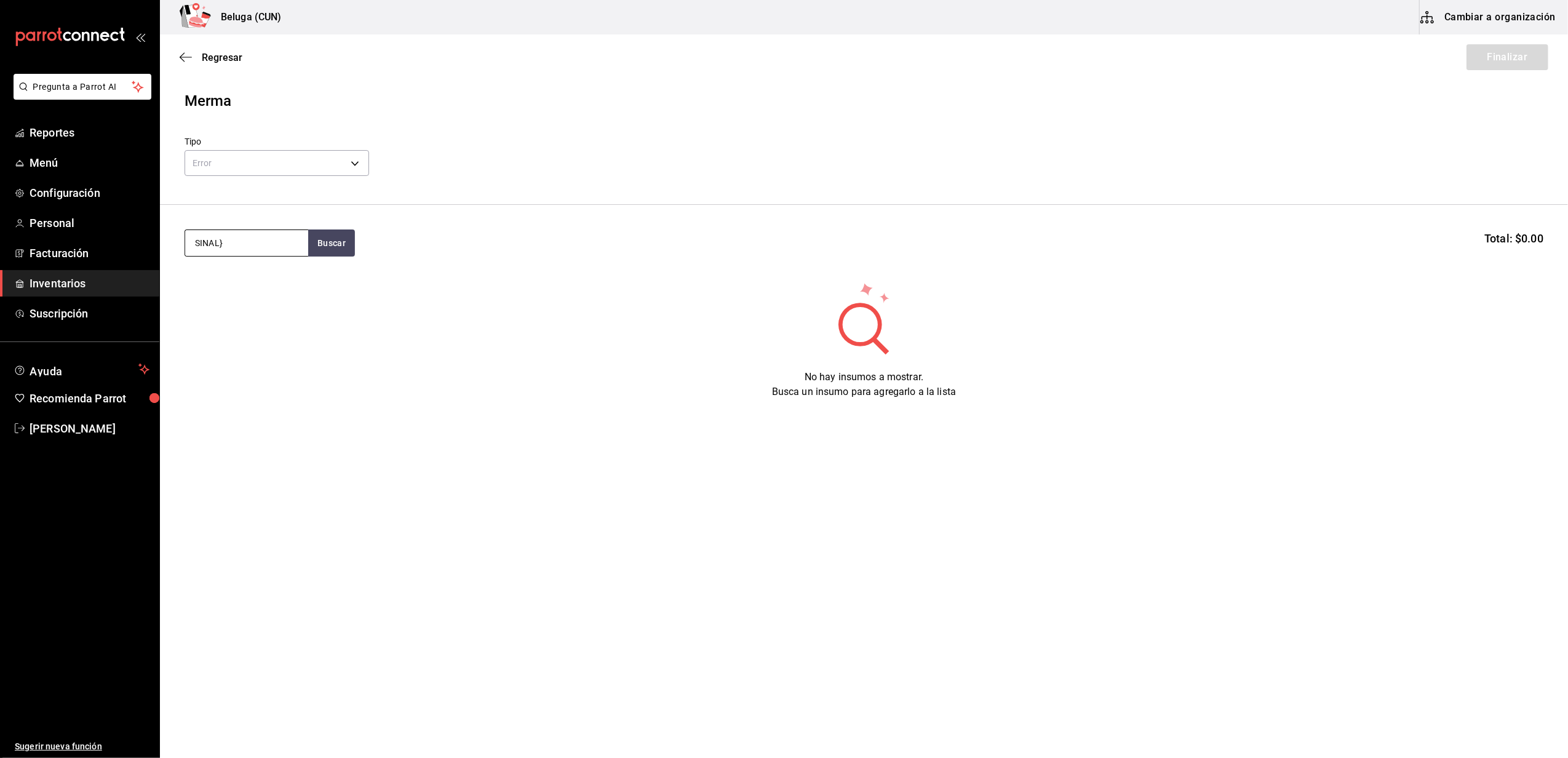
type input "SINAL"
click at [262, 345] on div "MAR. CAMARON 26-30 150 GR SINALOA Y PERLA NEGRA" at bounding box center [246, 341] width 103 height 44
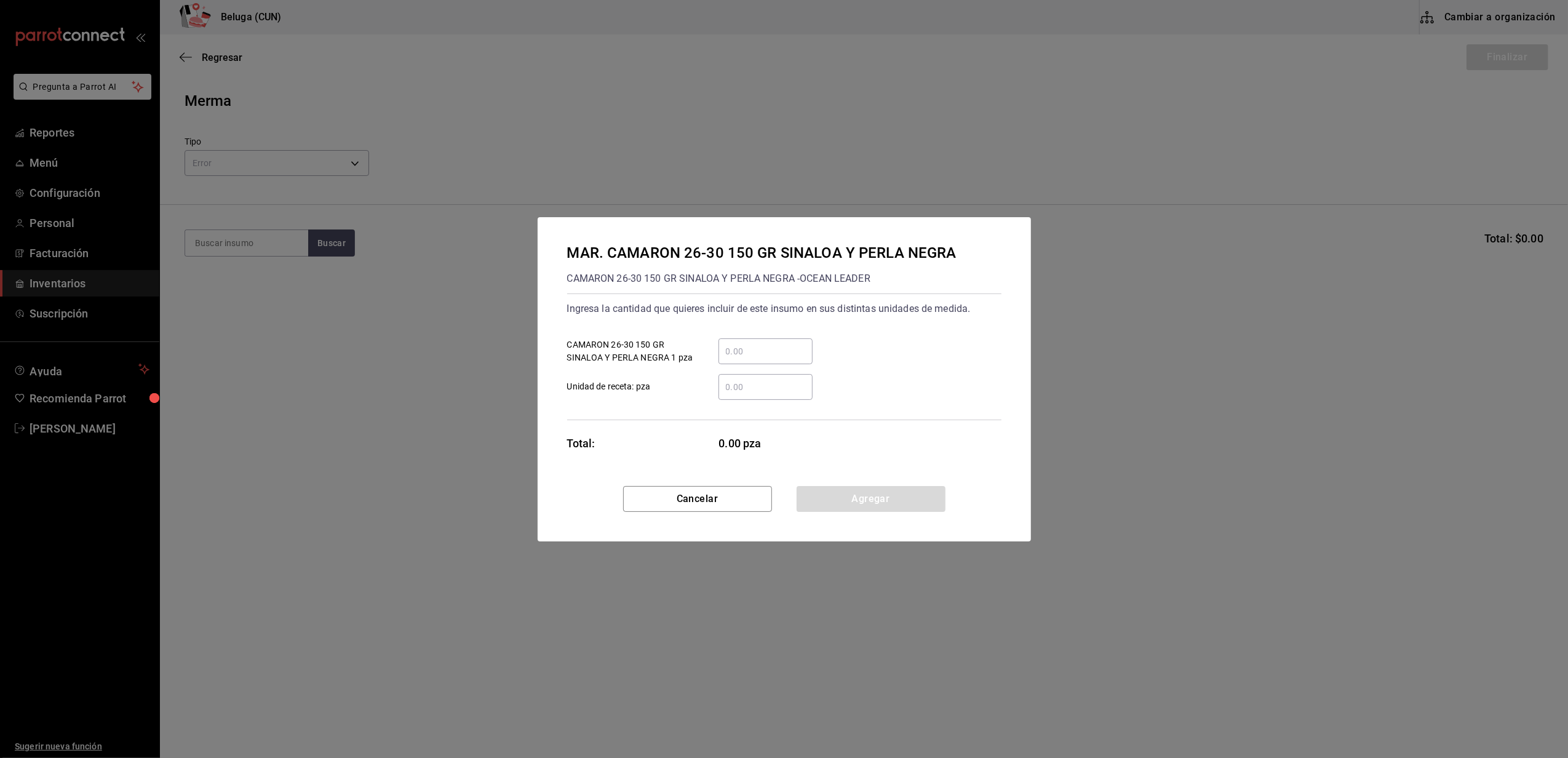
click at [756, 341] on div "​" at bounding box center [766, 351] width 94 height 26
click at [756, 344] on input "​ CAMARON 26-30 150 GR SINALOA Y PERLA NEGRA 1 pza" at bounding box center [766, 351] width 94 height 15
type input "9"
click at [687, 372] on div "​ Unidad de receta: pza" at bounding box center [779, 382] width 444 height 36
click at [832, 496] on button "Agregar" at bounding box center [871, 499] width 149 height 26
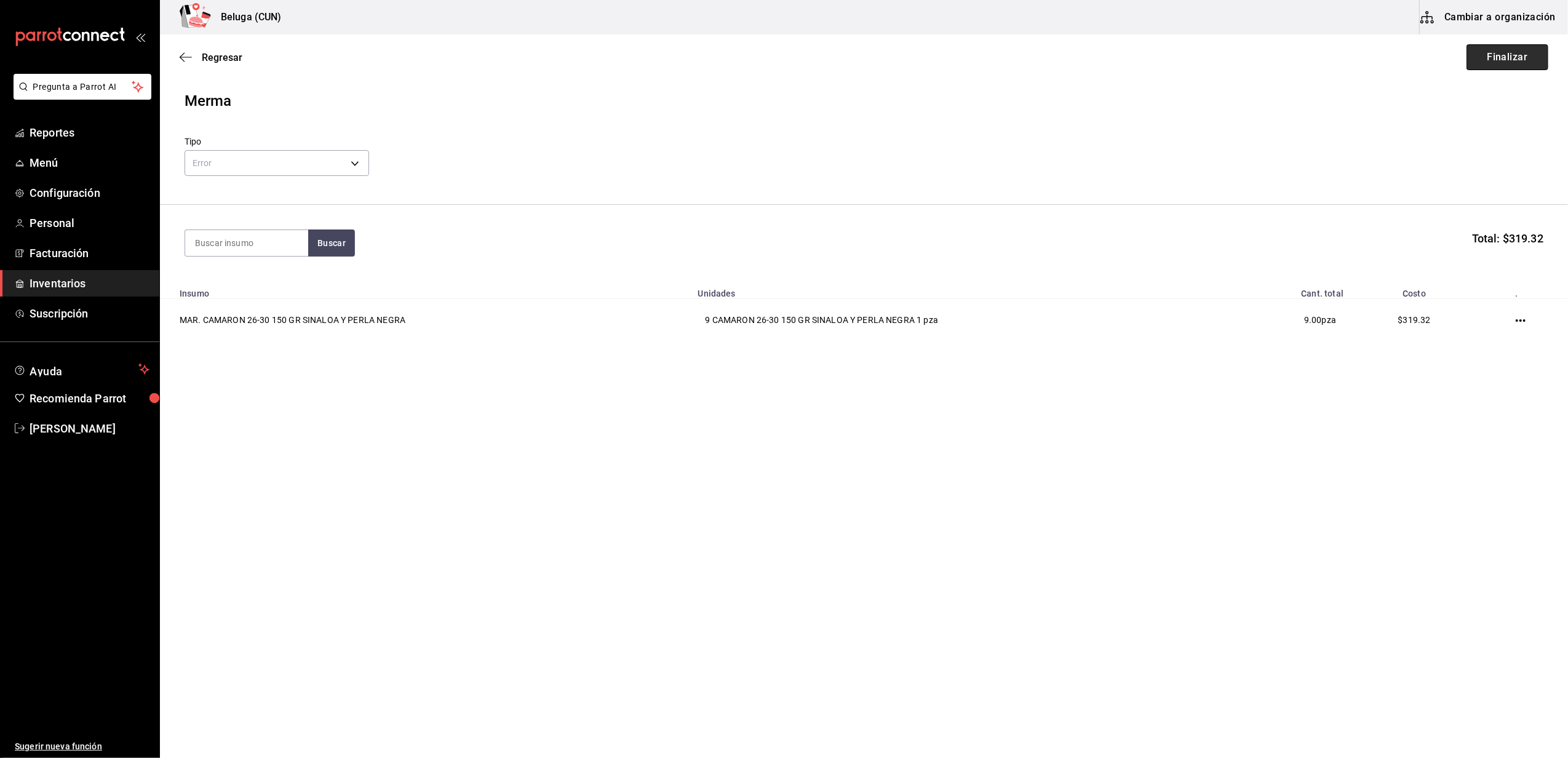
click at [1501, 55] on button "Finalizar" at bounding box center [1507, 57] width 82 height 26
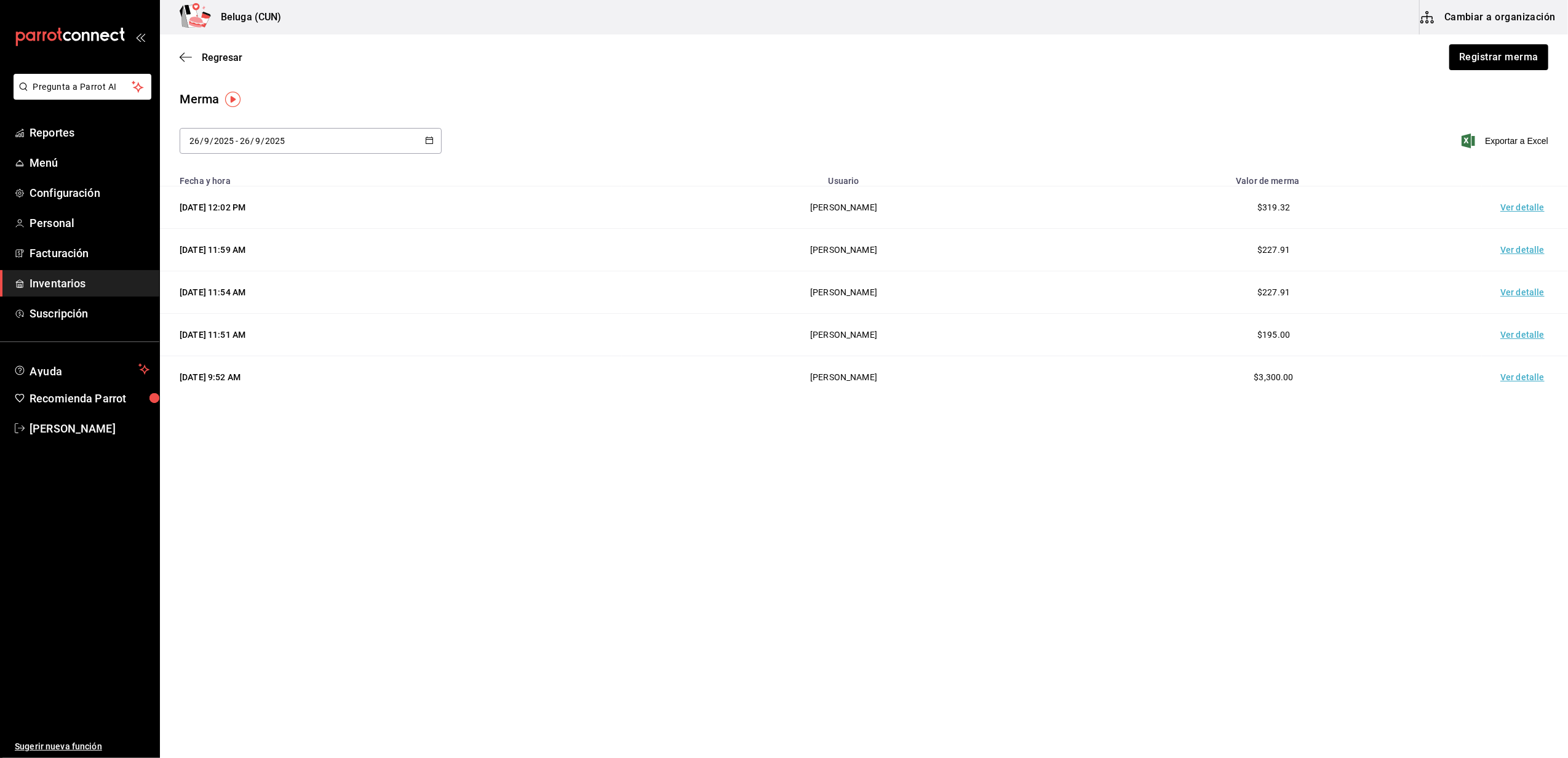
click at [1523, 203] on td "Ver detalle" at bounding box center [1525, 208] width 86 height 43
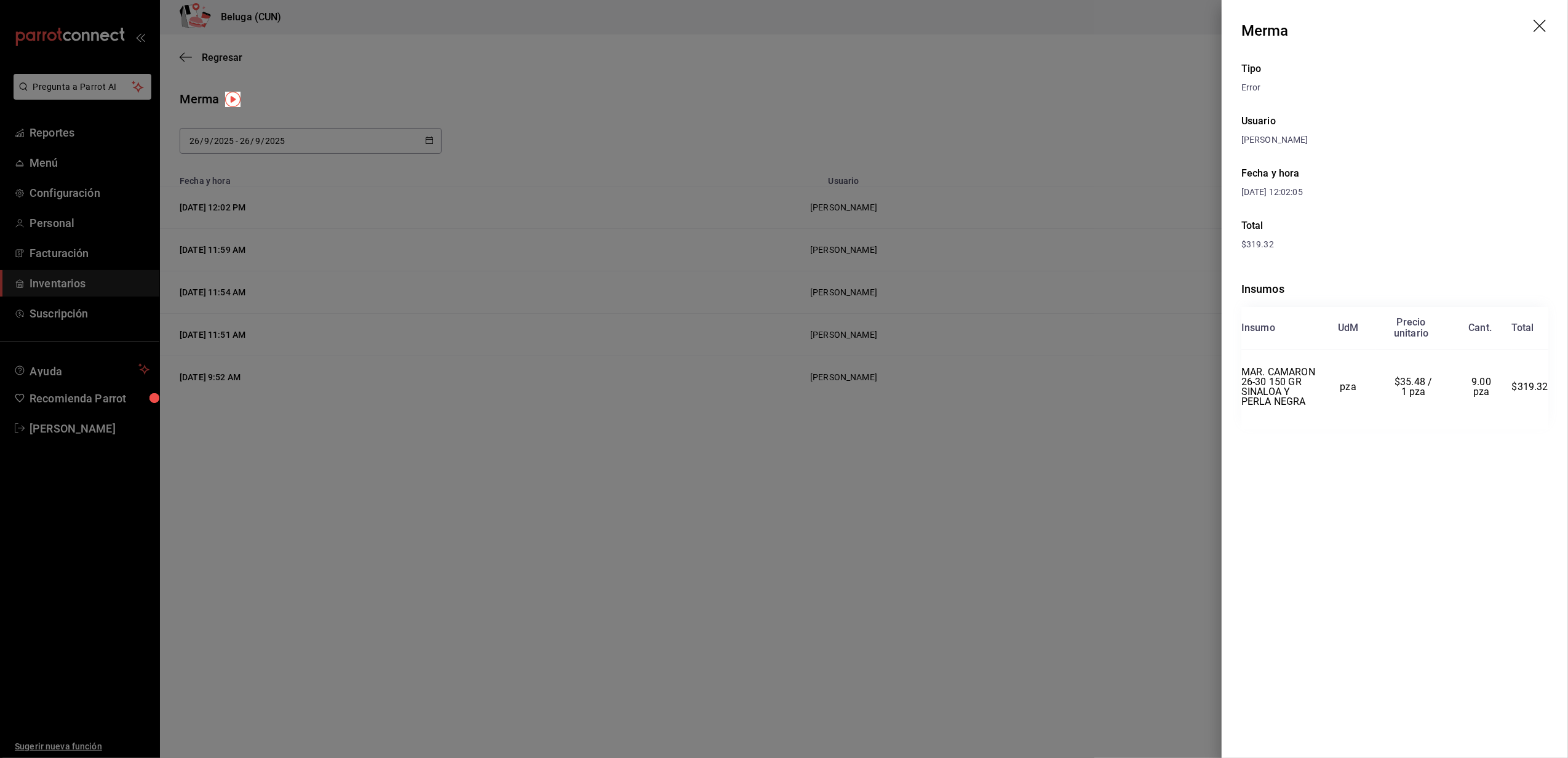
click at [1545, 25] on icon "drag" at bounding box center [1541, 27] width 15 height 15
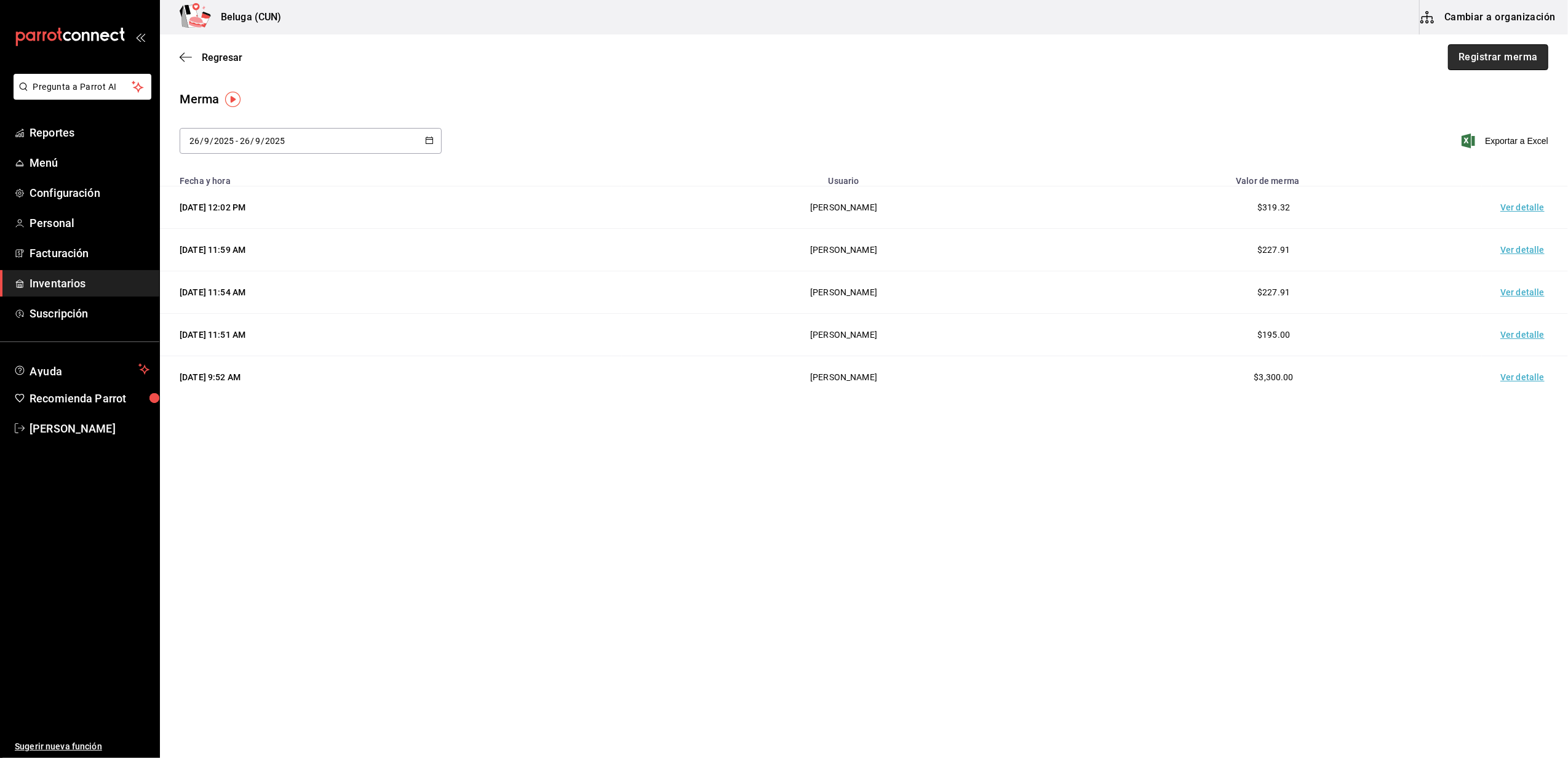
click at [1526, 59] on button "Registrar merma" at bounding box center [1498, 57] width 100 height 26
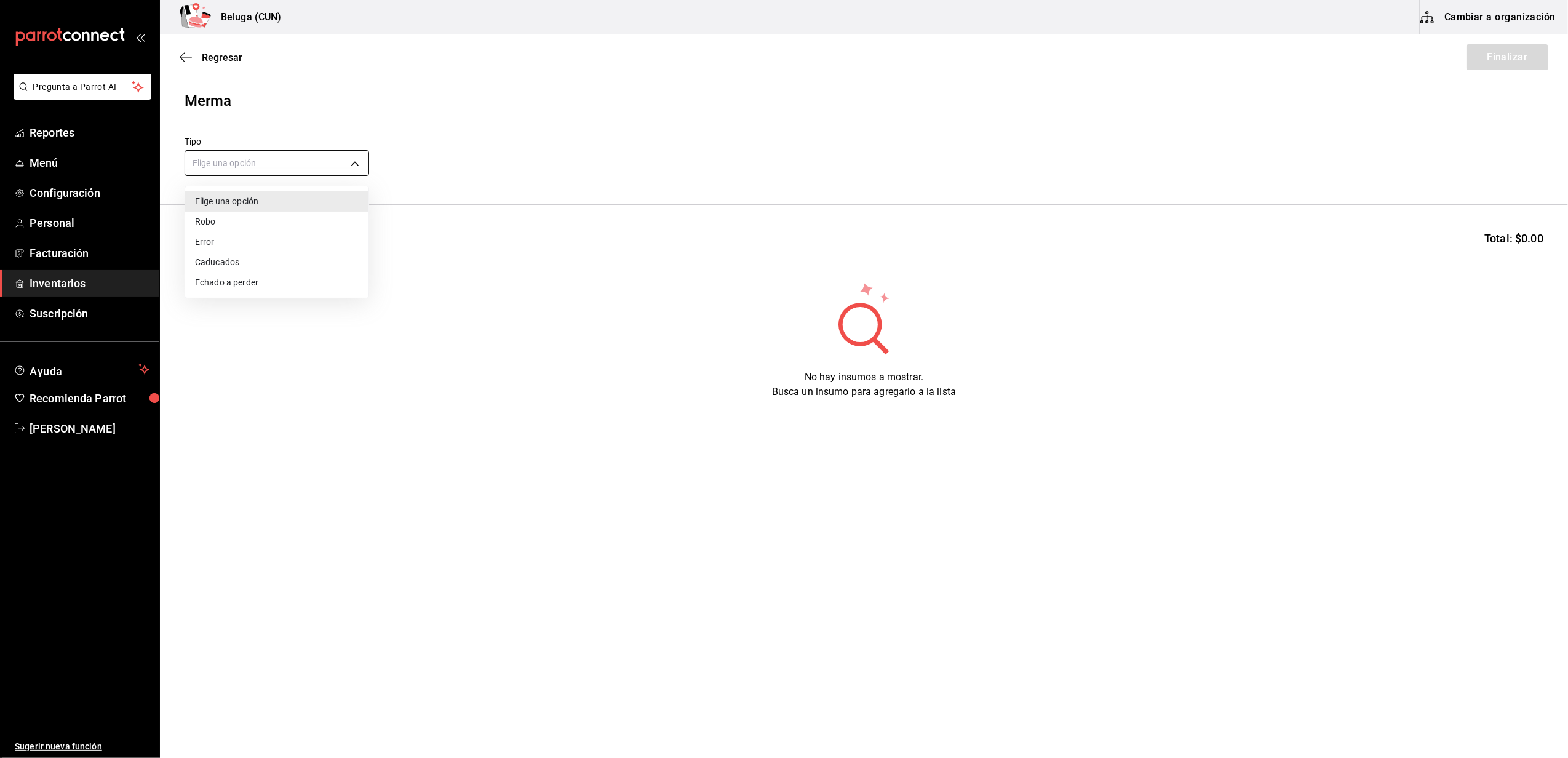
click at [304, 170] on body "Pregunta a Parrot AI Reportes Menú Configuración Personal Facturación Inventari…" at bounding box center [784, 344] width 1568 height 689
click at [236, 242] on li "Error" at bounding box center [277, 242] width 183 height 21
type input "ERROR"
click at [252, 250] on input at bounding box center [247, 243] width 123 height 26
type input "SINA"
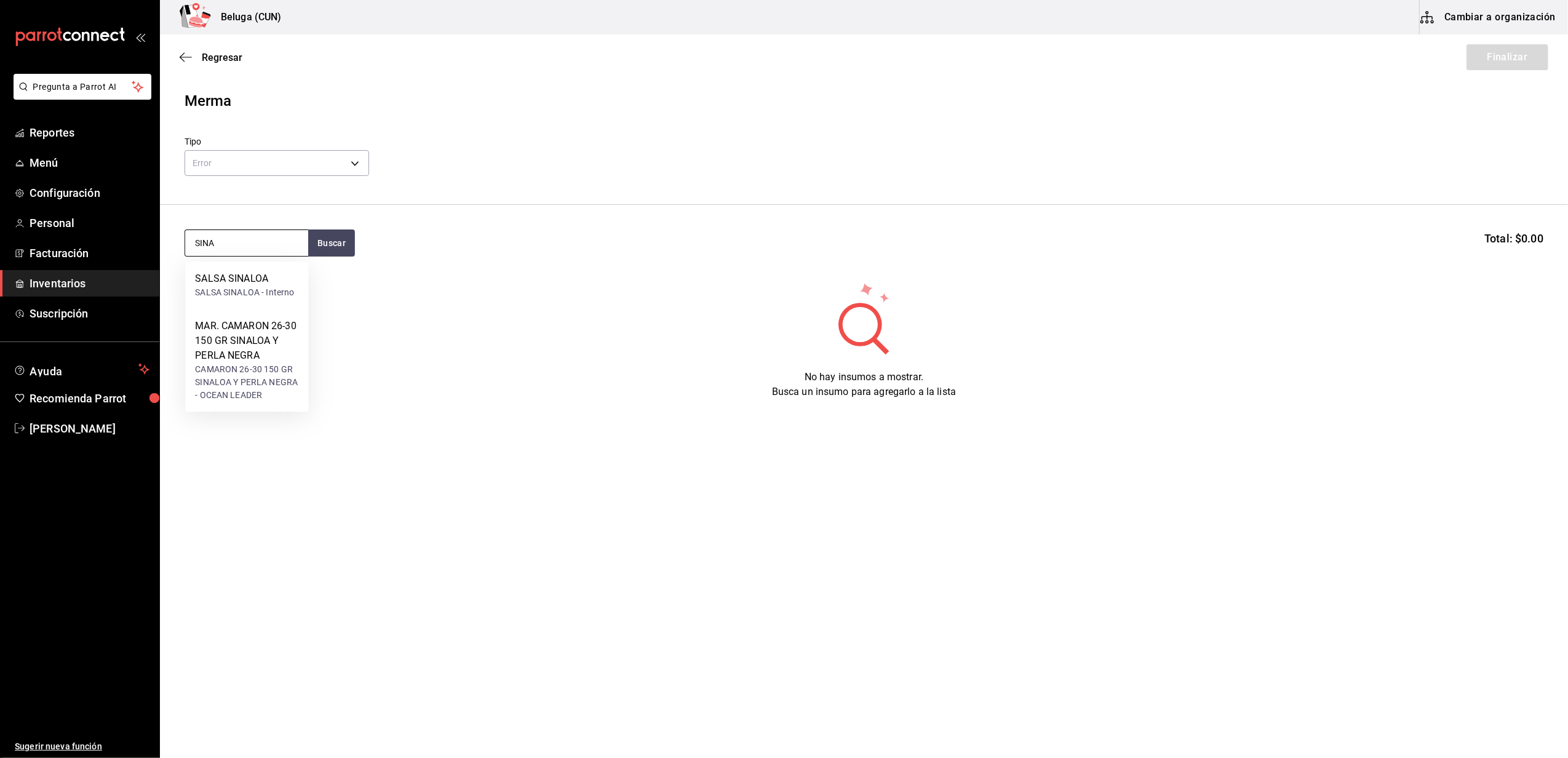
click at [259, 247] on input "SINA" at bounding box center [247, 243] width 123 height 26
click at [264, 368] on div "CAMARON 26-30 150 GR SINALOA Y PERLA NEGRA - OCEAN LEADER" at bounding box center [246, 383] width 103 height 39
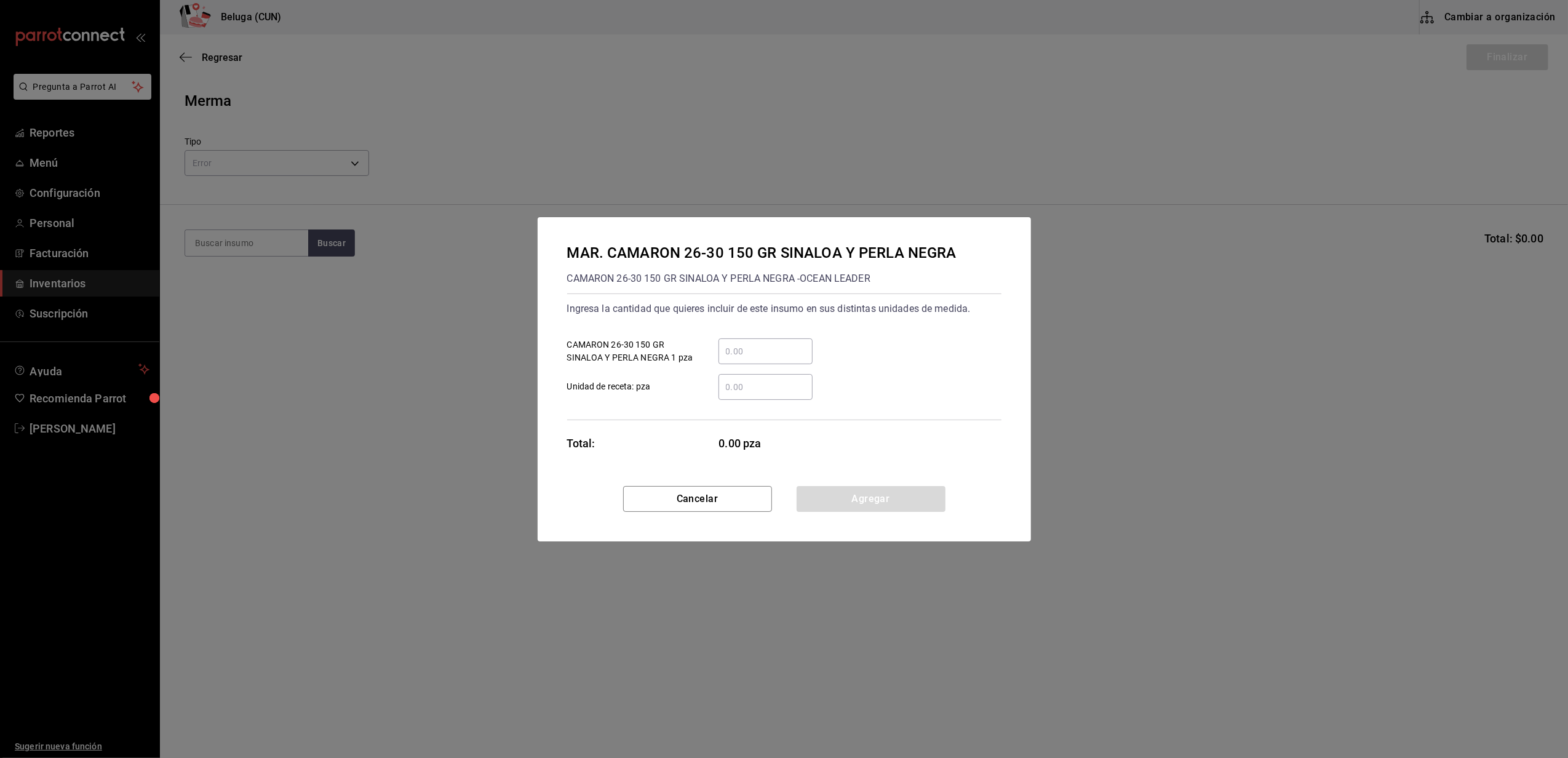
click at [793, 351] on input "​ CAMARON 26-30 150 GR SINALOA Y PERLA NEGRA 1 pza" at bounding box center [766, 351] width 94 height 15
type input "3"
click at [653, 421] on div "MAR. CAMARON 26-30 150 GR SINALOA Y PERLA NEGRA CAMARON 26-30 150 GR SINALOA Y …" at bounding box center [784, 352] width 493 height 269
click at [881, 498] on button "Agregar" at bounding box center [871, 499] width 149 height 26
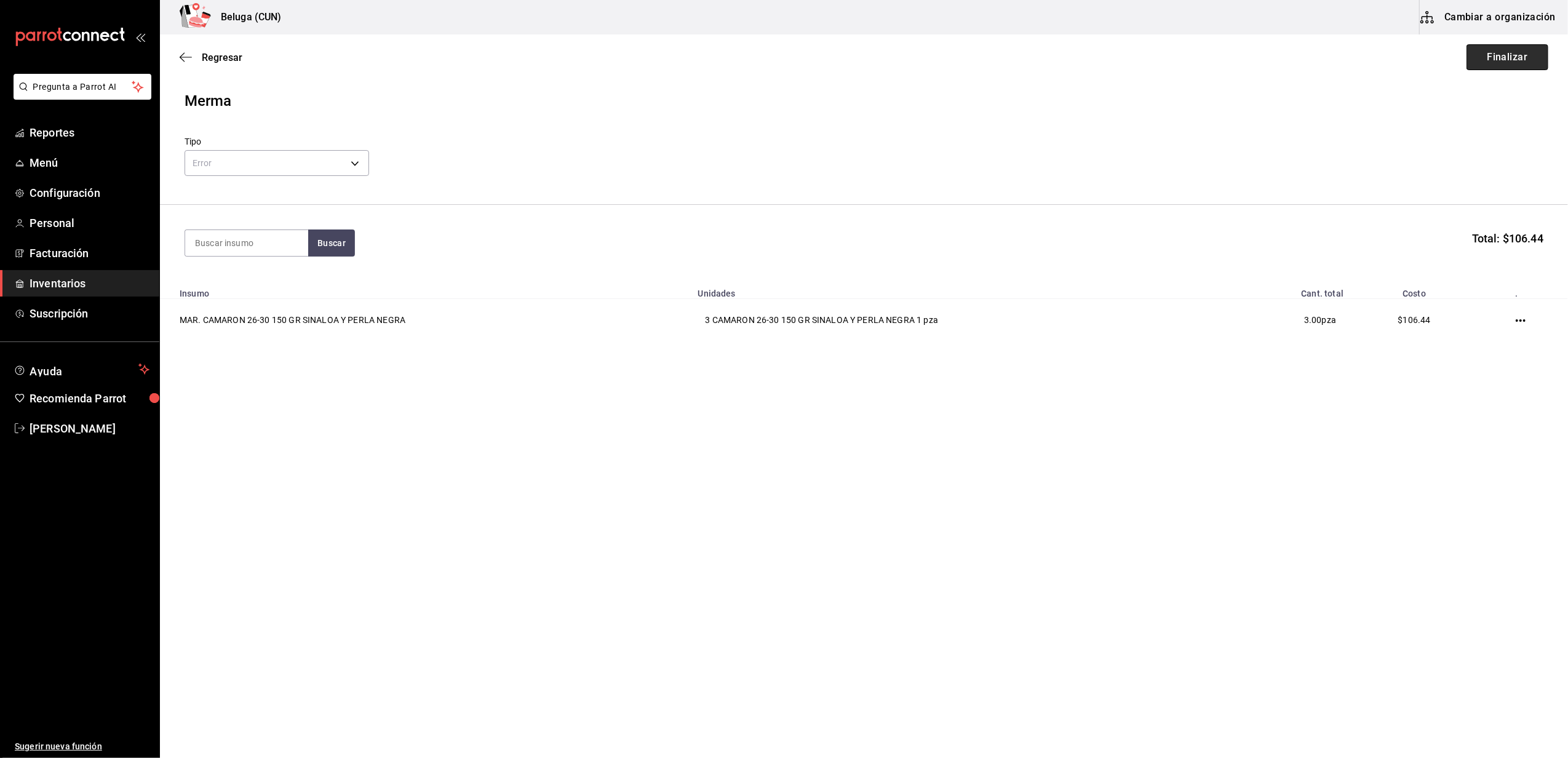
click at [1499, 62] on button "Finalizar" at bounding box center [1507, 57] width 82 height 26
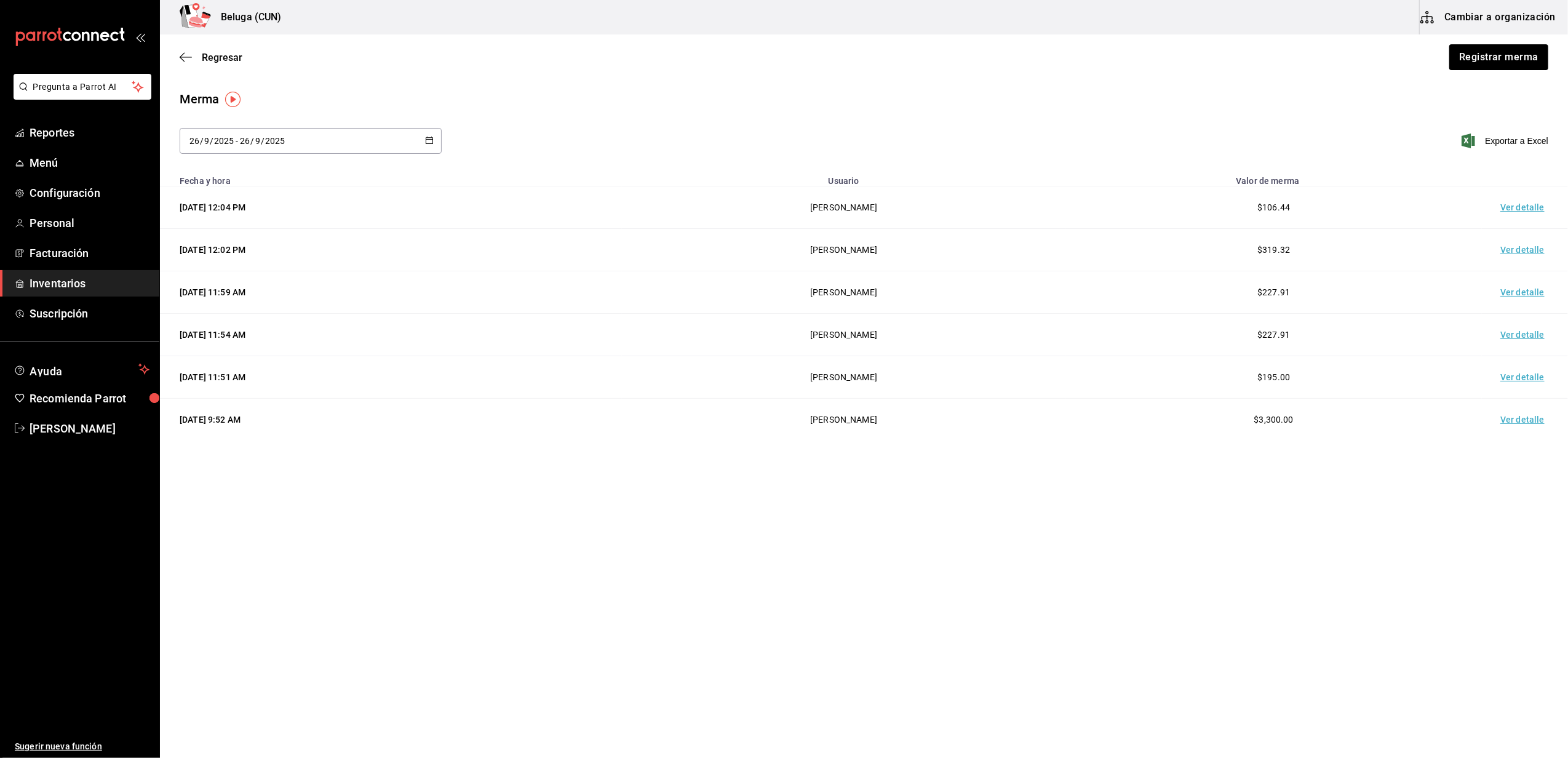
click at [1523, 213] on td "Ver detalle" at bounding box center [1525, 208] width 86 height 43
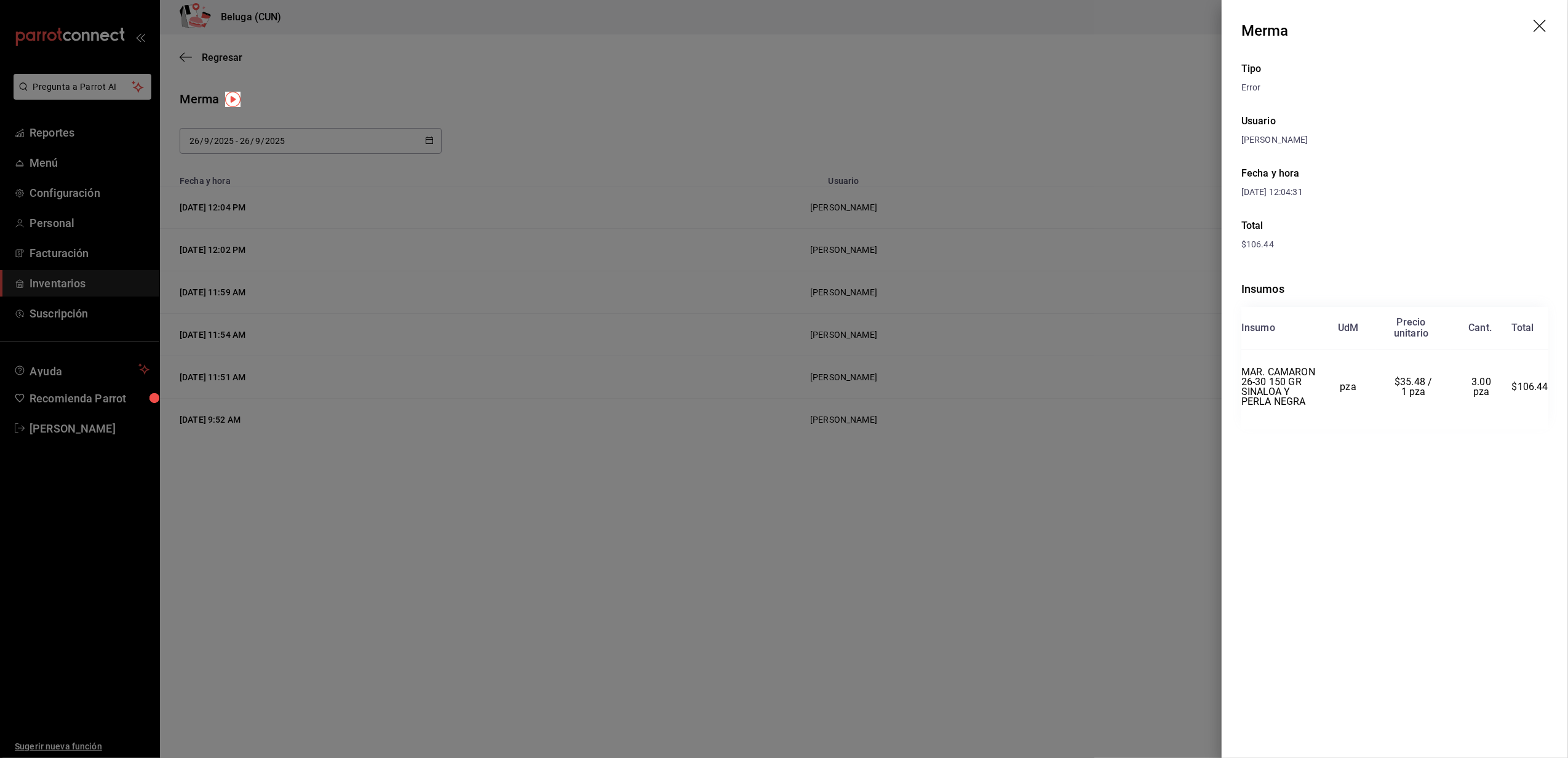
click at [1542, 21] on icon "drag" at bounding box center [1541, 27] width 15 height 15
